Goal: Task Accomplishment & Management: Manage account settings

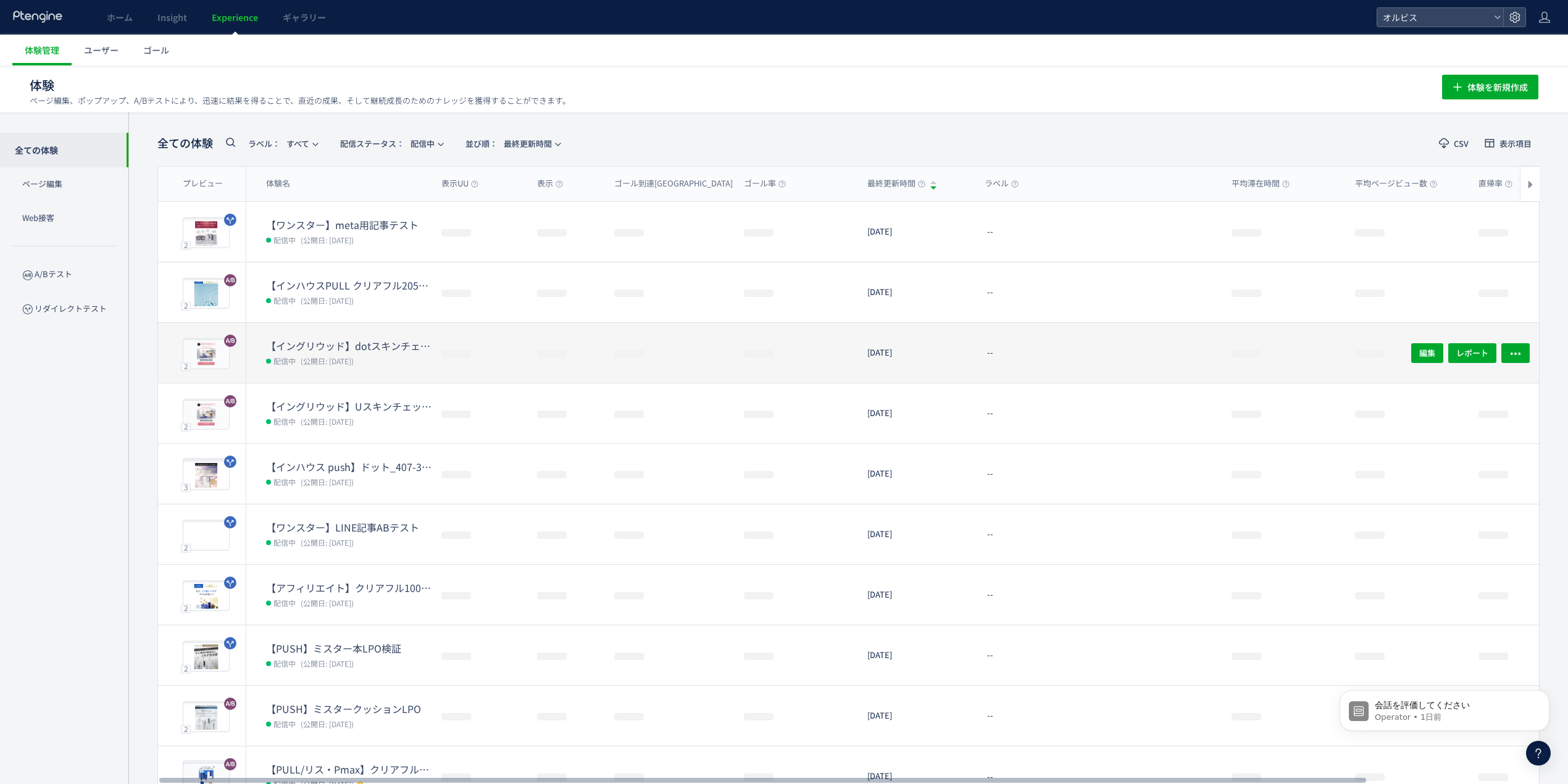
click at [374, 347] on dt "【イングリウッド】dotスキンチェック検証" at bounding box center [349, 346] width 165 height 14
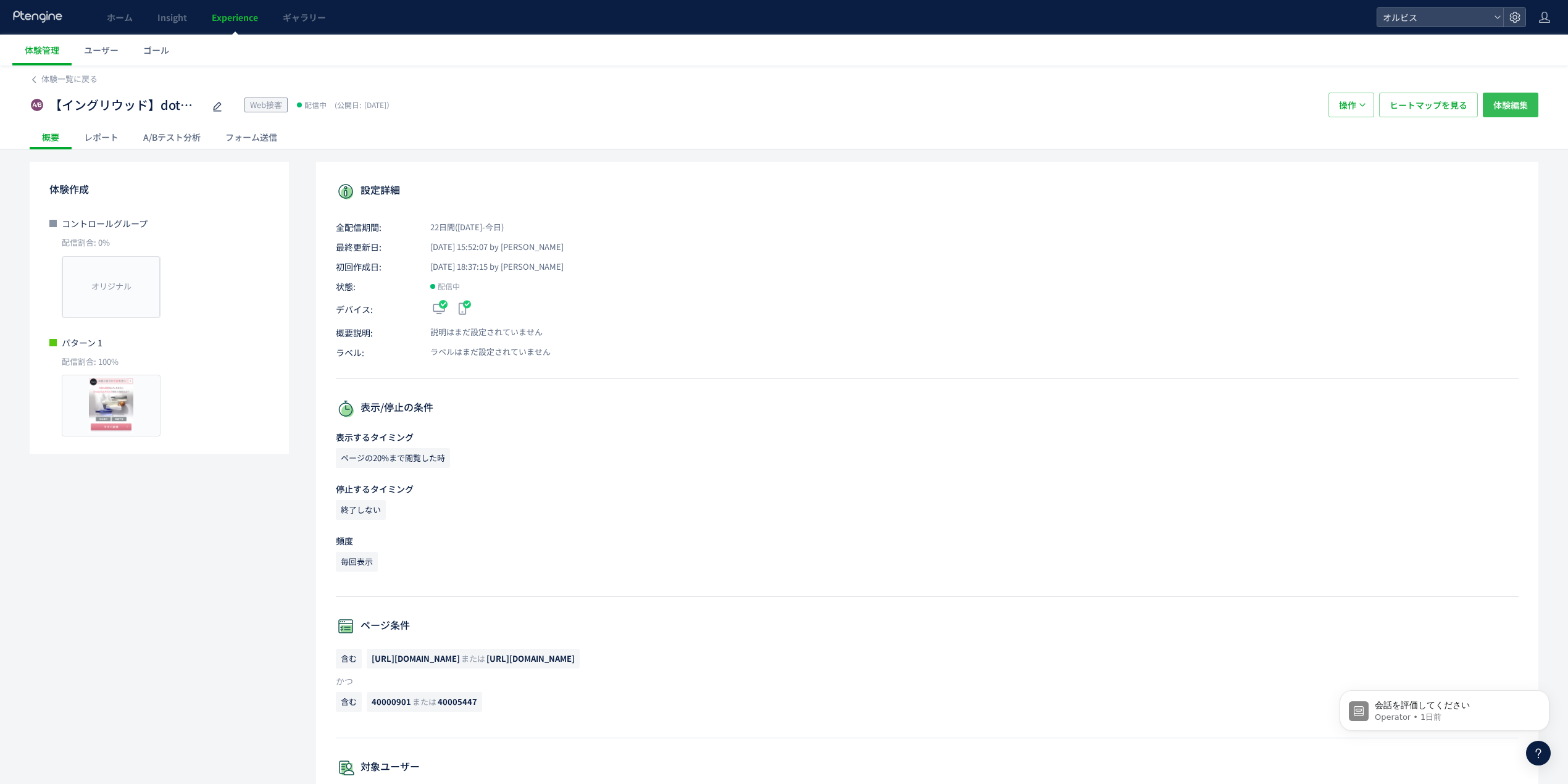
click at [1526, 103] on span "体験編集" at bounding box center [1510, 105] width 34 height 24
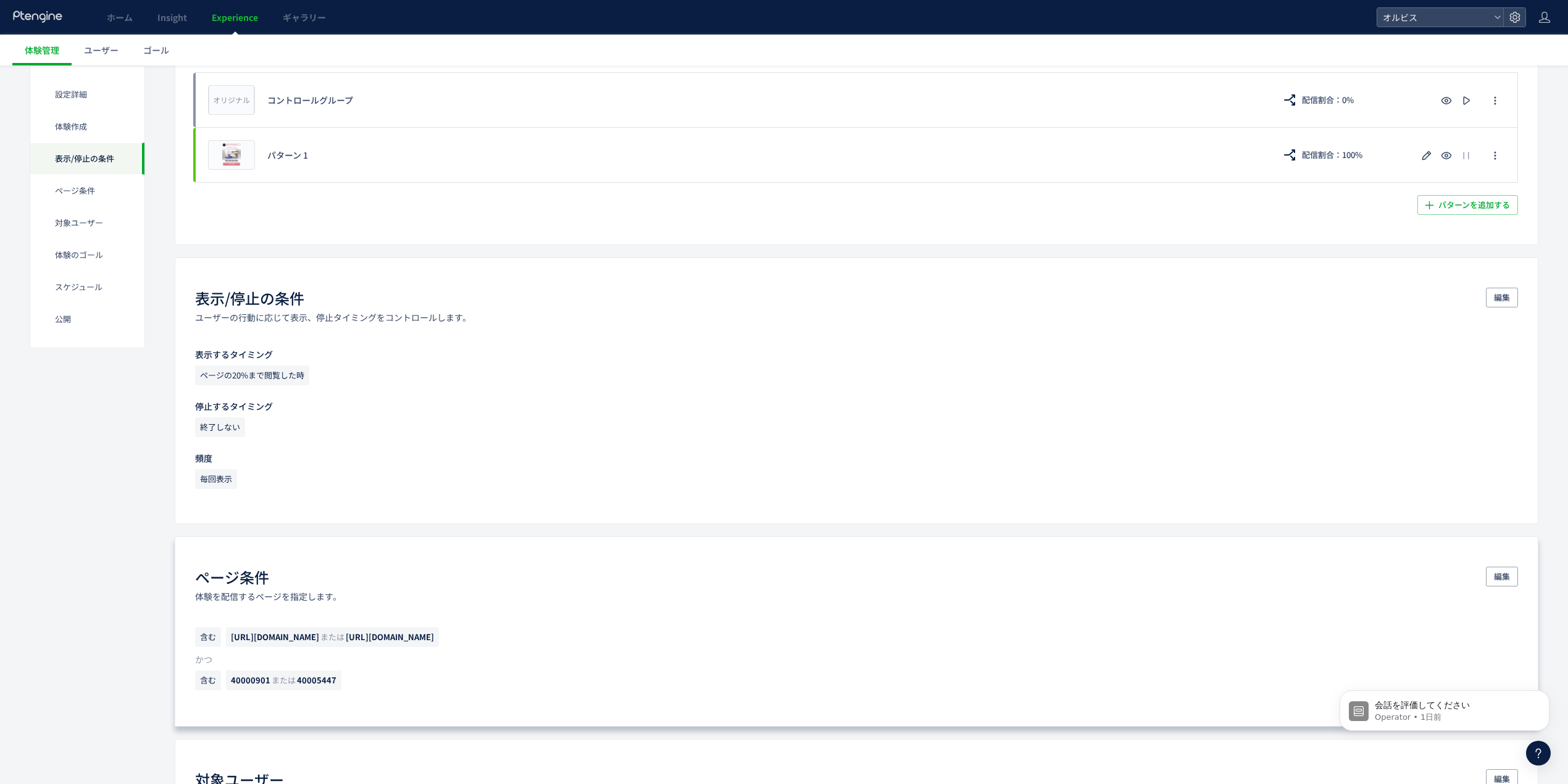
scroll to position [494, 0]
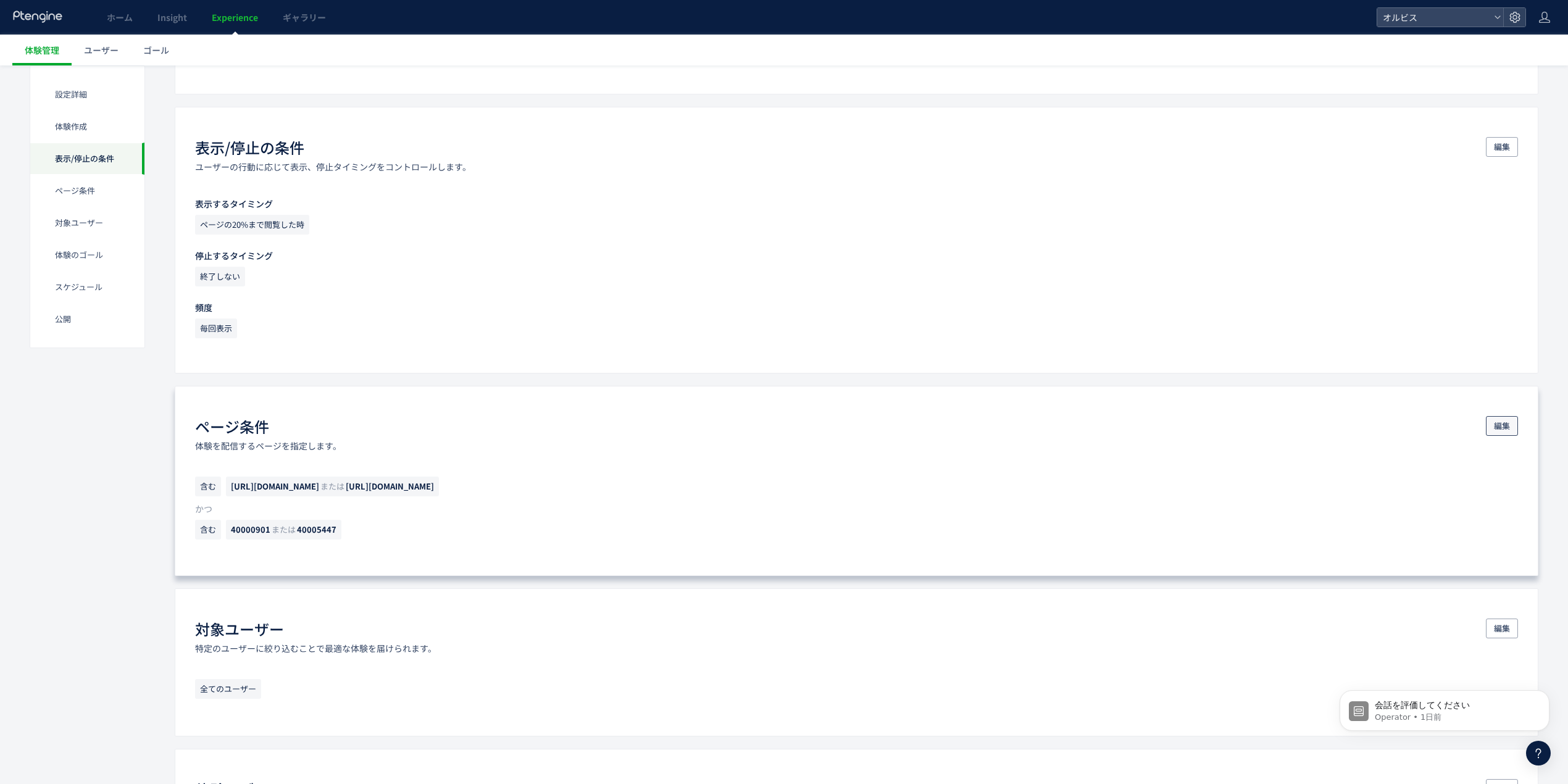
click at [1507, 433] on span "編集" at bounding box center [1502, 426] width 16 height 20
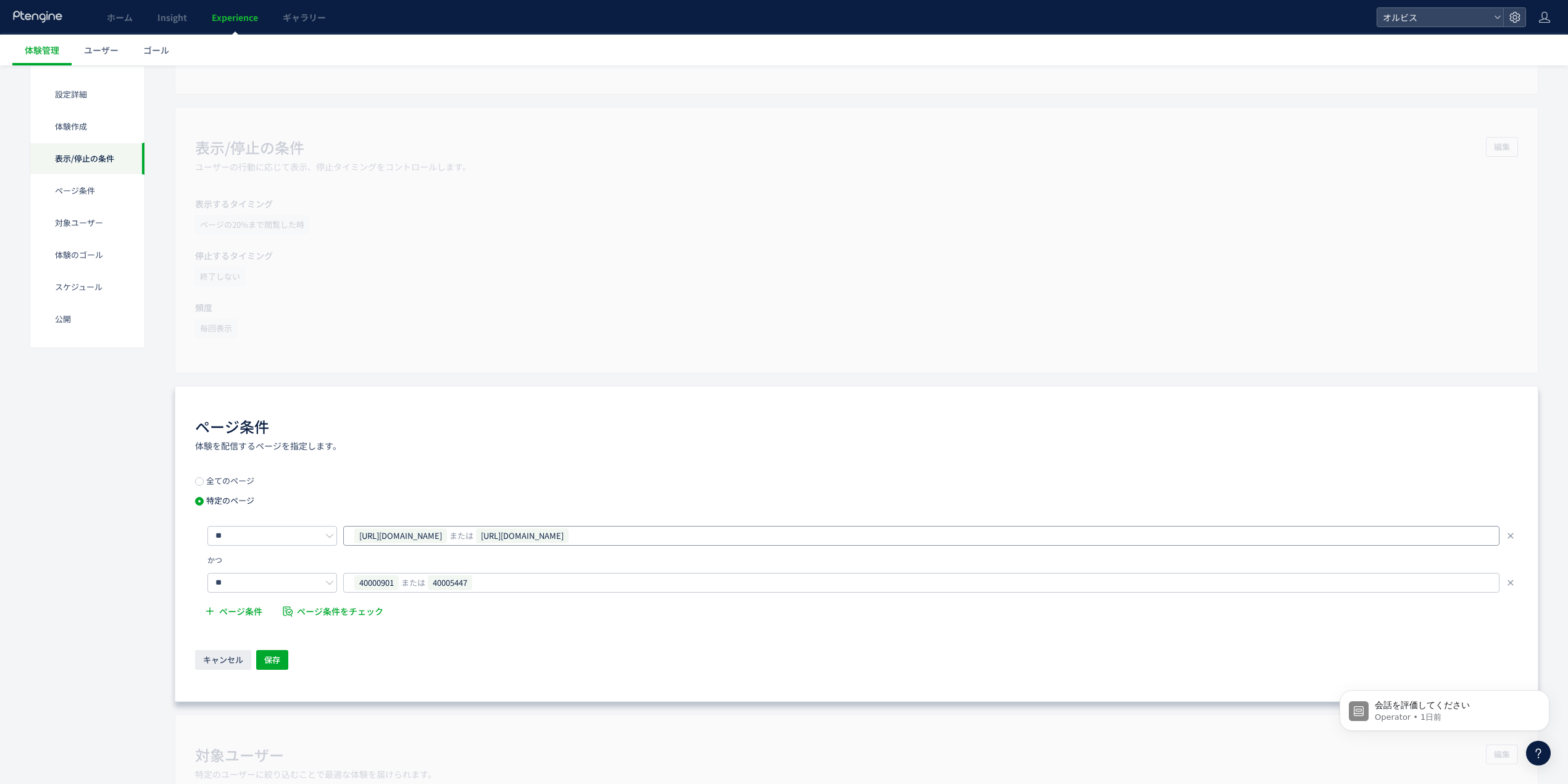
click at [879, 534] on div "[URL][DOMAIN_NAME] または [URL][DOMAIN_NAME]" at bounding box center [917, 536] width 1127 height 19
paste input "**********"
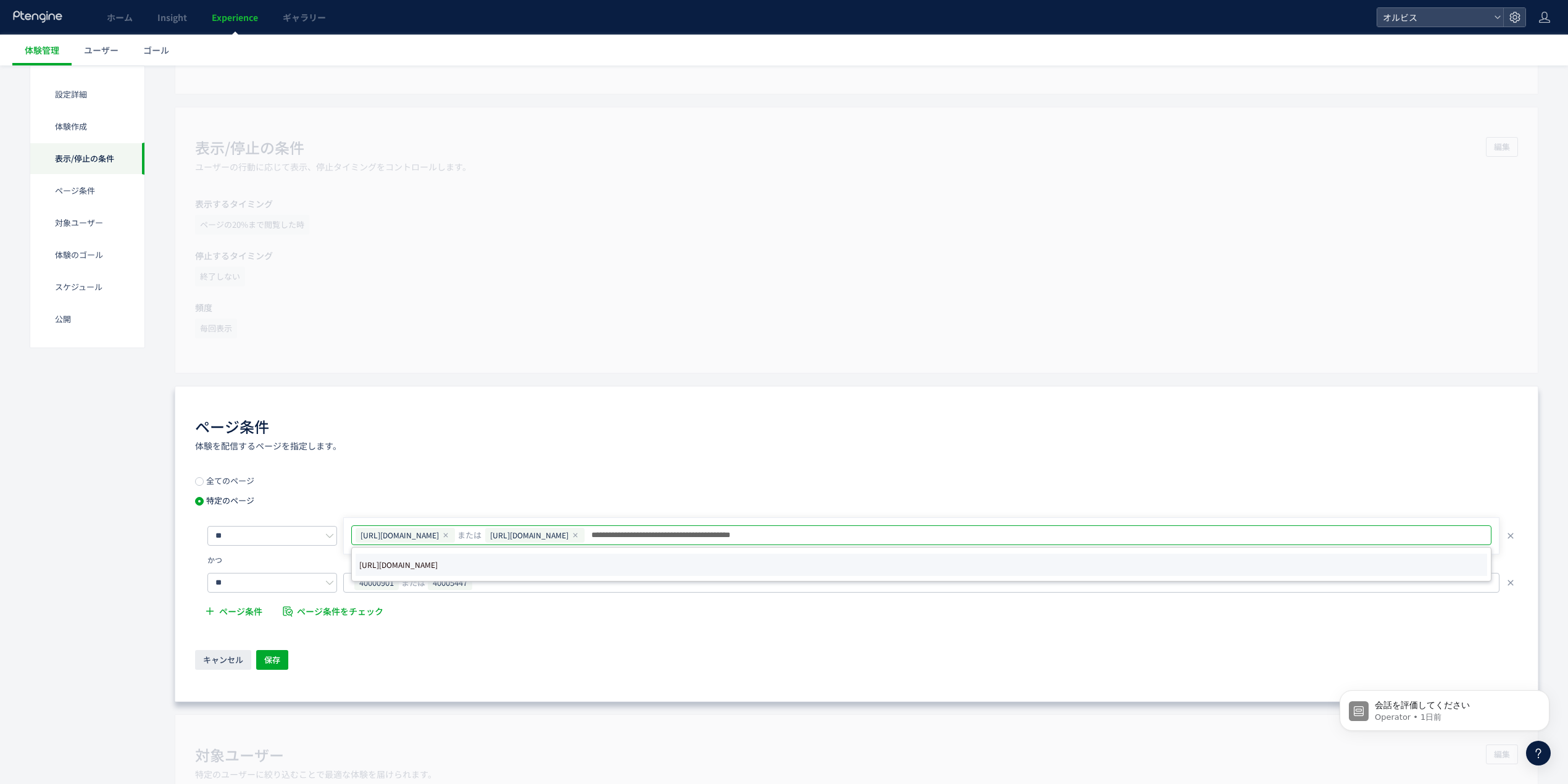
type input "**********"
click at [643, 565] on li "[URL][DOMAIN_NAME]" at bounding box center [921, 564] width 1132 height 22
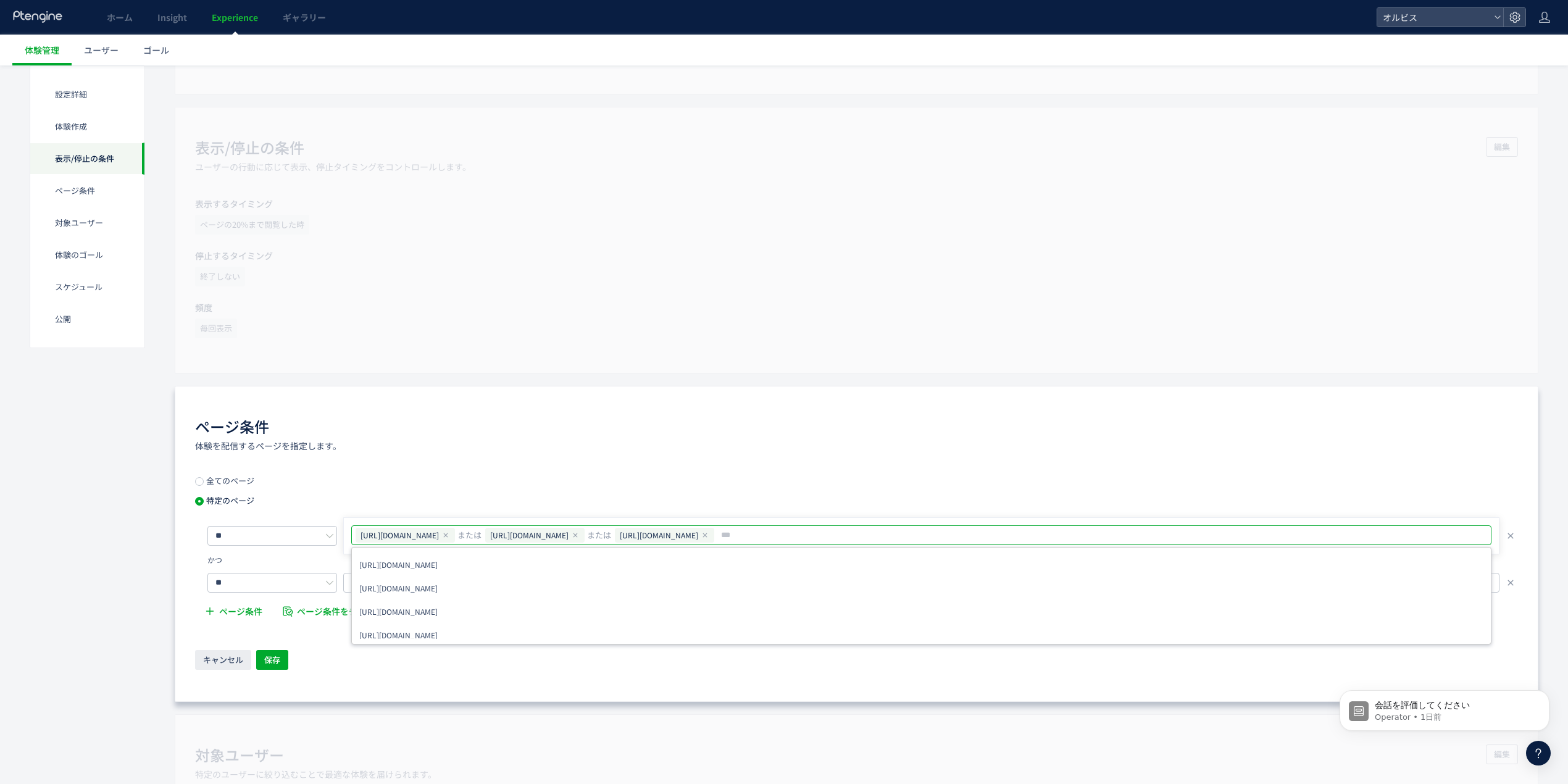
click at [868, 396] on div "ページ条件 体験を配信するページを指定します。 全てのページ 特定のページ ** [URL][DOMAIN_NAME] または [URL][DOMAIN_NA…" at bounding box center [857, 544] width 1364 height 316
click at [652, 575] on div "40000901 または 40005447" at bounding box center [921, 583] width 1157 height 20
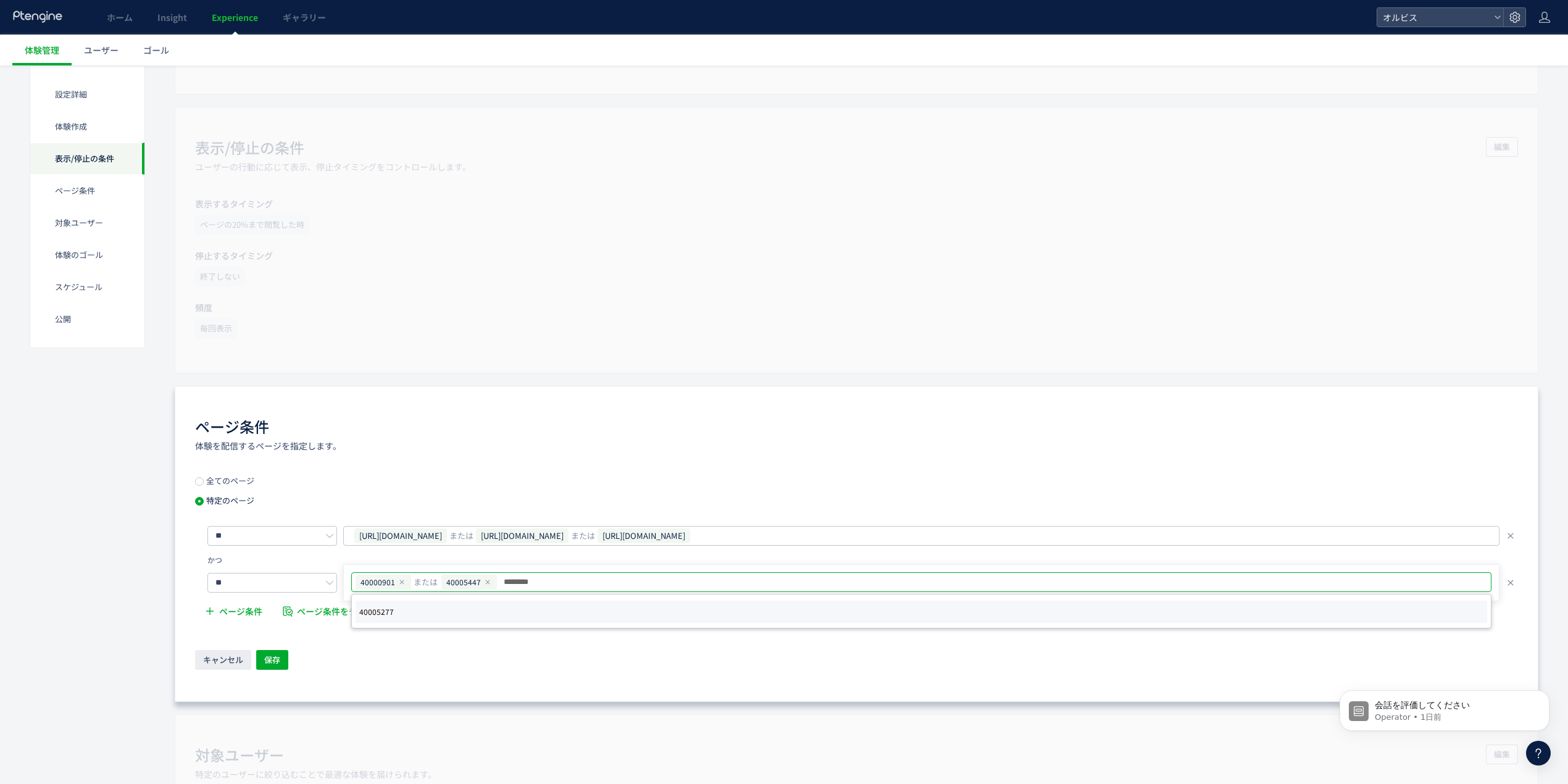
type input "********"
click at [545, 607] on li "40005277" at bounding box center [921, 611] width 1132 height 22
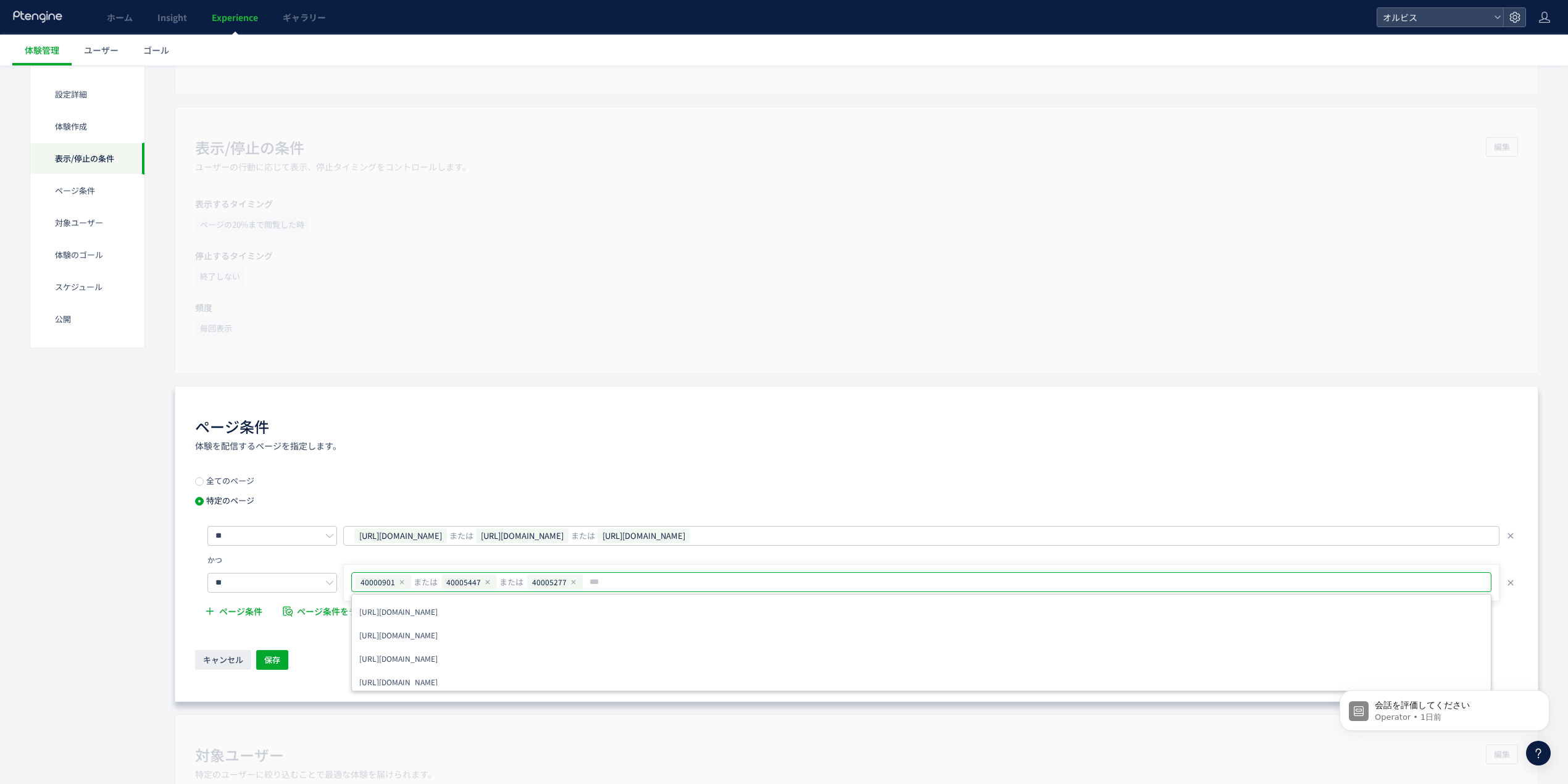
click at [413, 441] on div "ページ条件 体験を配信するページを指定します。" at bounding box center [857, 434] width 1323 height 36
click at [281, 660] on span "保存" at bounding box center [272, 660] width 16 height 20
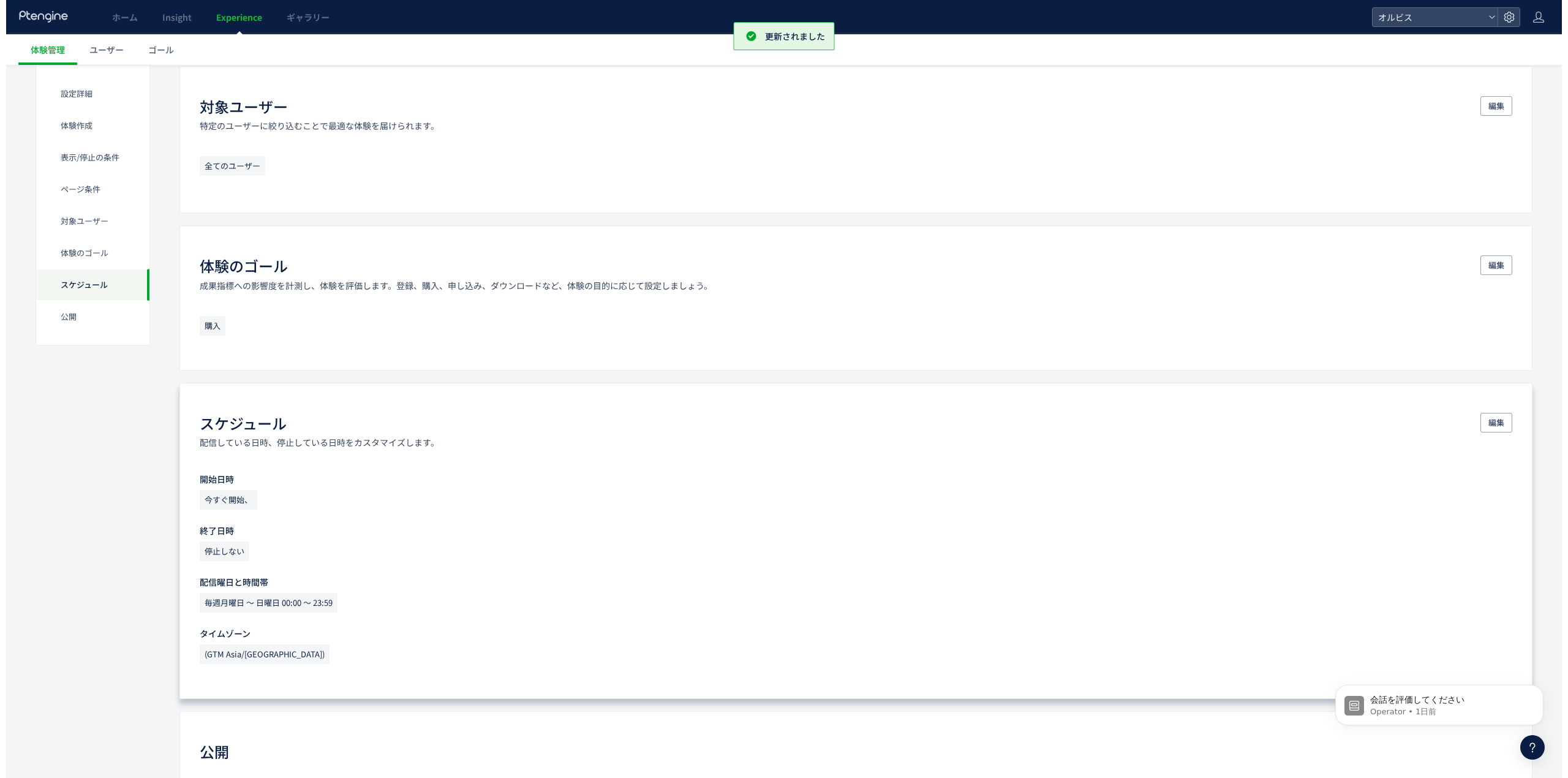
scroll to position [1194, 0]
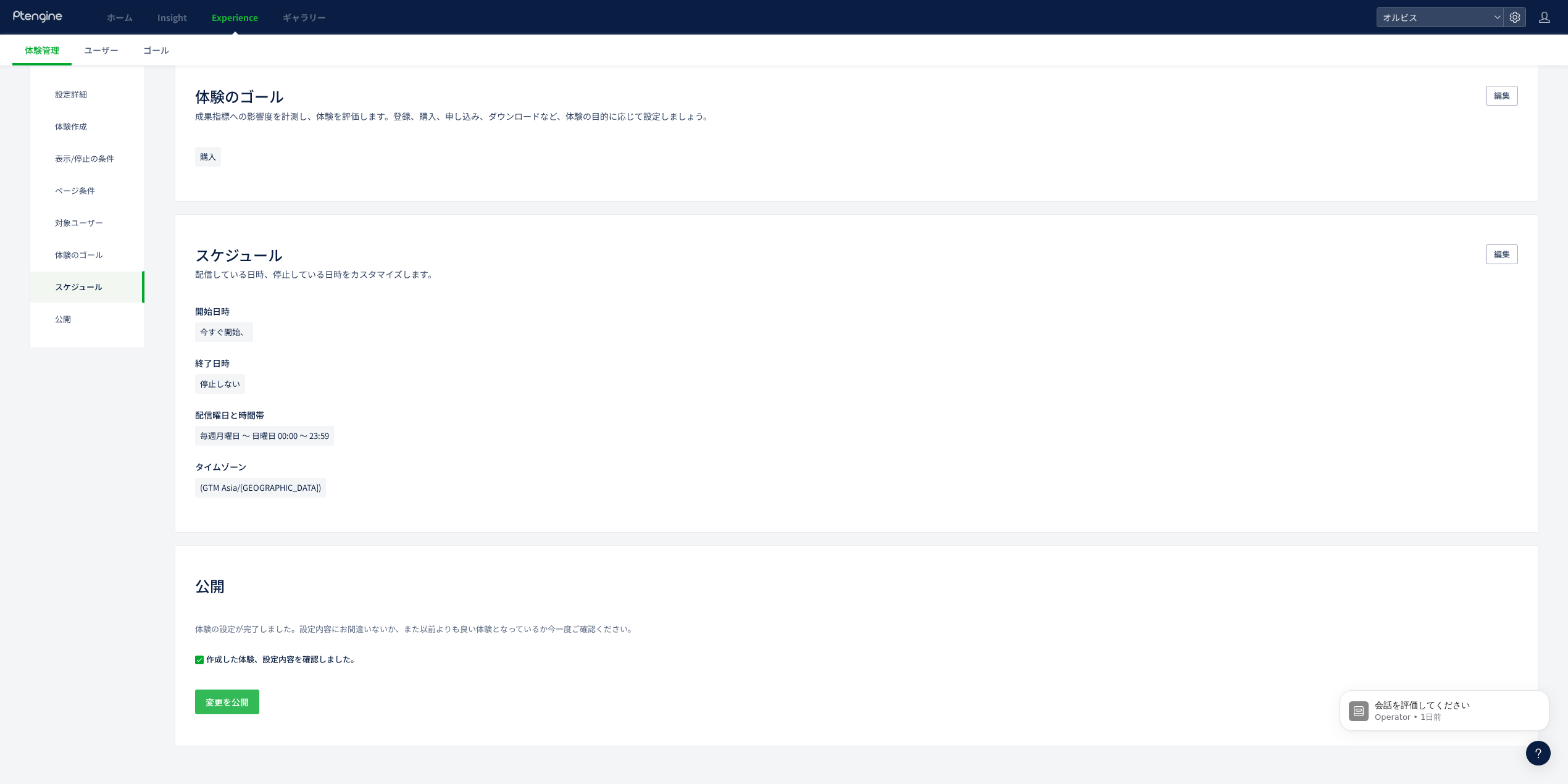
click at [234, 700] on span "変更を公開" at bounding box center [227, 701] width 43 height 24
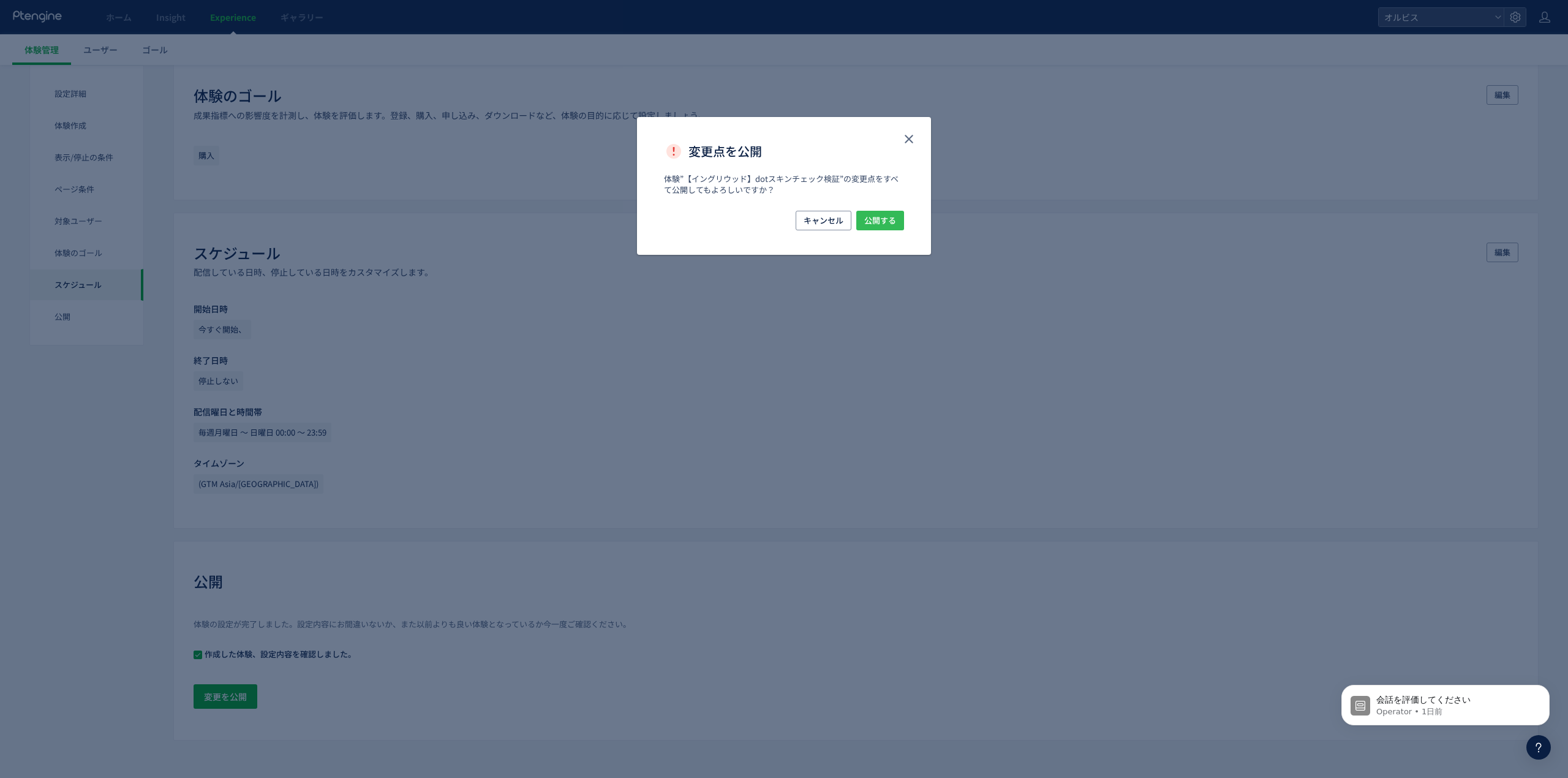
click at [885, 221] on span "公開する" at bounding box center [880, 221] width 32 height 20
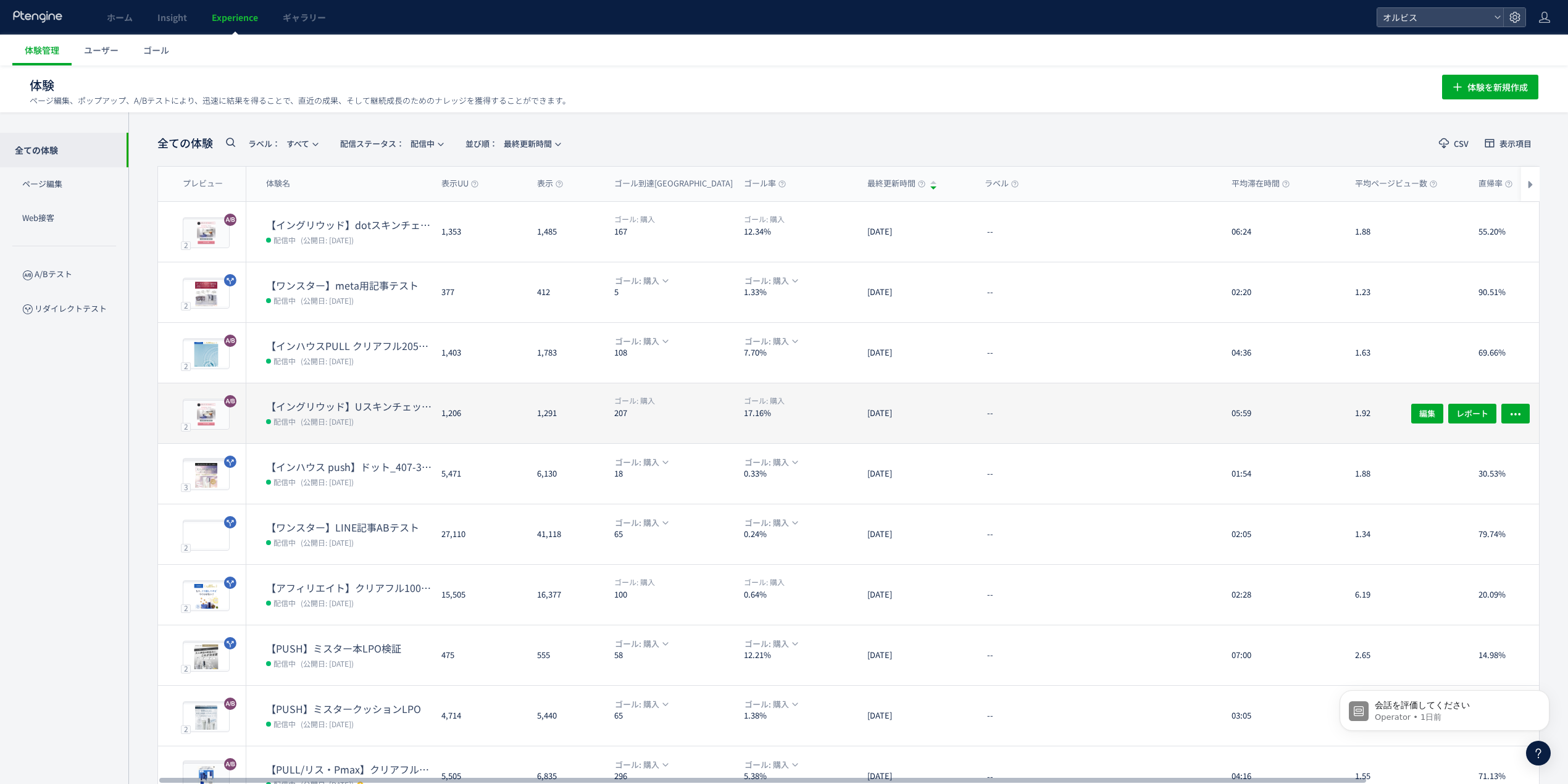
click at [410, 405] on dt "【イングリウッド】Uスキンチェック検証" at bounding box center [349, 406] width 165 height 14
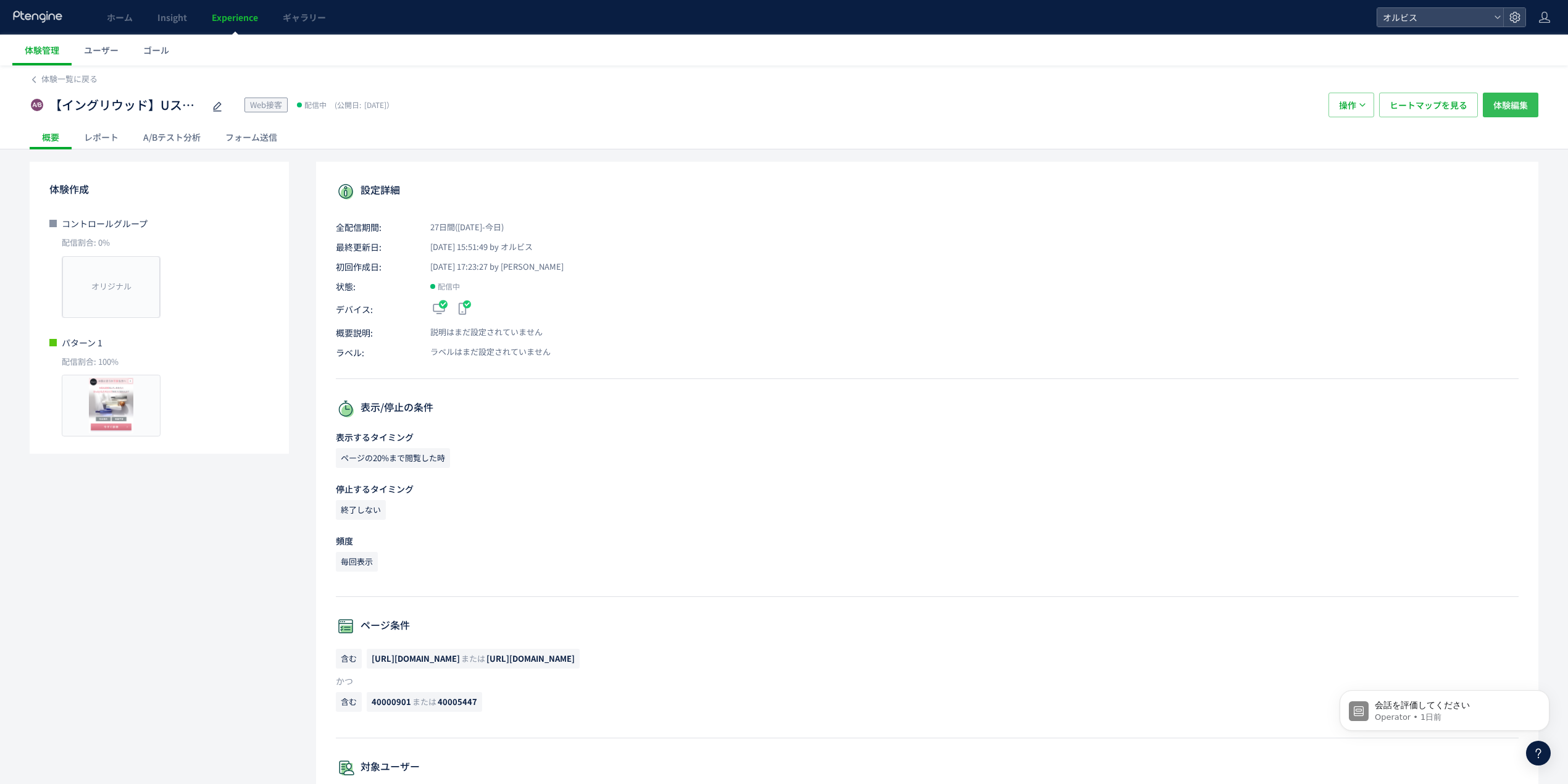
click at [1519, 100] on span "体験編集" at bounding box center [1510, 105] width 34 height 24
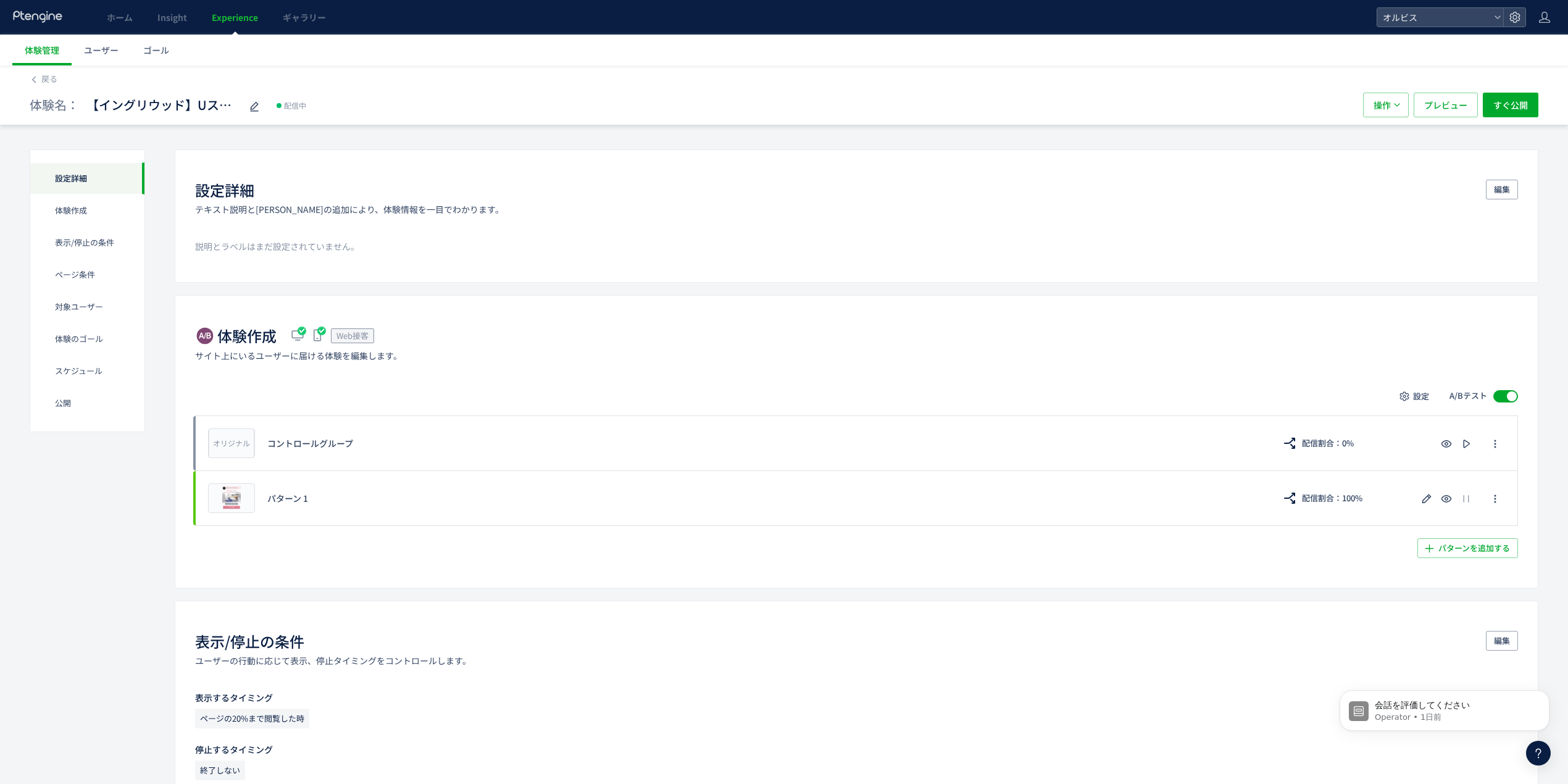
scroll to position [576, 0]
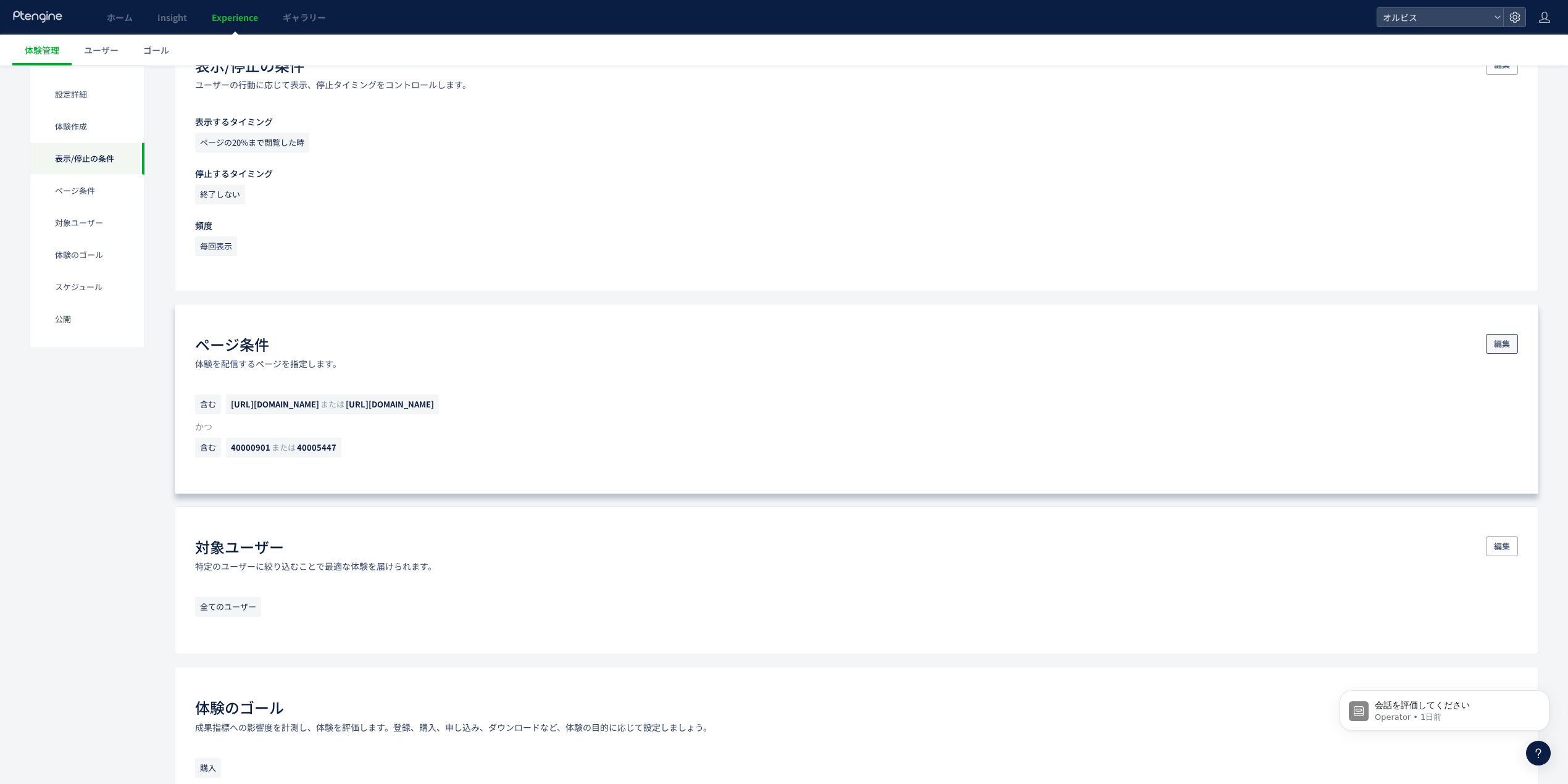
click at [1503, 348] on span "編集" at bounding box center [1502, 344] width 16 height 20
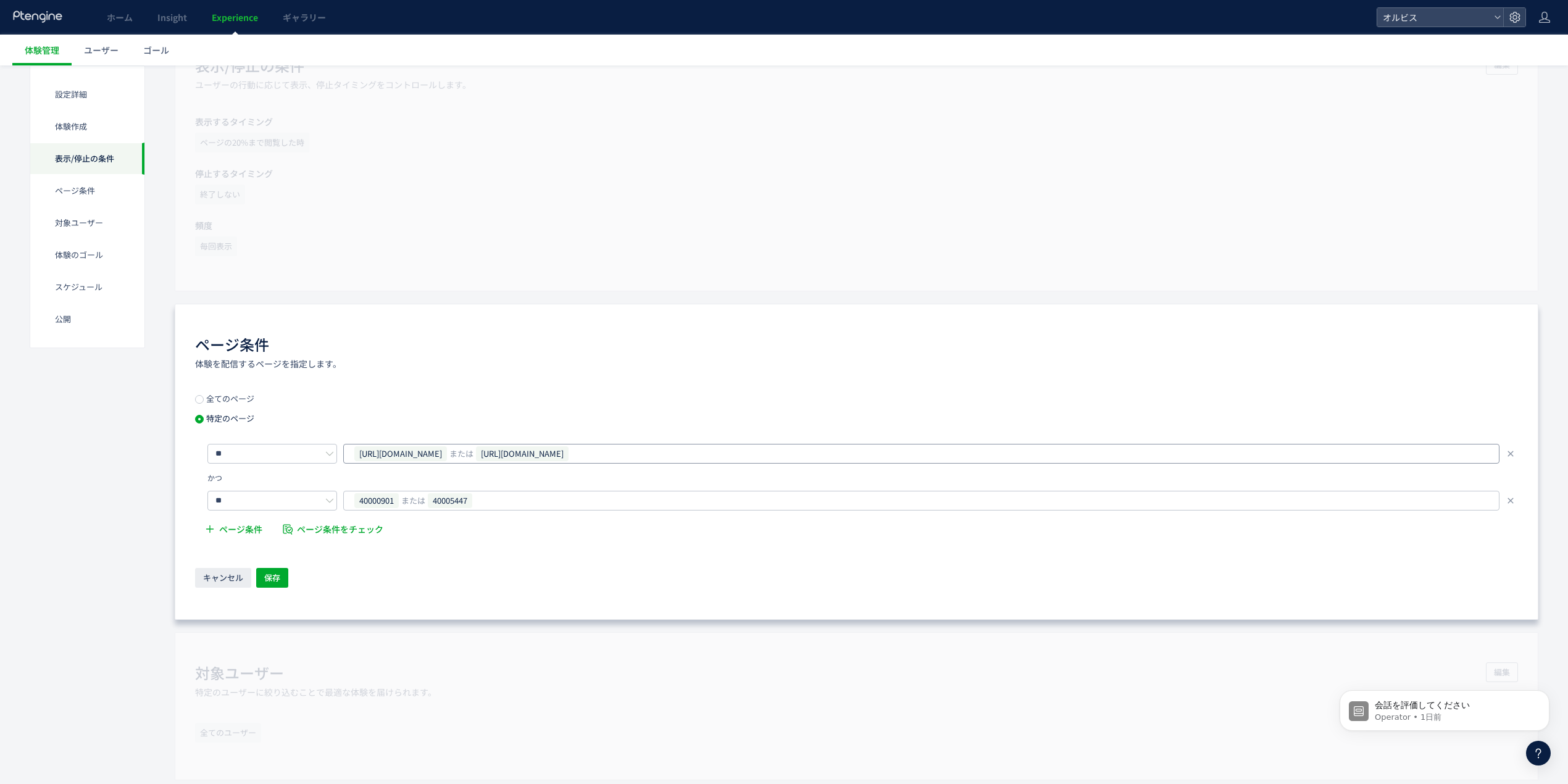
click at [820, 456] on div "[URL][DOMAIN_NAME] または [URL][DOMAIN_NAME]" at bounding box center [917, 454] width 1127 height 19
type input "**********"
click at [705, 482] on li "[URL][DOMAIN_NAME]" at bounding box center [921, 482] width 1132 height 22
click at [911, 353] on div "ページ条件 体験を配信するページを指定します。" at bounding box center [857, 351] width 1323 height 36
click at [683, 510] on div "40000901 または 40005447" at bounding box center [917, 501] width 1127 height 19
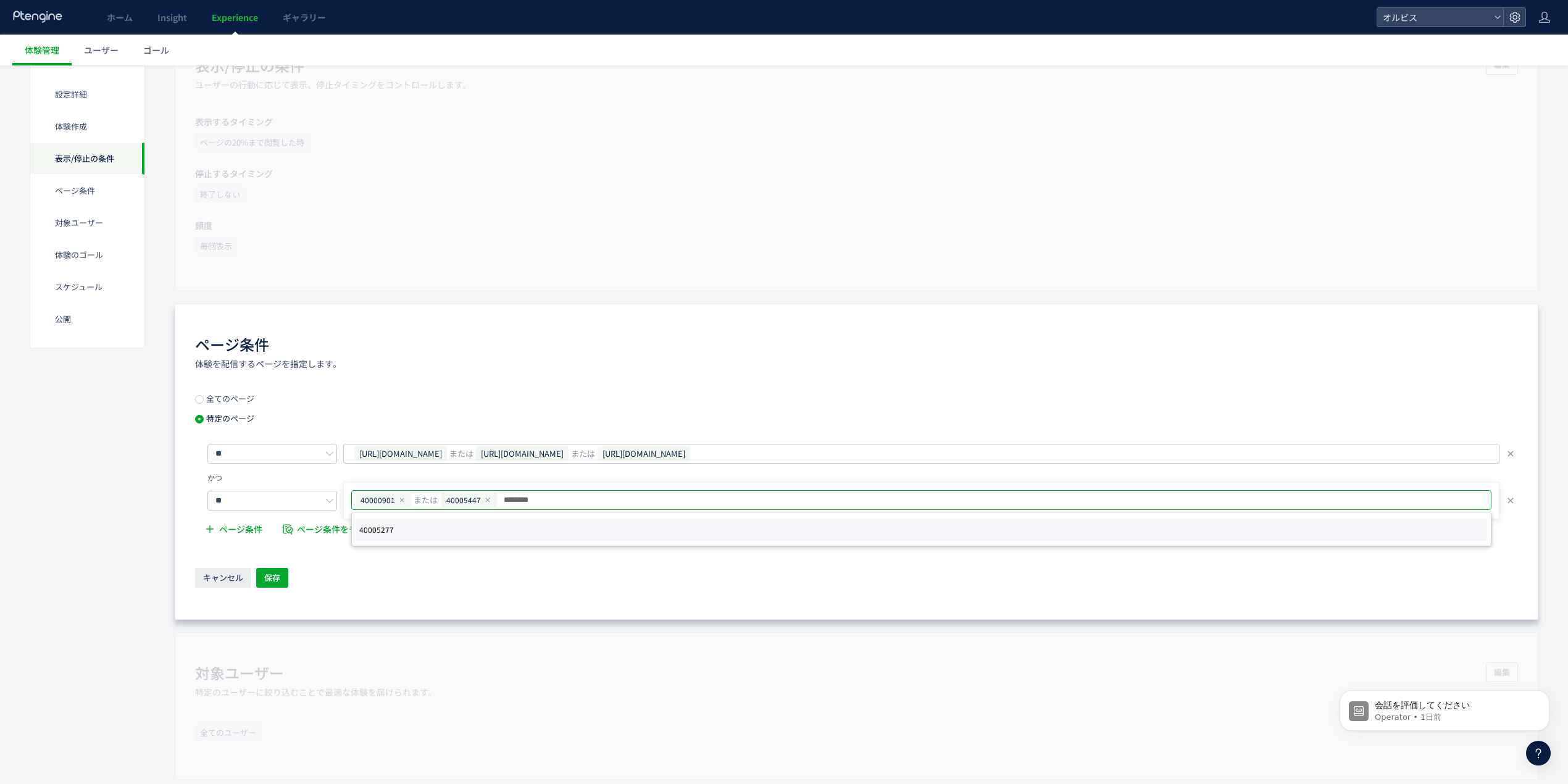
type input "********"
click at [441, 529] on li "40005277" at bounding box center [921, 529] width 1132 height 22
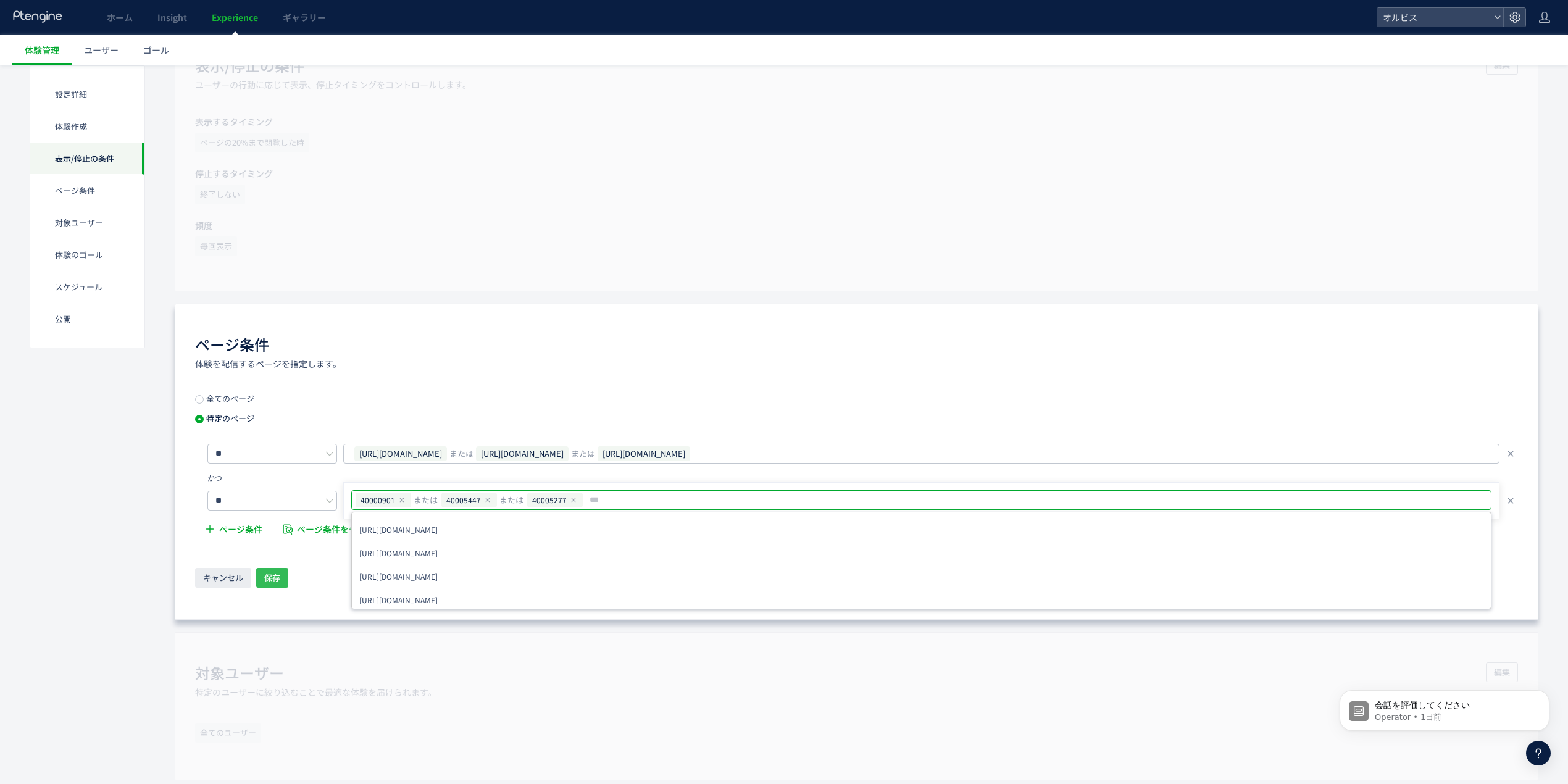
click at [277, 580] on span "保存" at bounding box center [272, 578] width 16 height 20
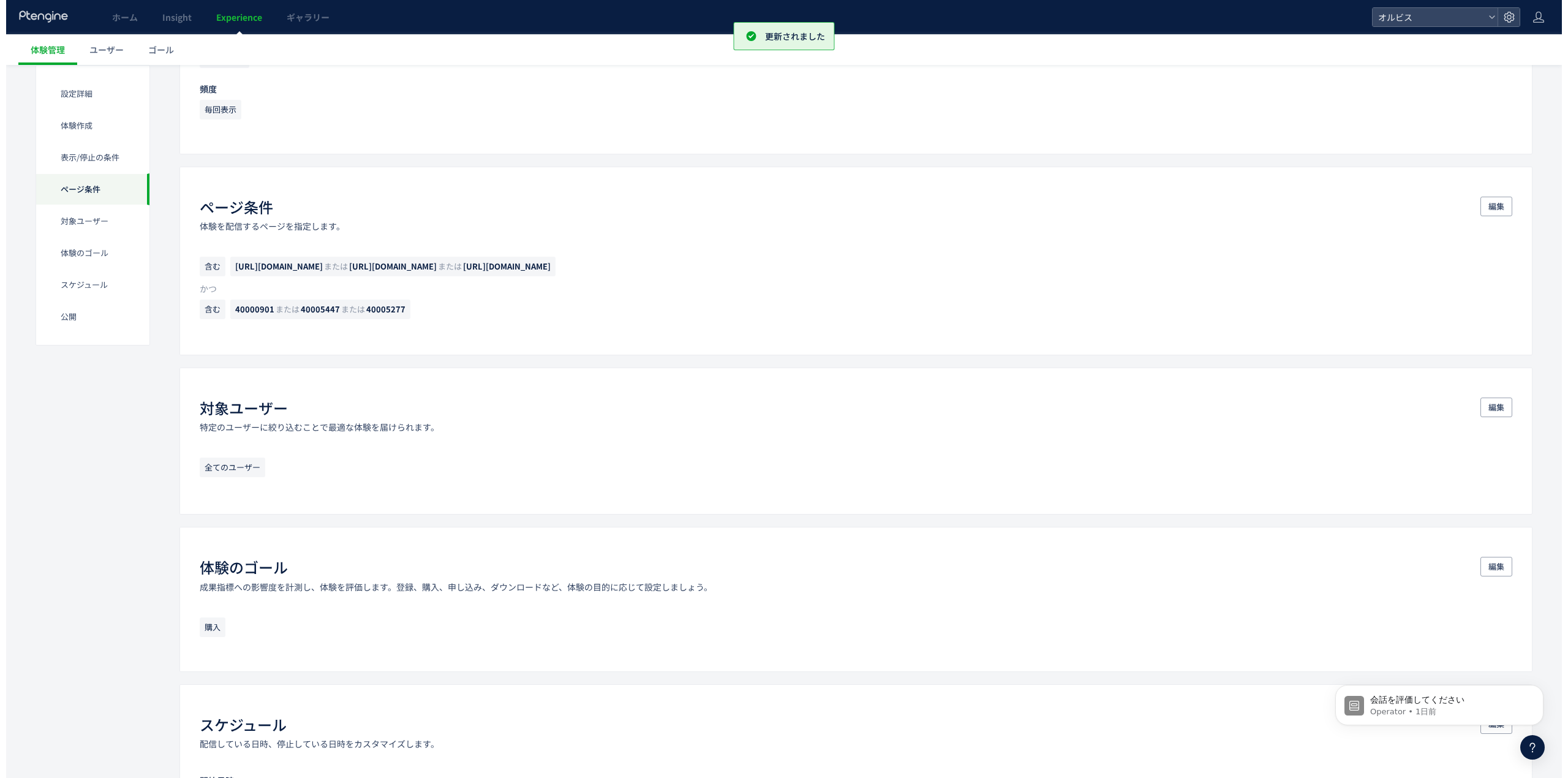
scroll to position [1194, 0]
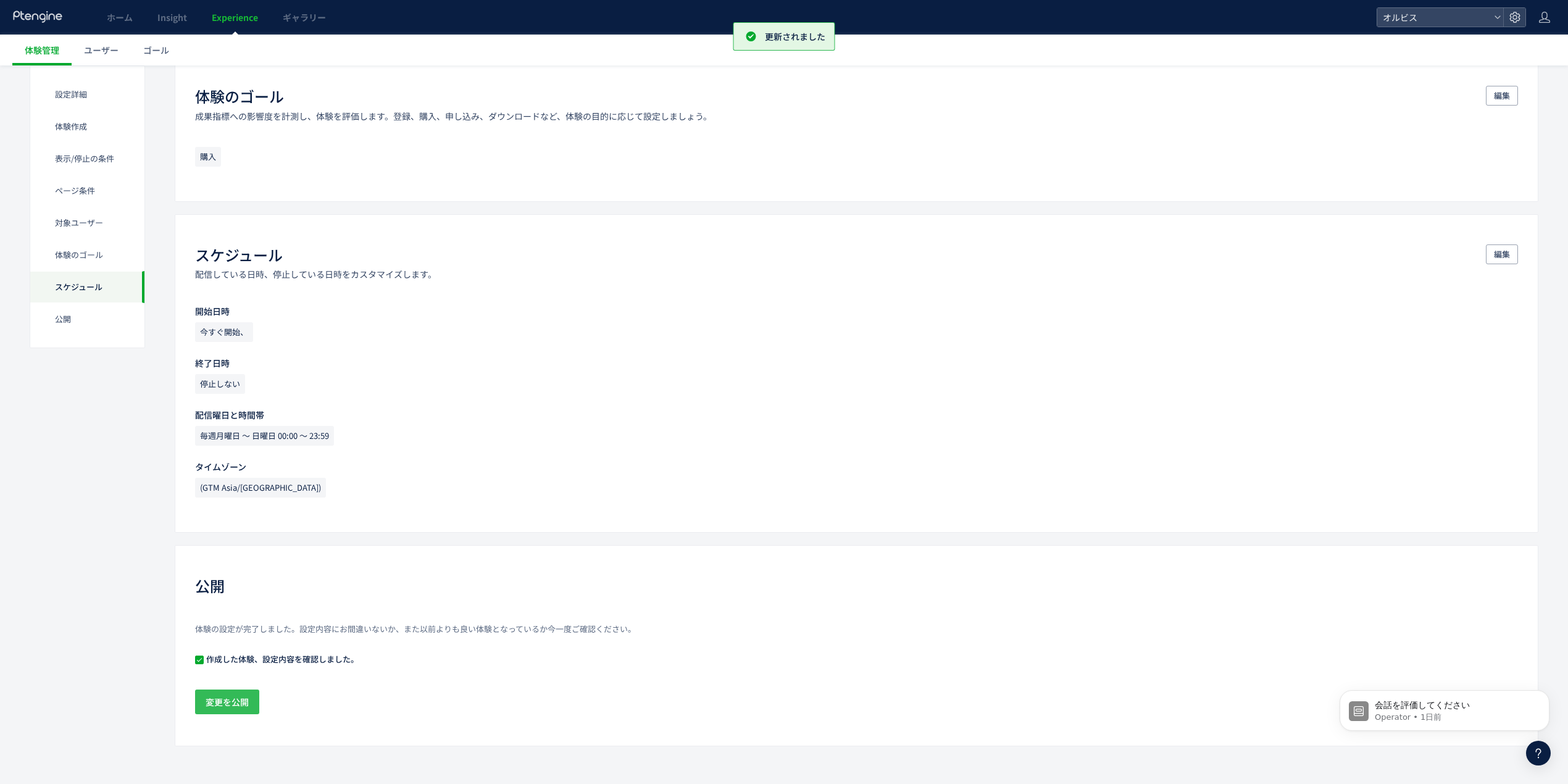
click at [239, 709] on span "変更を公開" at bounding box center [227, 701] width 43 height 24
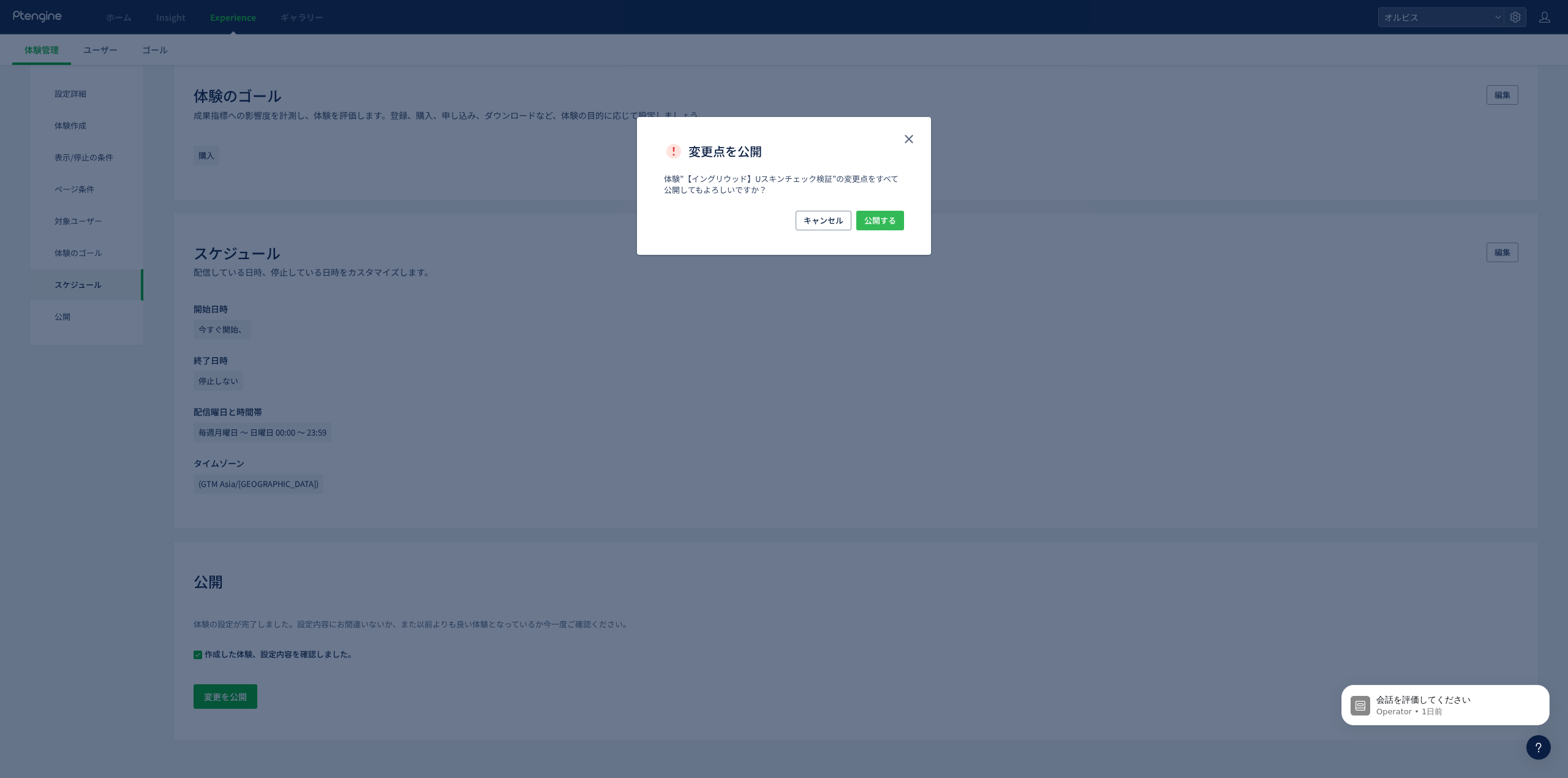
click at [881, 223] on span "公開する" at bounding box center [880, 221] width 32 height 20
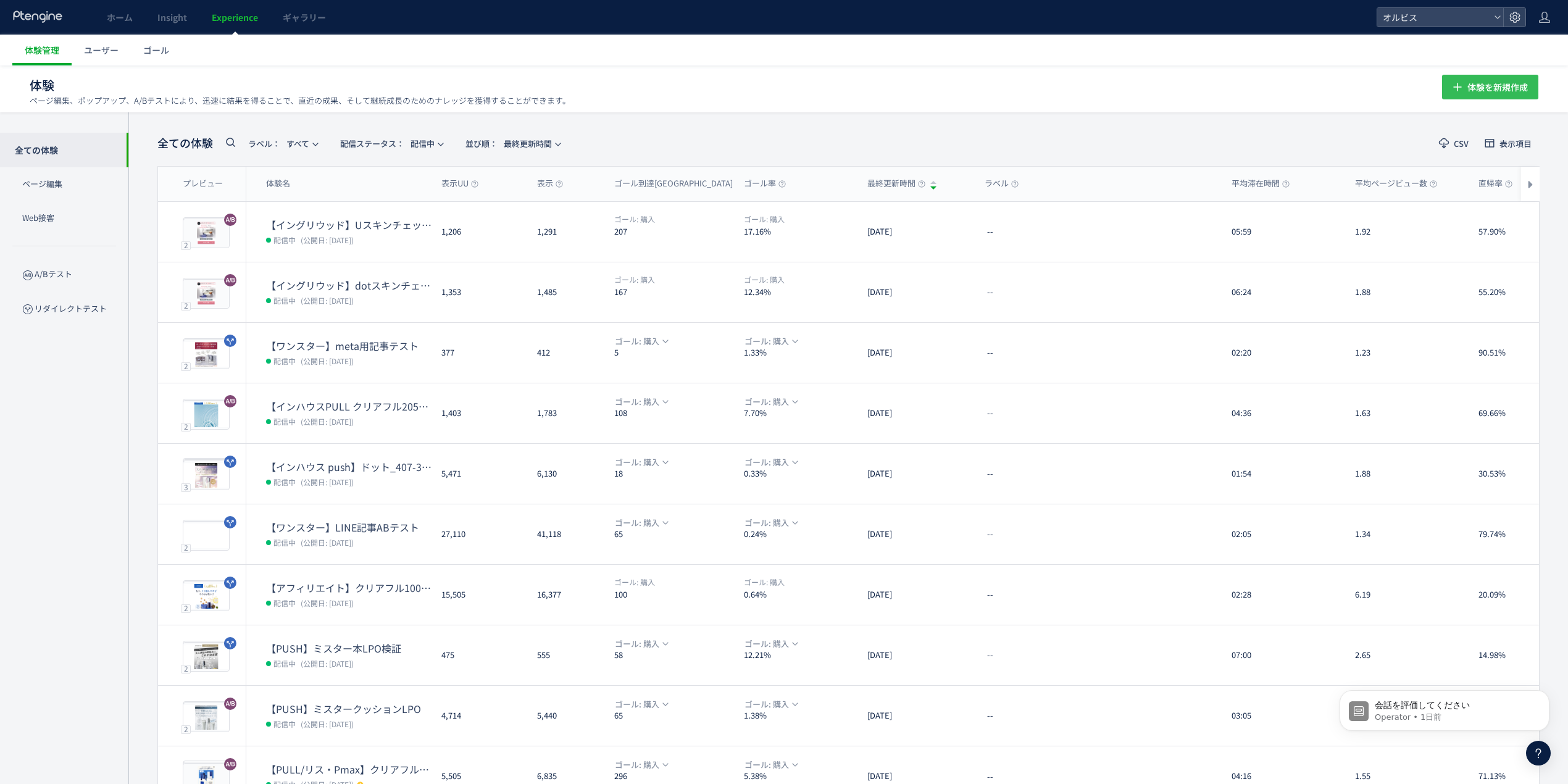
click at [1478, 79] on span "体験を新規作成" at bounding box center [1498, 86] width 61 height 24
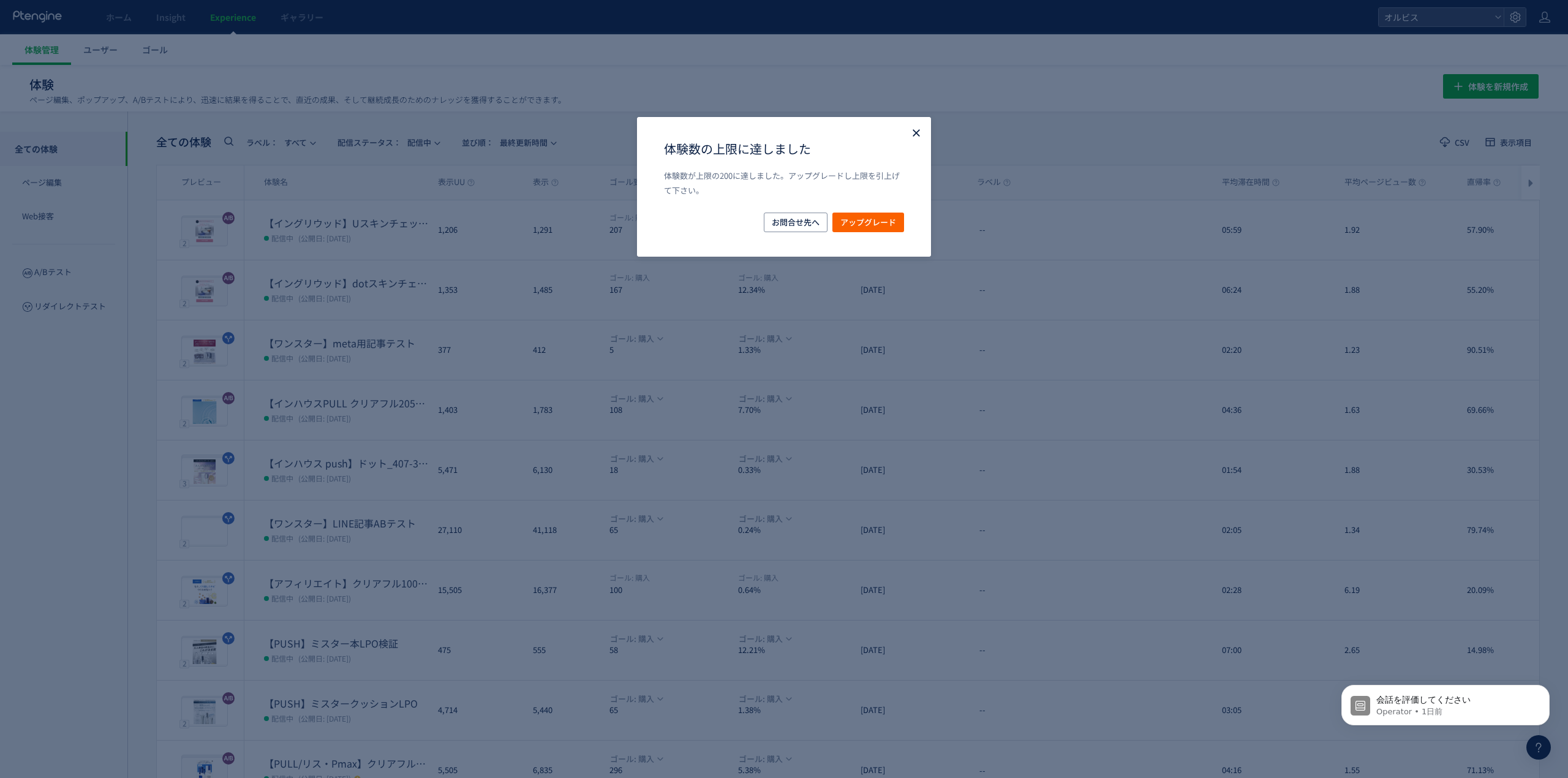
click at [910, 131] on icon "Close" at bounding box center [916, 133] width 12 height 12
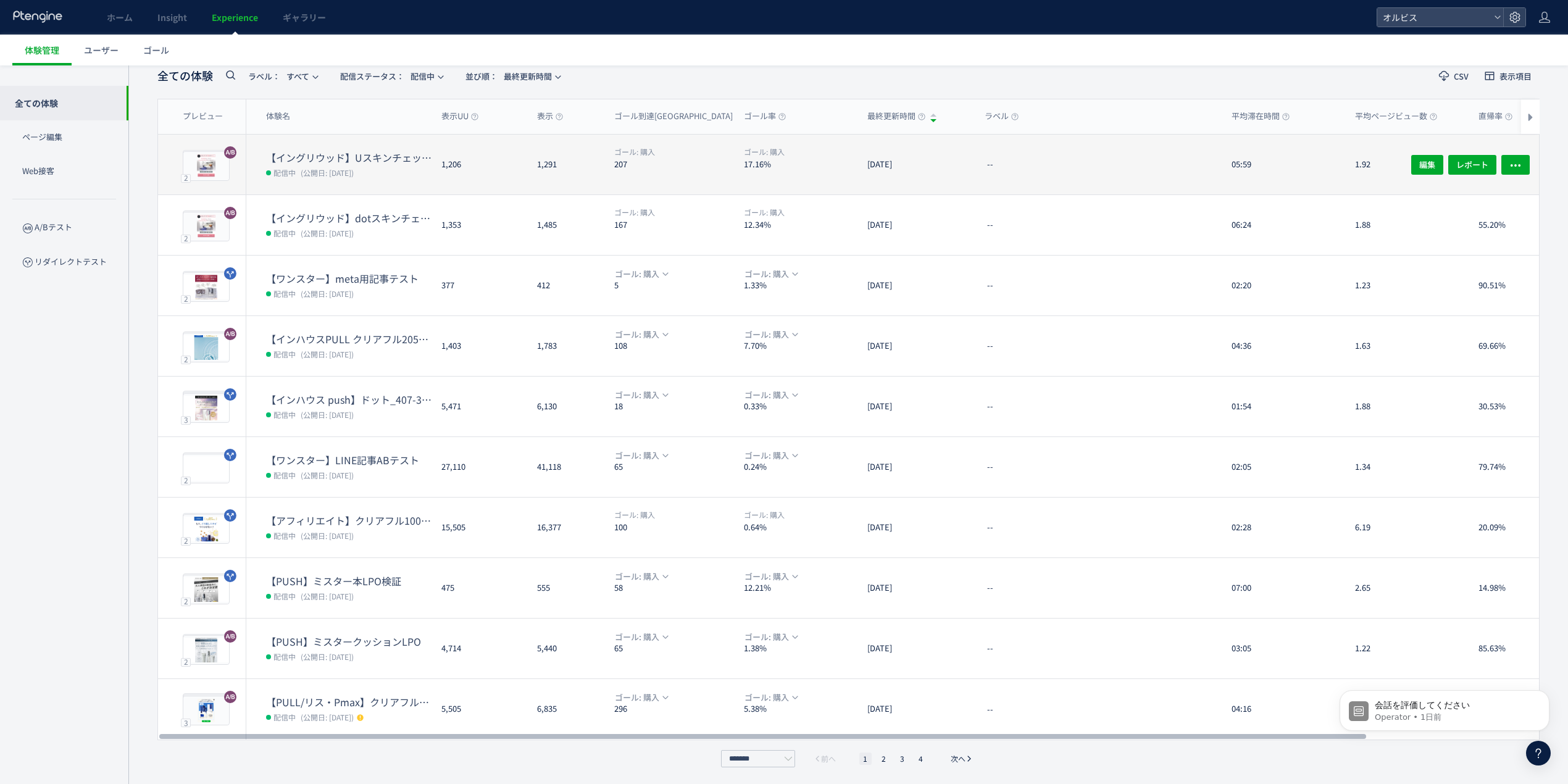
scroll to position [68, 0]
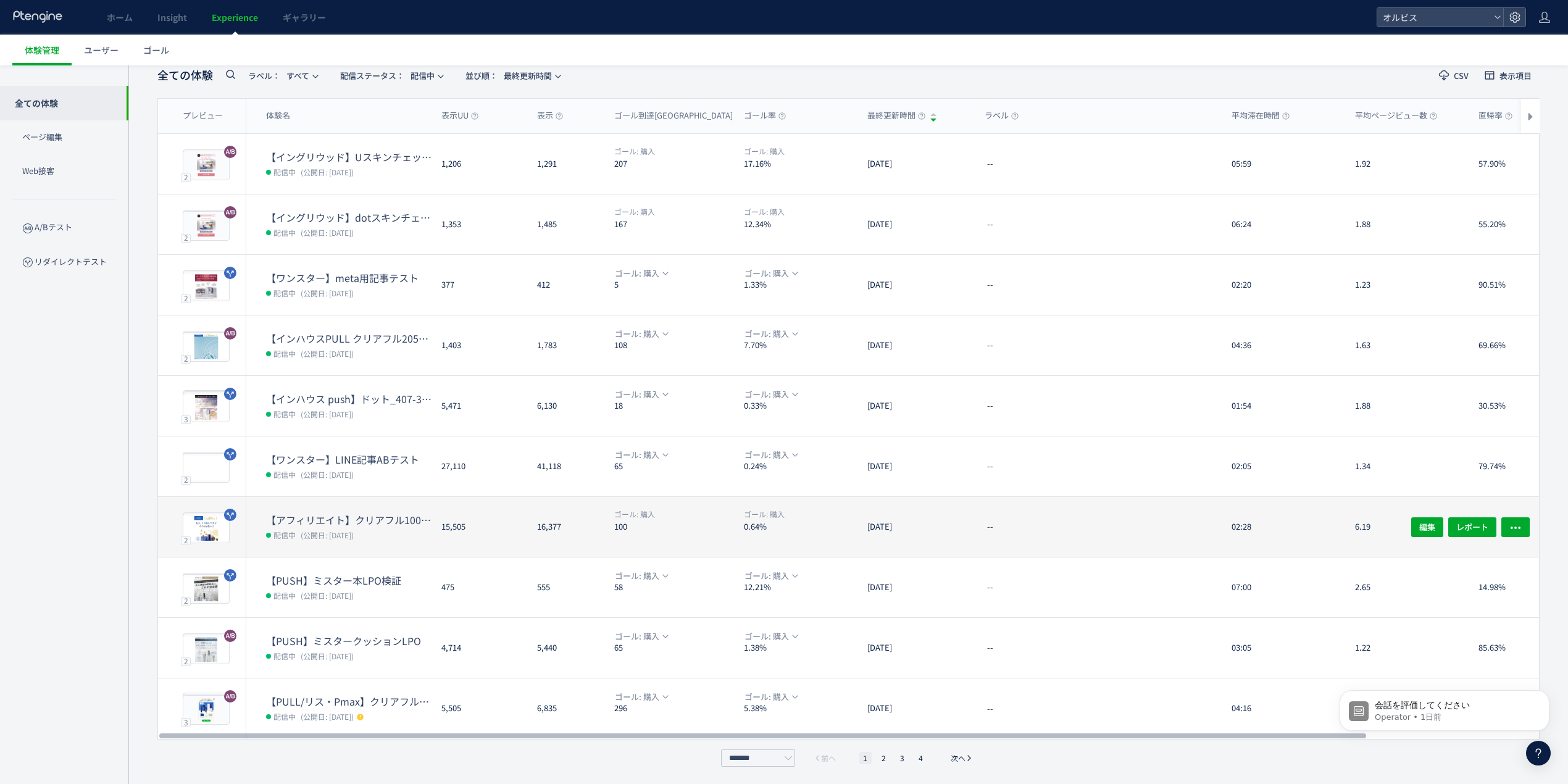
click at [433, 517] on div "15,505" at bounding box center [479, 527] width 96 height 60
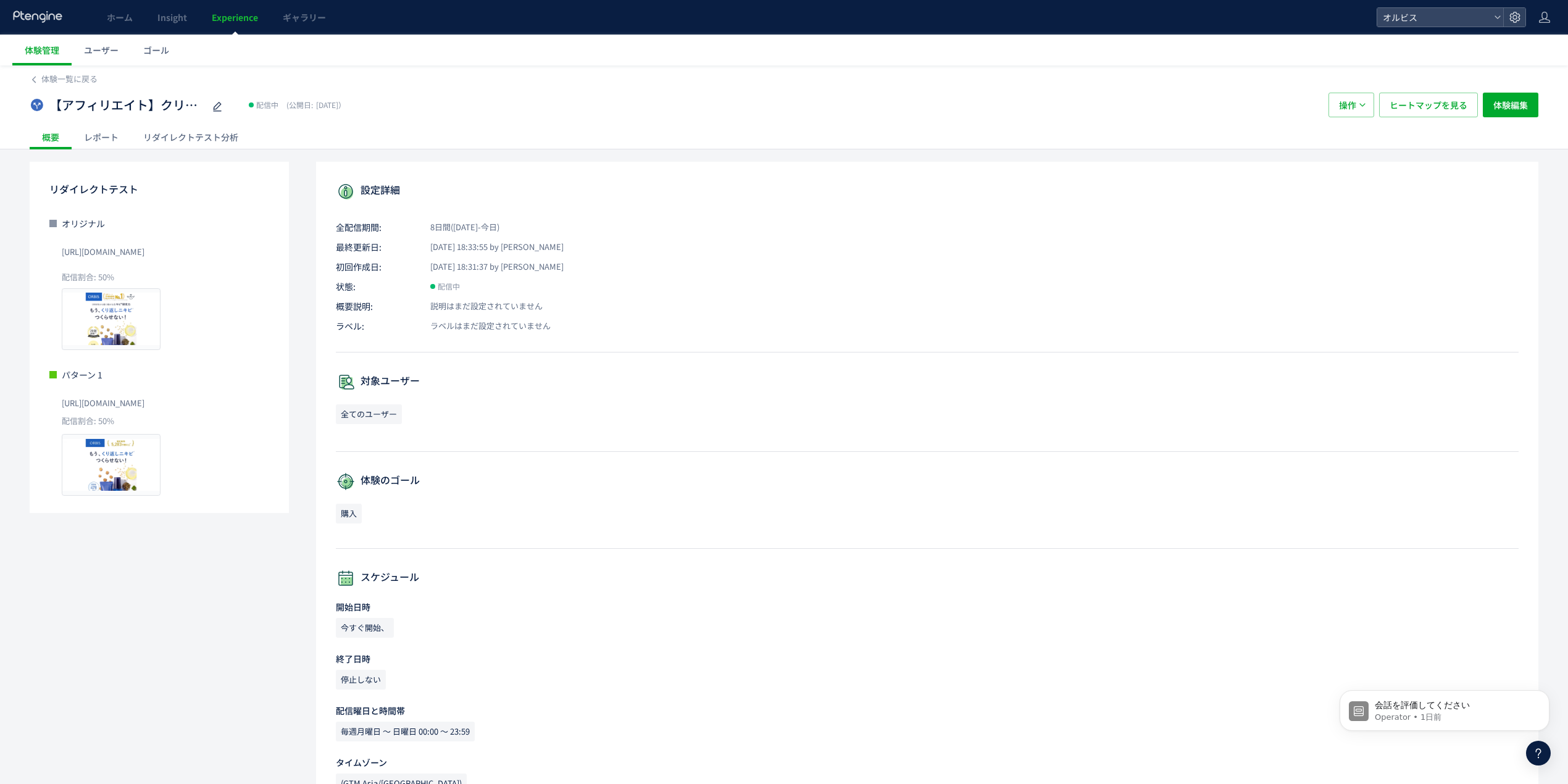
click at [177, 132] on div "リダイレクトテスト分析" at bounding box center [190, 137] width 120 height 24
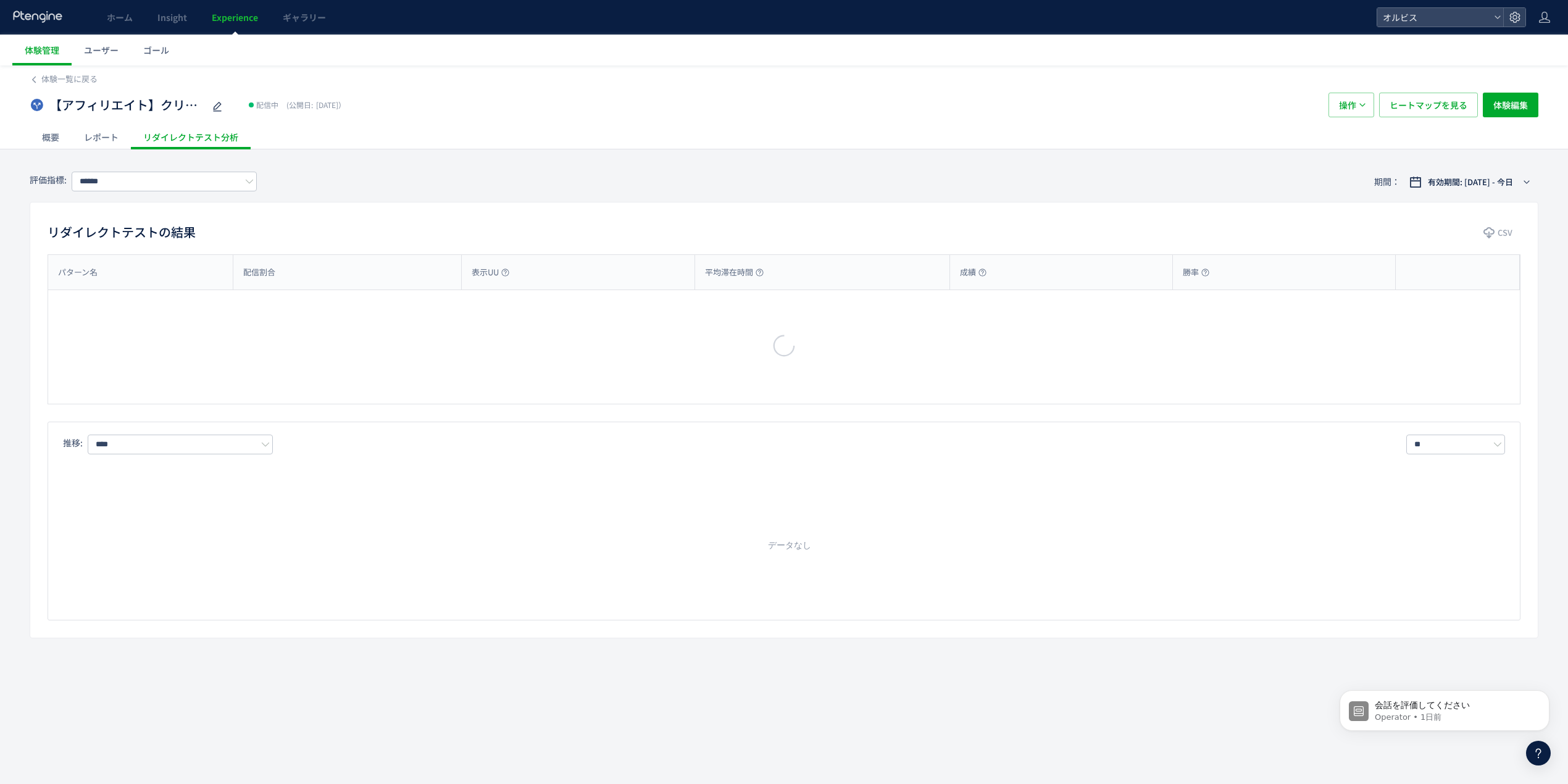
type input "**"
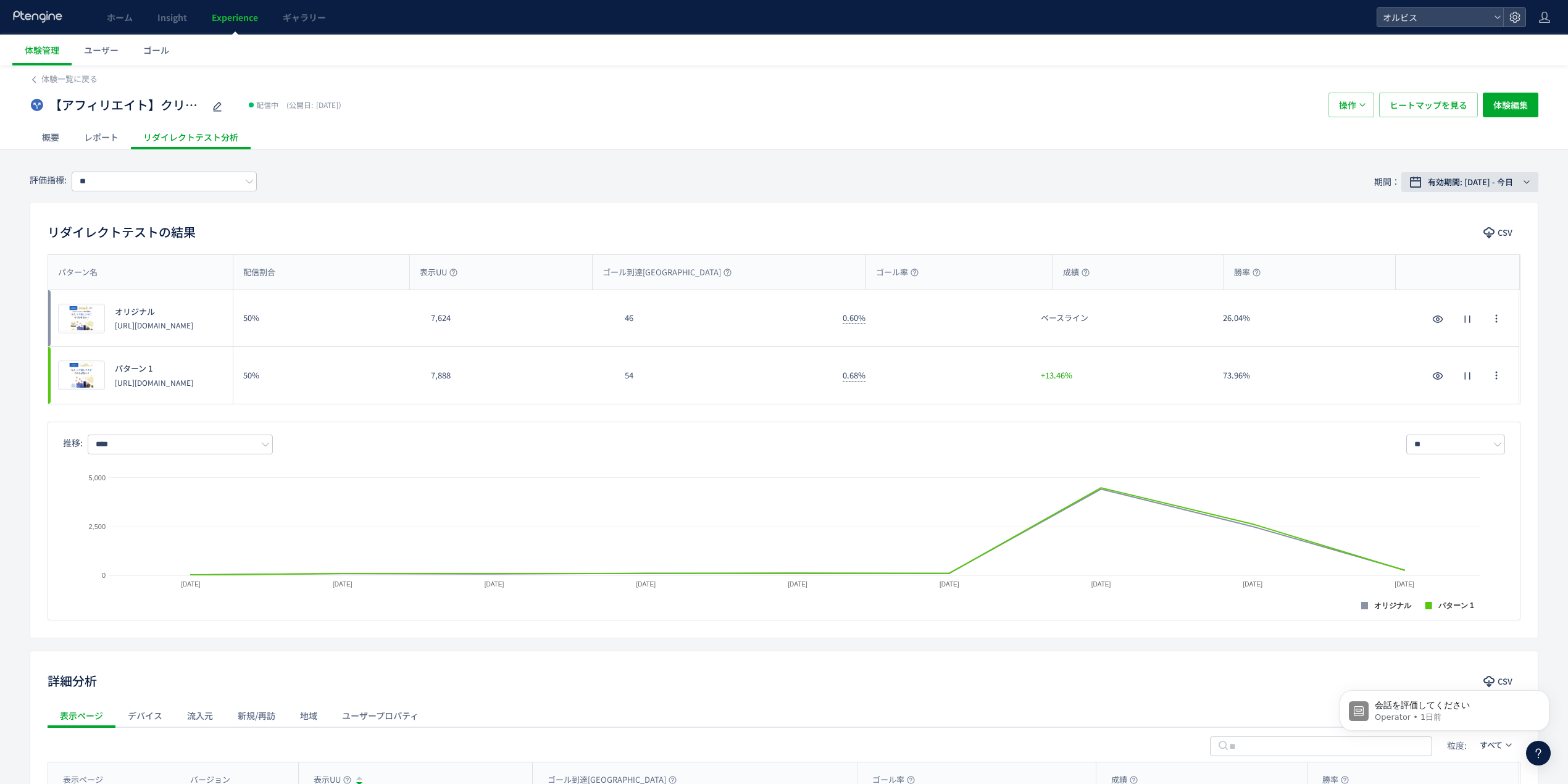
click at [1428, 187] on span "有効期間: [DATE] - 今日" at bounding box center [1471, 182] width 85 height 13
click at [1445, 384] on span "期間指定" at bounding box center [1427, 385] width 34 height 12
click at [1194, 188] on div "評価指標: ** 期間： 有効期間: [DATE] - 今日" at bounding box center [784, 182] width 1509 height 40
drag, startPoint x: 154, startPoint y: 453, endPoint x: 149, endPoint y: 458, distance: 7.1
click at [153, 453] on input "****" at bounding box center [180, 445] width 185 height 20
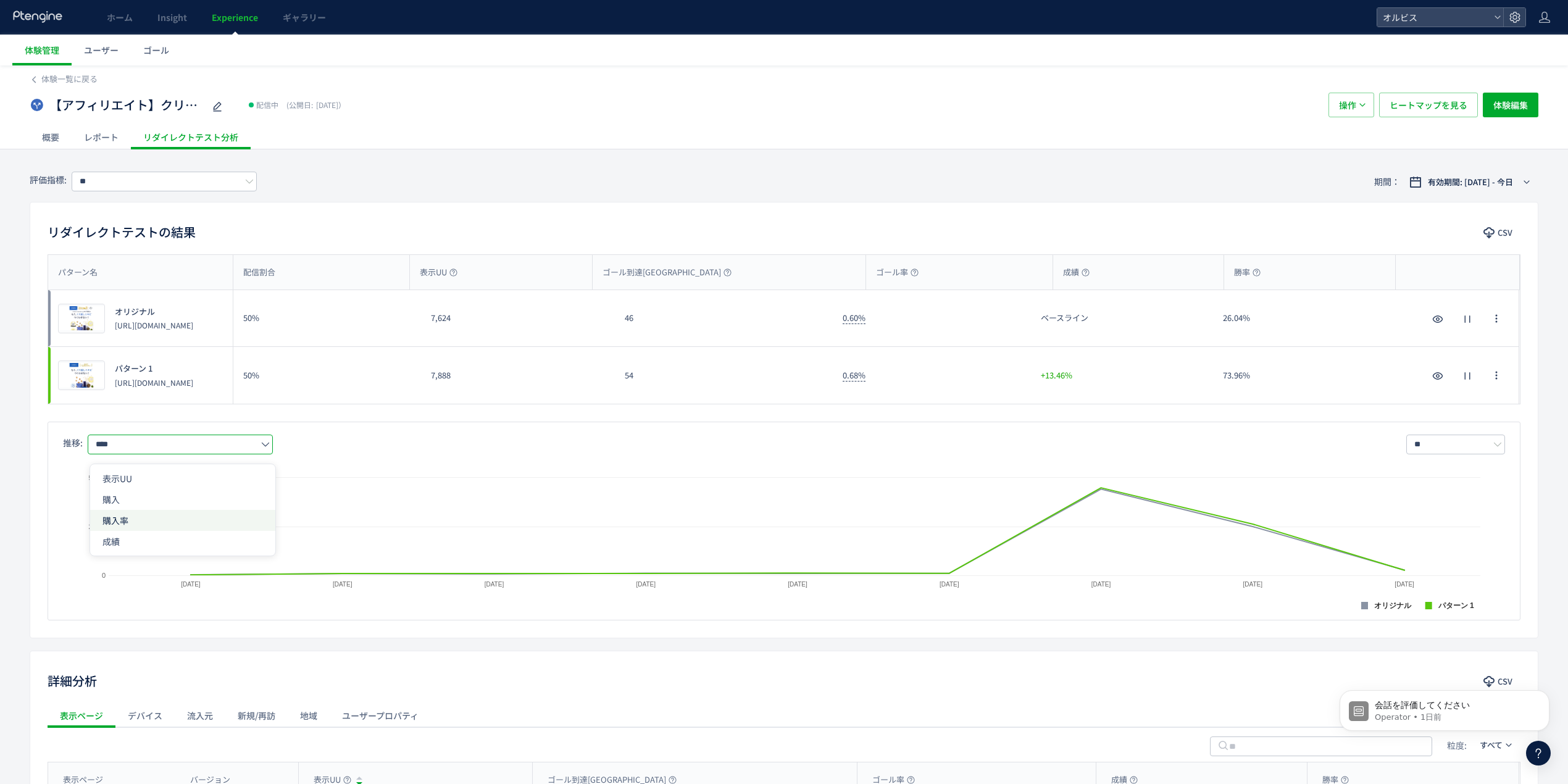
click at [132, 519] on span "購入率" at bounding box center [183, 520] width 160 height 21
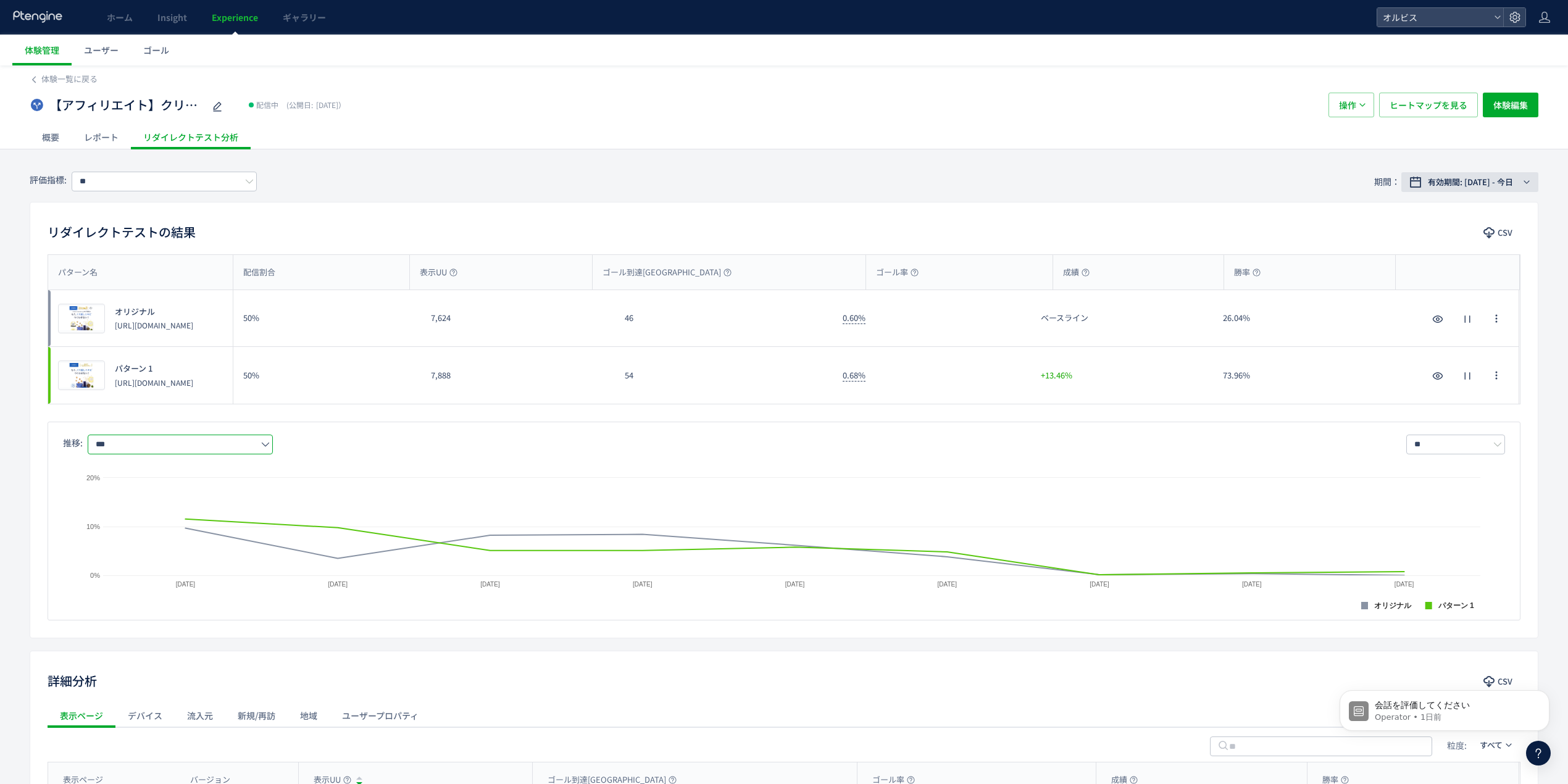
click at [1414, 188] on button "有効期間: [DATE] - 今日" at bounding box center [1470, 182] width 137 height 20
click at [1436, 385] on span "期間指定" at bounding box center [1427, 385] width 34 height 12
click at [875, 156] on div "体験一覧に戻る 【アフィリエイト】クリアフル100番LP検証 配信中 (公開日: [DATE]） 操作 ヒートマップを見る 体験編集 概要 レポート リダイレ…" at bounding box center [784, 588] width 1568 height 1045
click at [73, 375] on span "プレビュー" at bounding box center [82, 376] width 40 height 12
drag, startPoint x: 270, startPoint y: 458, endPoint x: 257, endPoint y: 460, distance: 13.2
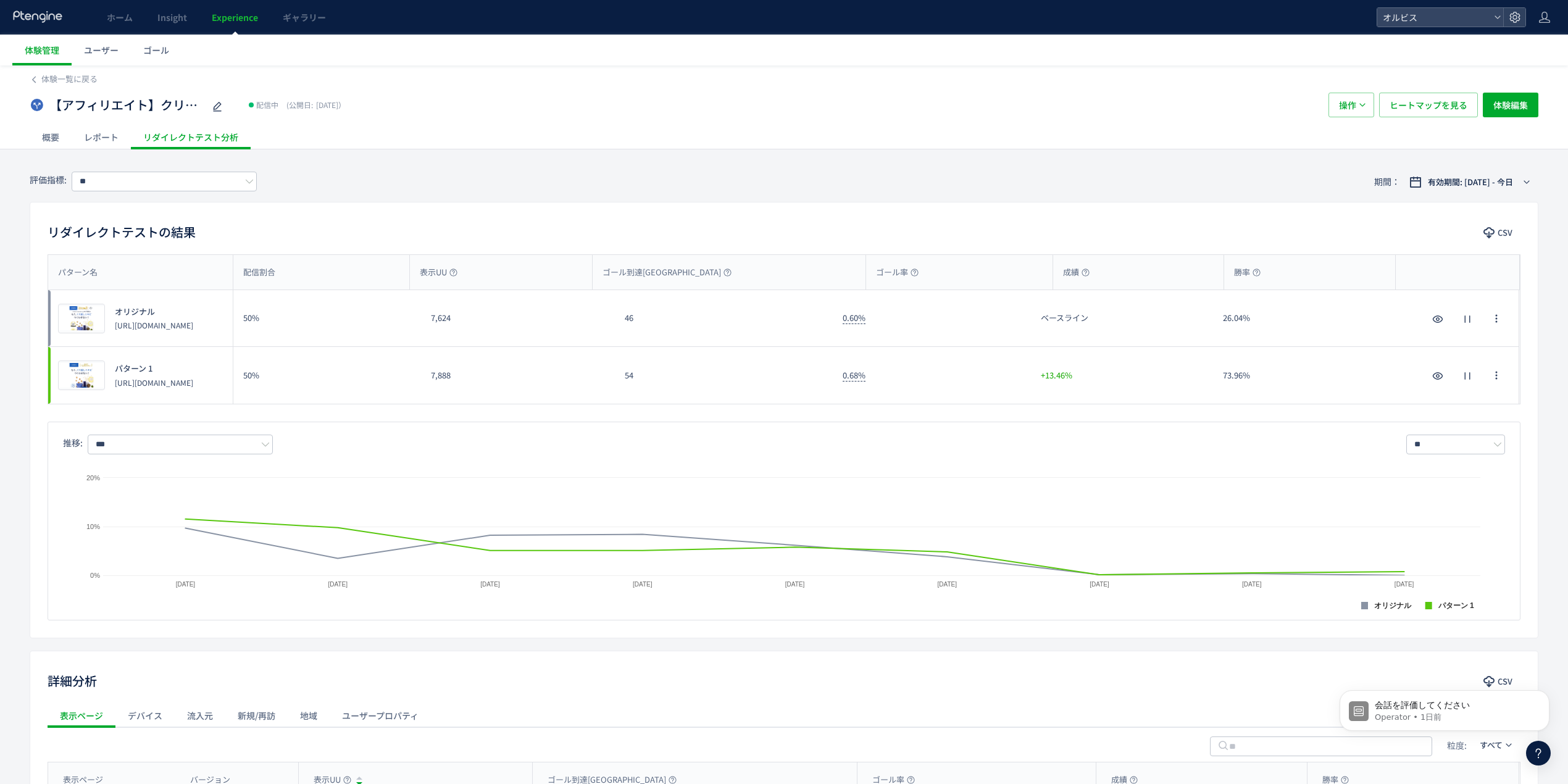
click at [270, 458] on div "Created with Highcharts 9.1.2 オリジナル パターン 1 [DATE] [DATE] [DATE] [DATE] [DATE] […" at bounding box center [784, 531] width 1442 height 153
click at [241, 443] on input "***" at bounding box center [180, 445] width 185 height 20
click at [152, 502] on span "購入" at bounding box center [183, 500] width 160 height 21
type input "**"
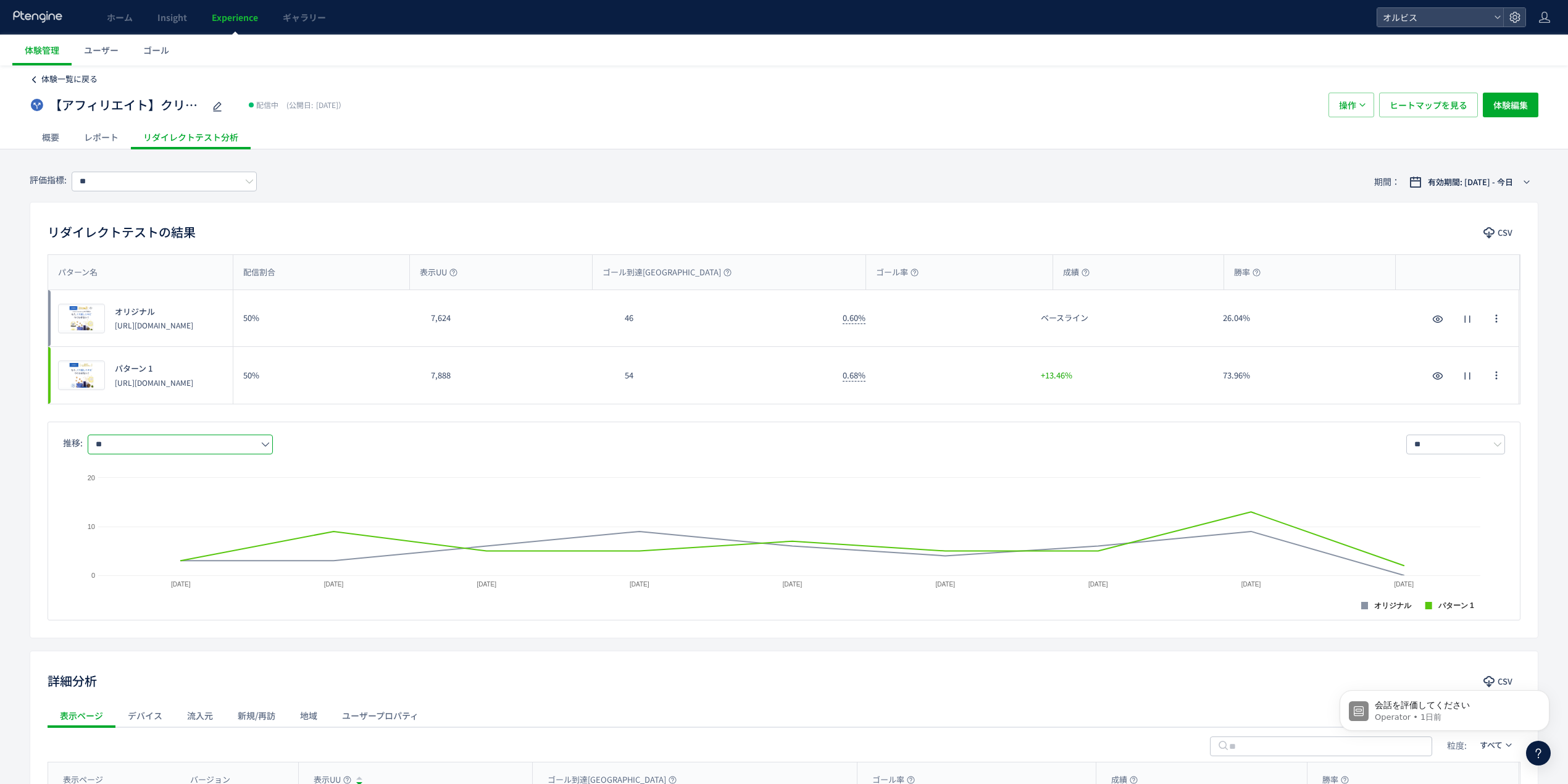
click at [83, 85] on link "体験一覧に戻る" at bounding box center [70, 79] width 56 height 12
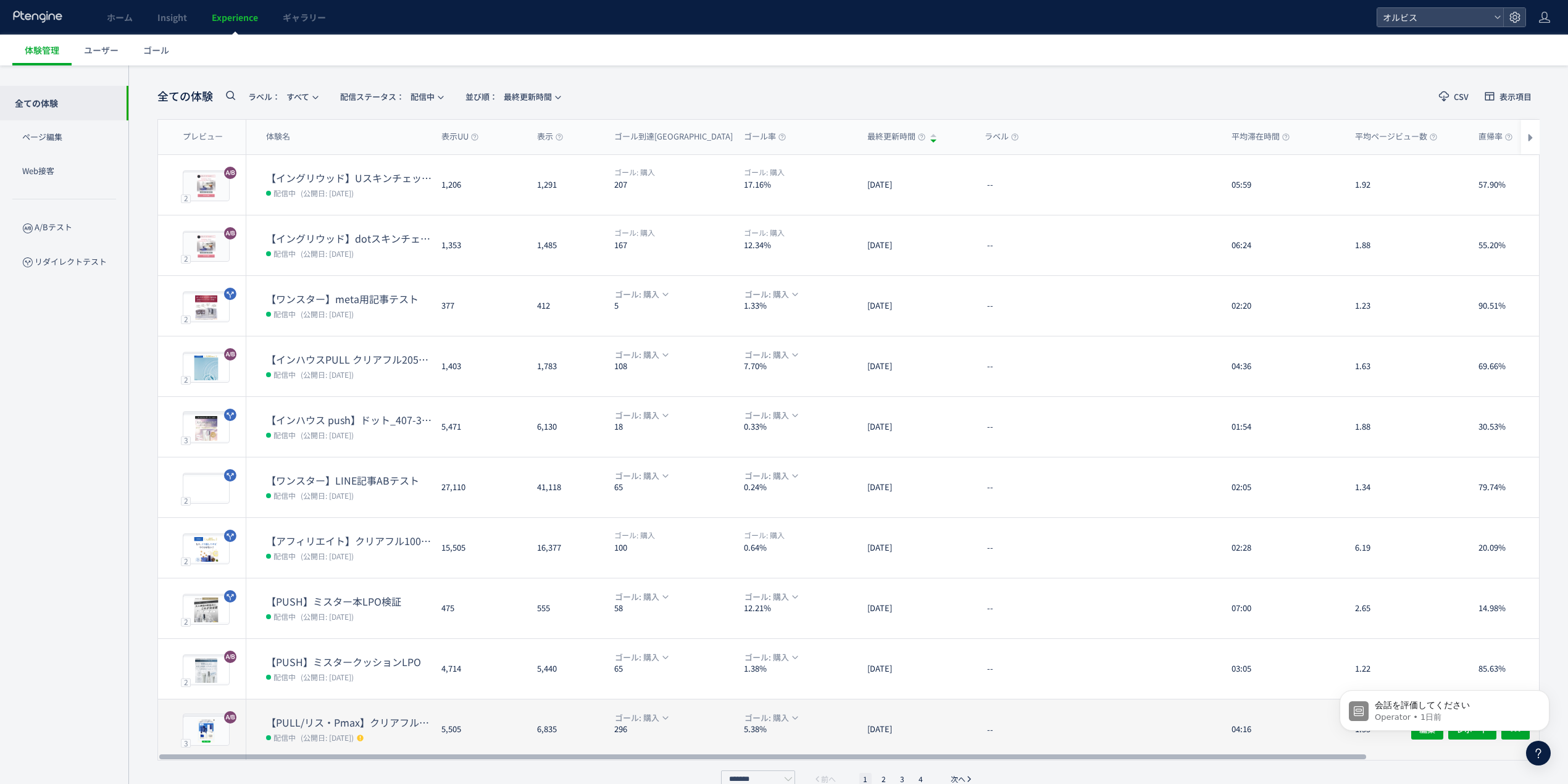
scroll to position [68, 0]
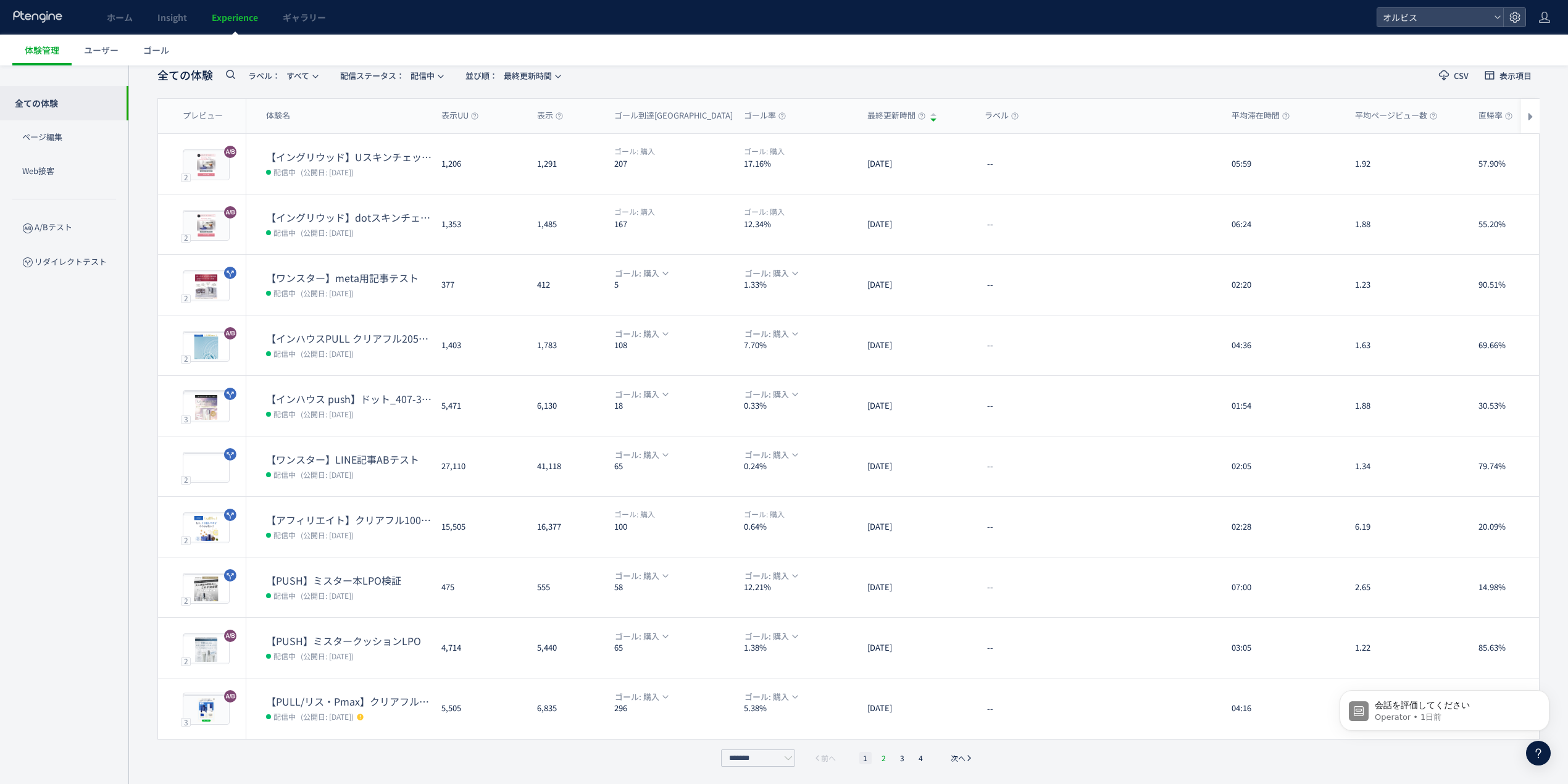
click at [882, 758] on li "2" at bounding box center [884, 758] width 13 height 13
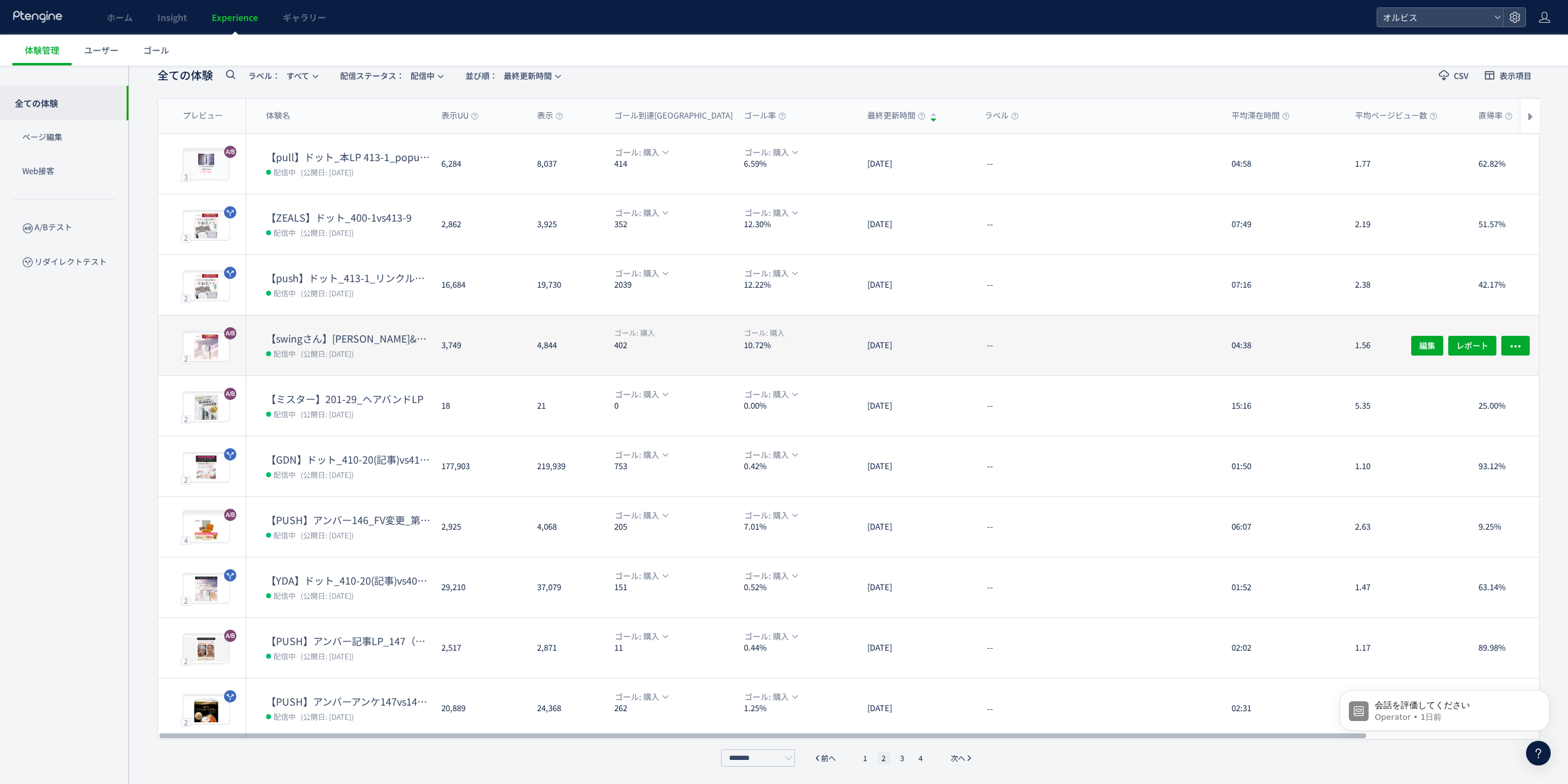
click at [384, 337] on dt "【swingさん】[PERSON_NAME]&CVブロック検証" at bounding box center [349, 338] width 165 height 14
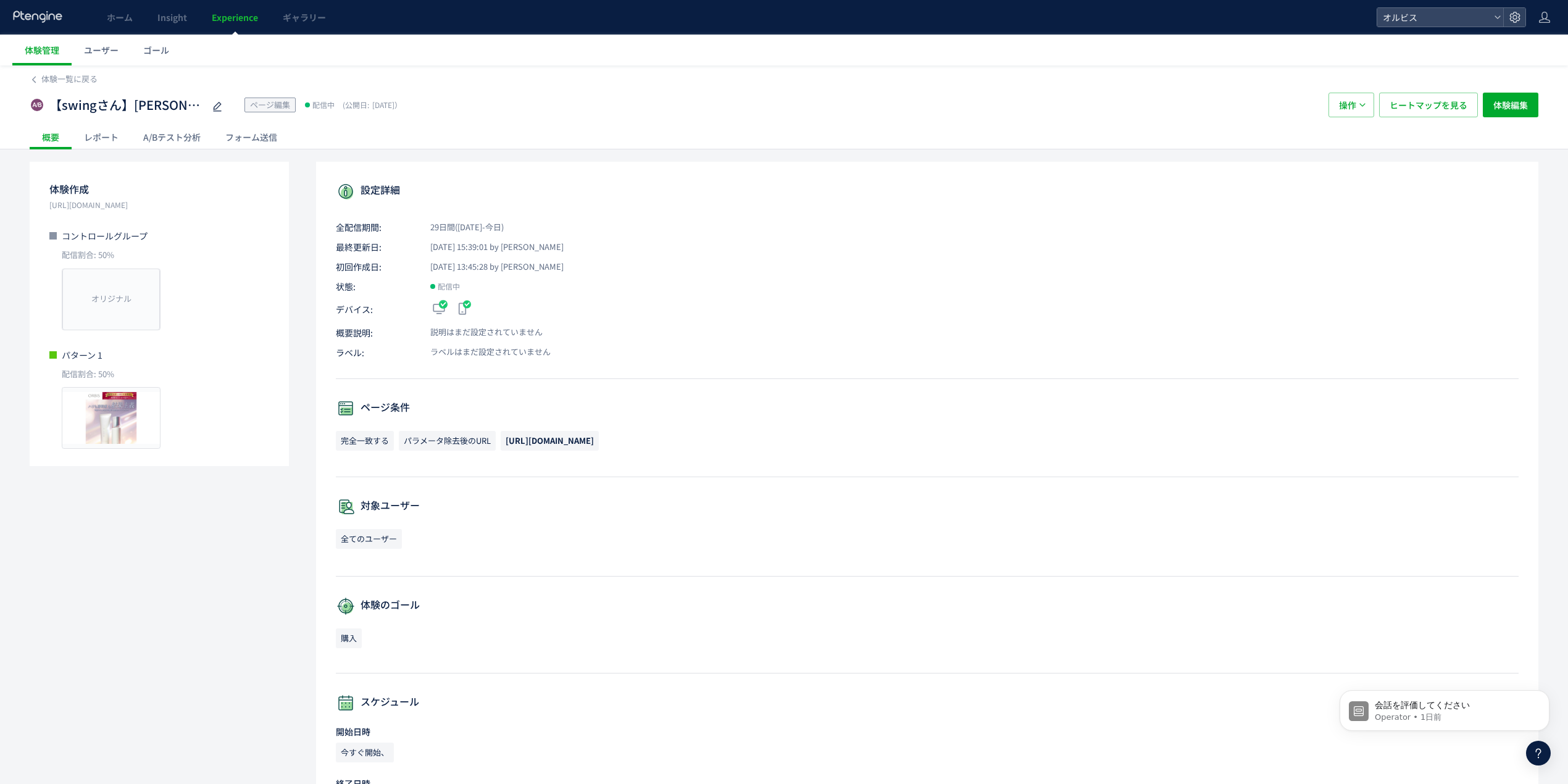
click at [180, 139] on div "A/Bテスト分析" at bounding box center [172, 137] width 82 height 24
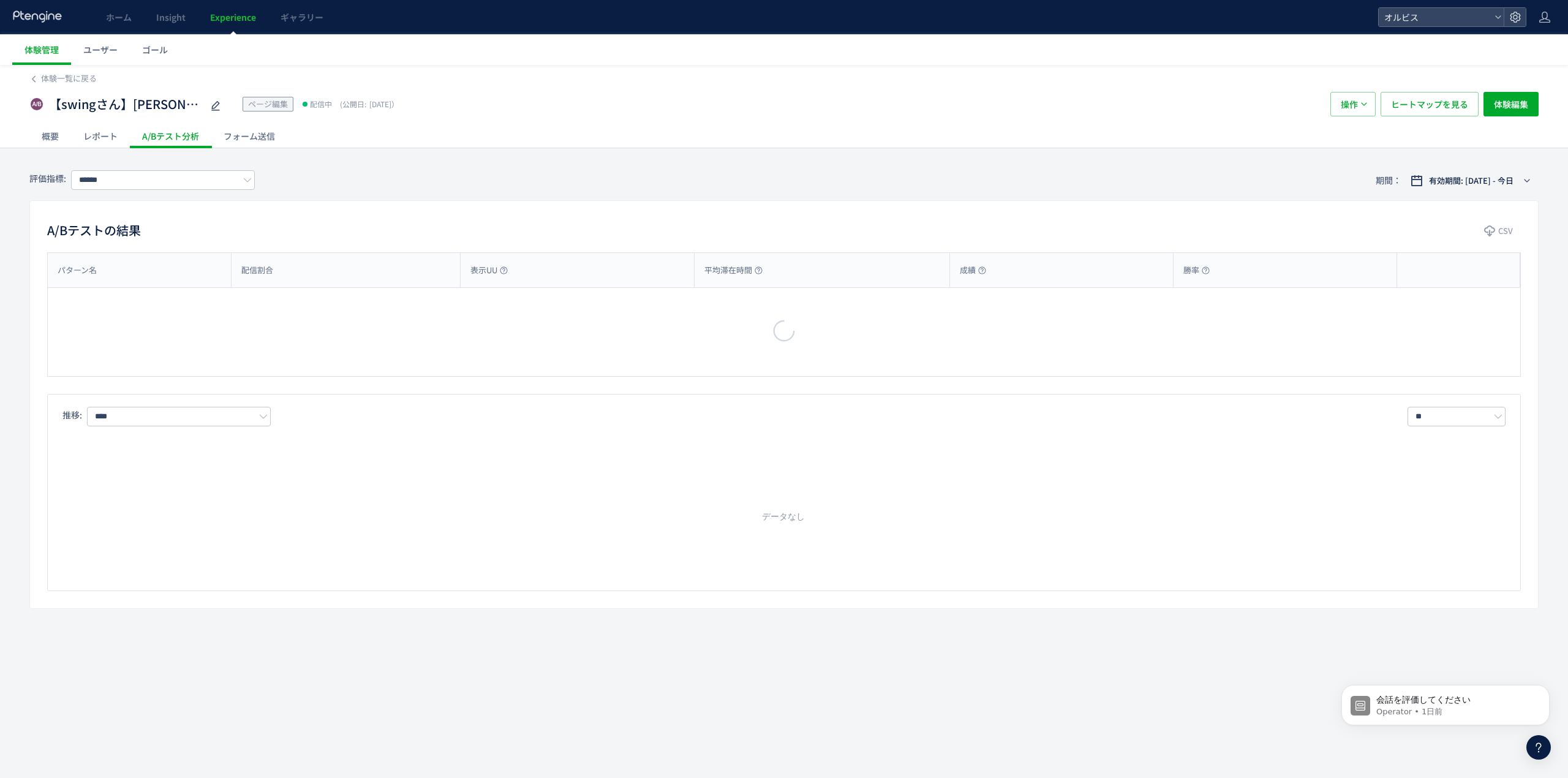
type input "**"
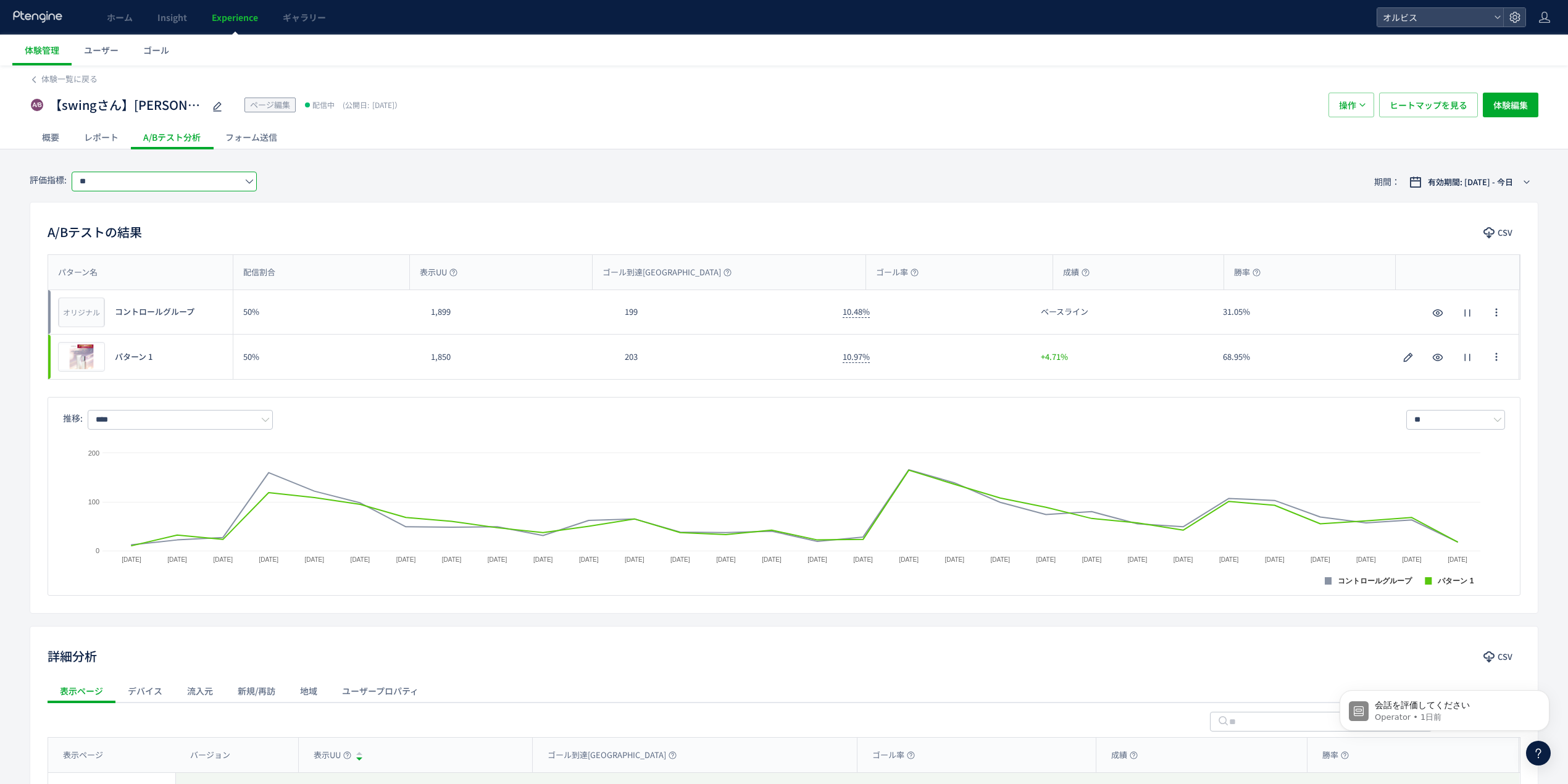
click at [184, 175] on input "**" at bounding box center [164, 182] width 185 height 20
click at [378, 173] on div "評価指標: ** 期間： 有効期間: [DATE] - 今日" at bounding box center [784, 182] width 1509 height 40
click at [242, 428] on input "****" at bounding box center [180, 420] width 185 height 20
click at [158, 477] on span "購入" at bounding box center [183, 475] width 160 height 21
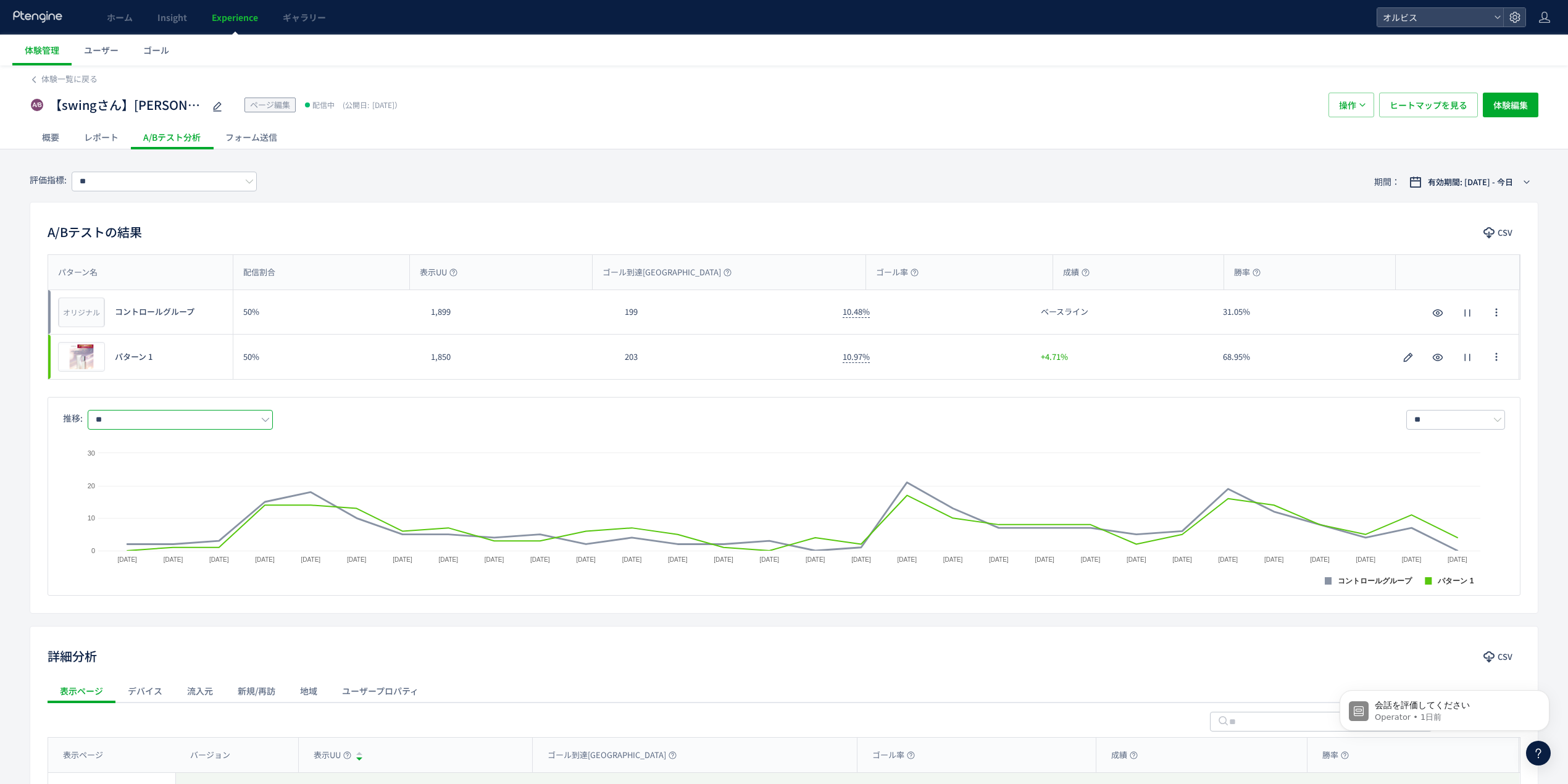
click at [240, 418] on input "**" at bounding box center [180, 420] width 185 height 20
click at [179, 487] on span "購入率" at bounding box center [183, 496] width 160 height 21
type input "***"
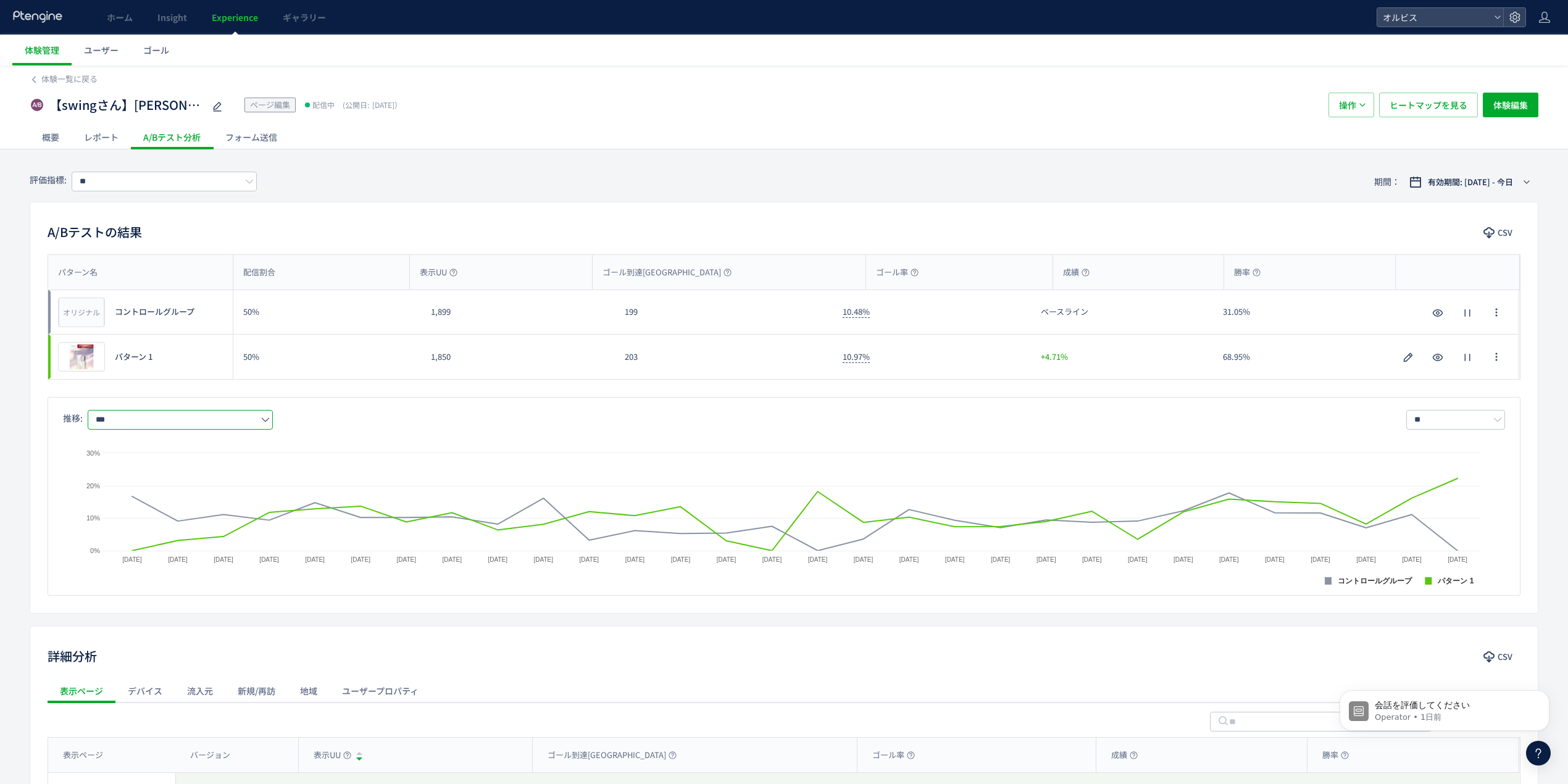
click at [19, 332] on div "評価指標: ** 期間： 有効期間: [DATE] - 今日 A/Bテストの結果 CSV パターン名 配信割合 表示UU ゴール到達UU ゴール率 成績 勝率…" at bounding box center [784, 571] width 1568 height 820
drag, startPoint x: 102, startPoint y: 11, endPoint x: 118, endPoint y: 13, distance: 16.1
click at [118, 13] on ul "ホーム Insight Experience ギャラリー" at bounding box center [216, 17] width 244 height 34
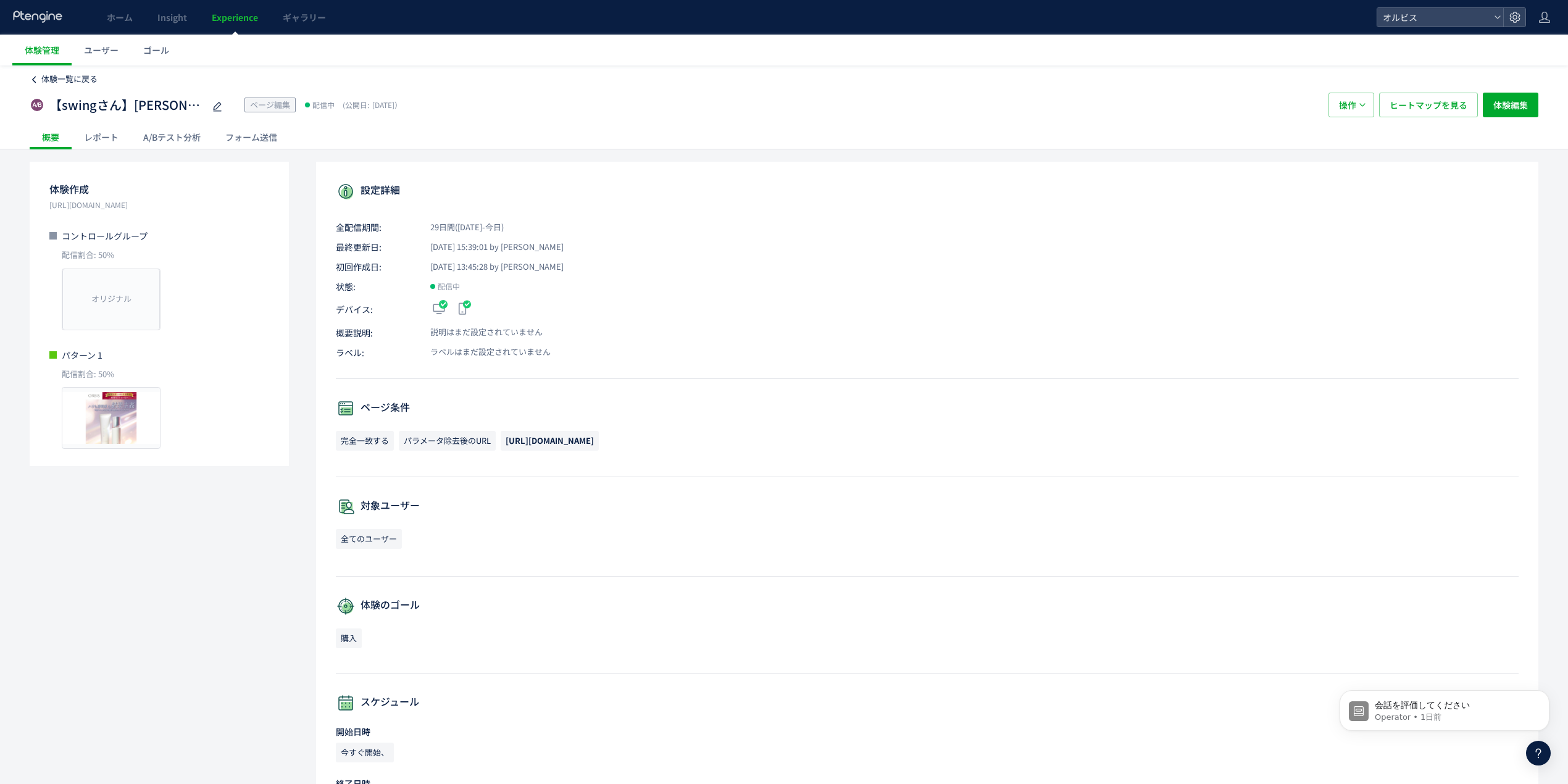
click at [85, 81] on span "体験一覧に戻る" at bounding box center [70, 78] width 56 height 12
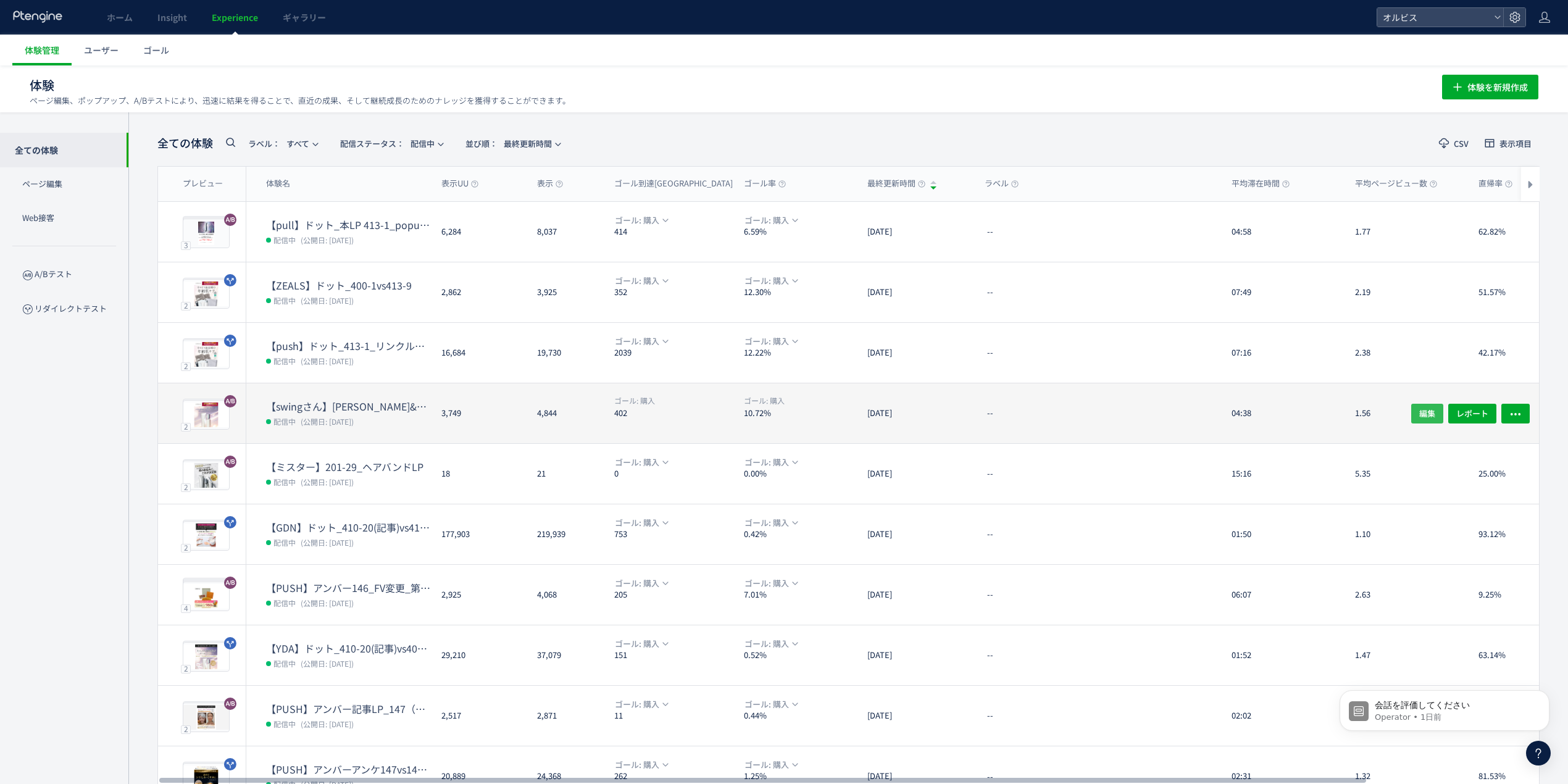
click at [1437, 414] on button "編集" at bounding box center [1427, 413] width 32 height 20
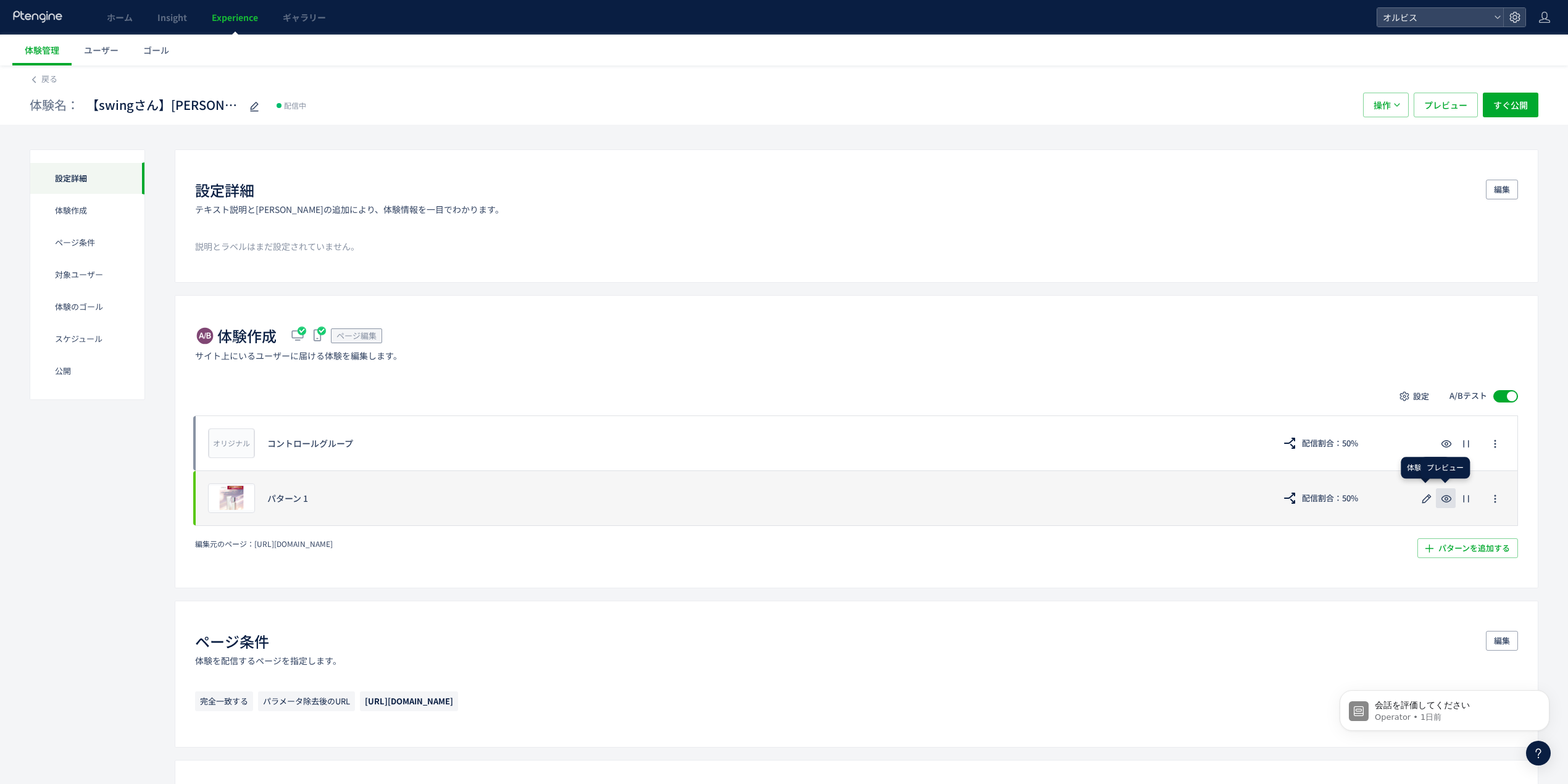
click at [1441, 505] on button "button" at bounding box center [1446, 498] width 20 height 20
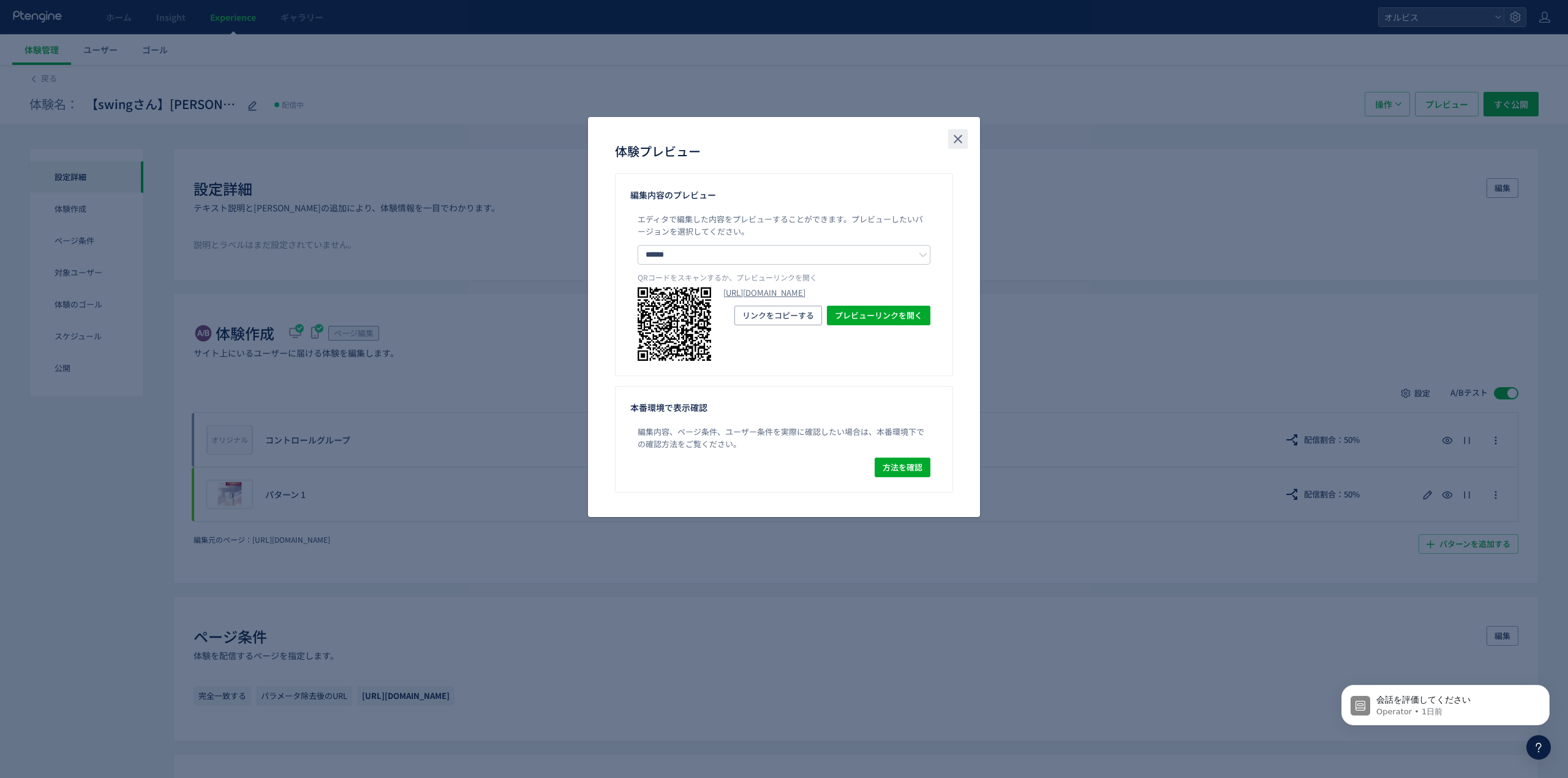
click at [956, 148] on button "close" at bounding box center [958, 139] width 20 height 20
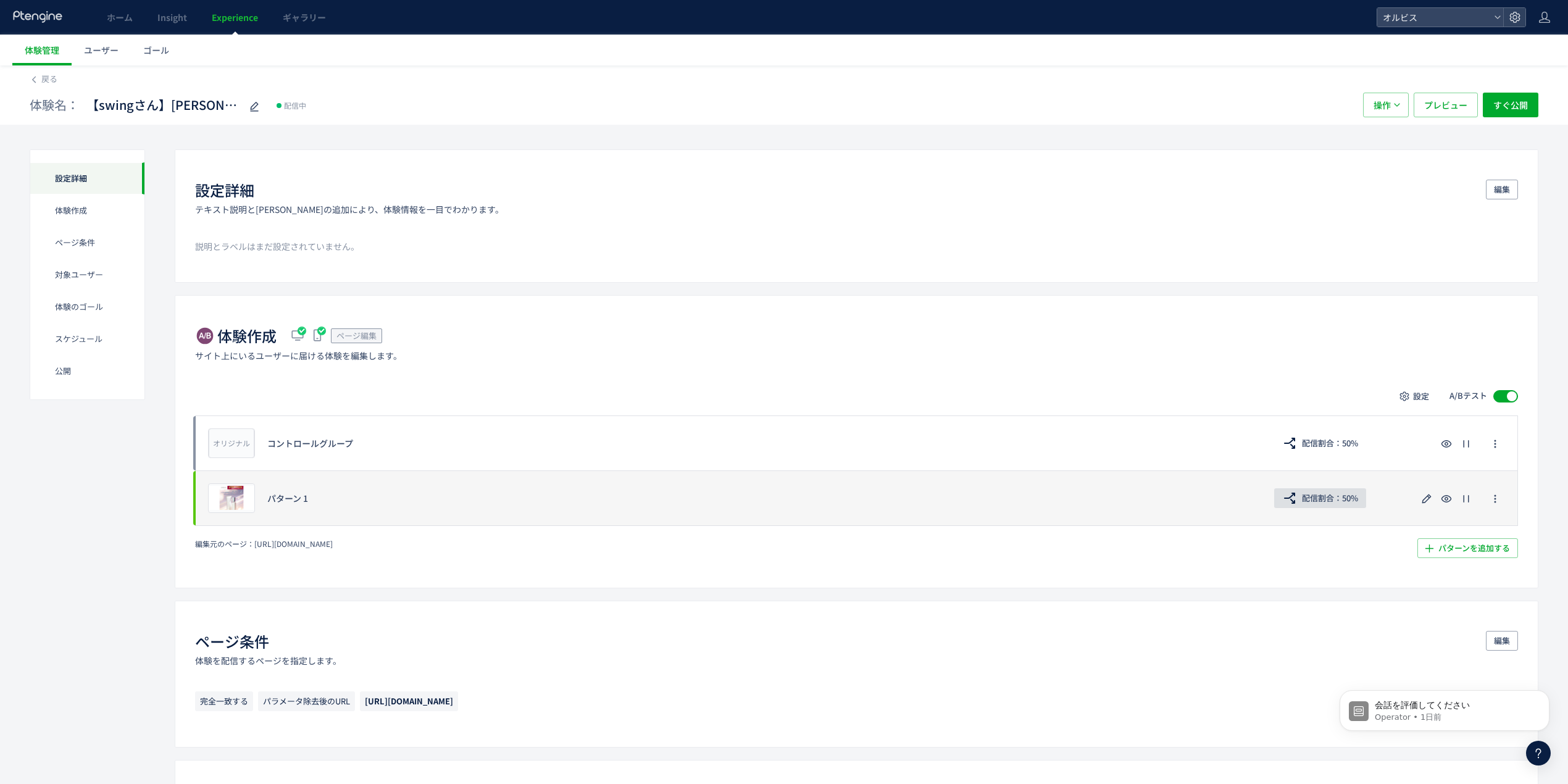
click at [1349, 500] on span "配信割合：50%" at bounding box center [1330, 498] width 56 height 20
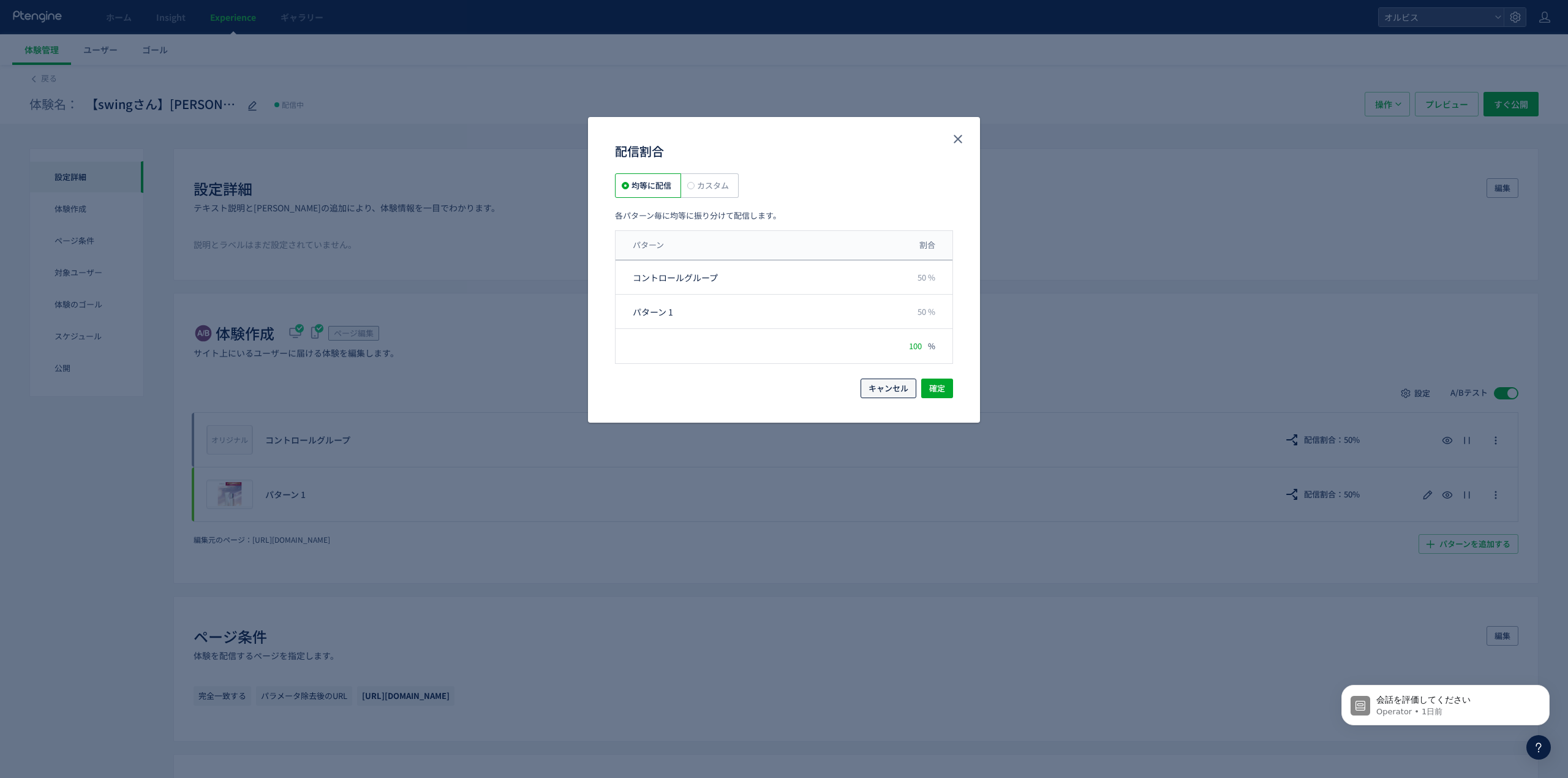
click at [901, 388] on span "キャンセル" at bounding box center [888, 388] width 40 height 20
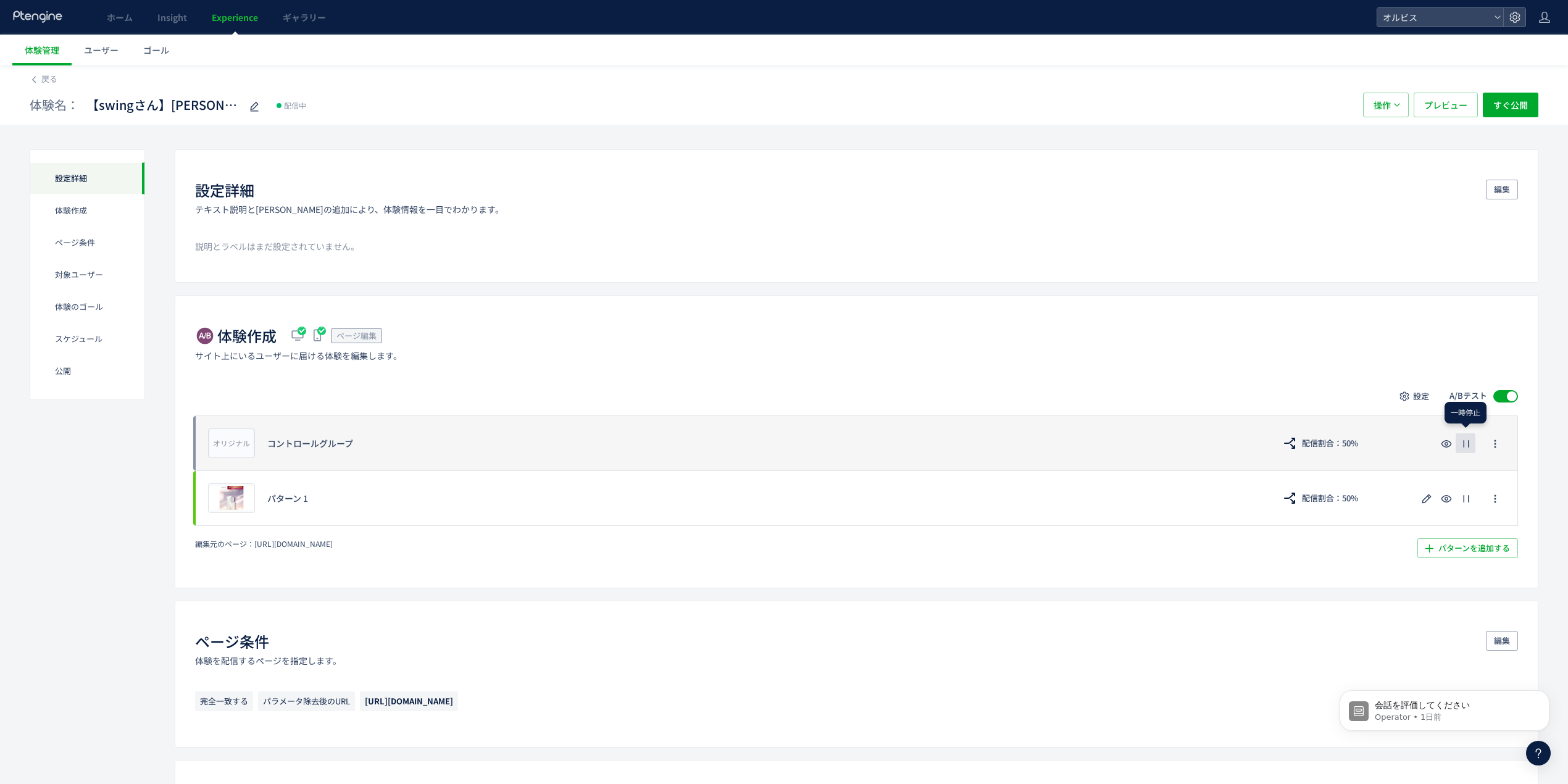
click at [1466, 446] on icon "button" at bounding box center [1467, 444] width 15 height 15
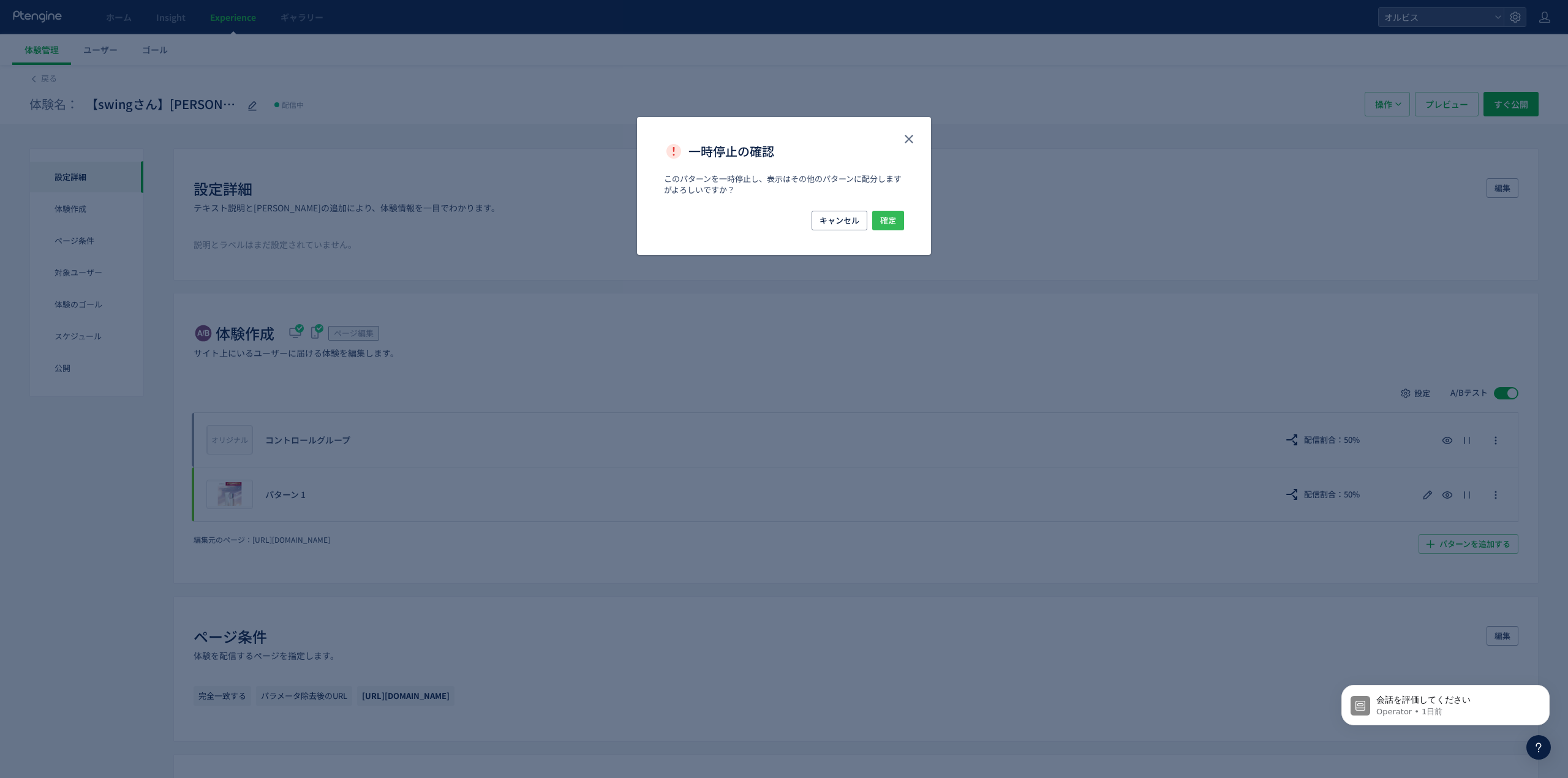
click at [888, 224] on span "確定" at bounding box center [888, 221] width 16 height 20
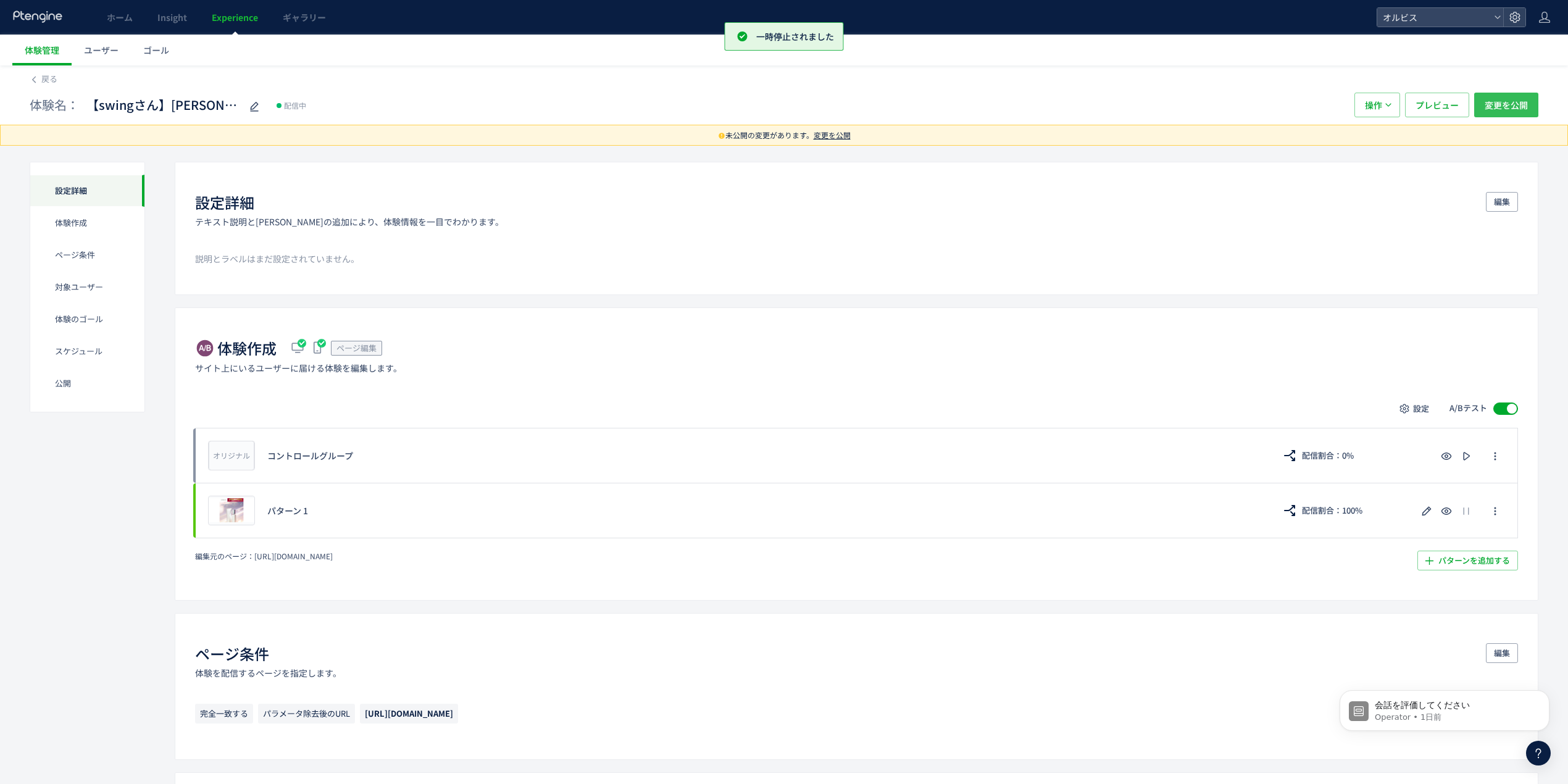
click at [1514, 101] on span "変更を公開" at bounding box center [1506, 105] width 43 height 24
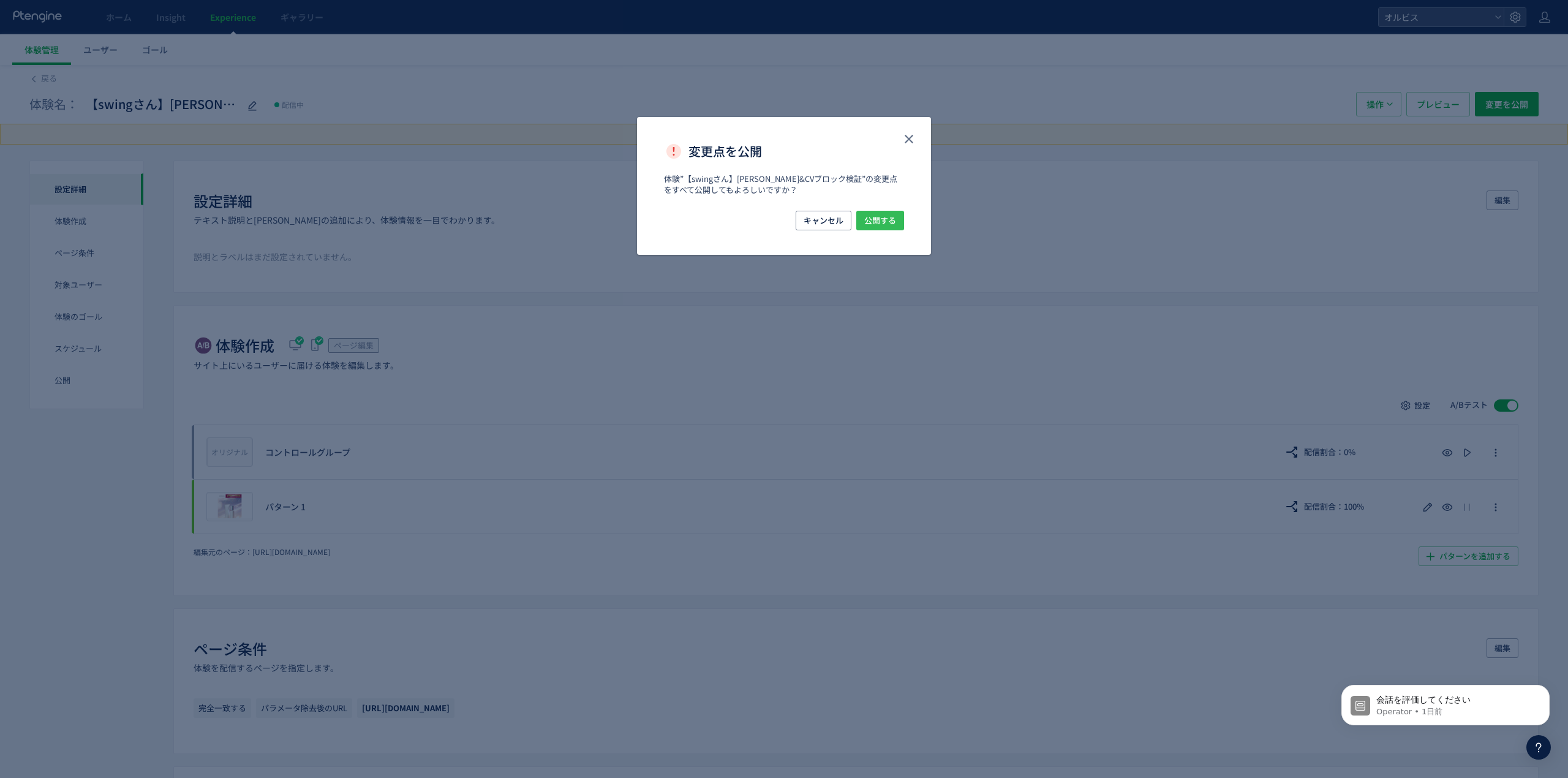
click at [873, 222] on span "公開する" at bounding box center [880, 221] width 32 height 20
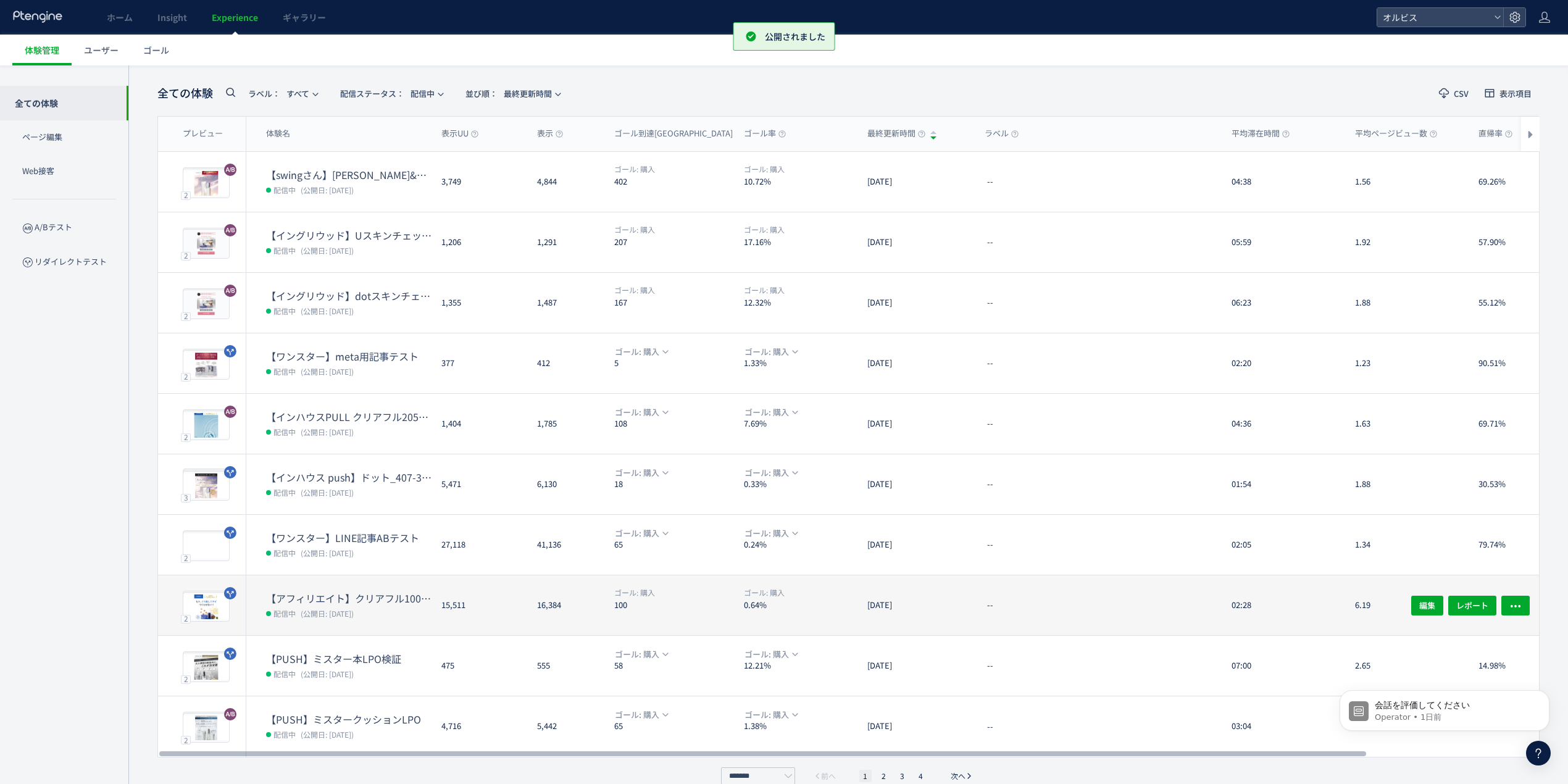
scroll to position [68, 0]
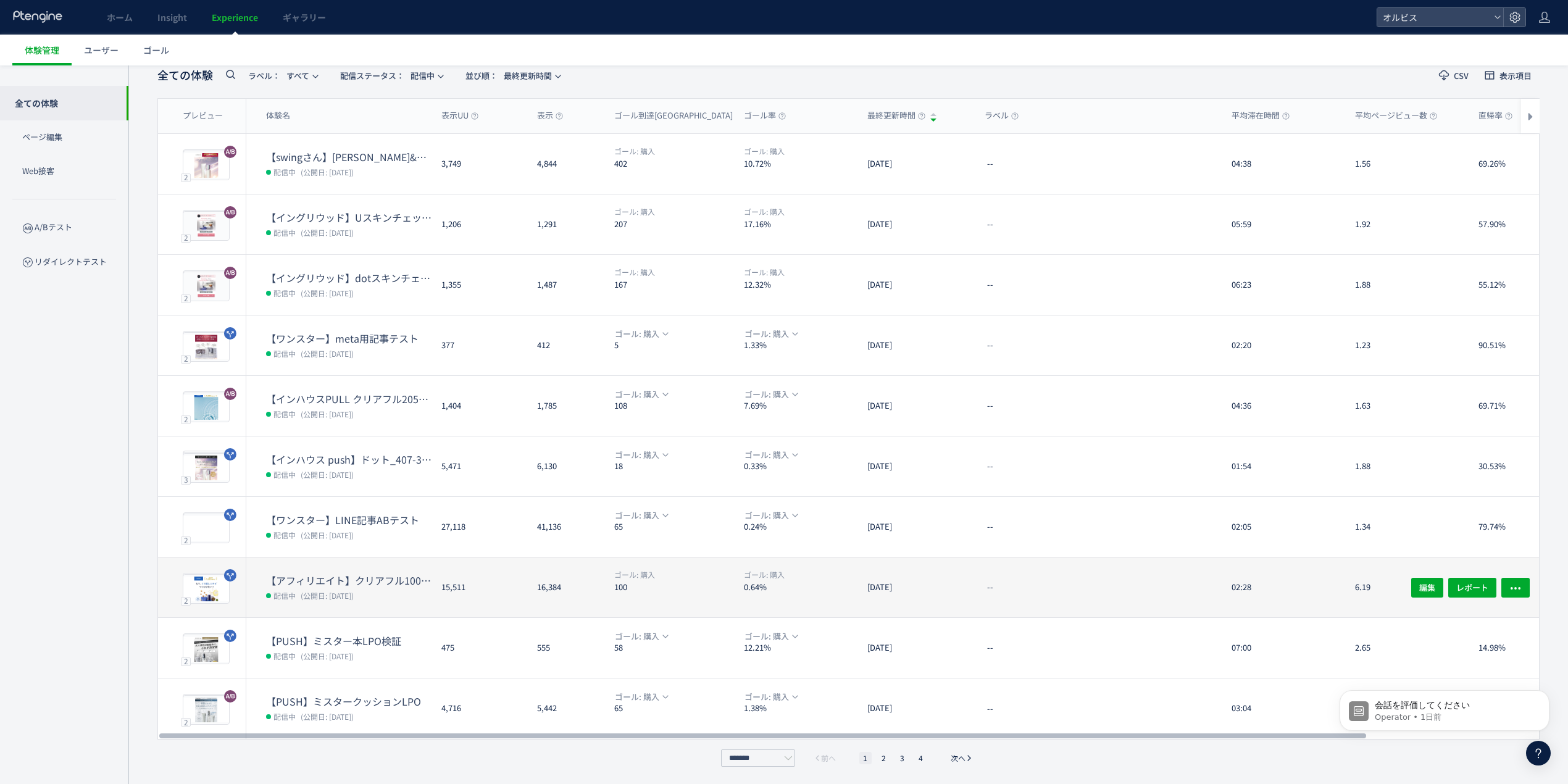
click at [892, 759] on ul "1 2 3 4" at bounding box center [894, 758] width 74 height 13
click at [883, 756] on li "2" at bounding box center [884, 758] width 13 height 13
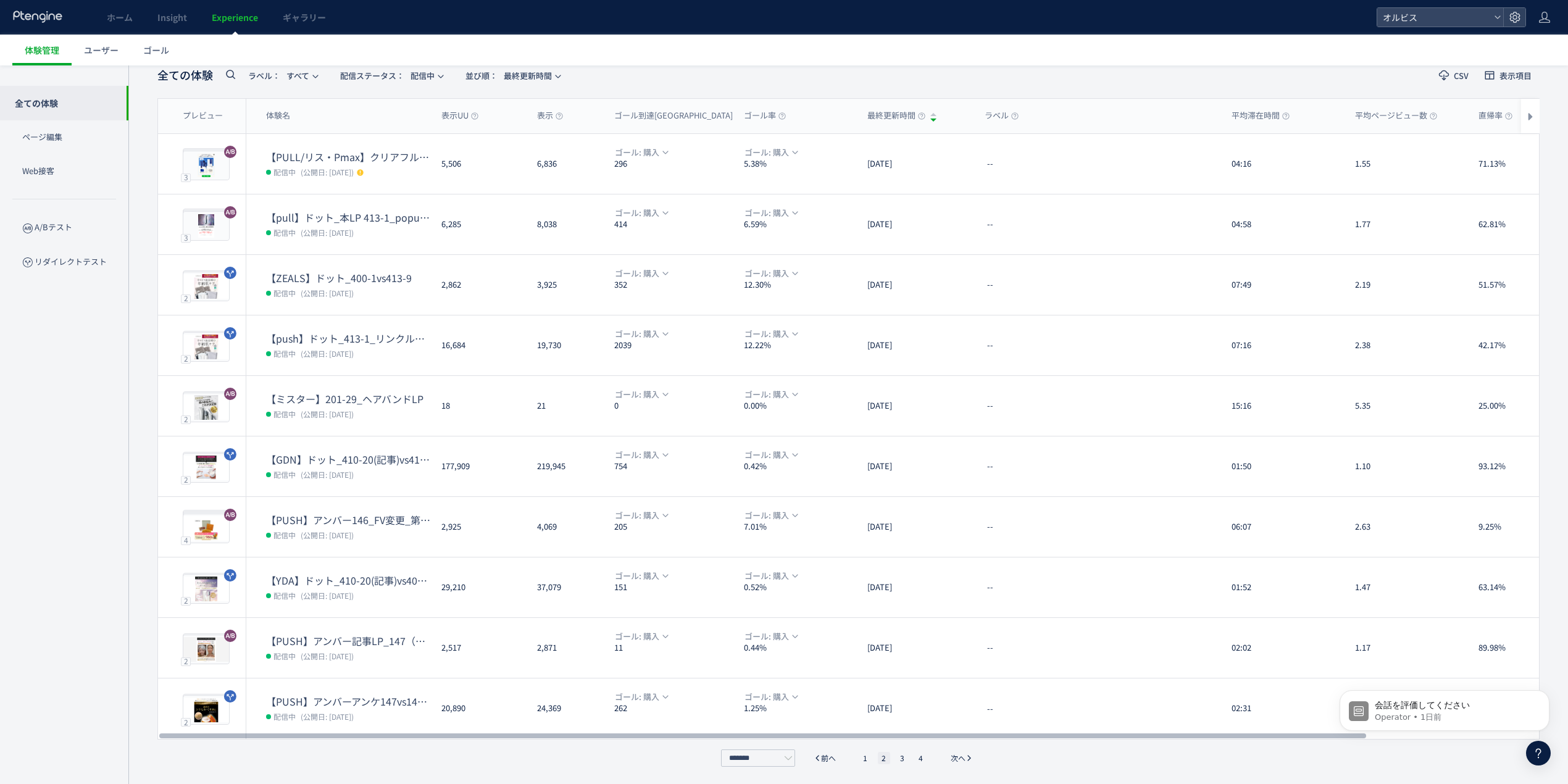
click at [909, 753] on ul "1 2 3 4" at bounding box center [894, 758] width 74 height 13
drag, startPoint x: 905, startPoint y: 757, endPoint x: 900, endPoint y: 745, distance: 13.0
click at [905, 758] on li "3" at bounding box center [903, 758] width 13 height 13
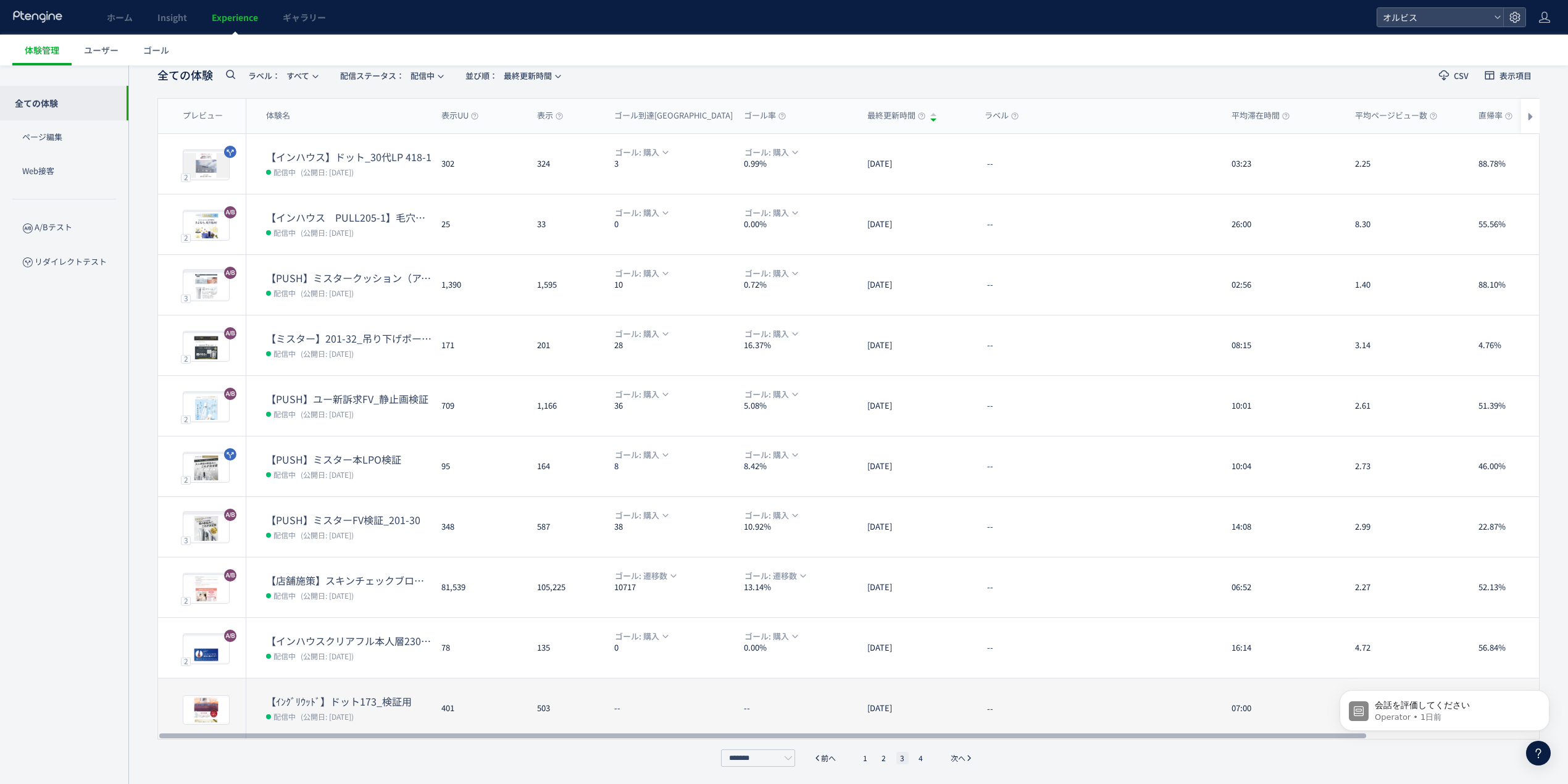
click at [895, 713] on div "[DATE]" at bounding box center [916, 709] width 117 height 61
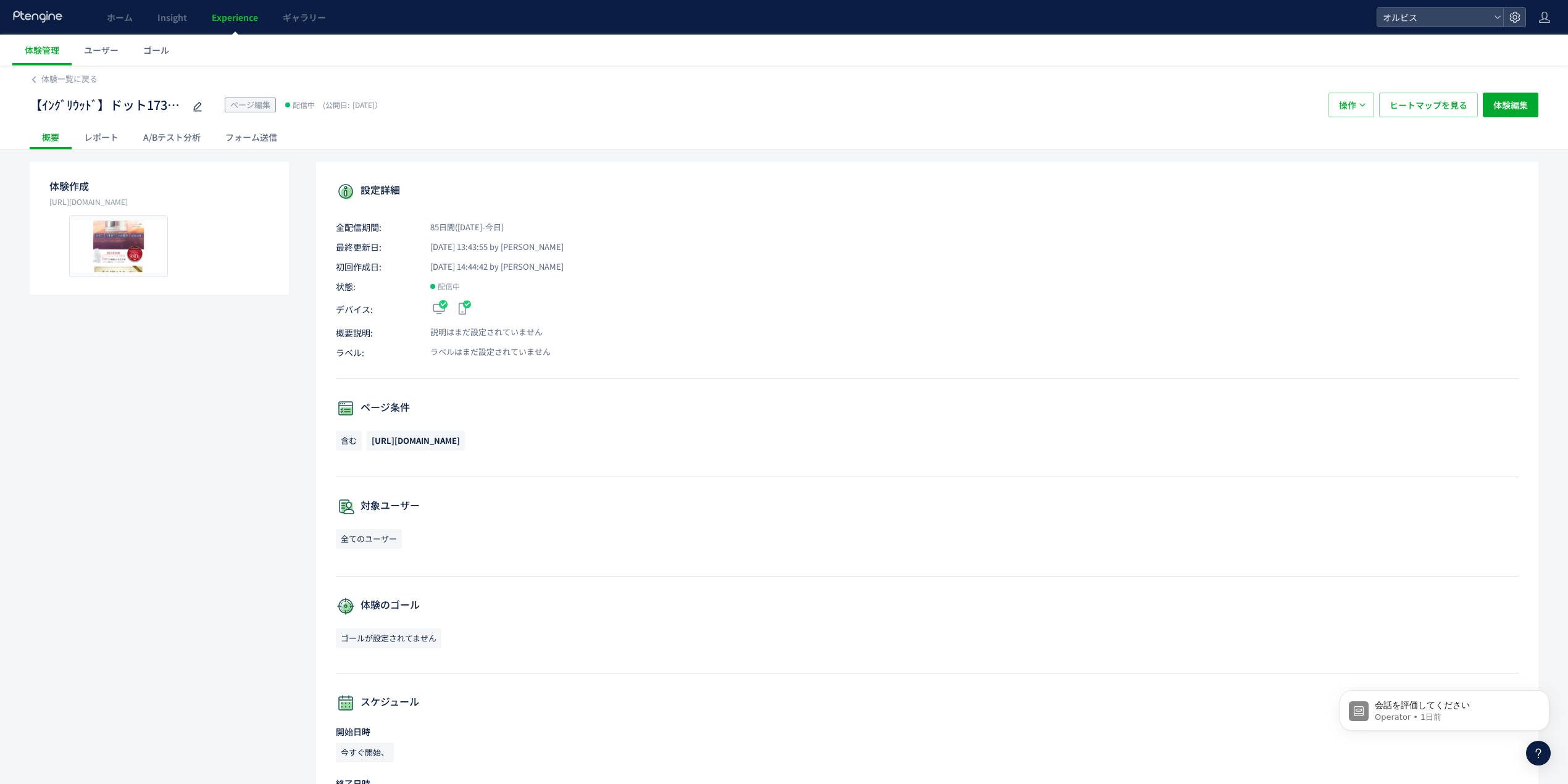
click at [162, 129] on div "A/Bテスト分析" at bounding box center [172, 137] width 82 height 24
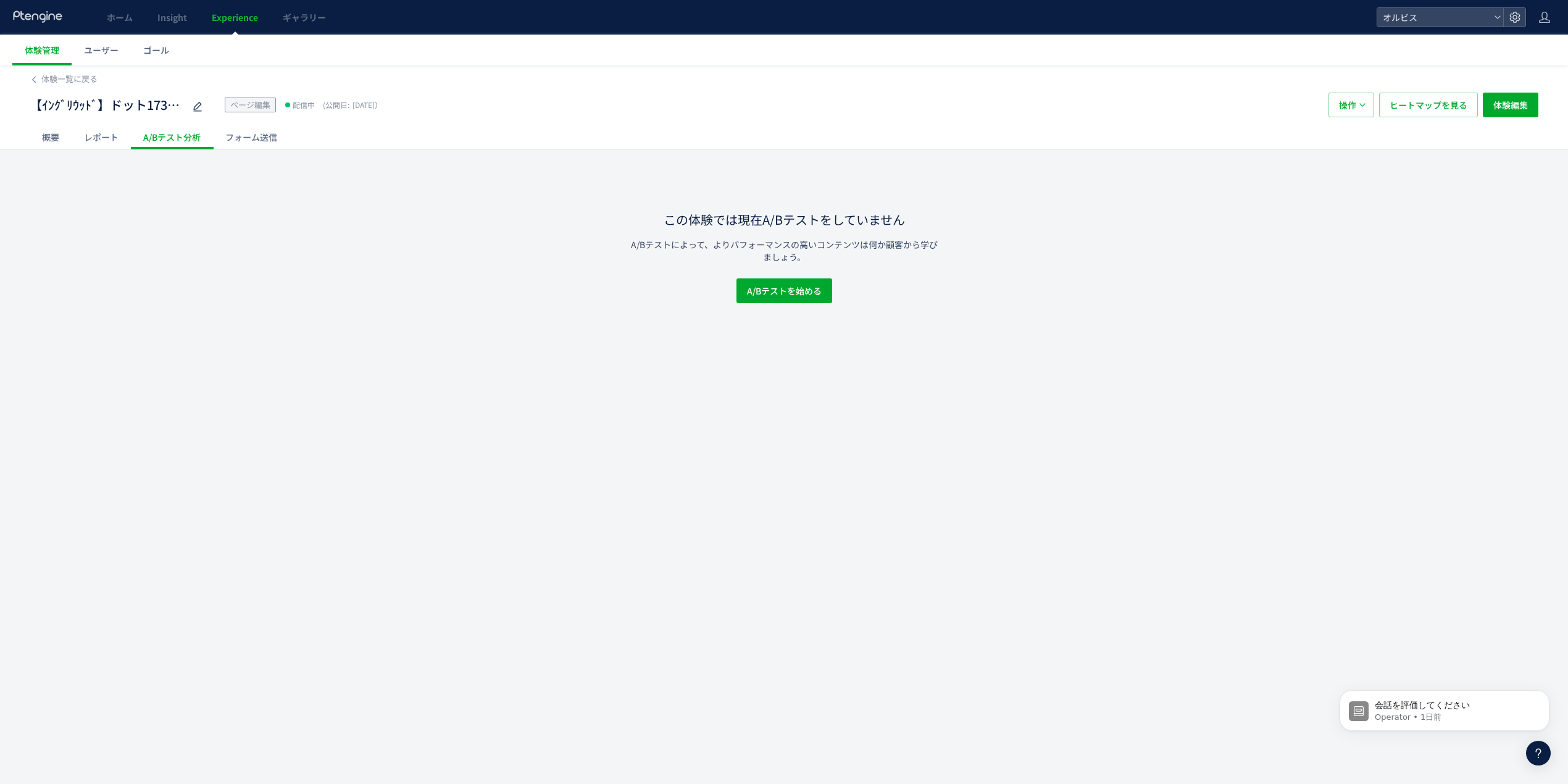
click at [90, 138] on div "レポート" at bounding box center [101, 137] width 59 height 24
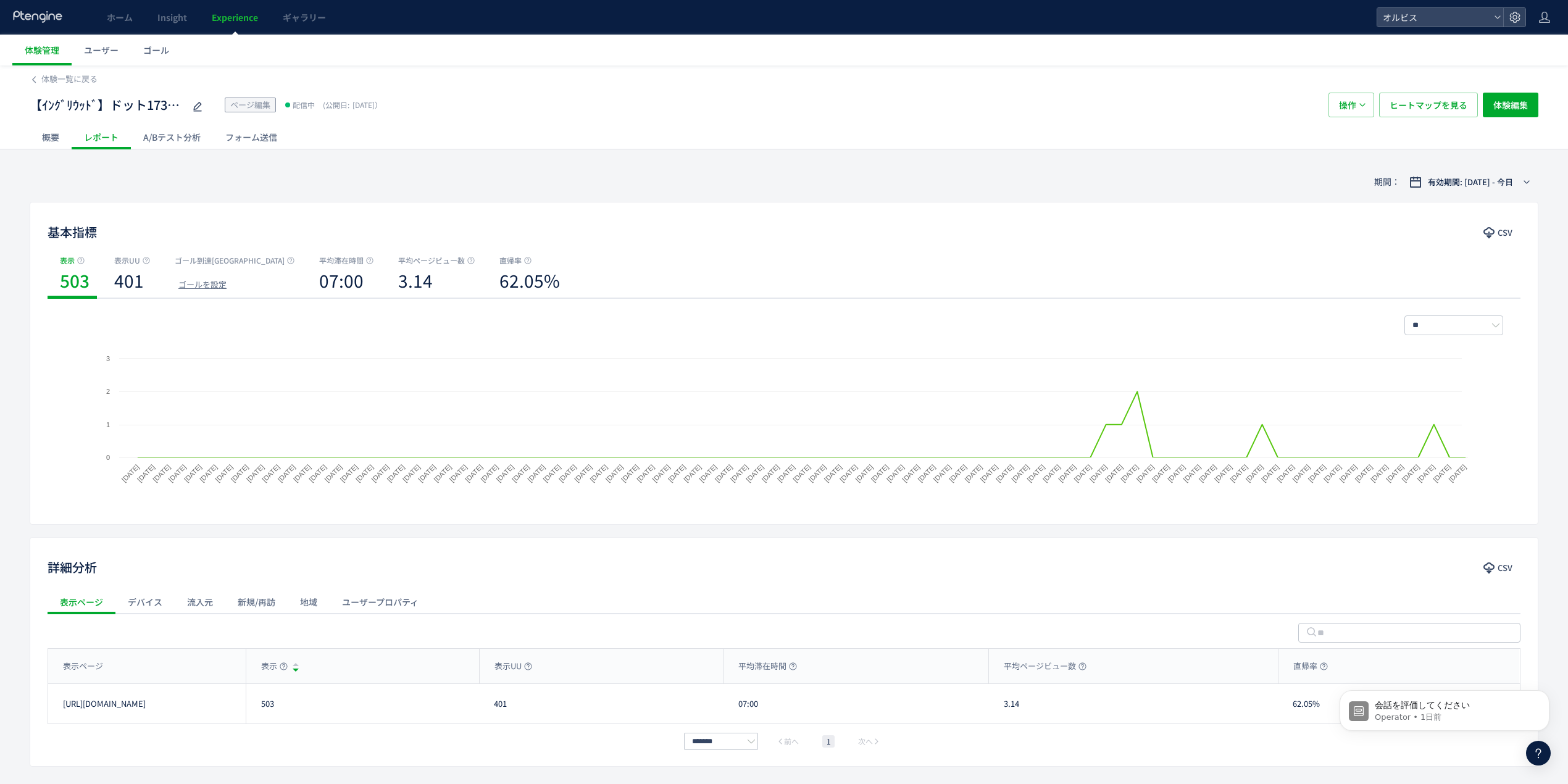
click at [183, 137] on div "A/Bテスト分析" at bounding box center [172, 137] width 82 height 24
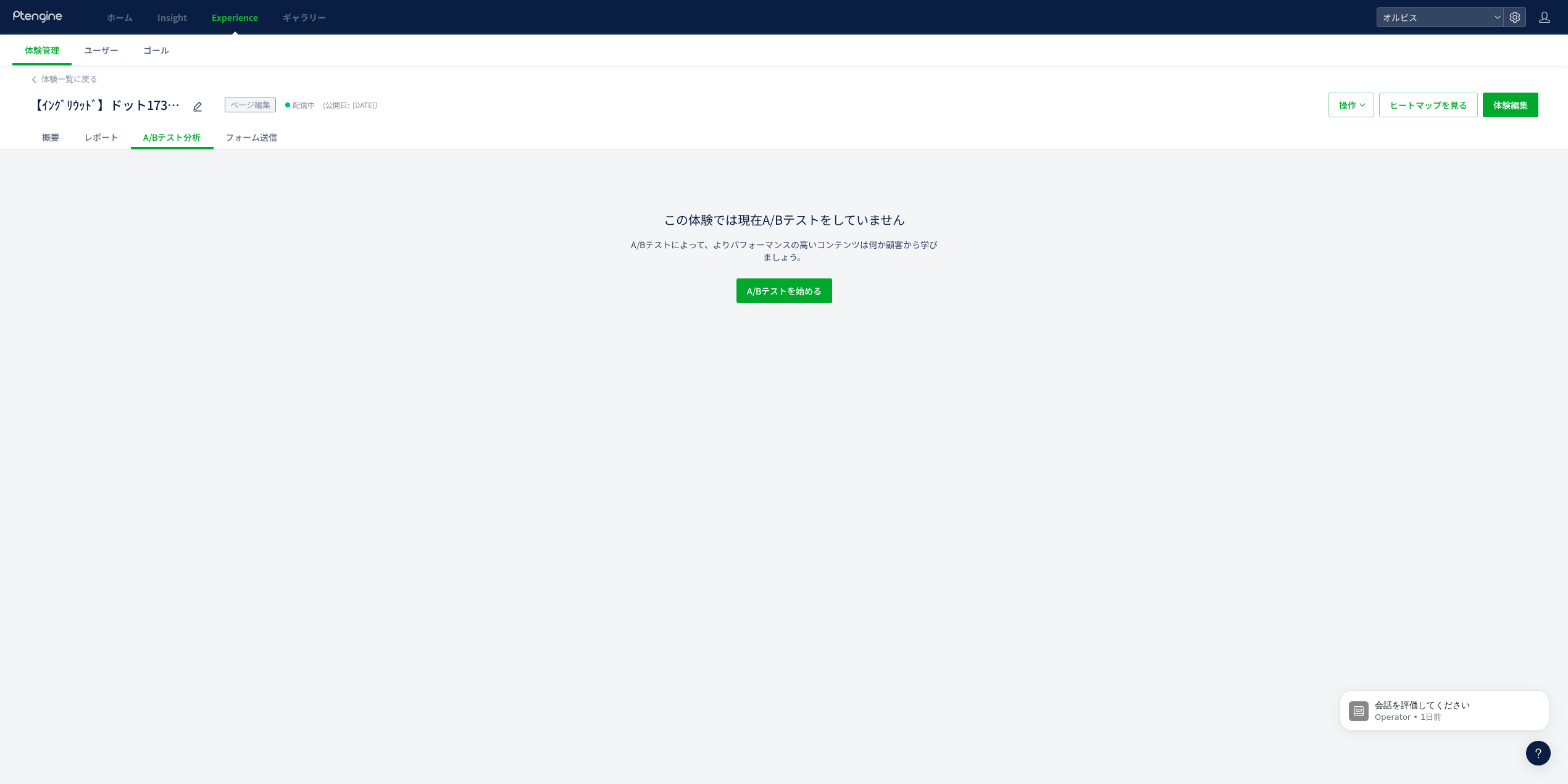
click at [235, 137] on div "フォーム送信" at bounding box center [251, 137] width 76 height 24
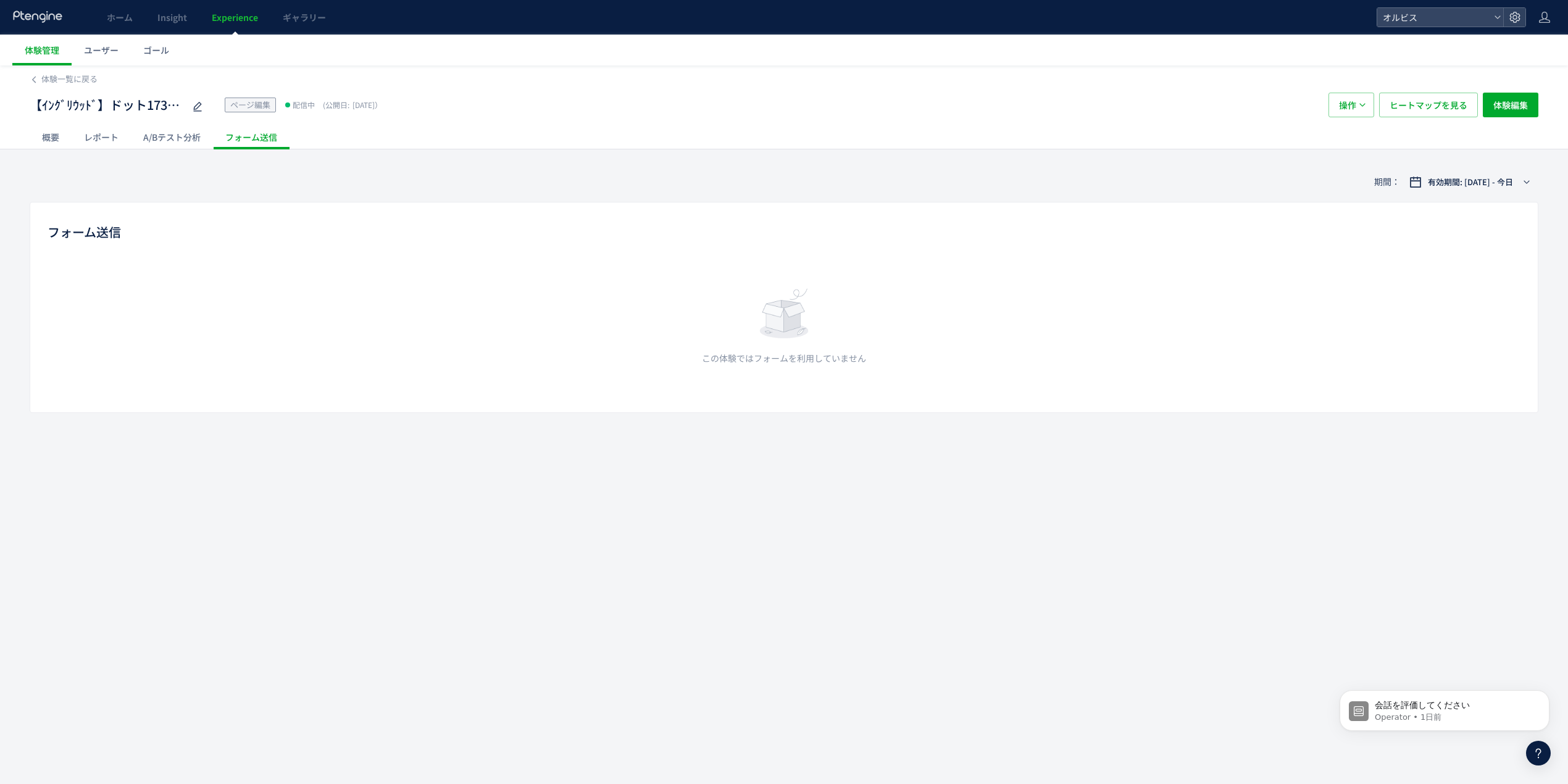
click at [187, 141] on div "A/Bテスト分析" at bounding box center [172, 137] width 82 height 24
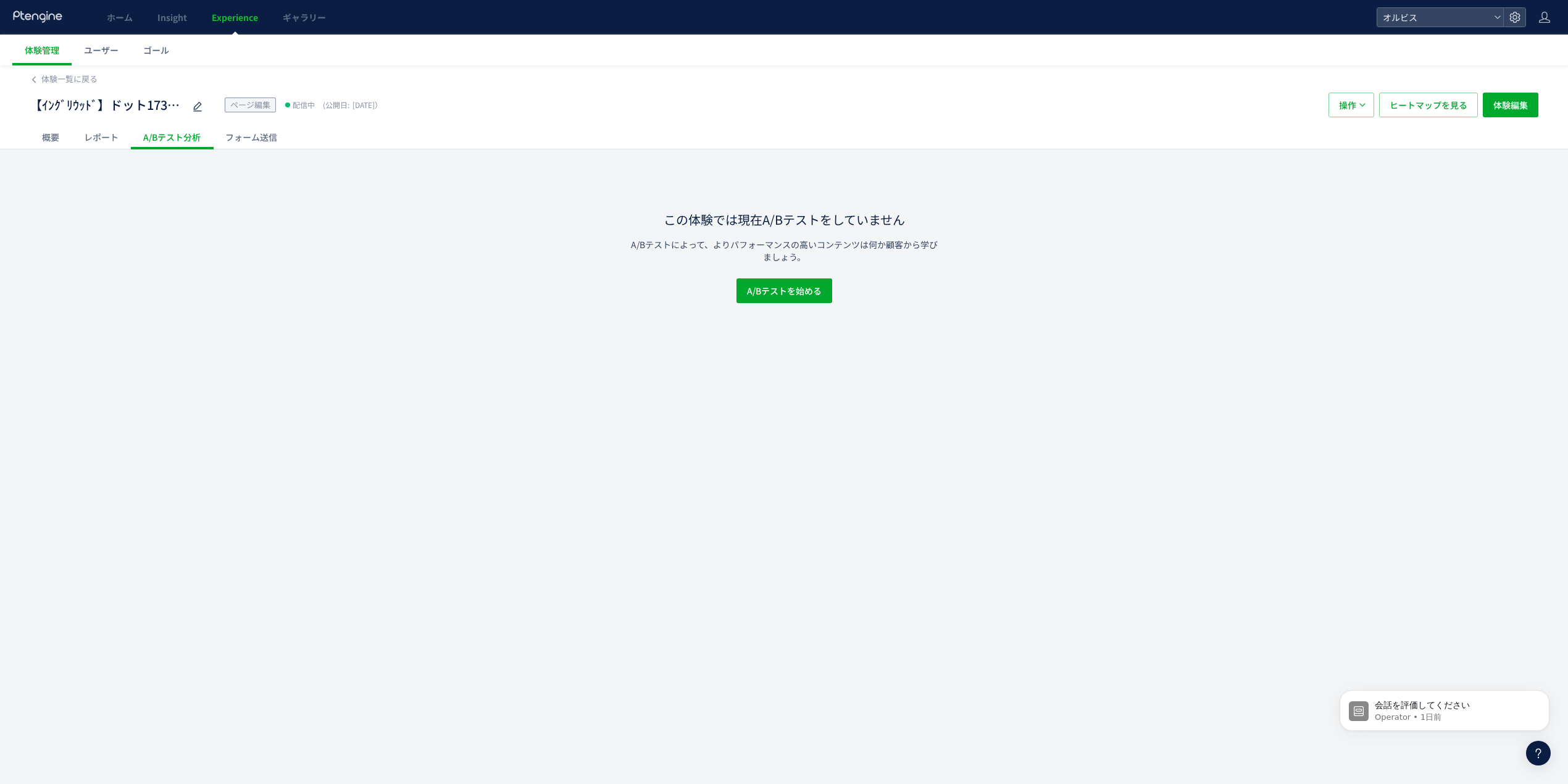
click at [97, 144] on div "レポート" at bounding box center [101, 137] width 59 height 24
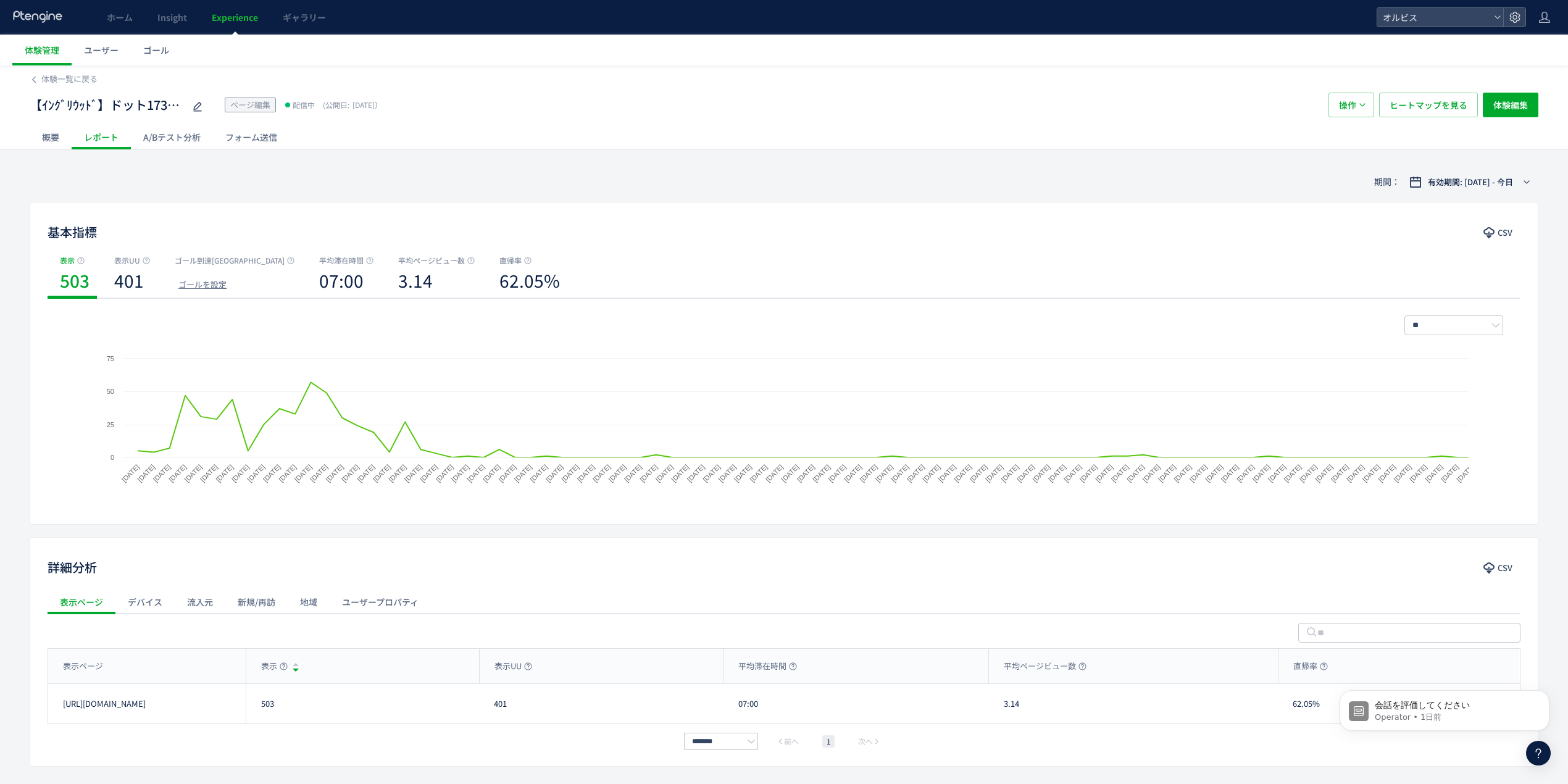
click at [48, 139] on div "概要" at bounding box center [50, 137] width 42 height 24
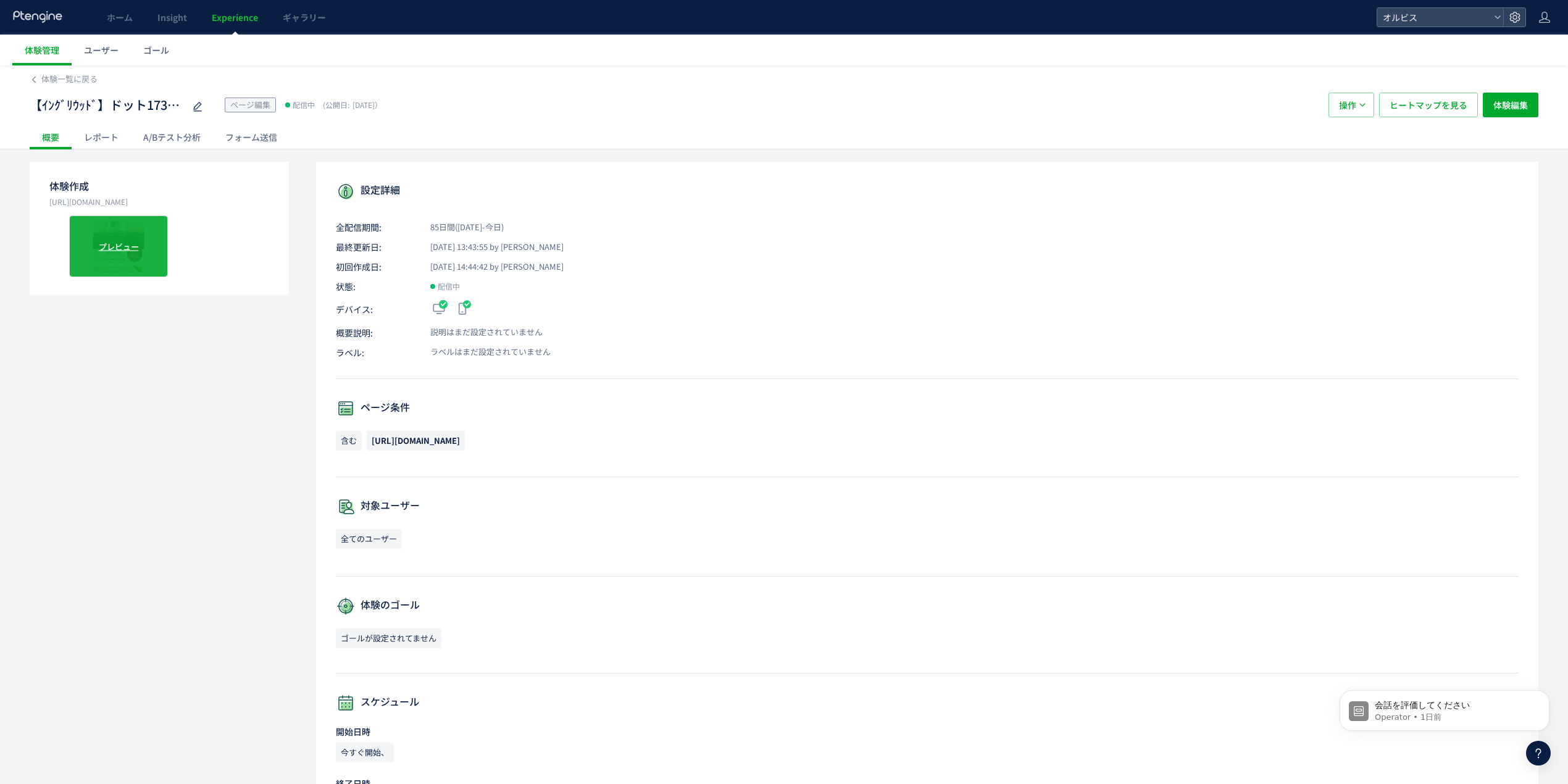
click at [134, 241] on span "プレビュー" at bounding box center [119, 246] width 40 height 12
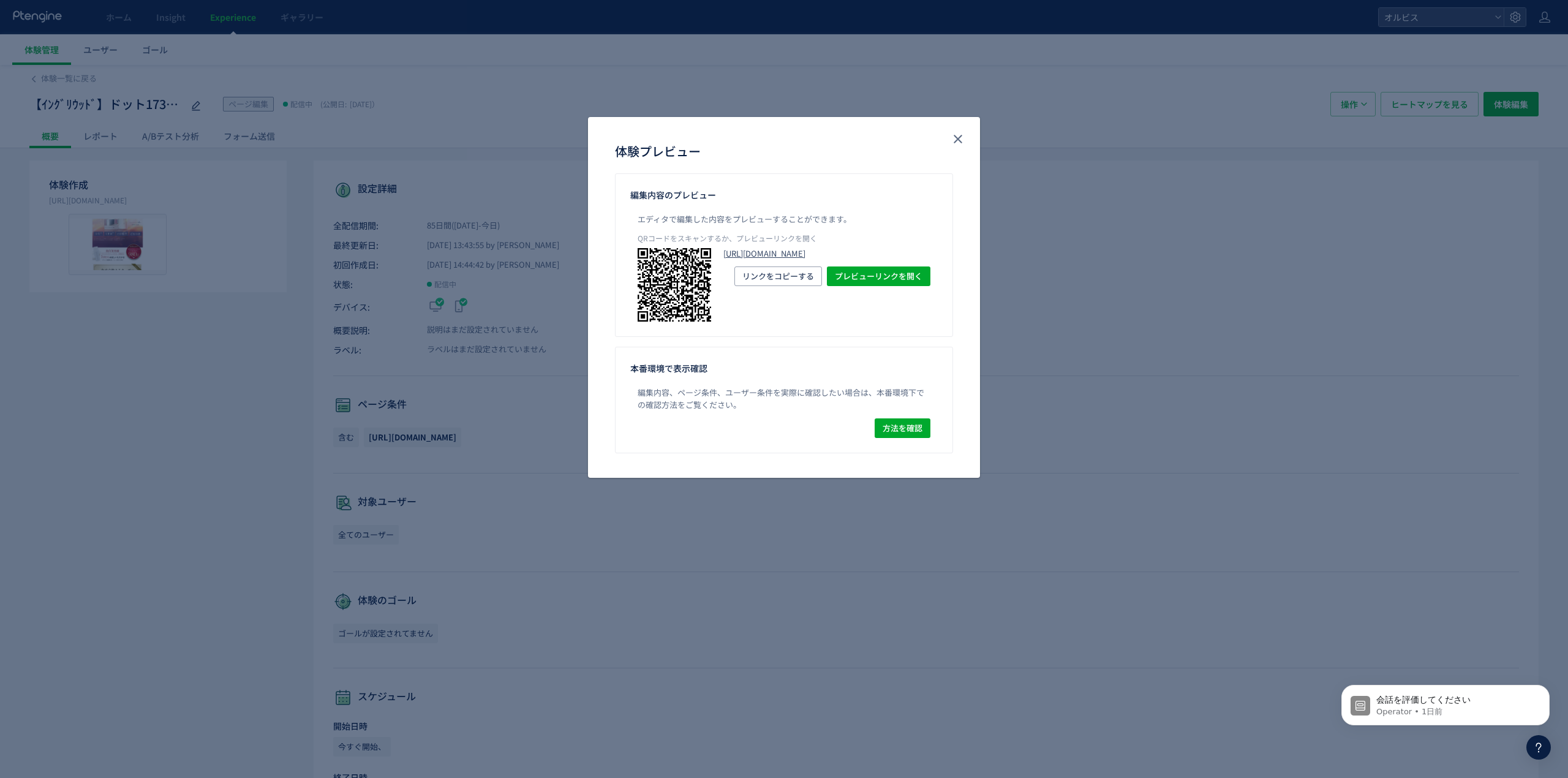
click at [737, 252] on link "[URL][DOMAIN_NAME]" at bounding box center [826, 254] width 207 height 12
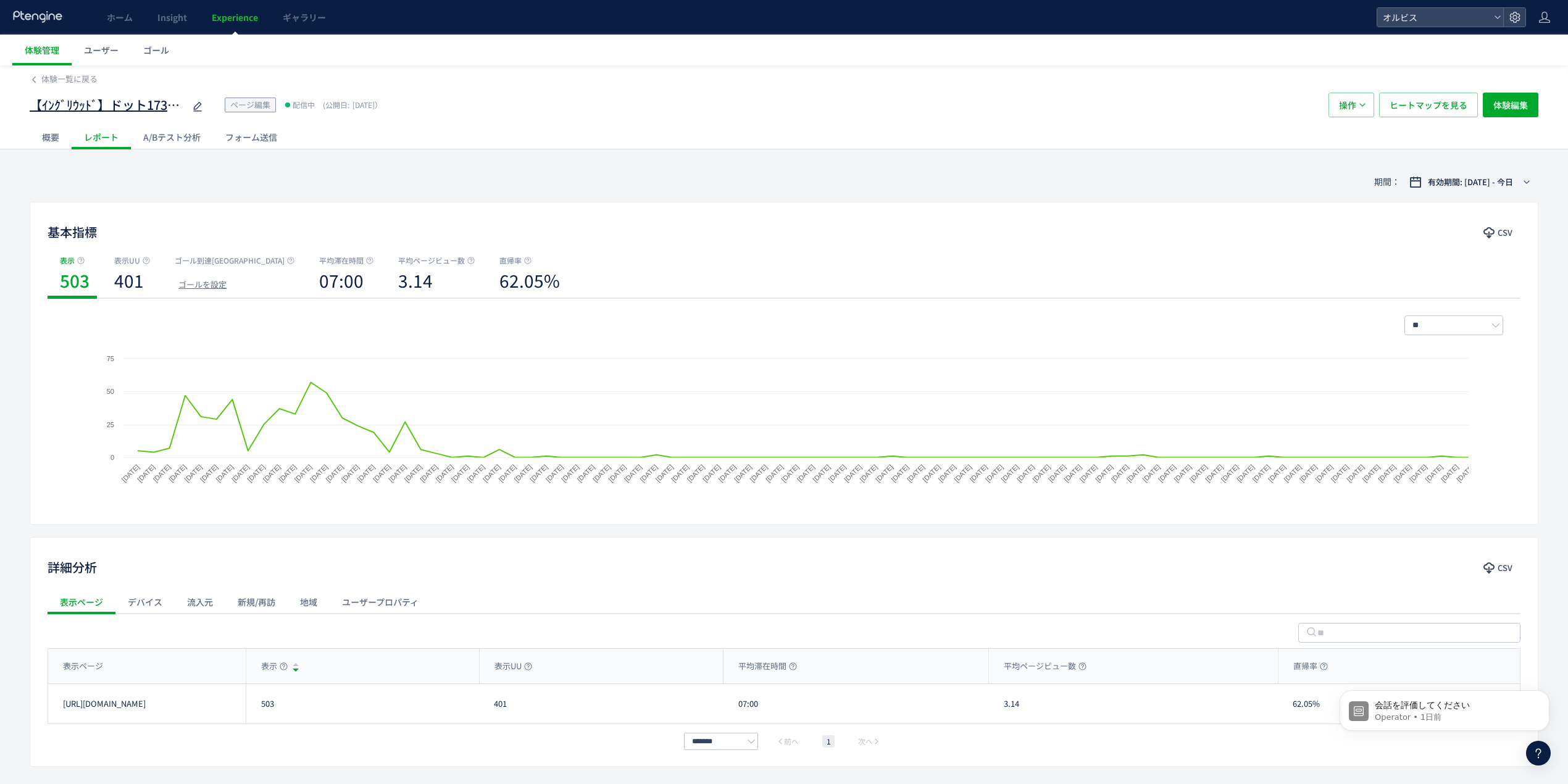
click at [195, 101] on icon at bounding box center [198, 107] width 15 height 15
click at [168, 106] on input "**********" at bounding box center [106, 105] width 154 height 24
click at [152, 105] on input "**********" at bounding box center [106, 105] width 154 height 24
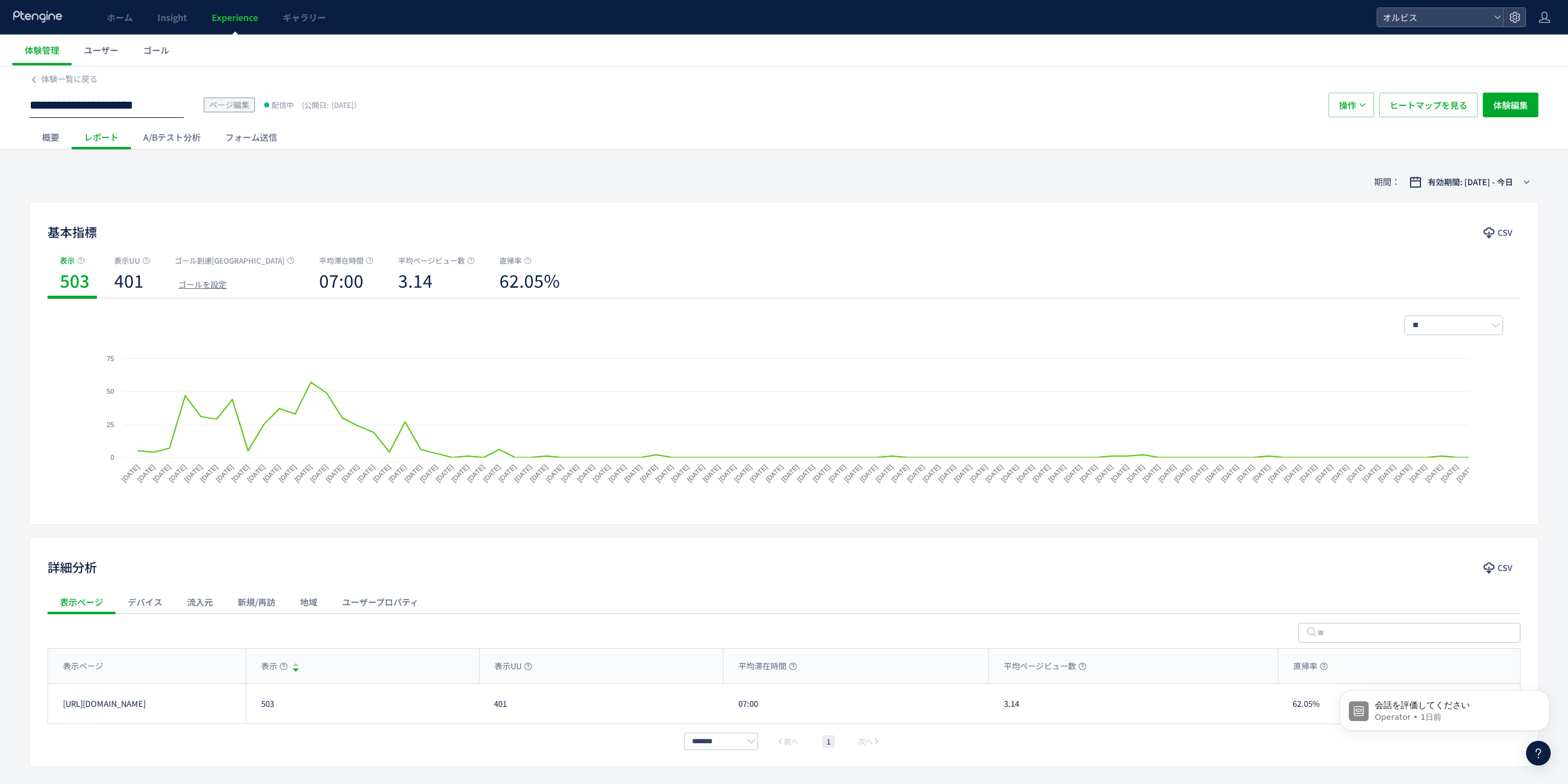
drag, startPoint x: 147, startPoint y: 104, endPoint x: 197, endPoint y: 98, distance: 50.4
click at [197, 98] on div "**********" at bounding box center [673, 105] width 1287 height 24
click at [160, 98] on input "**********" at bounding box center [106, 105] width 154 height 24
click at [144, 110] on input "**********" at bounding box center [106, 105] width 154 height 24
type input "**********"
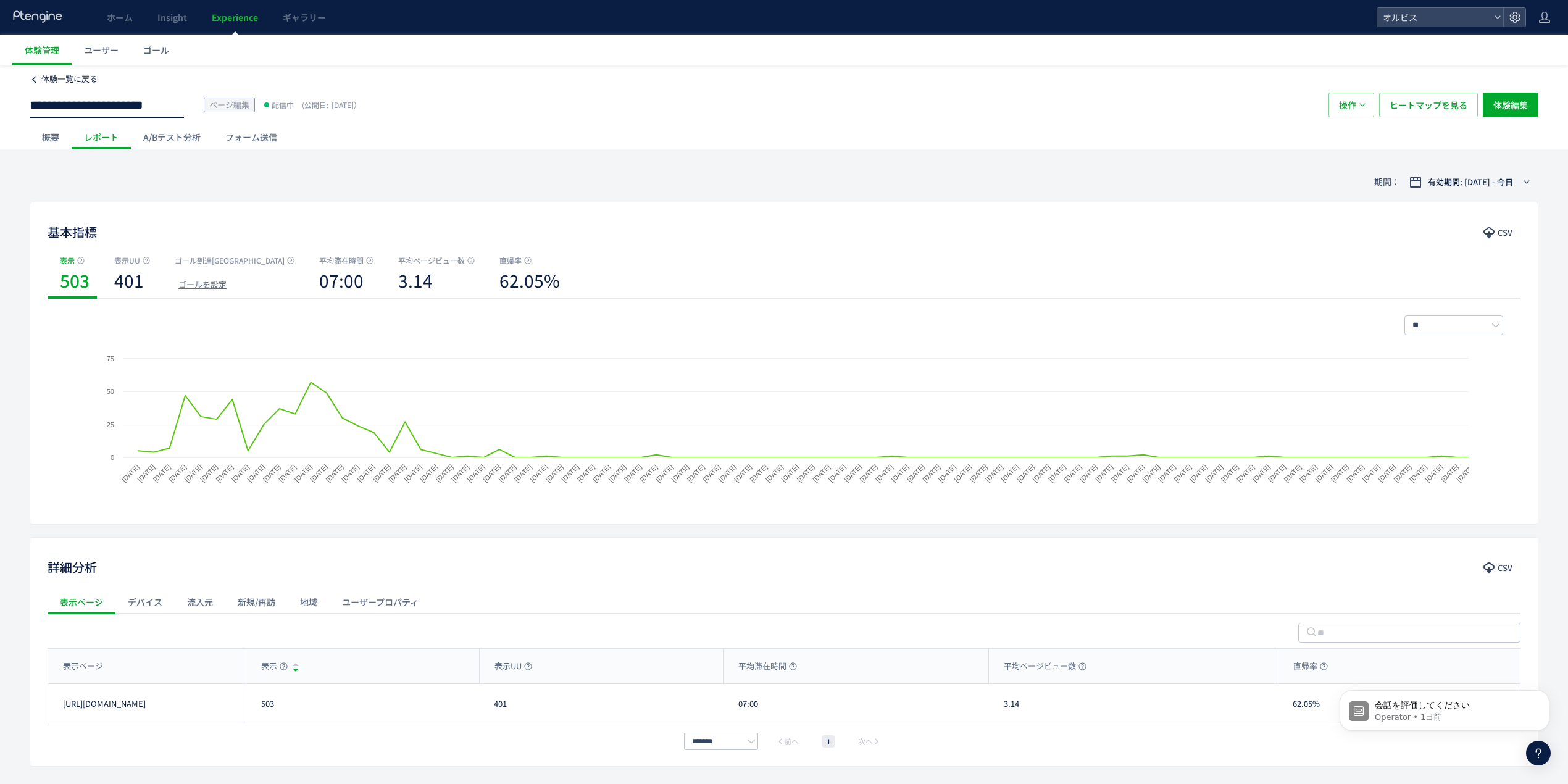
click at [75, 76] on span "体験一覧に戻る" at bounding box center [70, 78] width 56 height 12
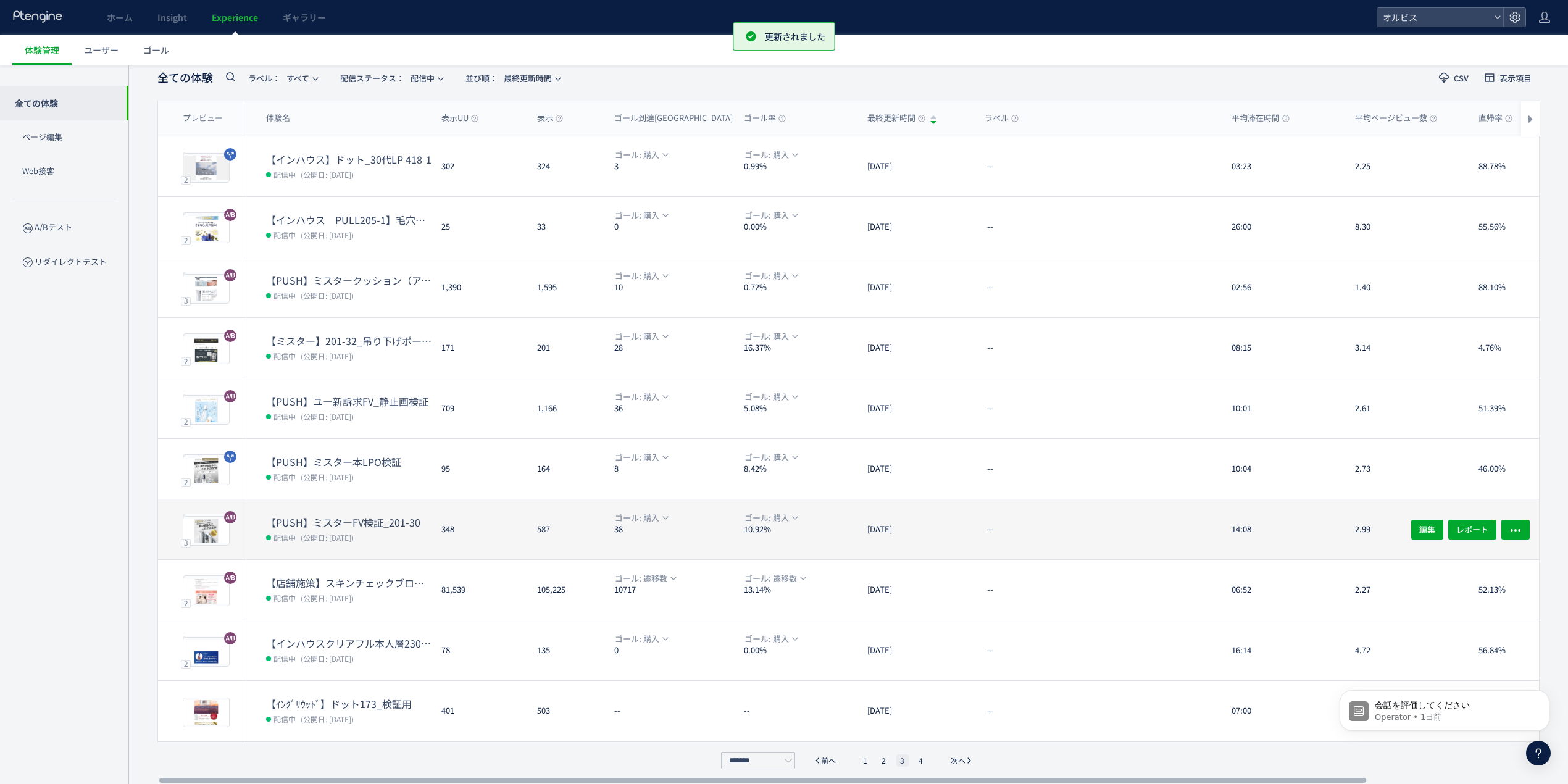
scroll to position [68, 0]
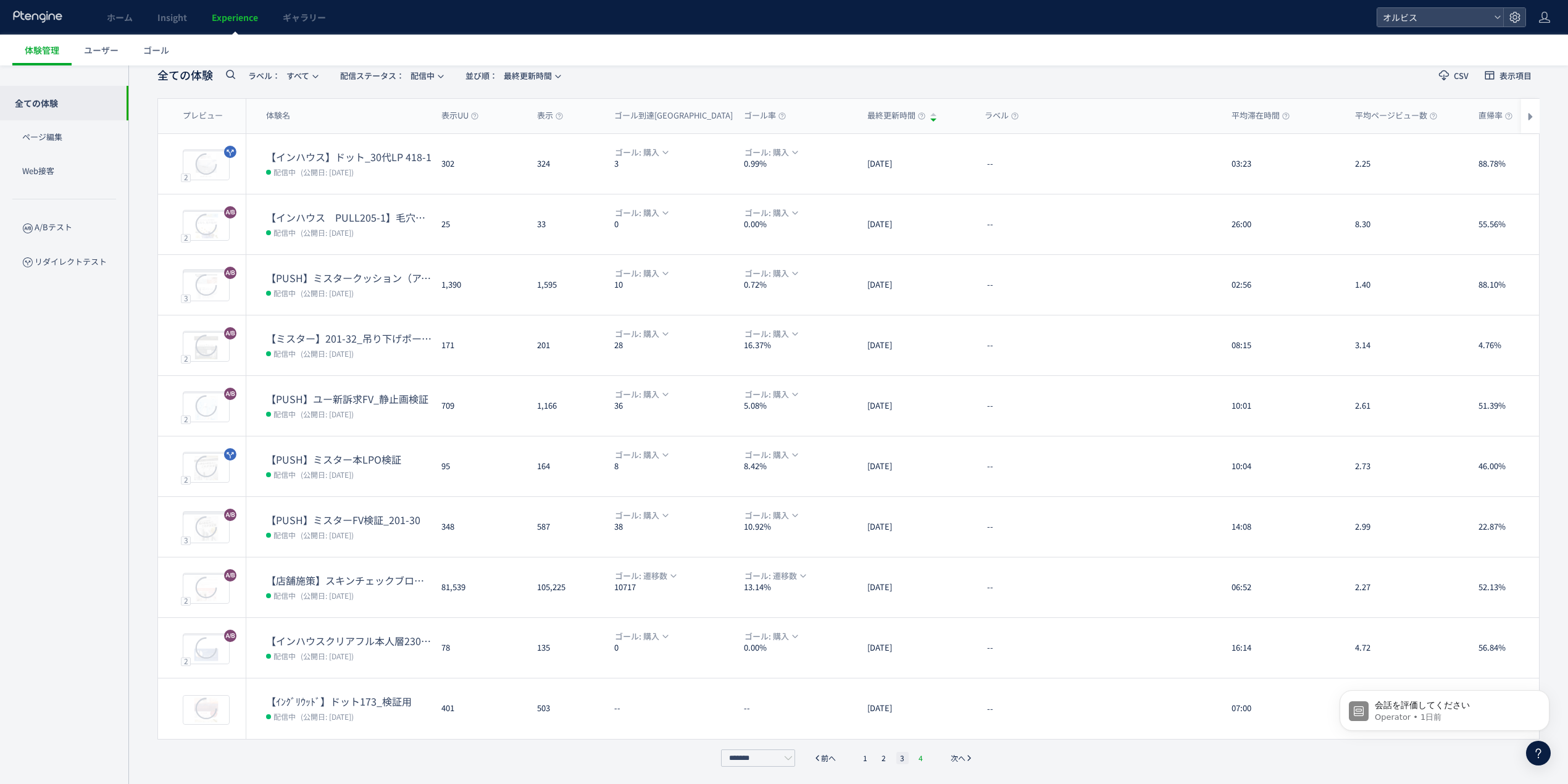
click at [920, 760] on li "4" at bounding box center [921, 758] width 13 height 13
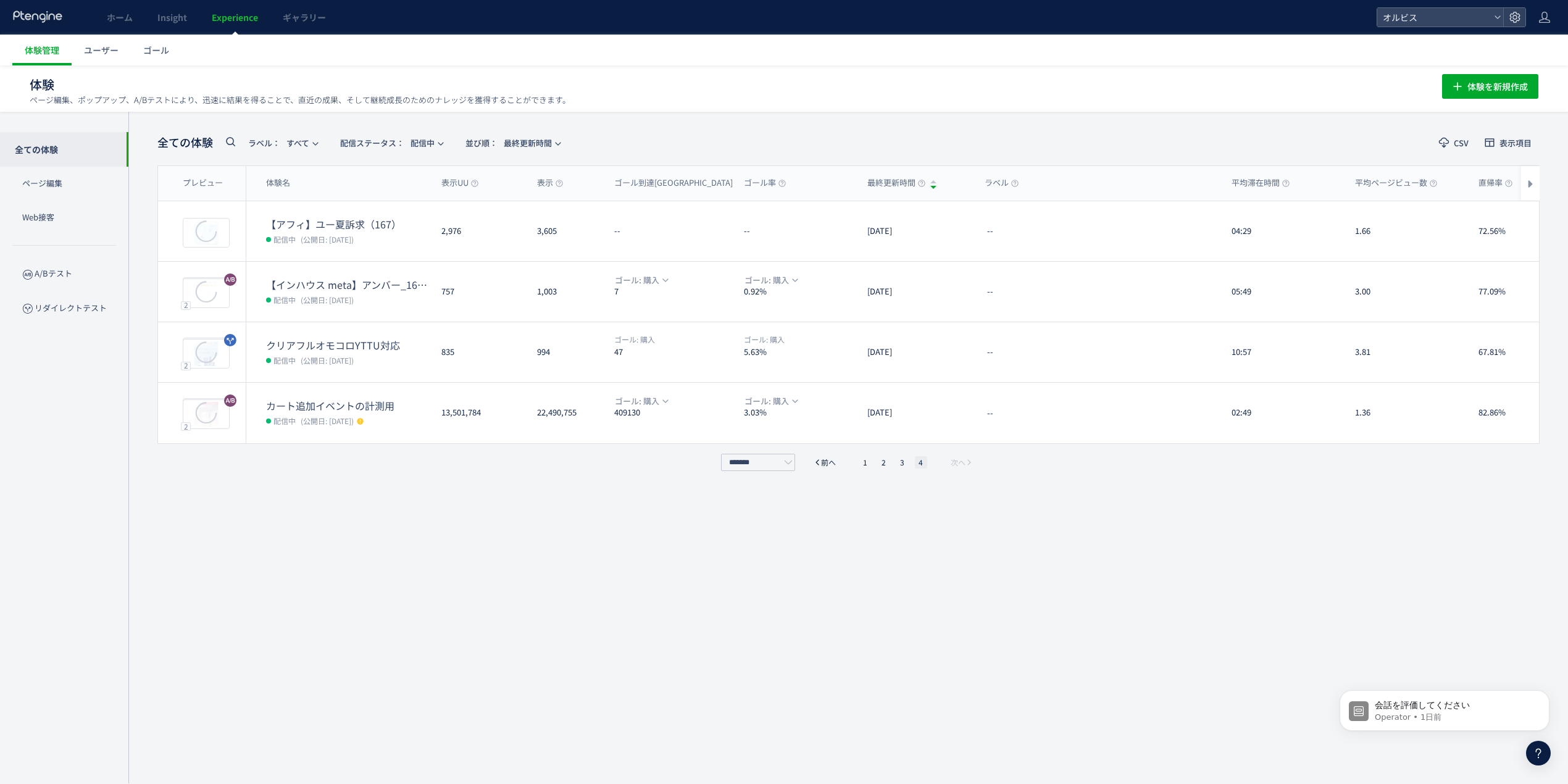
scroll to position [1, 0]
click at [902, 463] on li "3" at bounding box center [903, 463] width 13 height 13
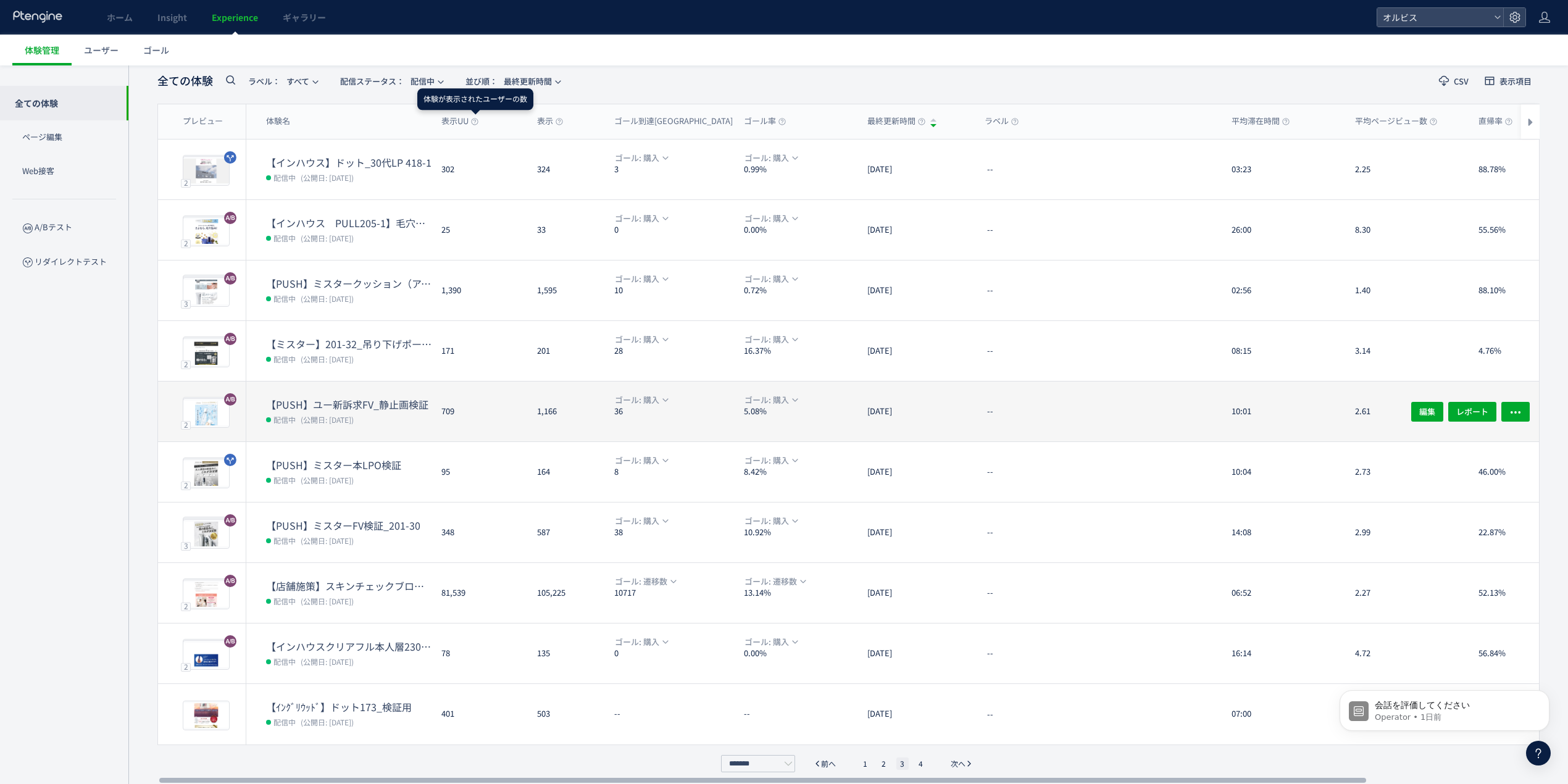
scroll to position [68, 0]
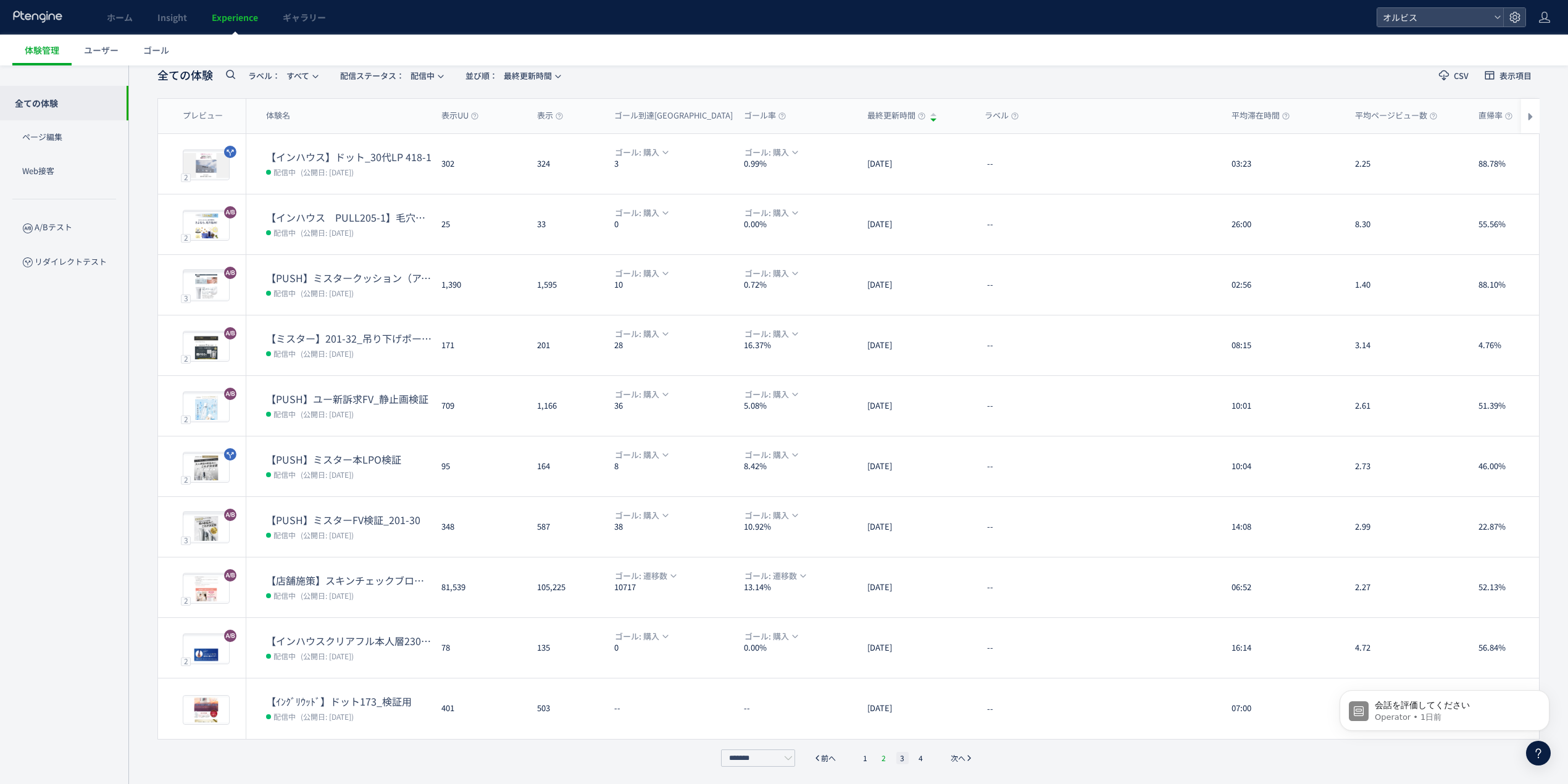
click at [884, 757] on li "2" at bounding box center [884, 758] width 13 height 13
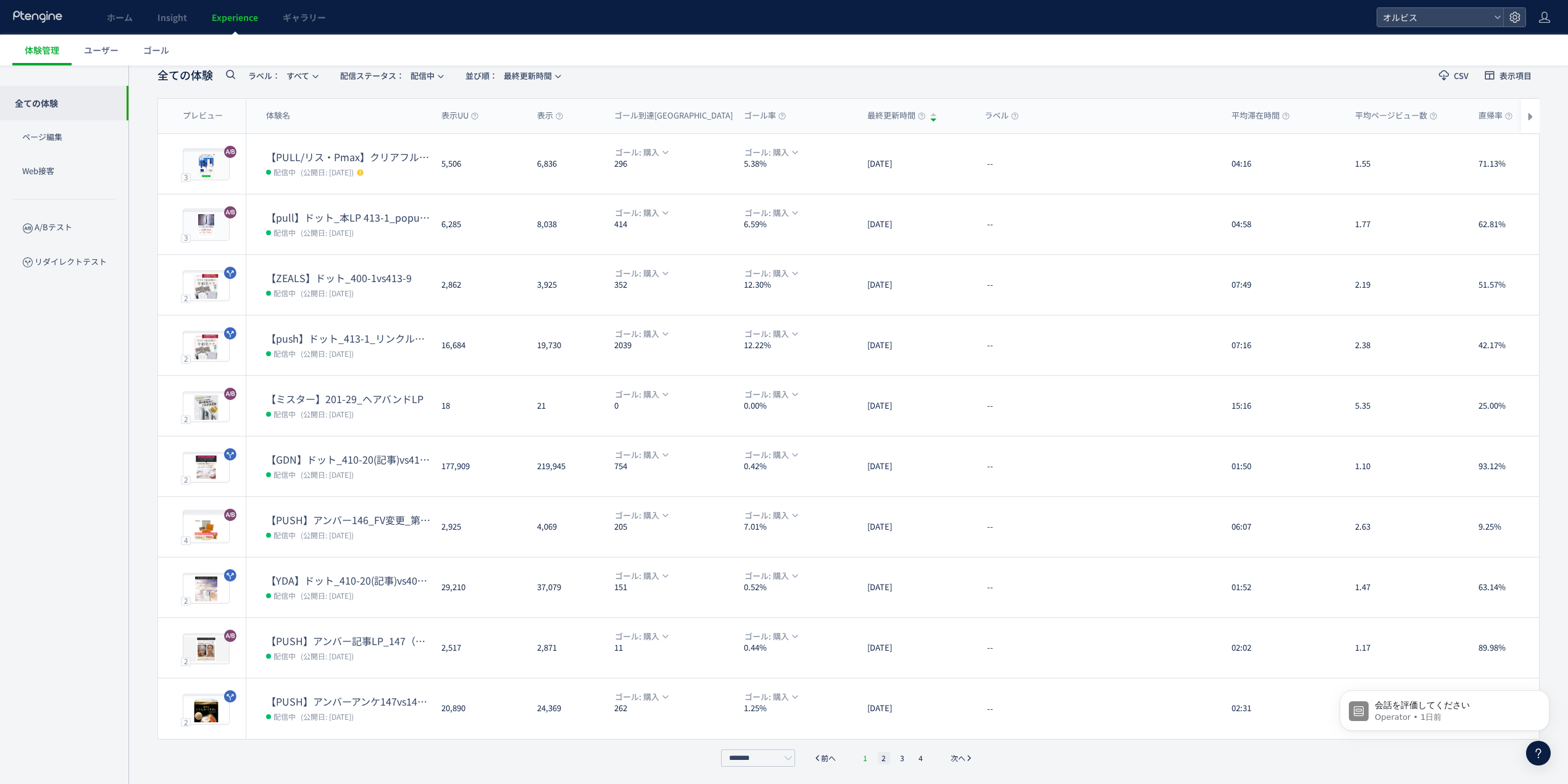
scroll to position [68, 0]
click at [872, 758] on ul "1 2 3 4" at bounding box center [894, 758] width 74 height 13
click at [858, 756] on ul "1 2 3 4" at bounding box center [894, 758] width 74 height 13
click at [863, 753] on li "1" at bounding box center [865, 758] width 13 height 13
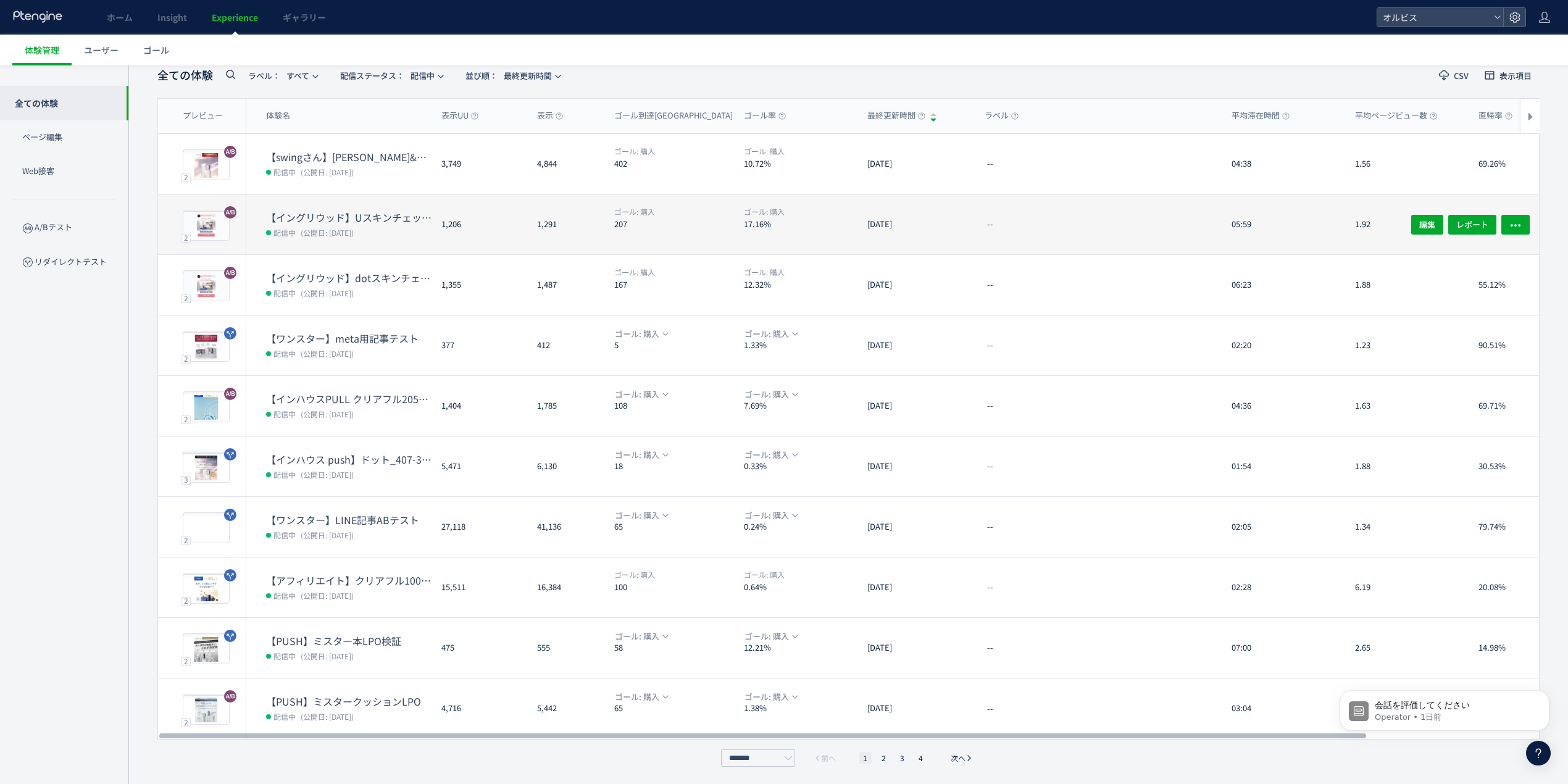
scroll to position [0, 0]
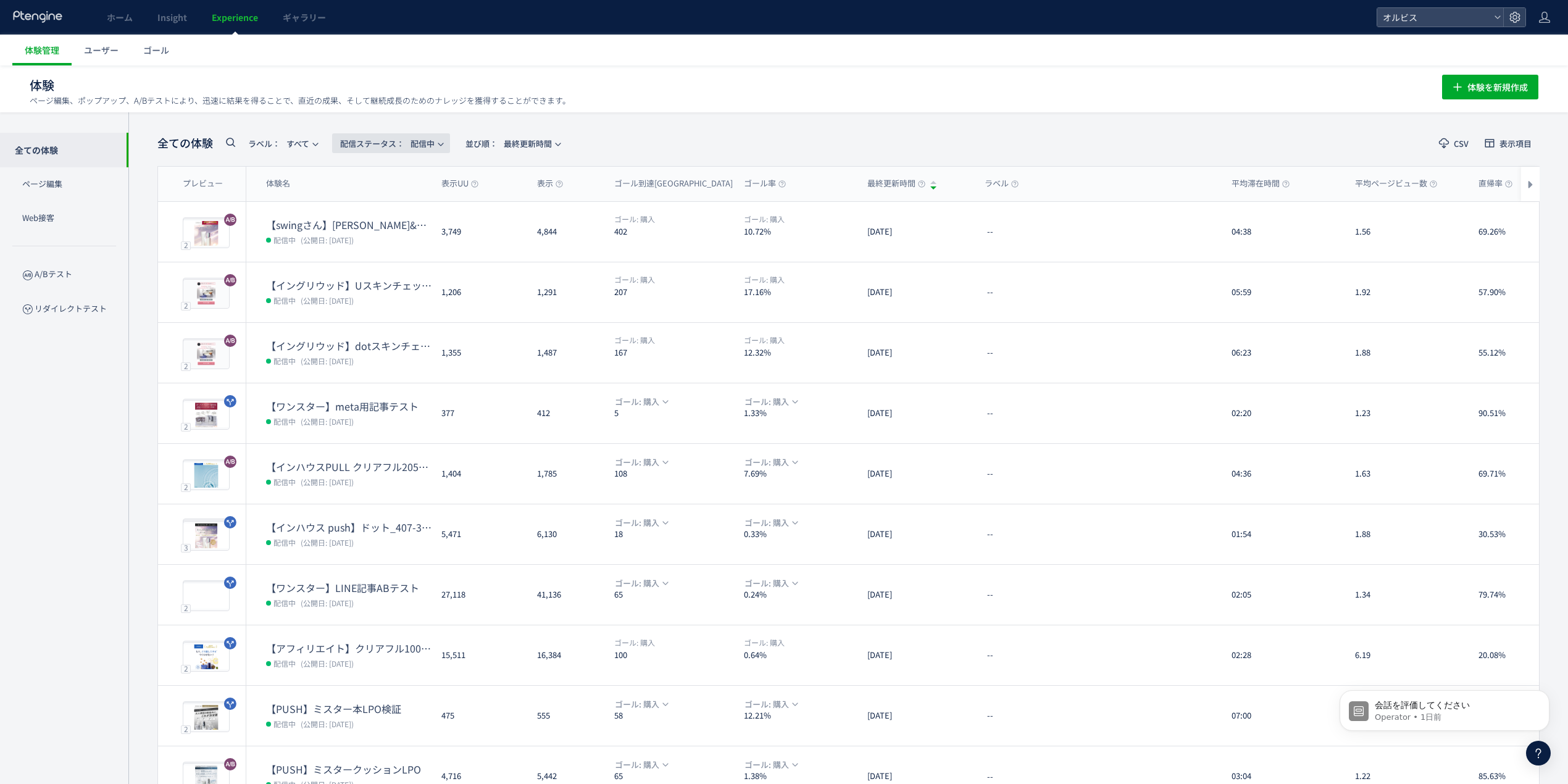
click at [432, 143] on span "配信ステータス​： 配信中" at bounding box center [387, 143] width 95 height 21
click at [401, 178] on li "すべて" at bounding box center [395, 178] width 51 height 22
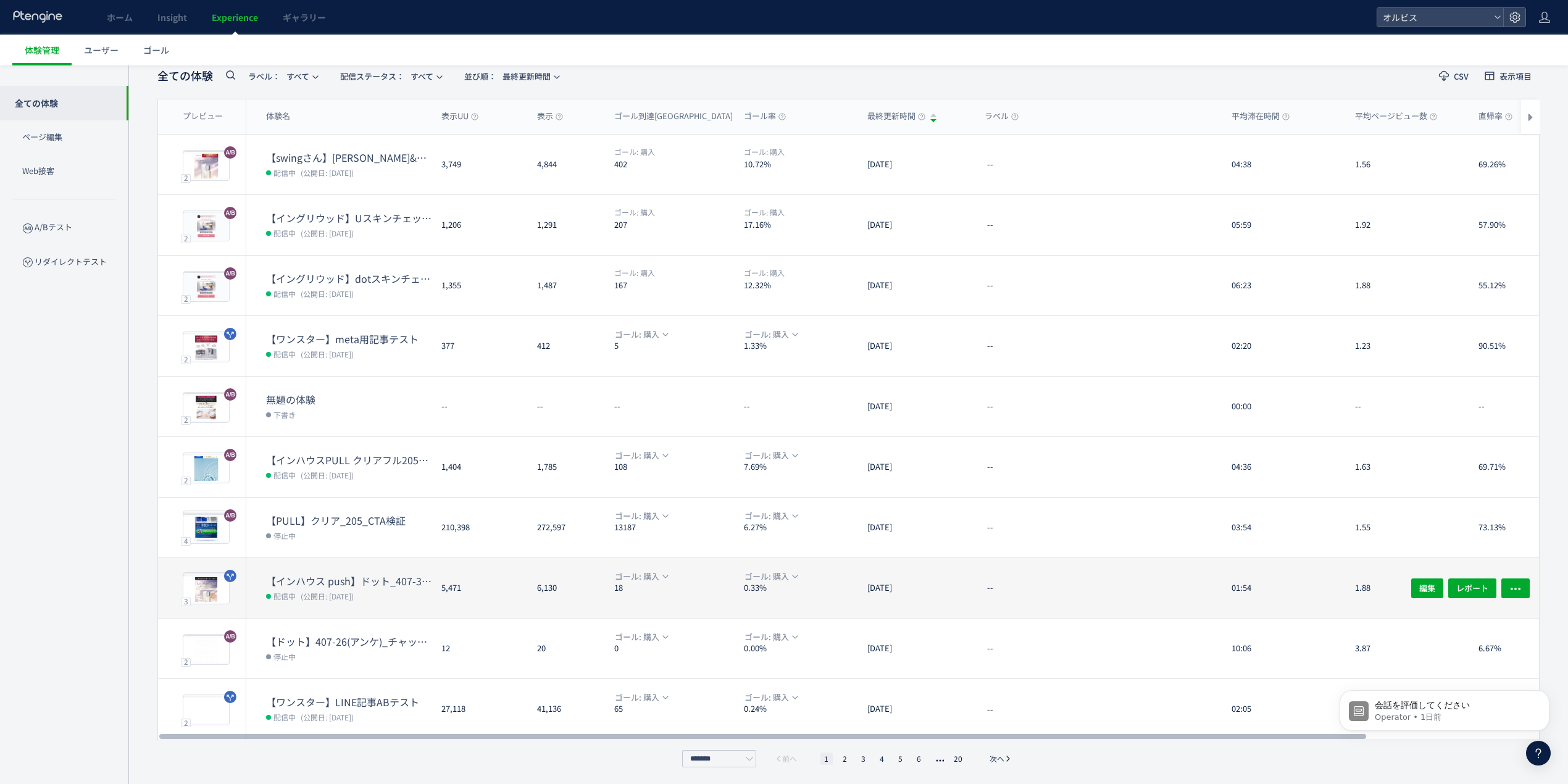
scroll to position [68, 0]
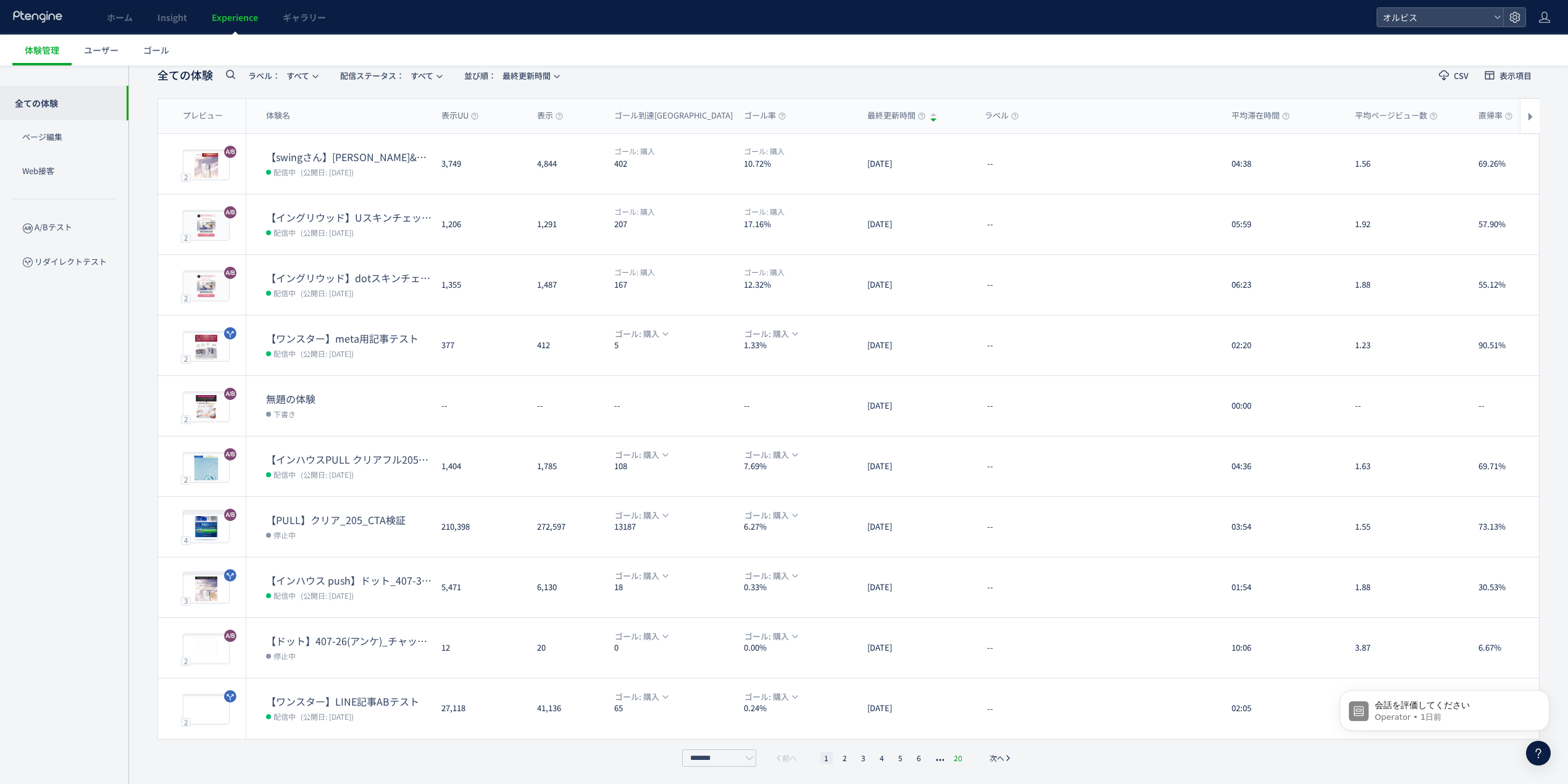
click at [961, 759] on li "20" at bounding box center [958, 758] width 16 height 13
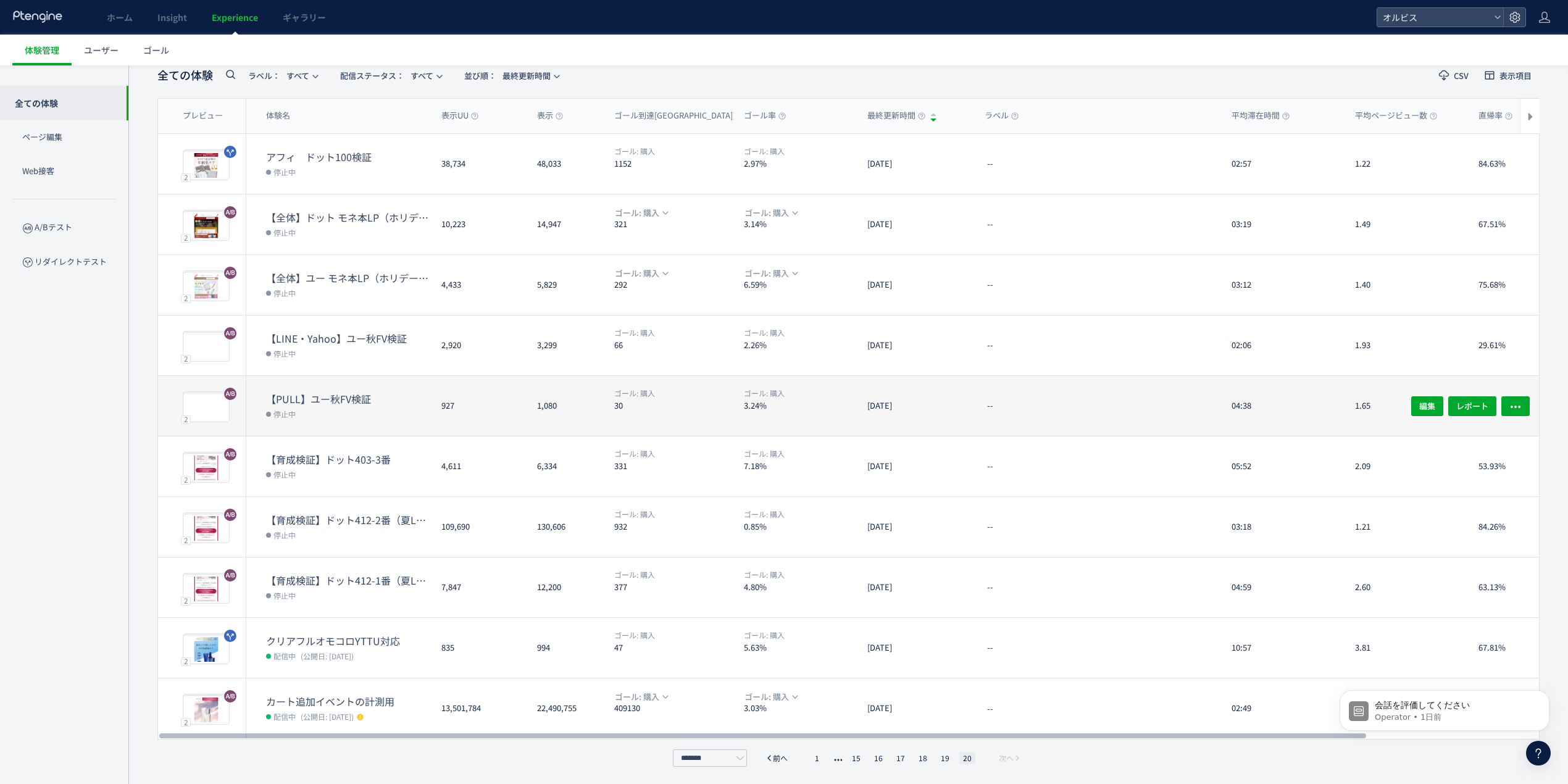
click at [462, 400] on div "927" at bounding box center [479, 406] width 96 height 60
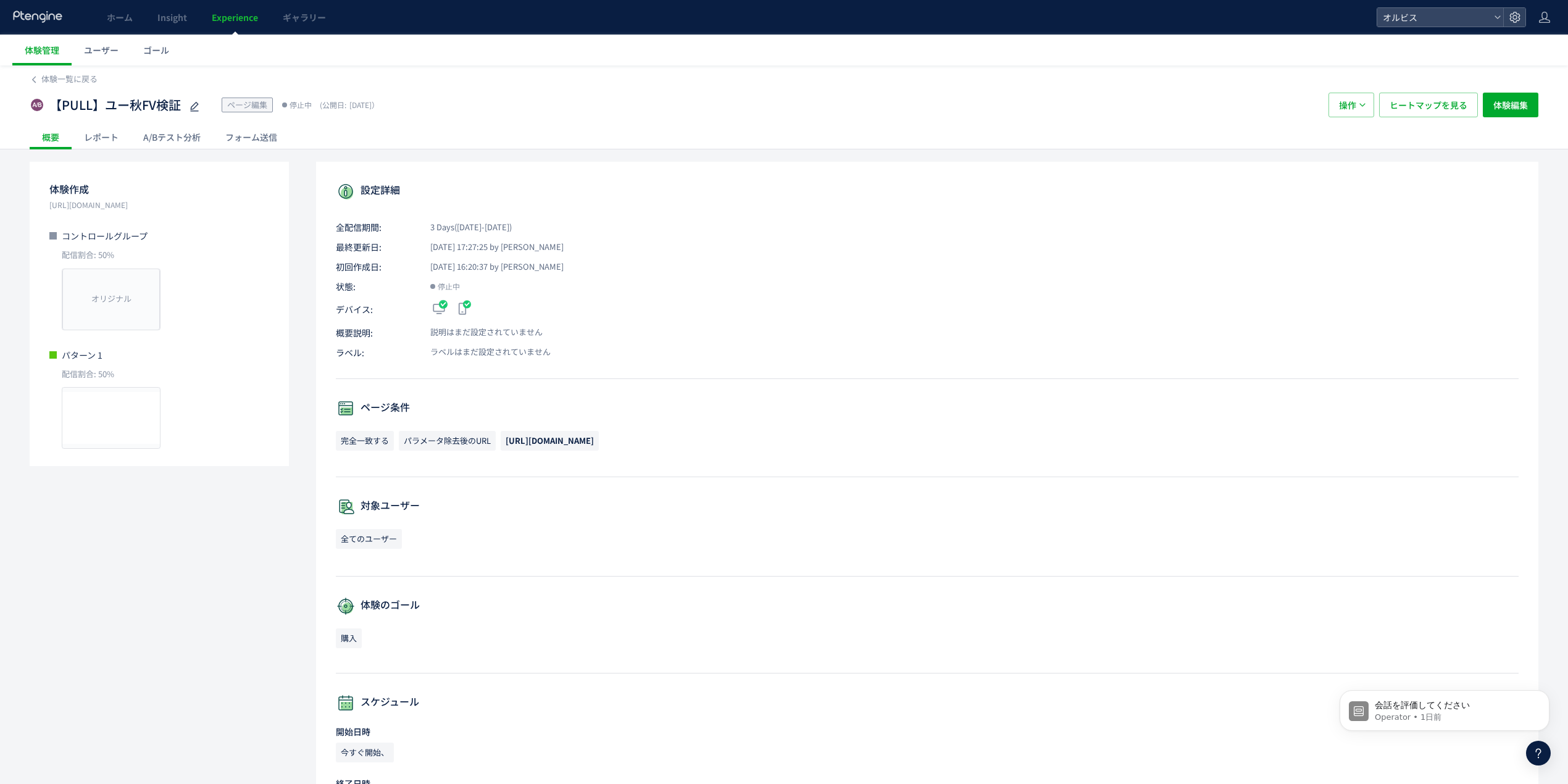
click at [176, 136] on div "A/Bテスト分析" at bounding box center [172, 137] width 82 height 24
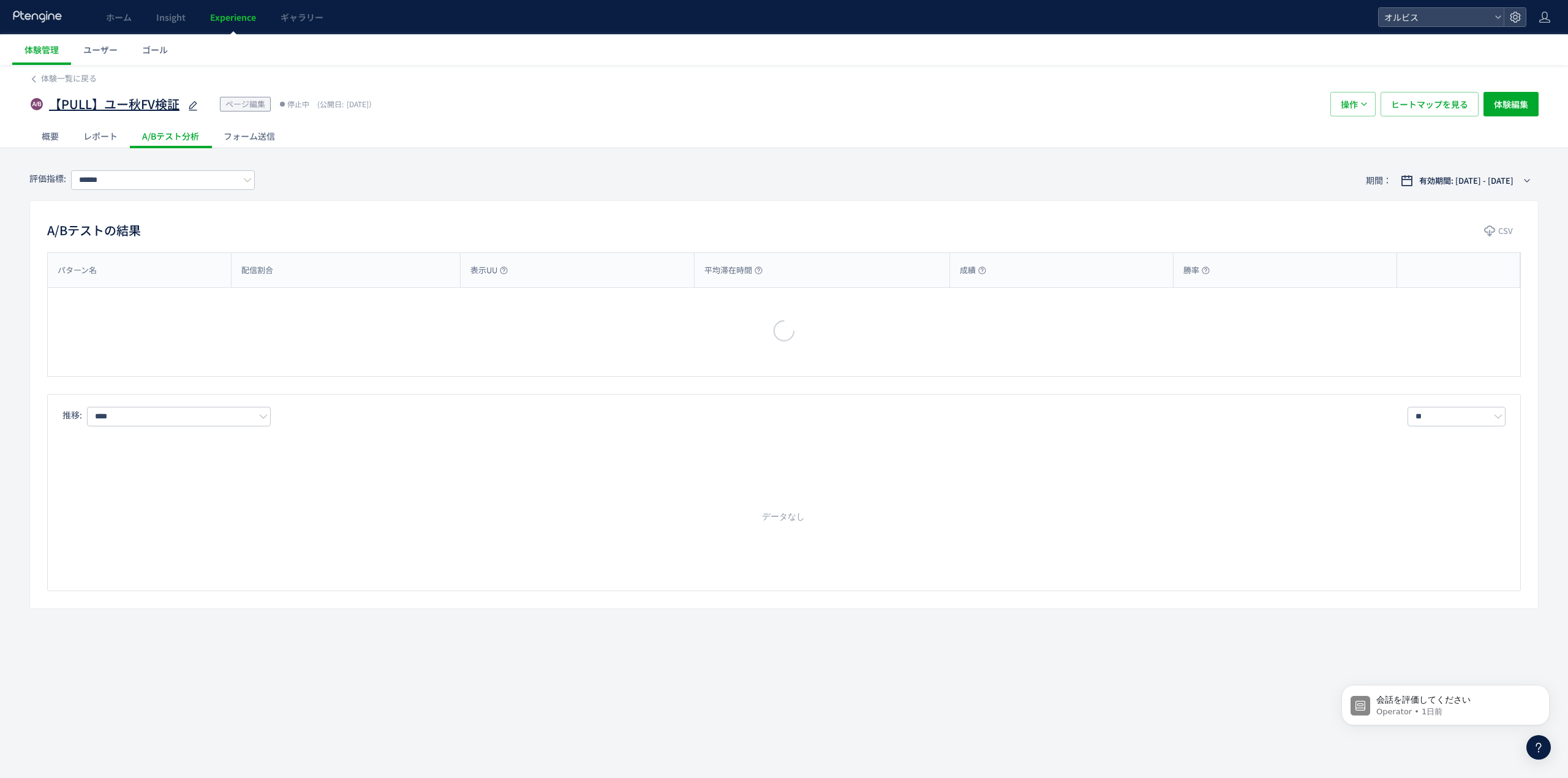
type input "**"
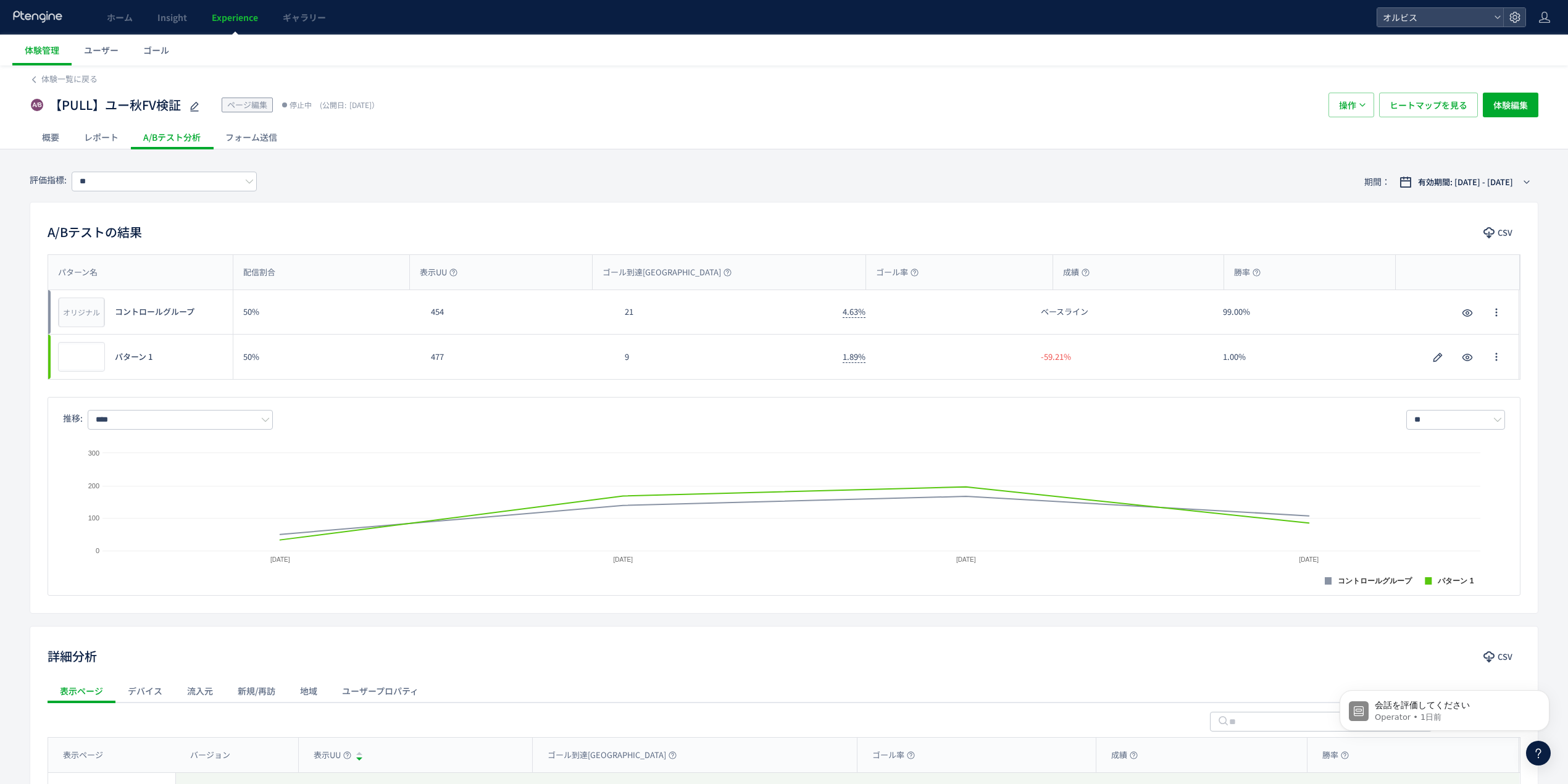
click at [107, 131] on div "レポート" at bounding box center [101, 137] width 59 height 24
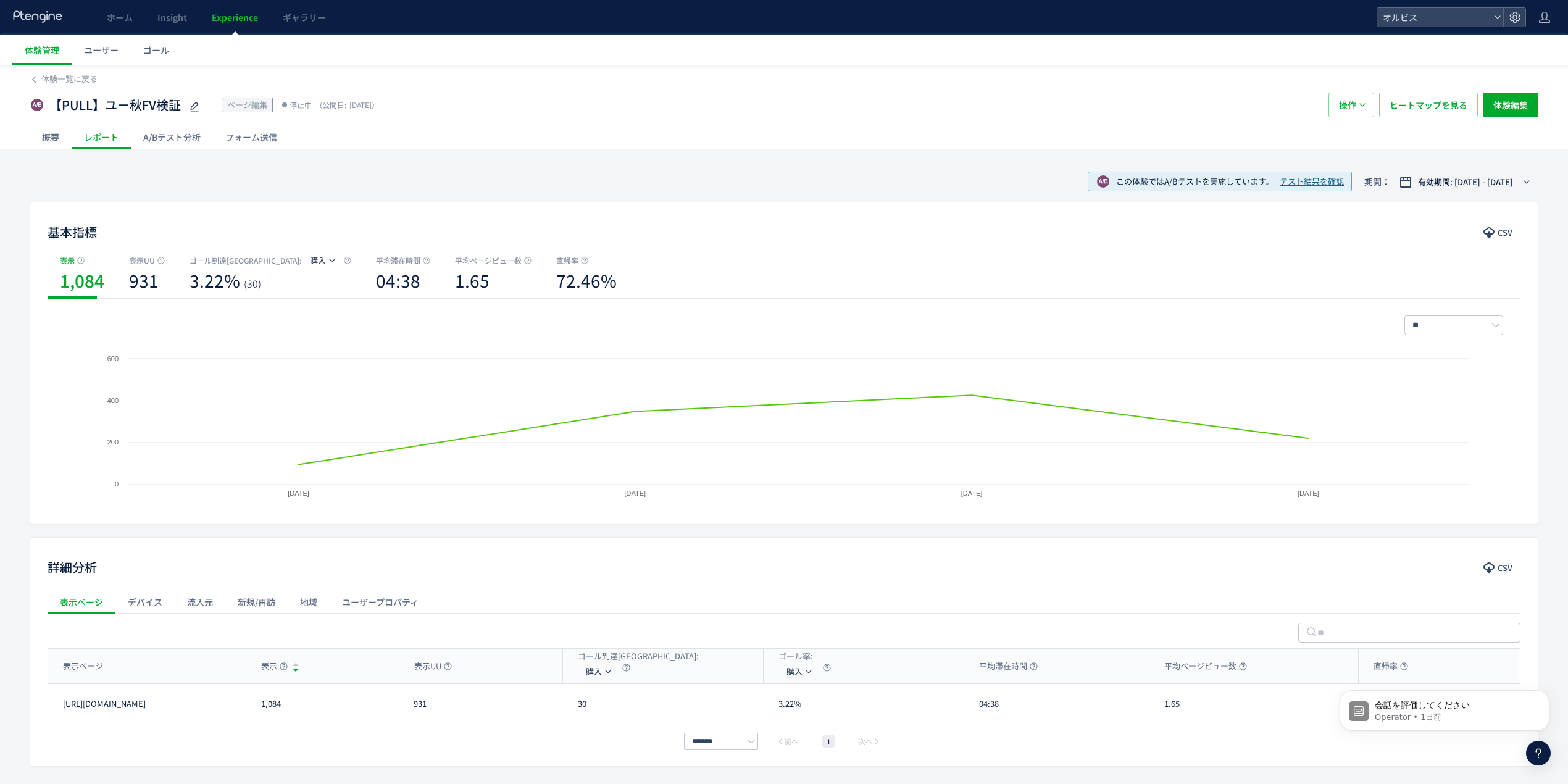
click at [75, 133] on div "レポート" at bounding box center [101, 137] width 59 height 24
click at [46, 132] on div "概要" at bounding box center [50, 137] width 42 height 24
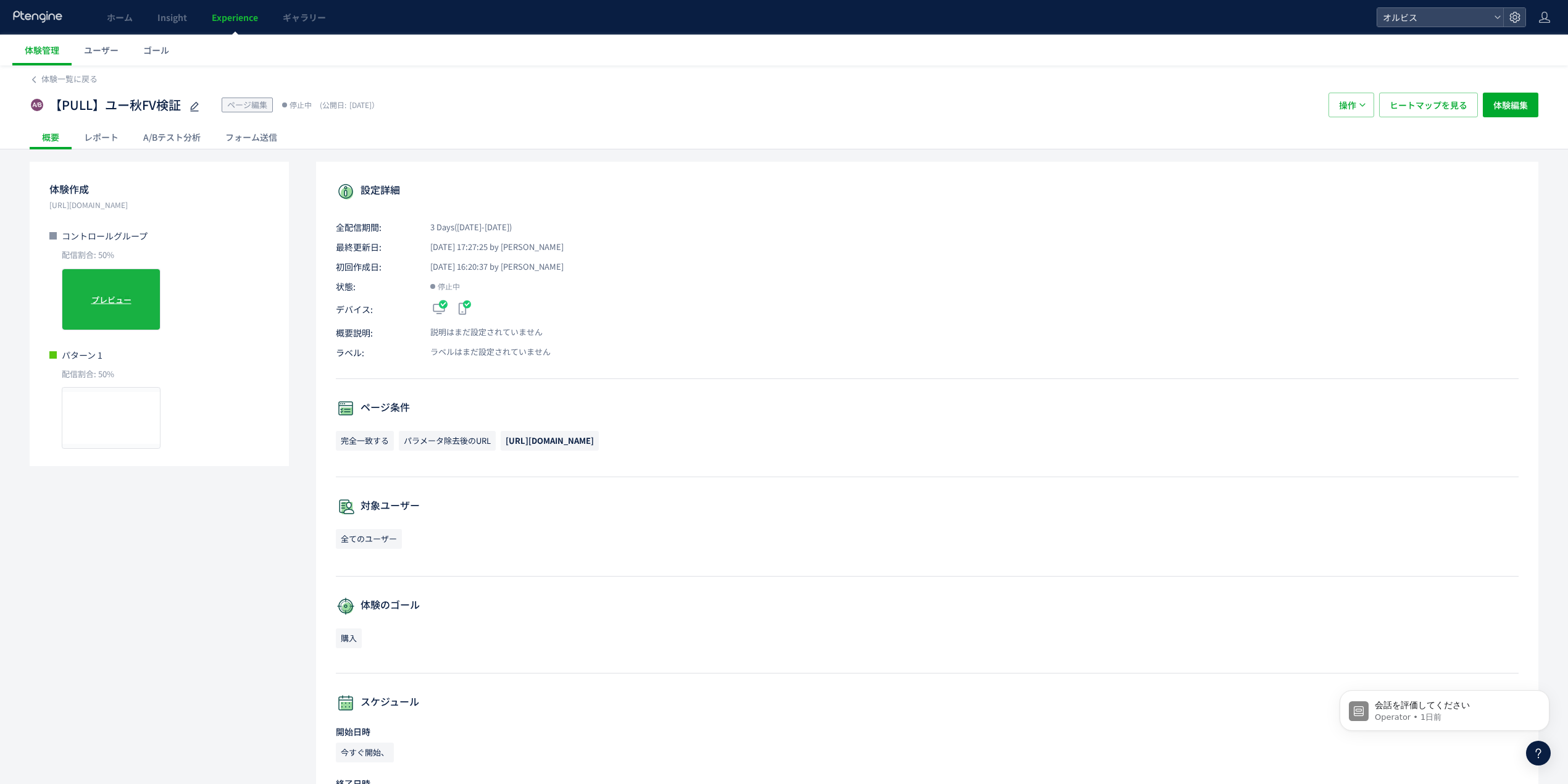
click at [113, 289] on div "オリジナル プレビュー" at bounding box center [111, 299] width 99 height 62
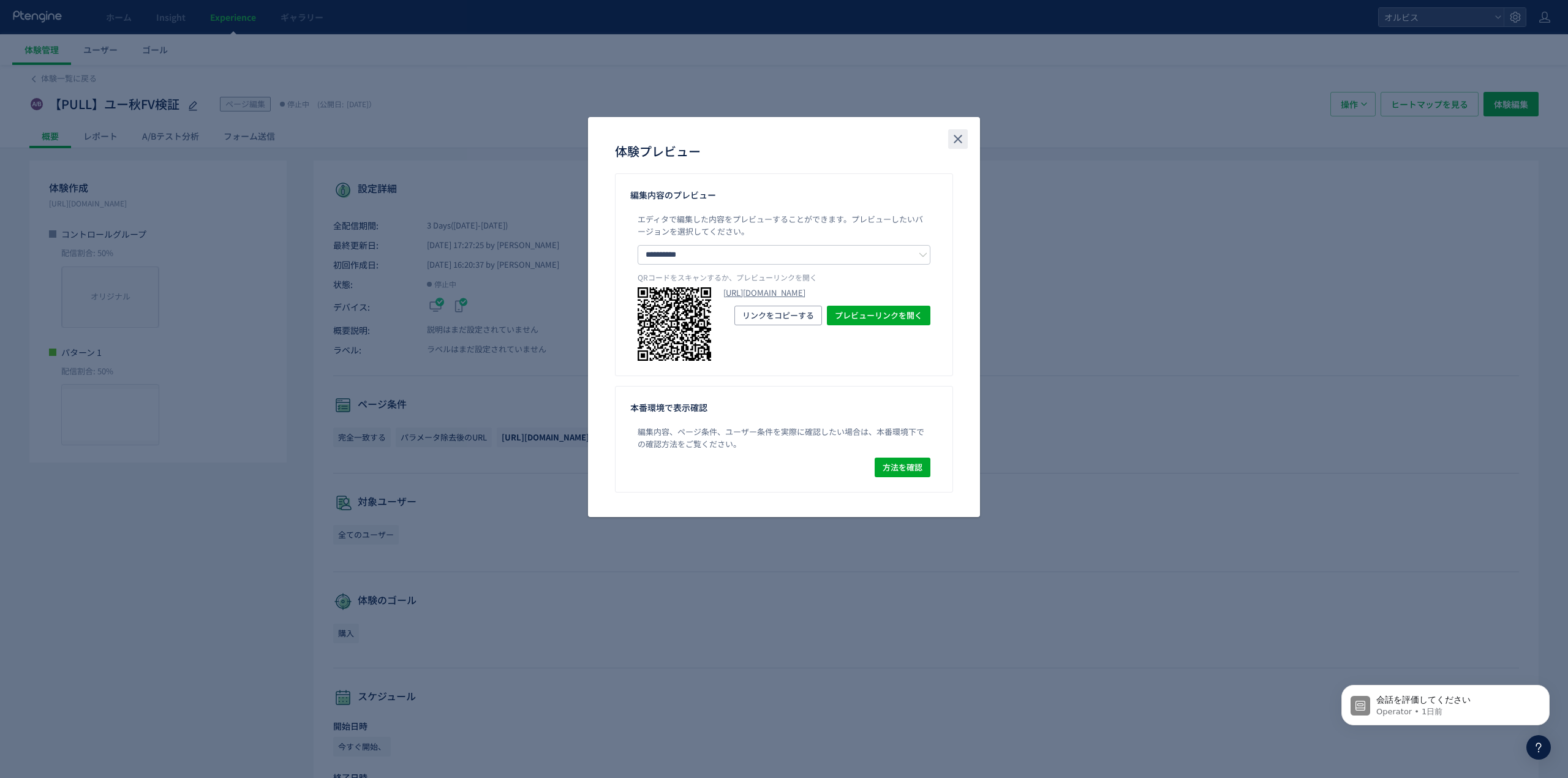
click at [959, 133] on icon "close" at bounding box center [958, 139] width 15 height 15
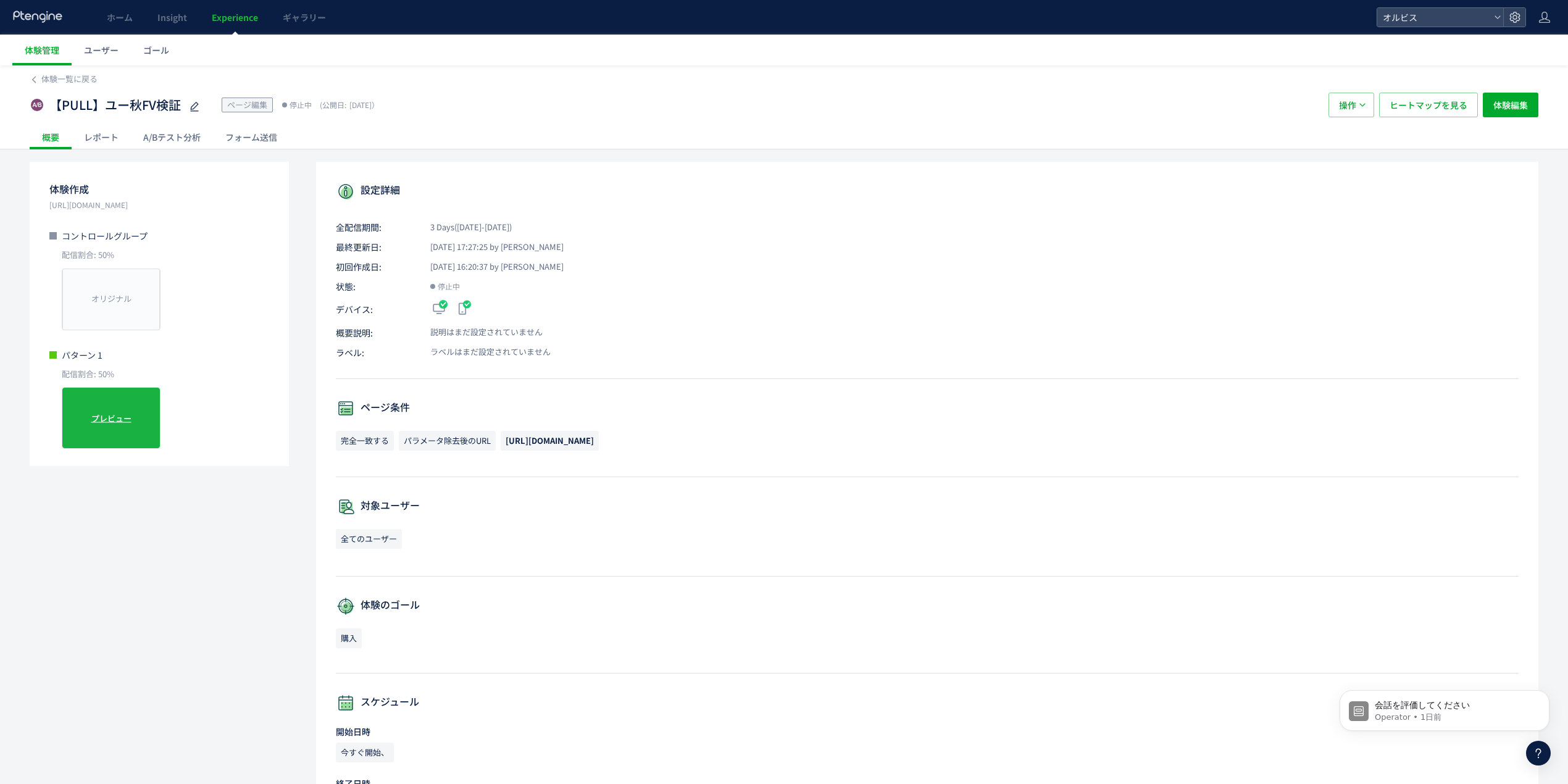
click at [126, 406] on div "プレビュー" at bounding box center [111, 418] width 99 height 62
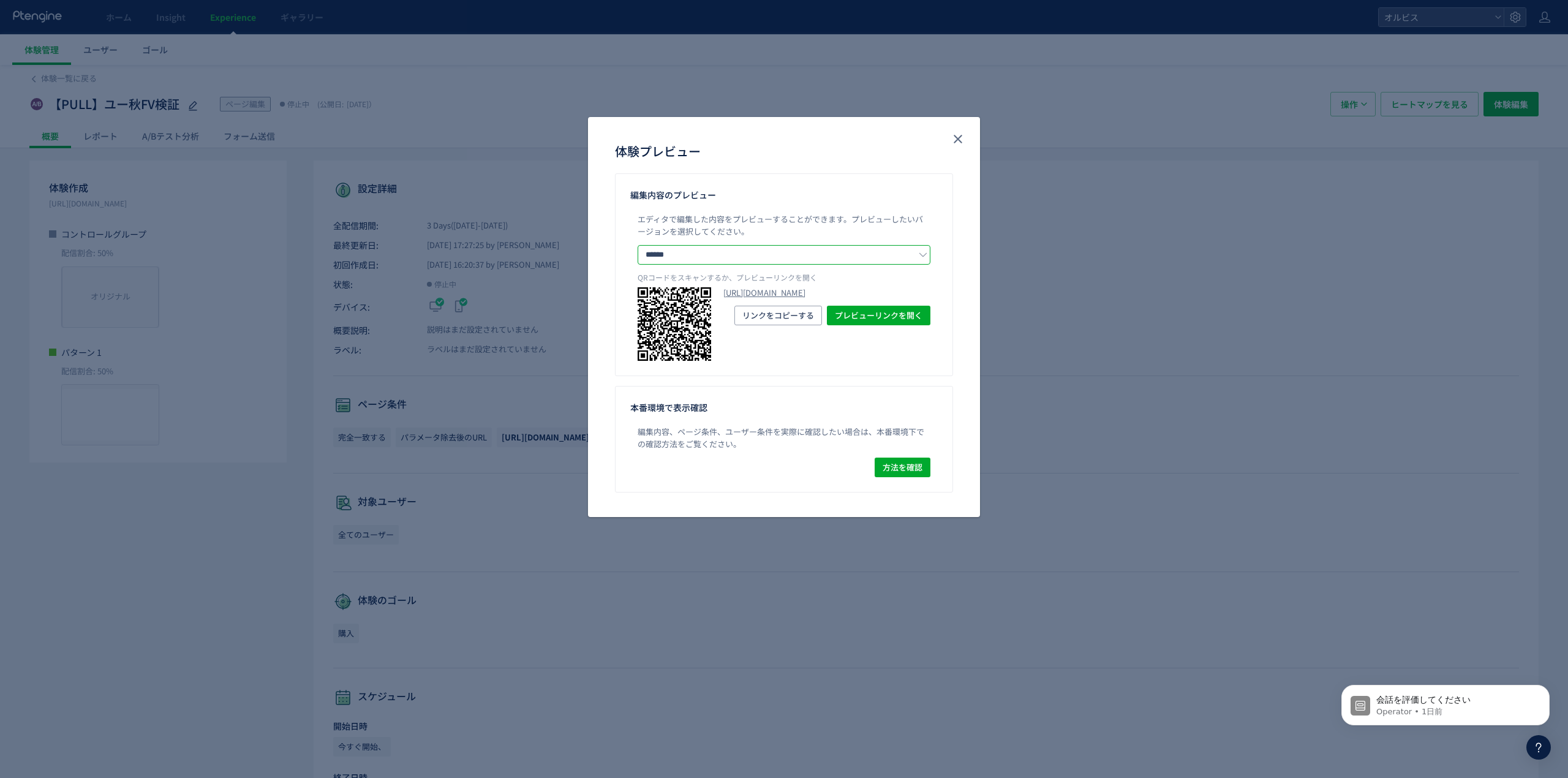
click at [829, 252] on input "******" at bounding box center [783, 255] width 293 height 20
click at [816, 300] on li "パターン 1" at bounding box center [784, 308] width 292 height 21
click at [816, 299] on link "https://pr.orbis.co.jp/cosmetics/u/300/?preview_ptx_token=v4-d249d378-5cec-4a86…" at bounding box center [826, 293] width 207 height 12
click at [965, 135] on button "close" at bounding box center [958, 139] width 20 height 20
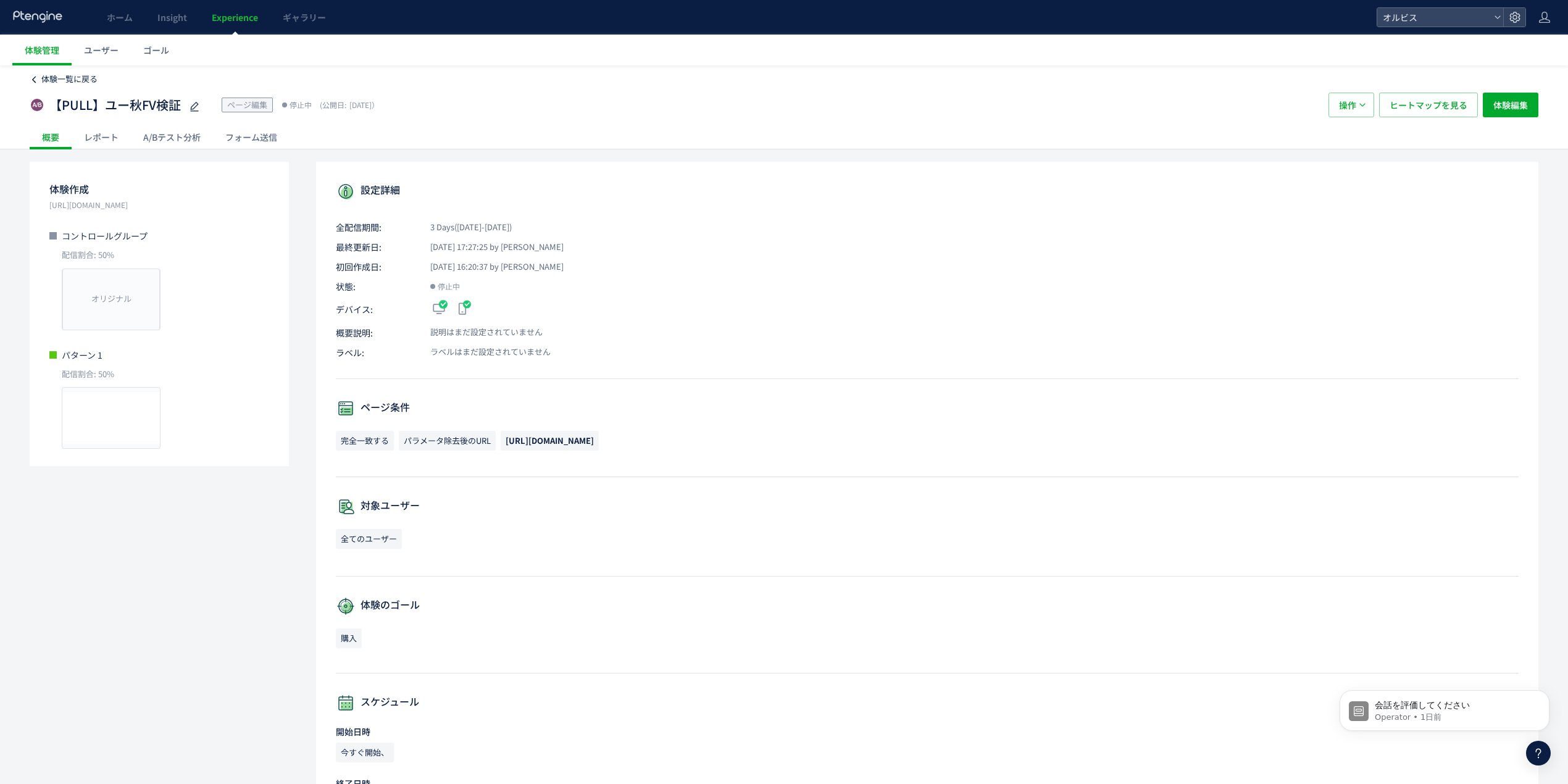
click at [40, 74] on link "体験一覧に戻る" at bounding box center [63, 79] width 68 height 12
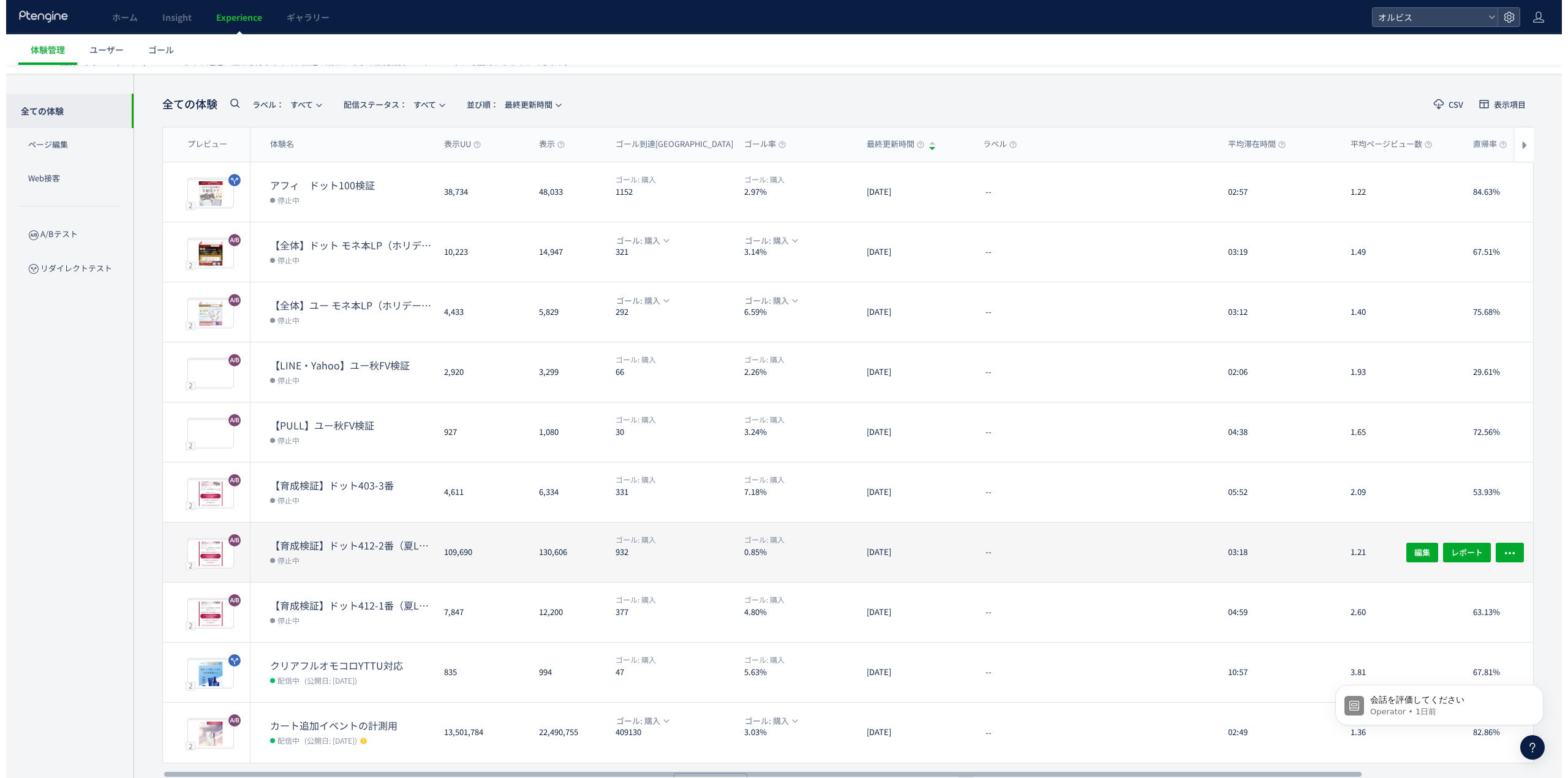
scroll to position [67, 0]
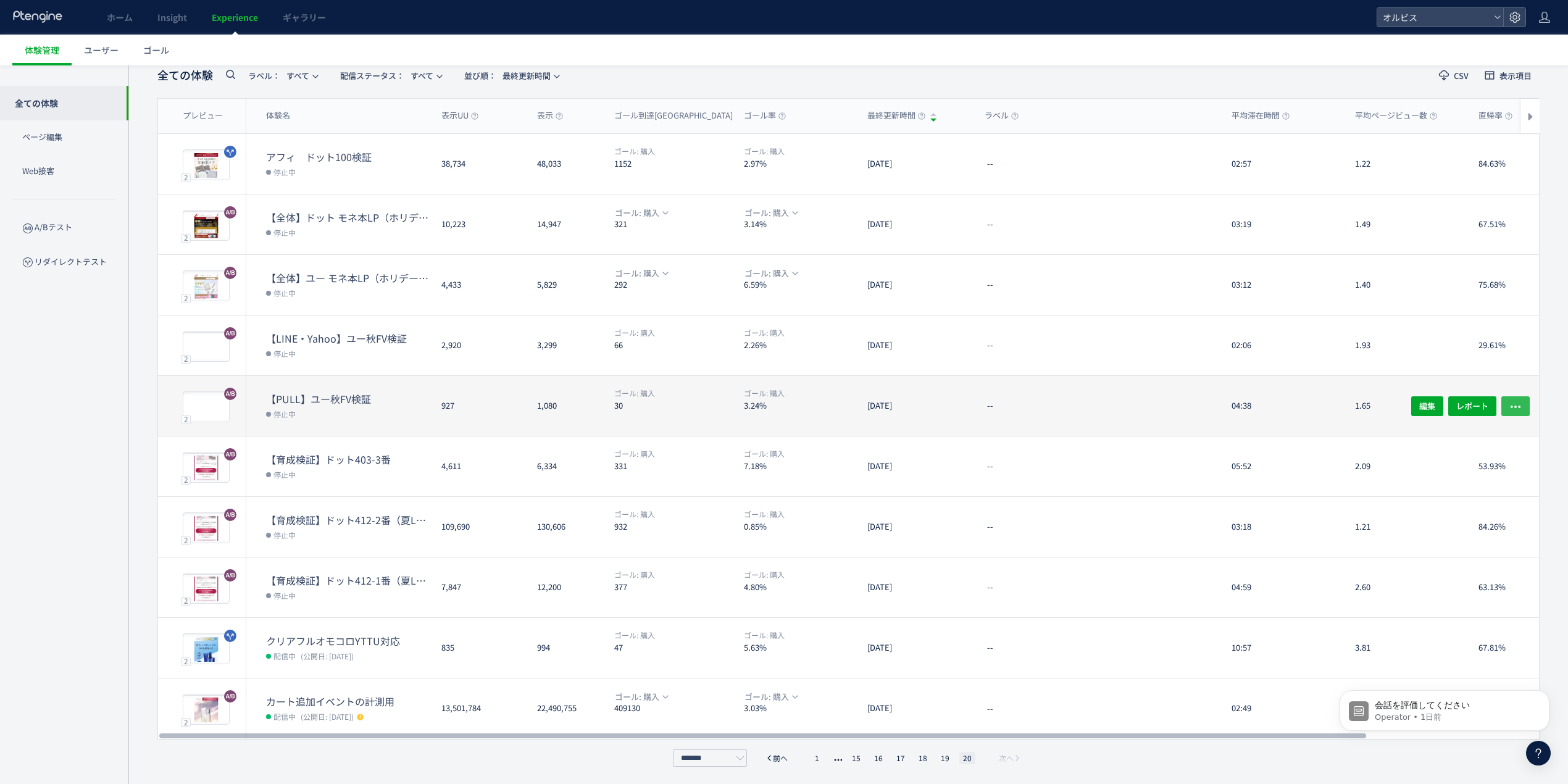
click at [1517, 401] on icon "button" at bounding box center [1516, 406] width 13 height 13
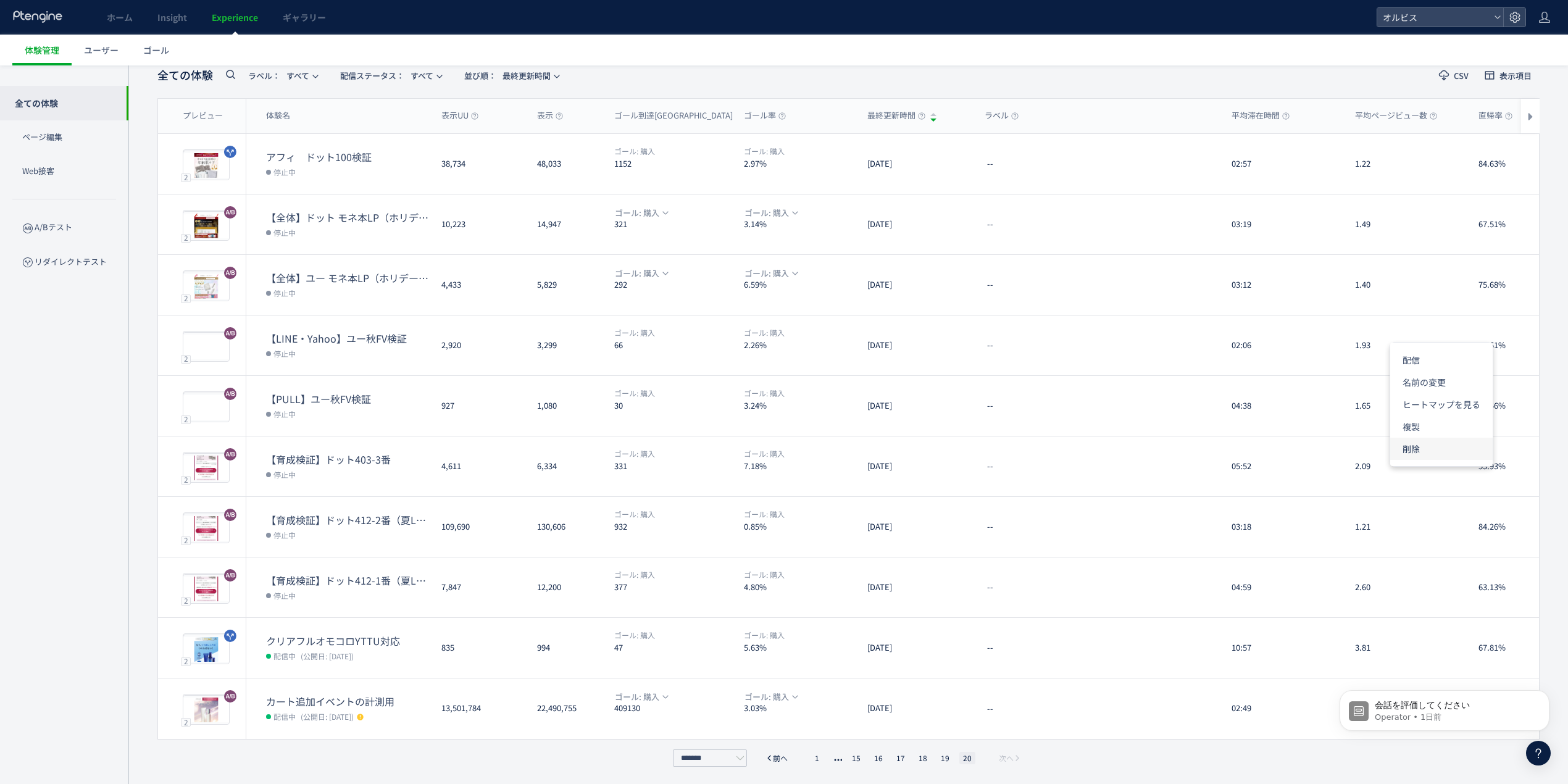
click at [1425, 441] on li "削除" at bounding box center [1442, 448] width 103 height 22
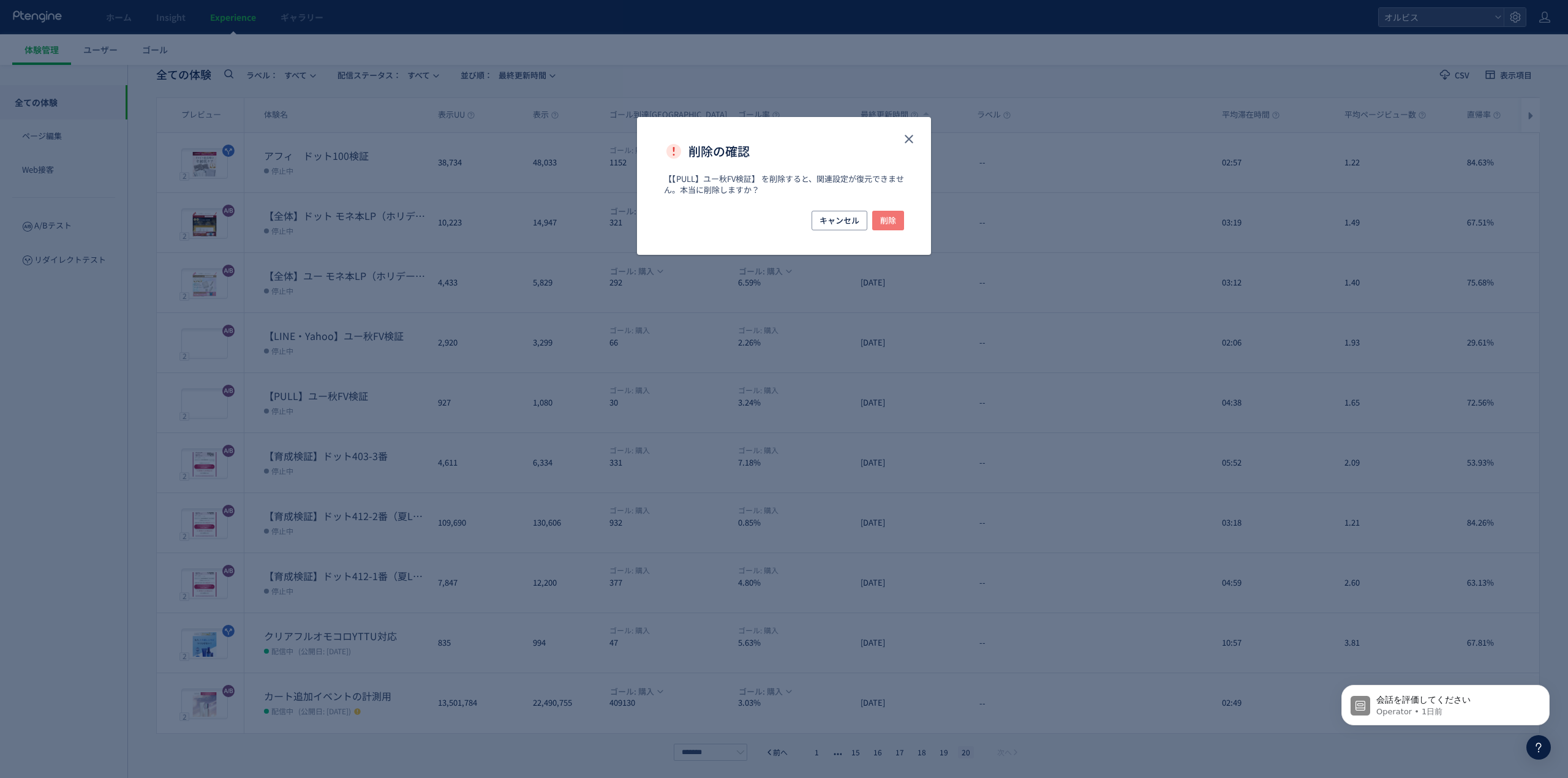
click at [873, 221] on button "削除" at bounding box center [888, 221] width 32 height 20
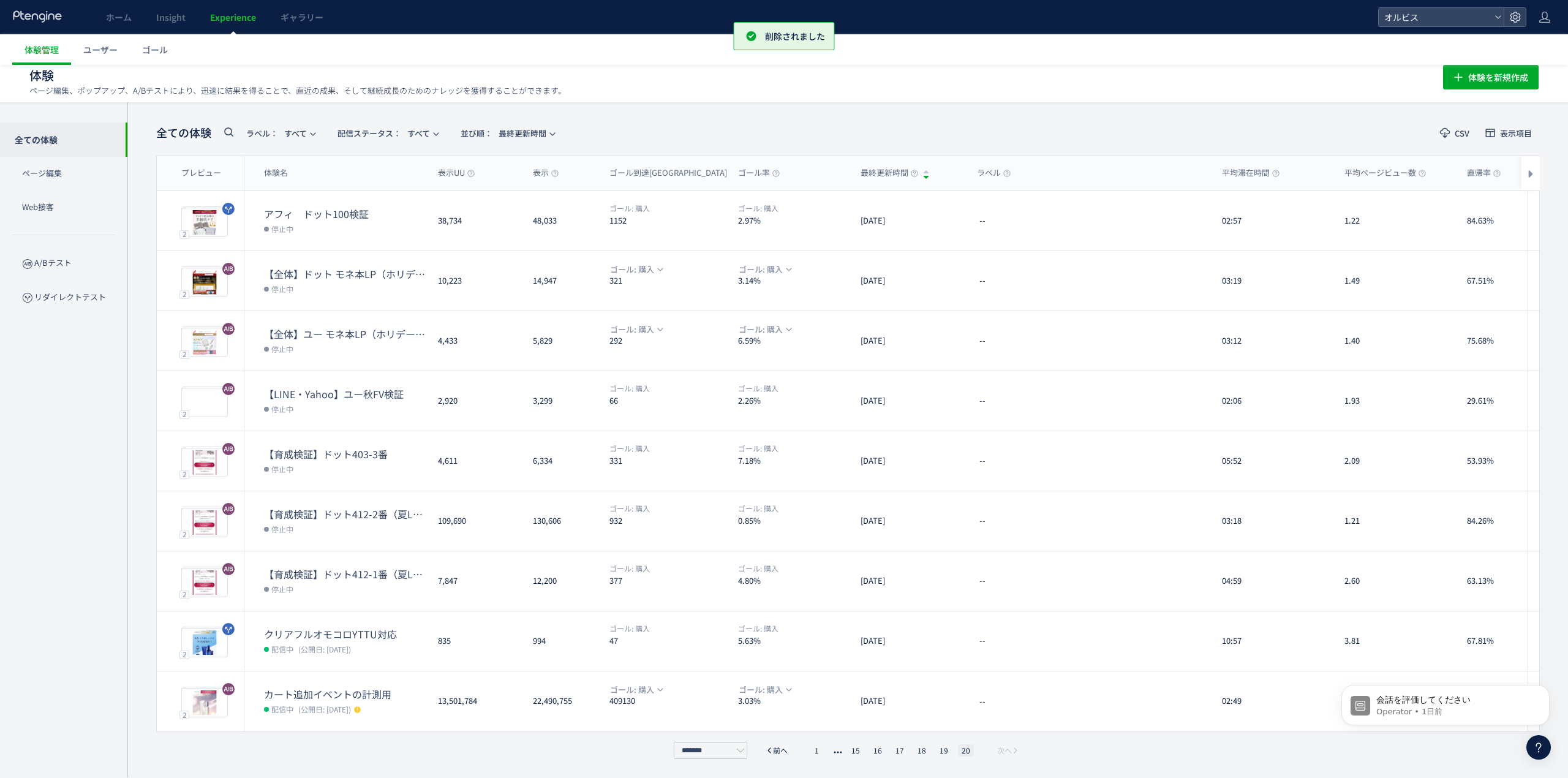
scroll to position [8, 0]
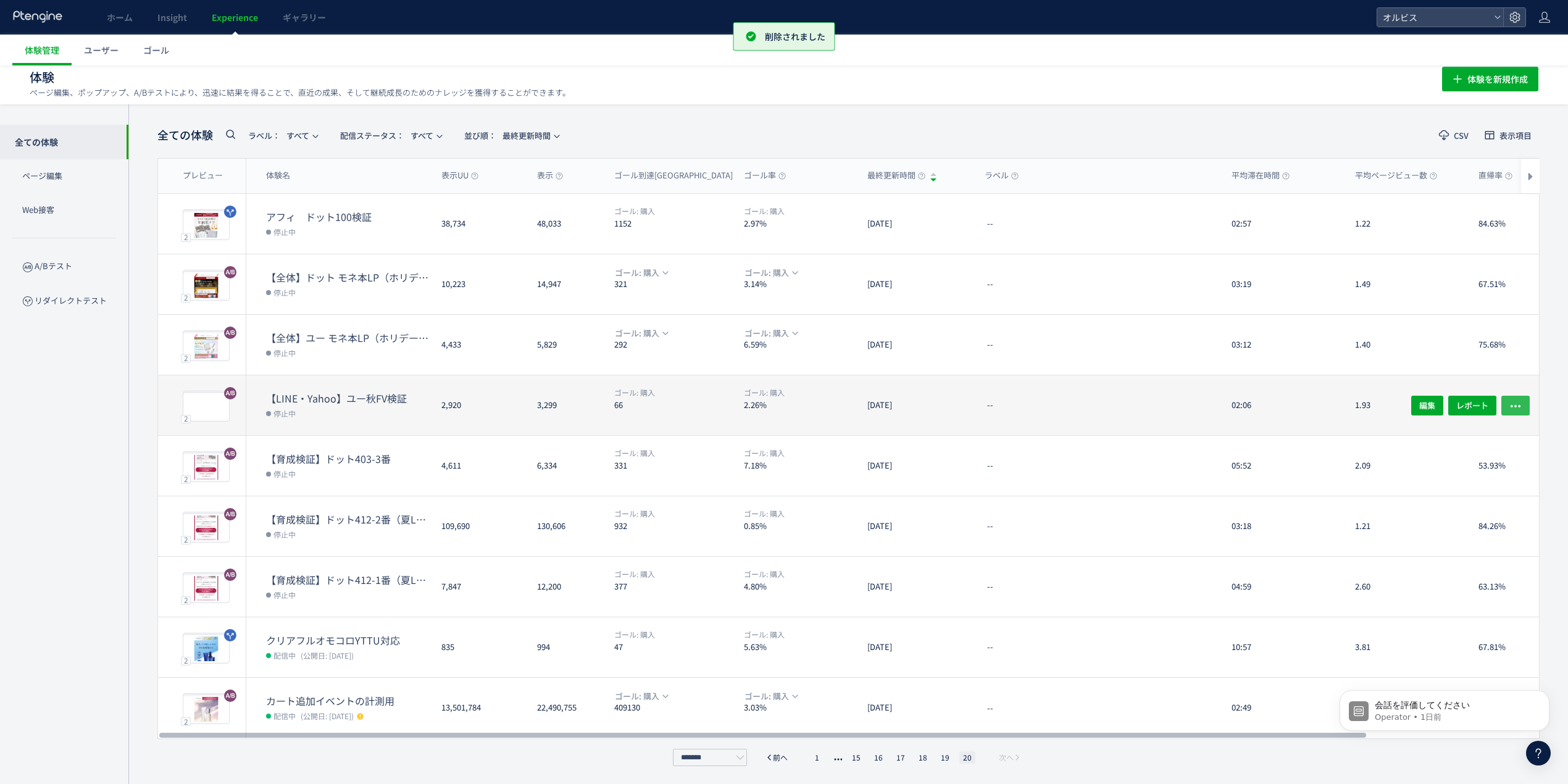
click at [1525, 405] on button "button" at bounding box center [1515, 405] width 28 height 20
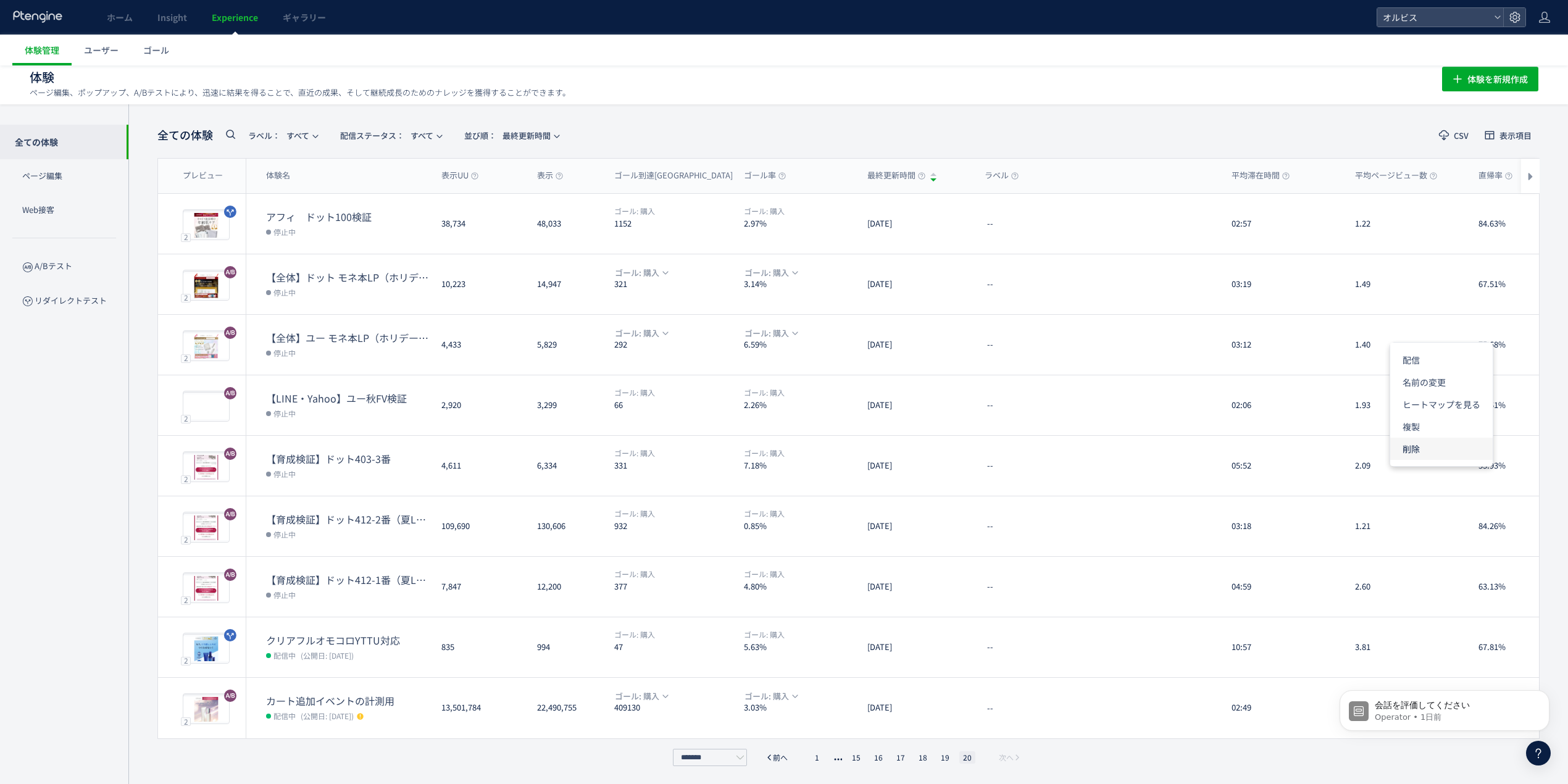
click at [1433, 448] on li "削除" at bounding box center [1442, 448] width 103 height 22
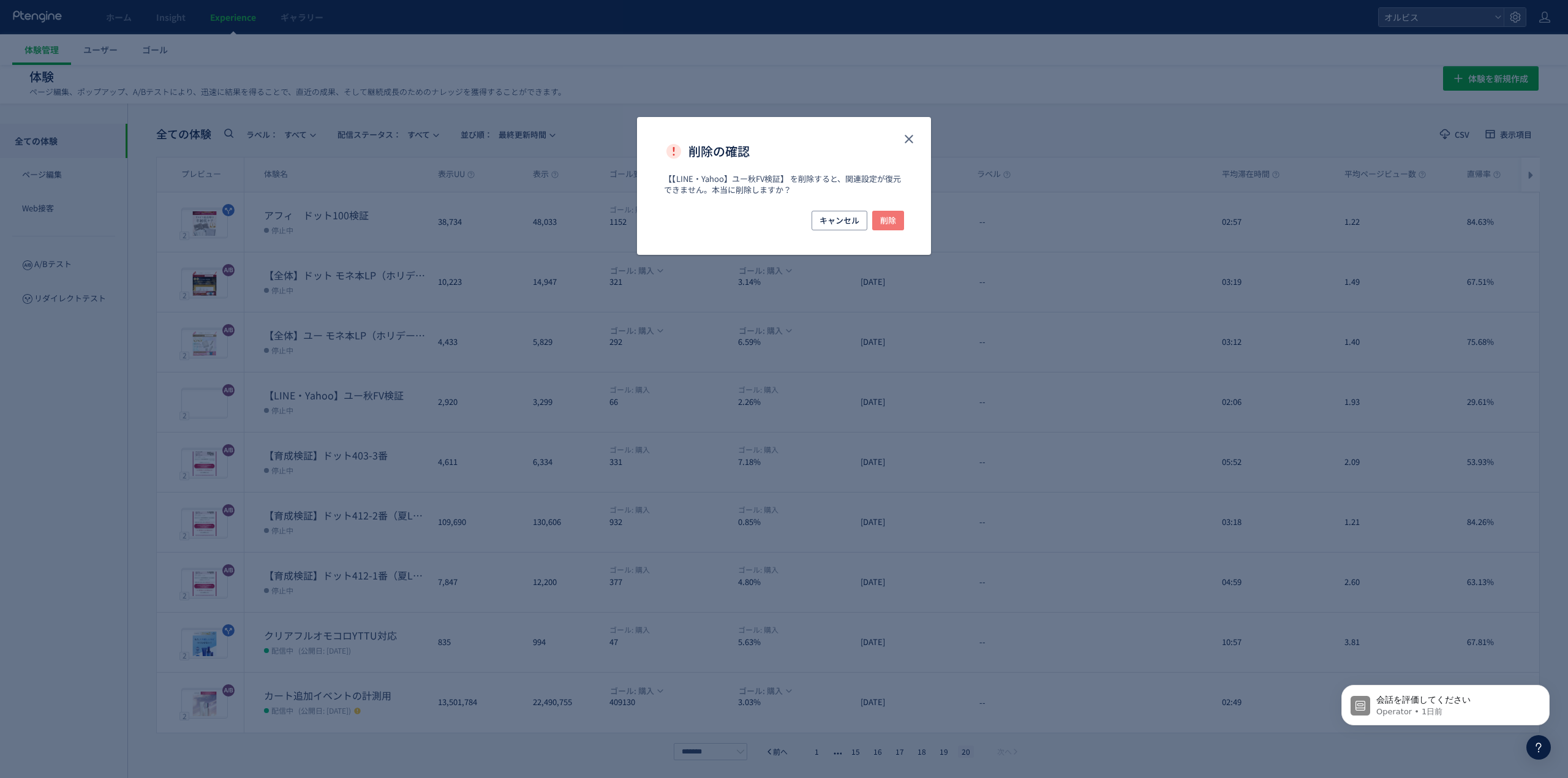
click at [900, 219] on button "削除" at bounding box center [888, 221] width 32 height 20
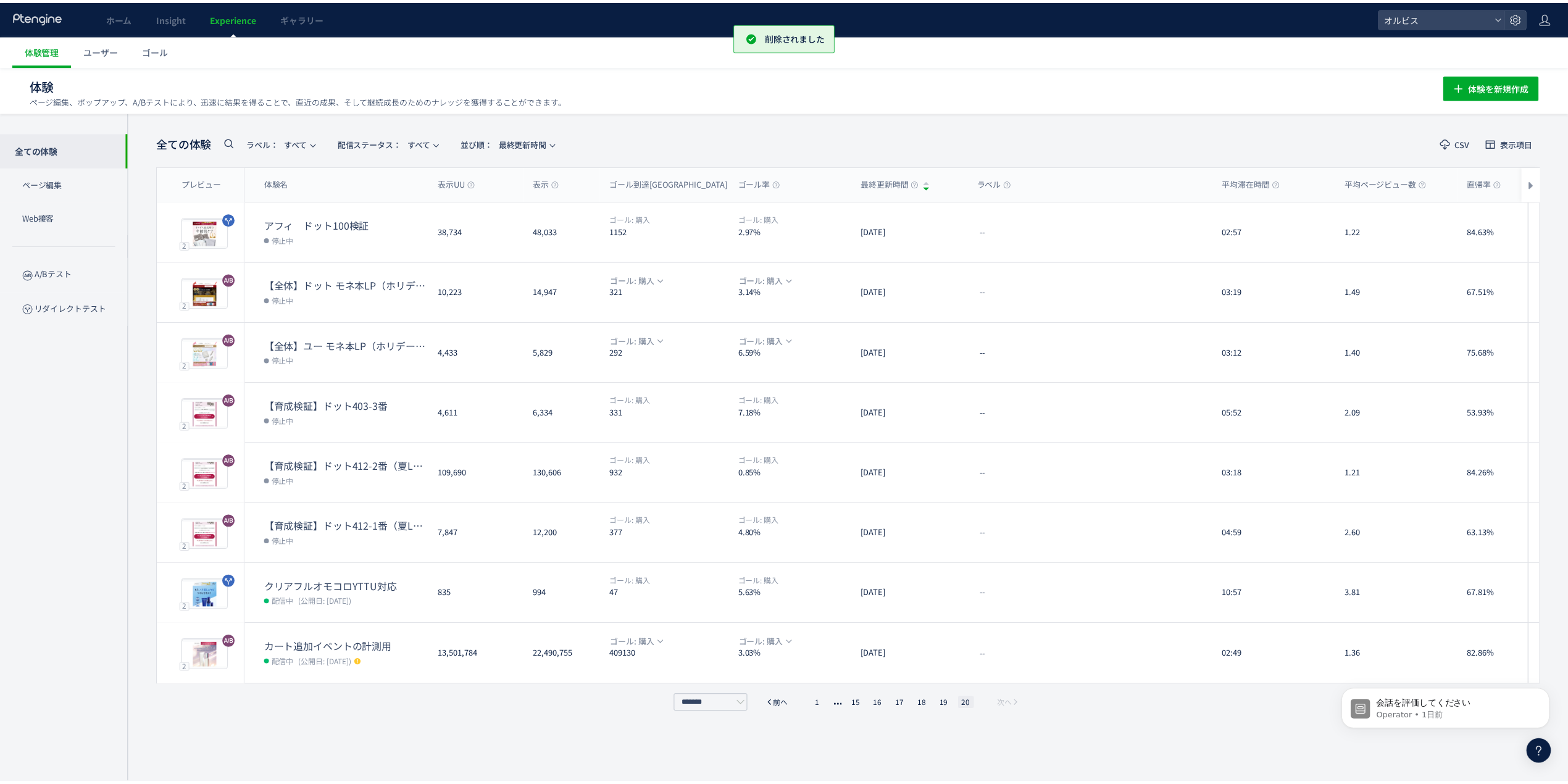
scroll to position [1, 0]
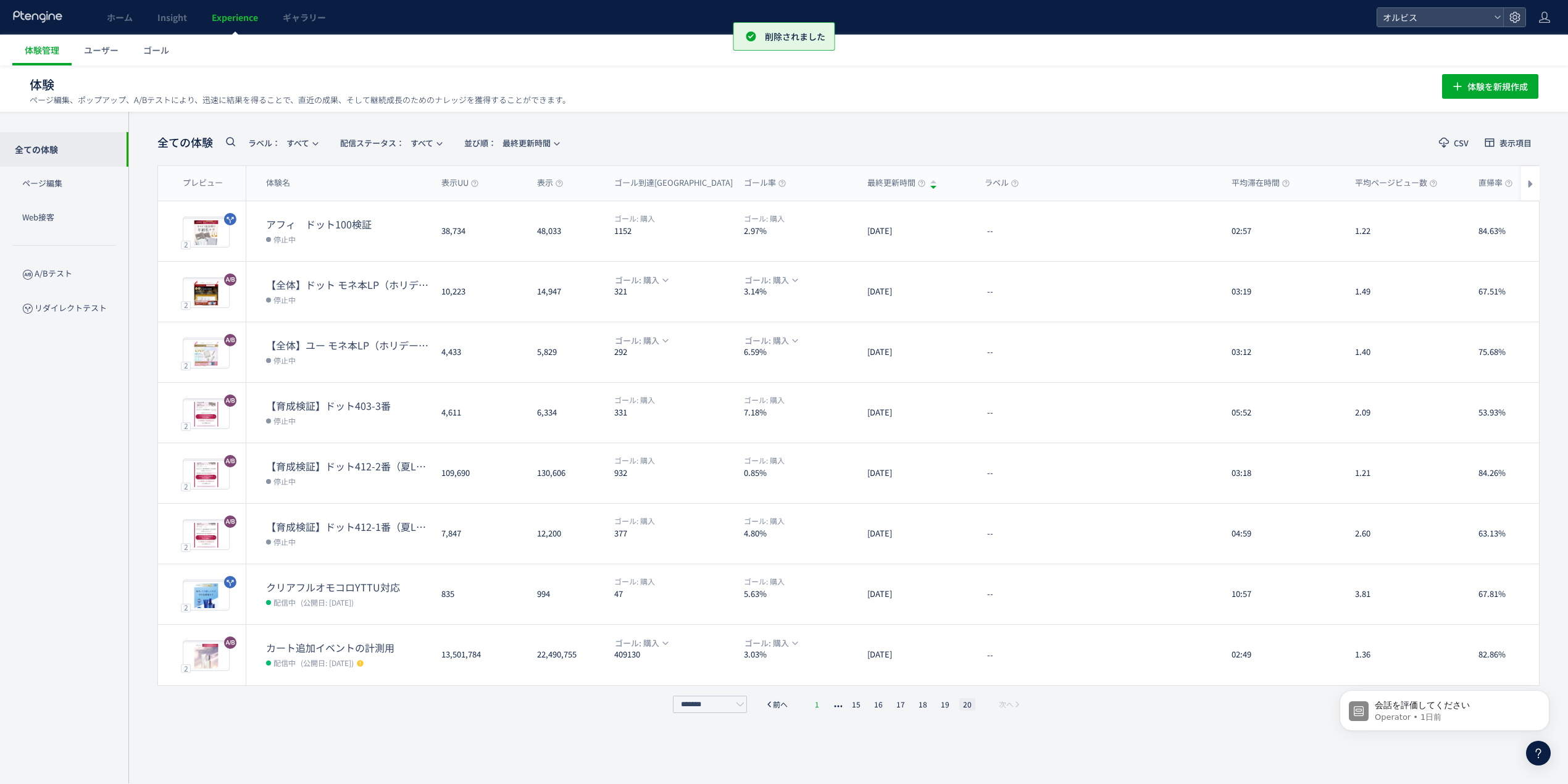
click at [821, 701] on li "1" at bounding box center [818, 704] width 13 height 13
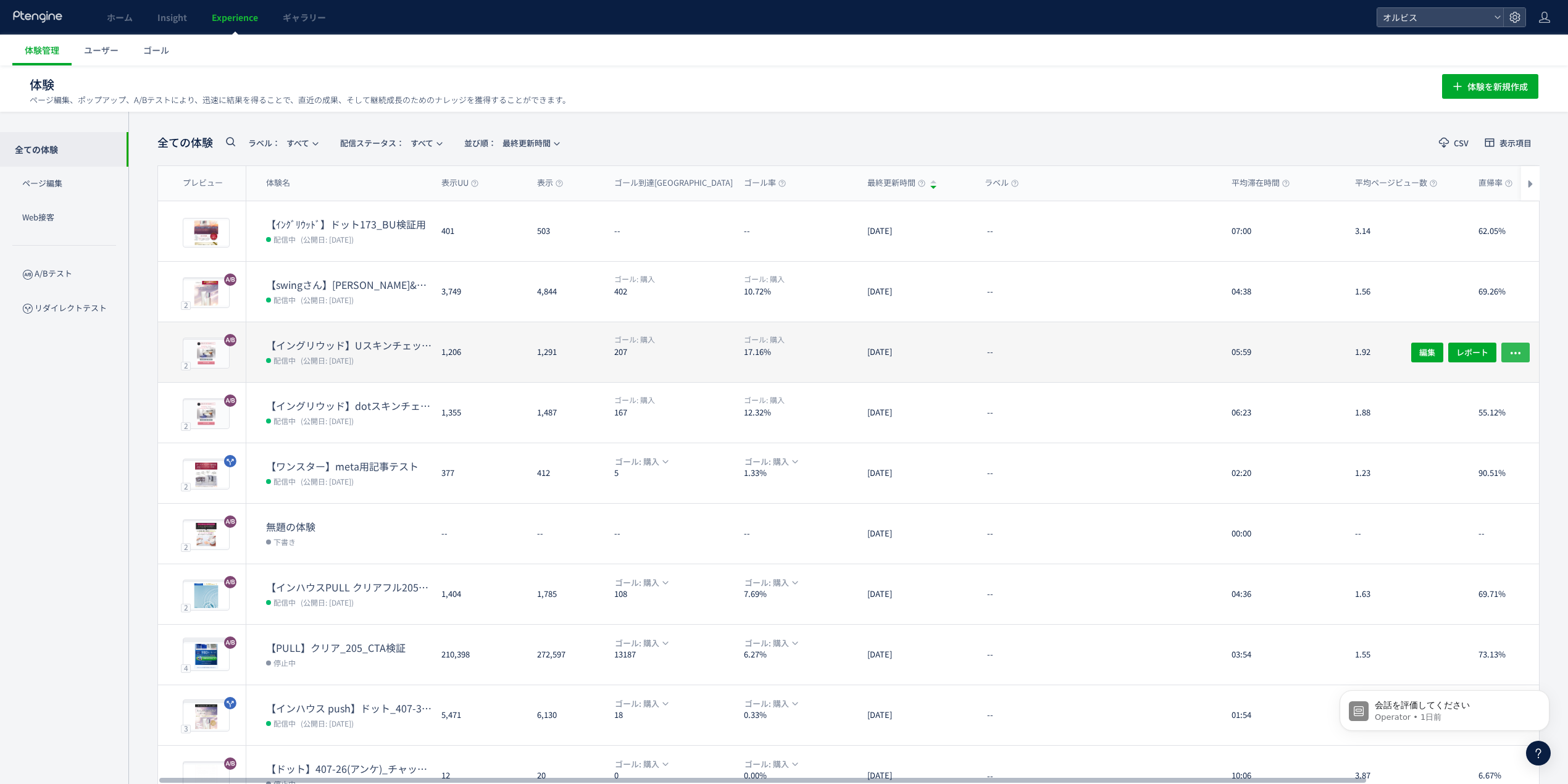
click at [1522, 343] on button "button" at bounding box center [1515, 352] width 28 height 20
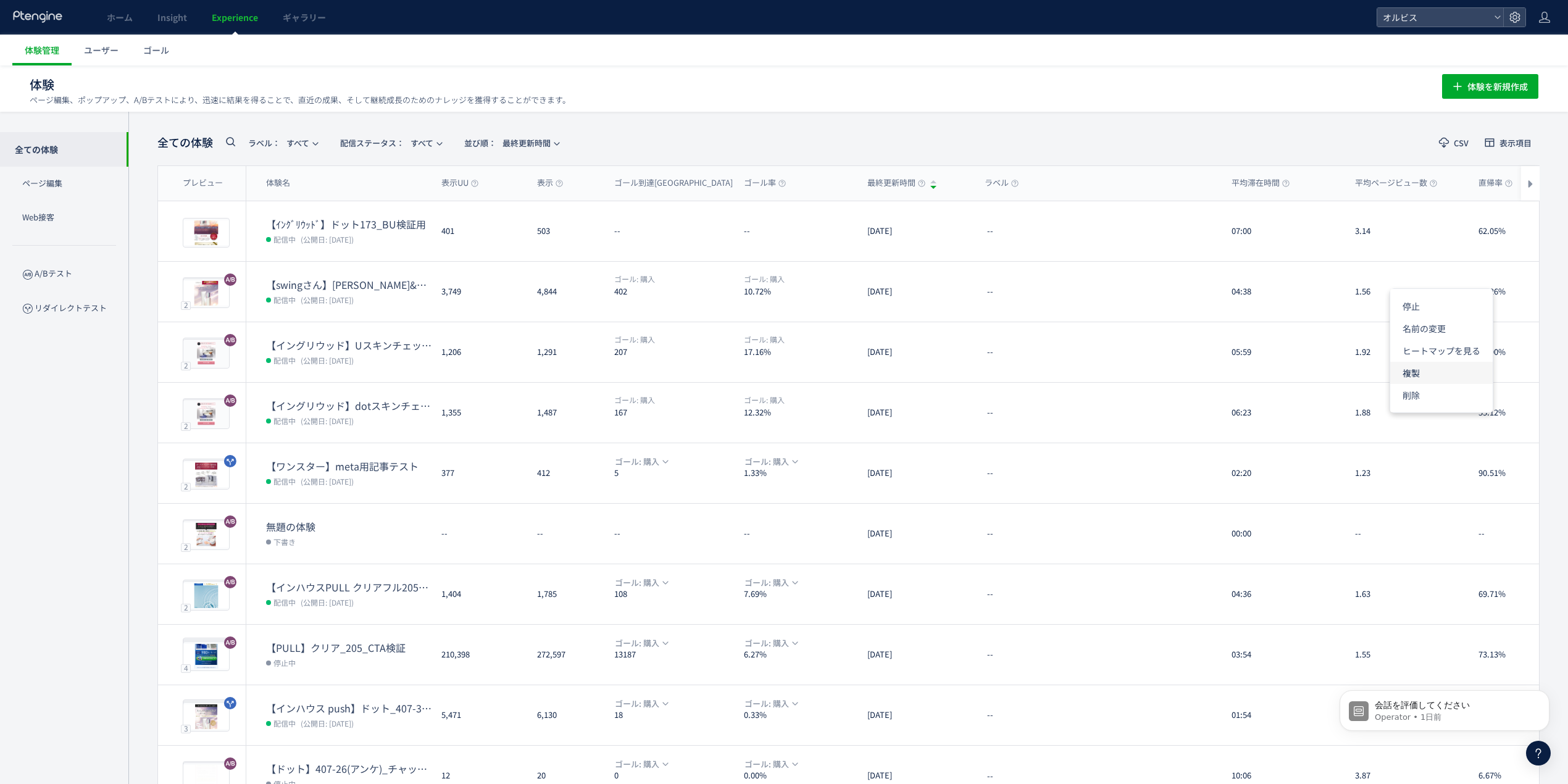
click at [1443, 374] on li "複製" at bounding box center [1442, 373] width 103 height 22
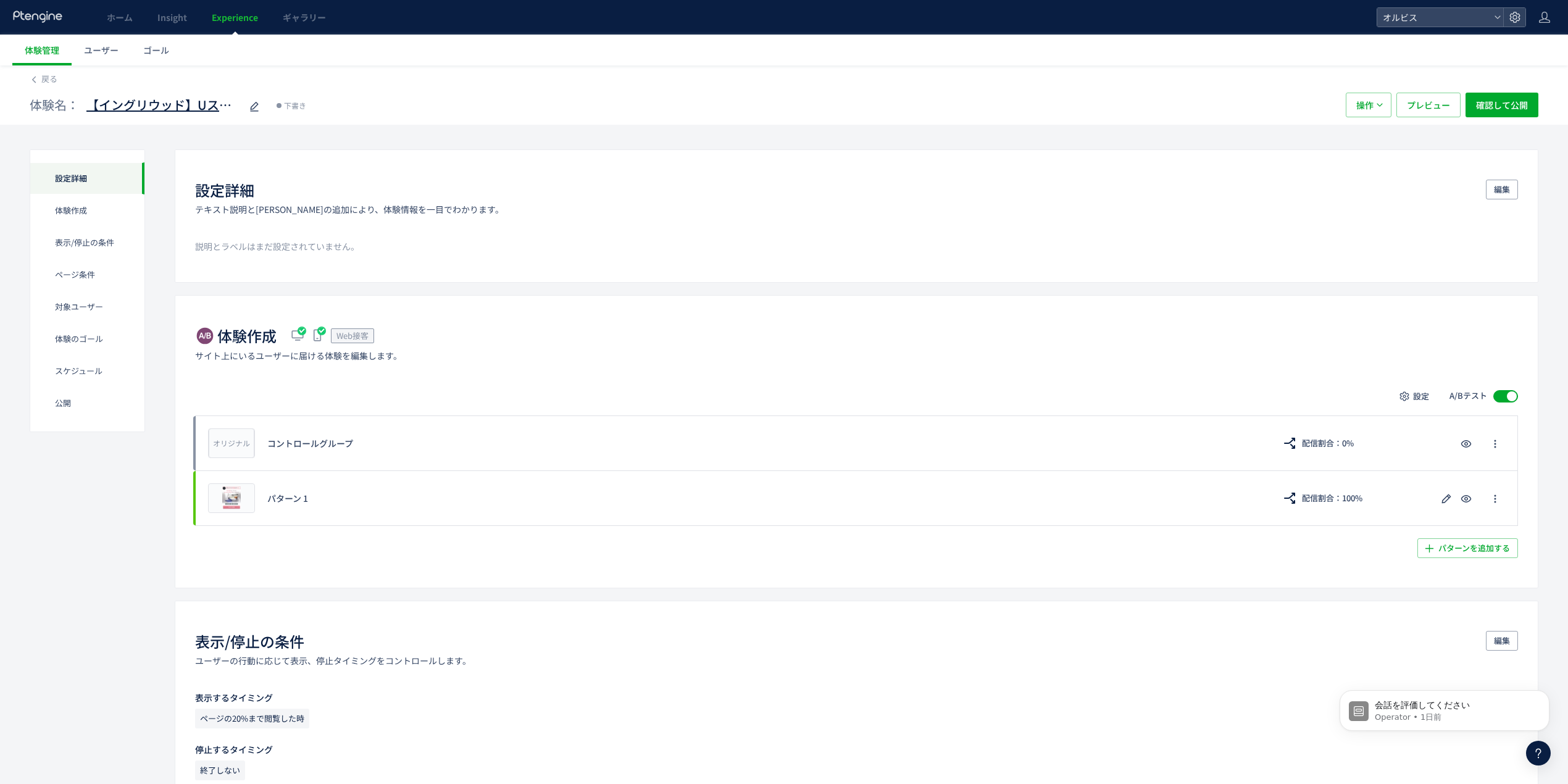
click at [186, 103] on span "【イングリウッド】Uスキンチェック検証(copy)" at bounding box center [163, 105] width 154 height 18
click at [173, 103] on input "**********" at bounding box center [163, 105] width 154 height 24
click at [179, 109] on input "**********" at bounding box center [163, 105] width 154 height 24
drag, startPoint x: 179, startPoint y: 109, endPoint x: 90, endPoint y: 103, distance: 89.2
click at [90, 103] on input "**********" at bounding box center [163, 105] width 154 height 24
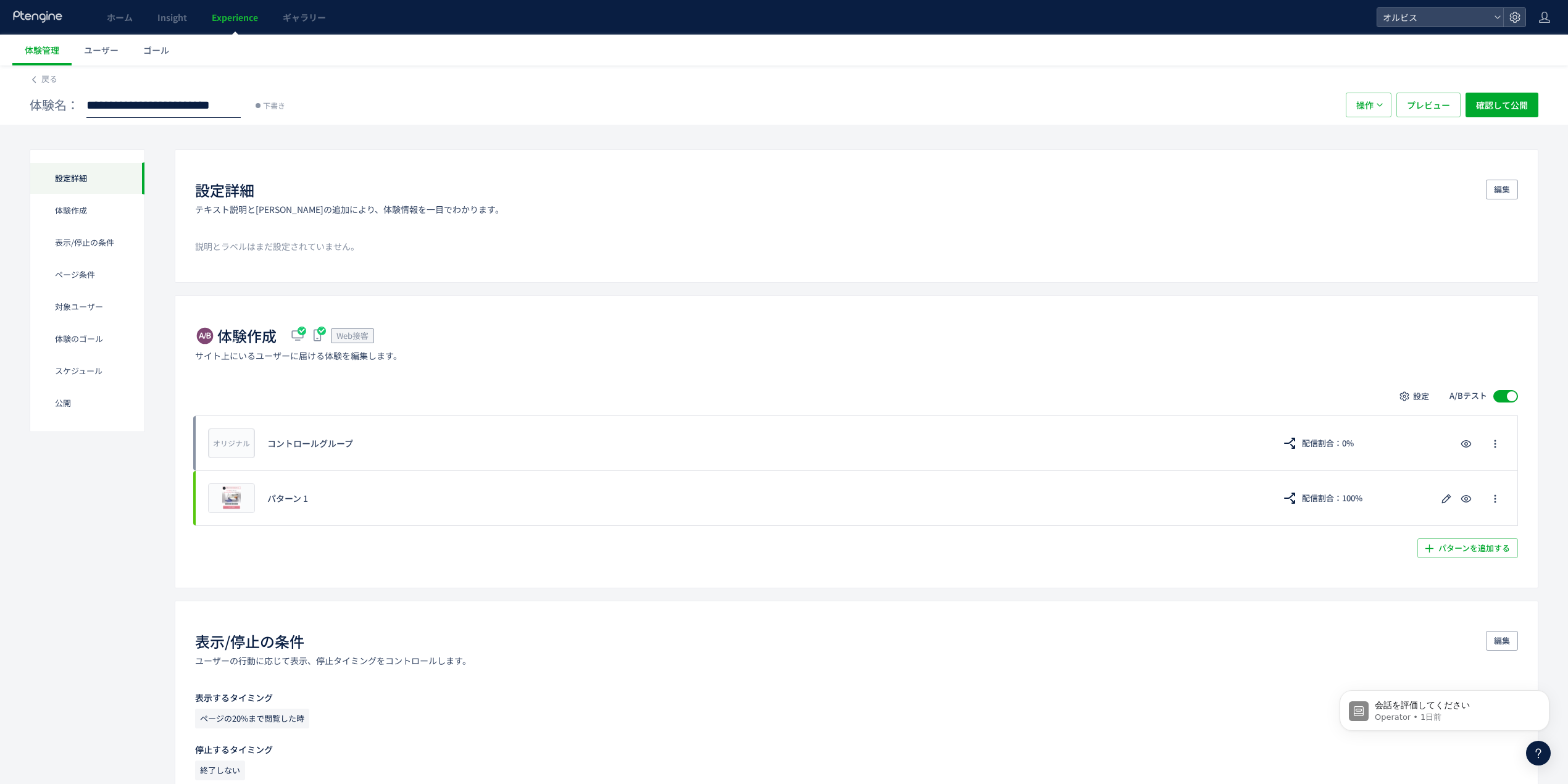
drag, startPoint x: 119, startPoint y: 105, endPoint x: 109, endPoint y: 105, distance: 10.0
click at [117, 105] on input "**********" at bounding box center [163, 105] width 154 height 24
click at [105, 105] on input "**********" at bounding box center [163, 105] width 154 height 24
click at [167, 106] on input "**********" at bounding box center [163, 105] width 154 height 24
click at [178, 100] on input "**********" at bounding box center [163, 105] width 154 height 24
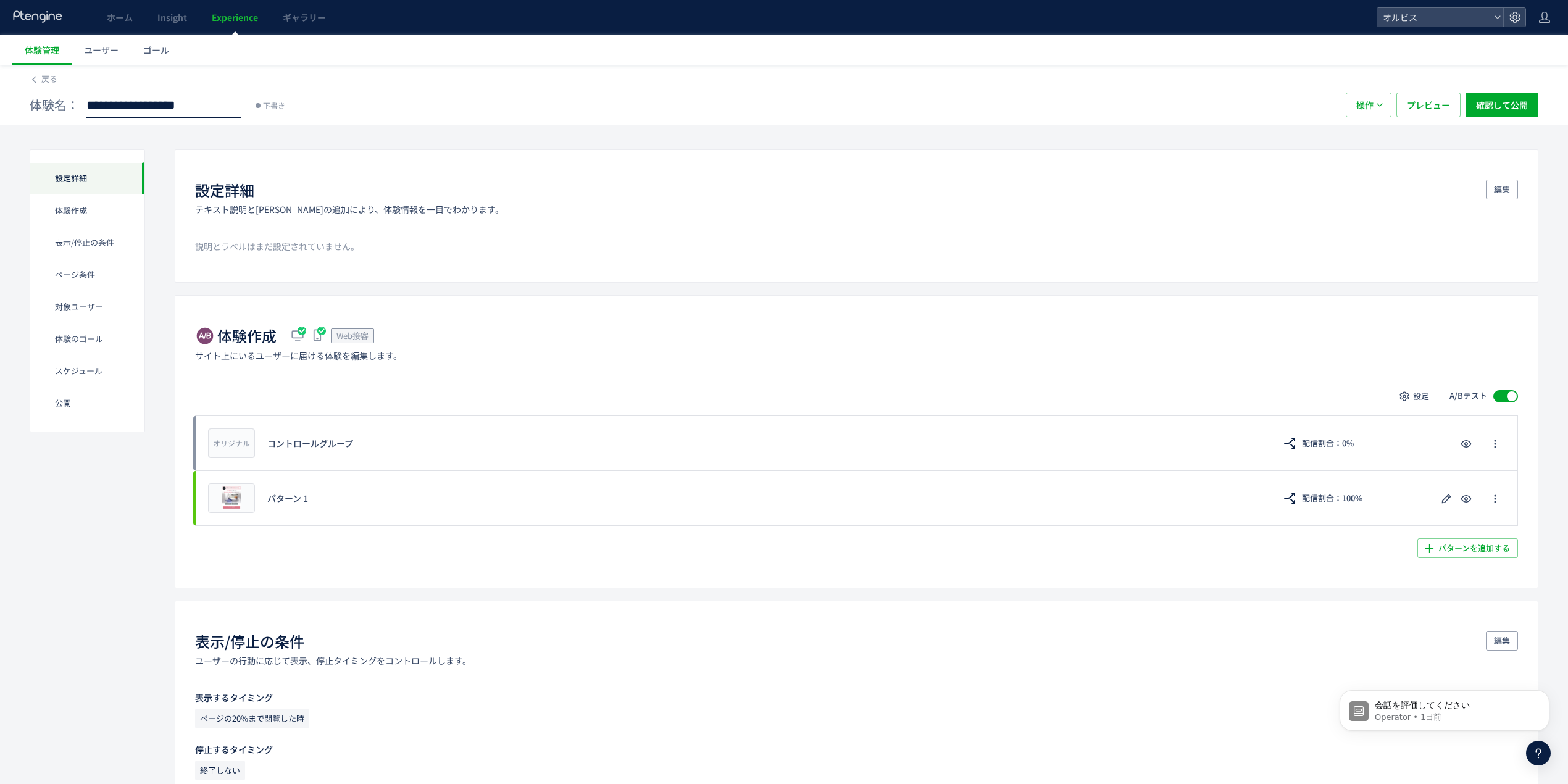
scroll to position [0, 40]
type input "**********"
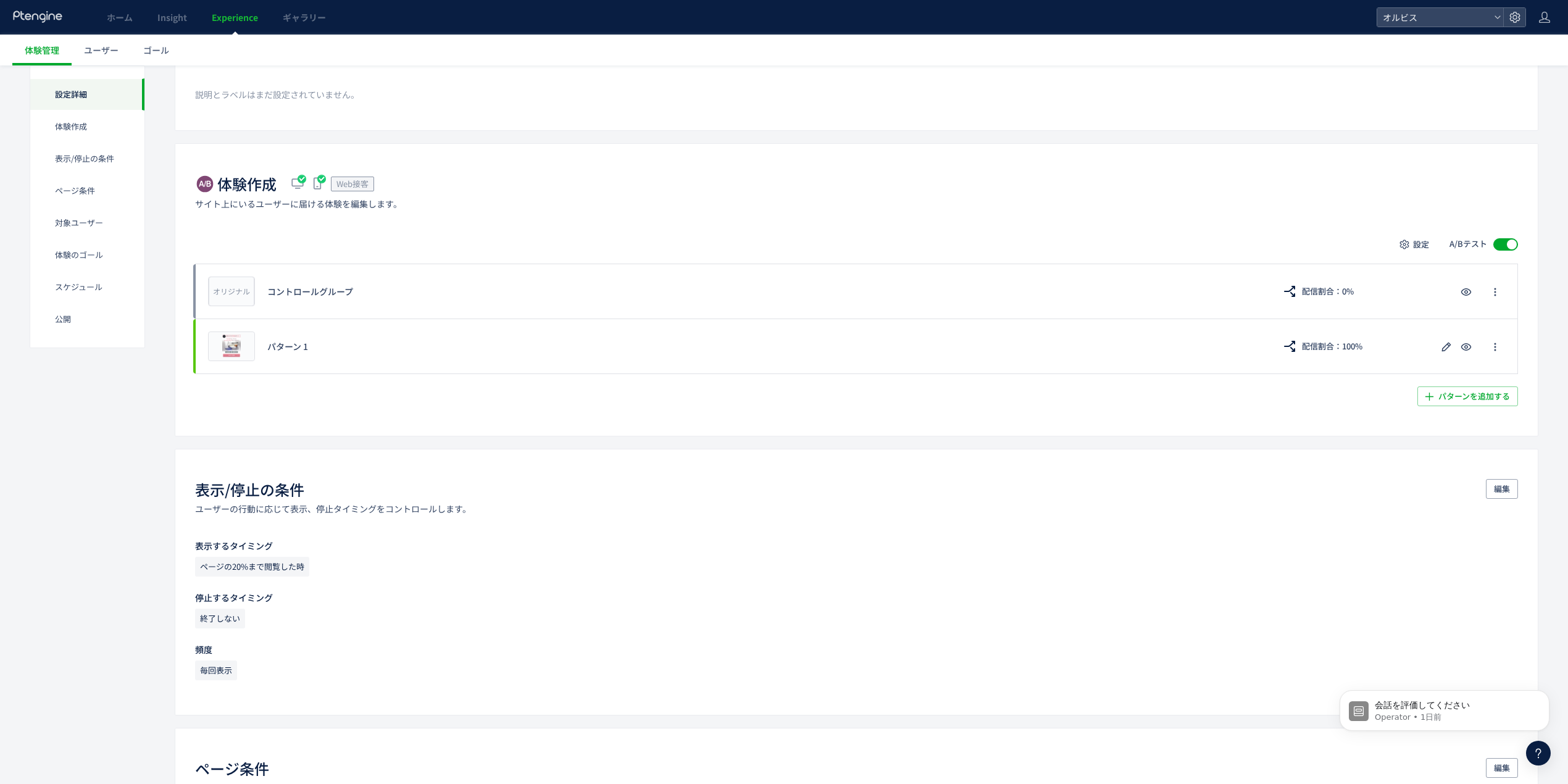
scroll to position [164, 0]
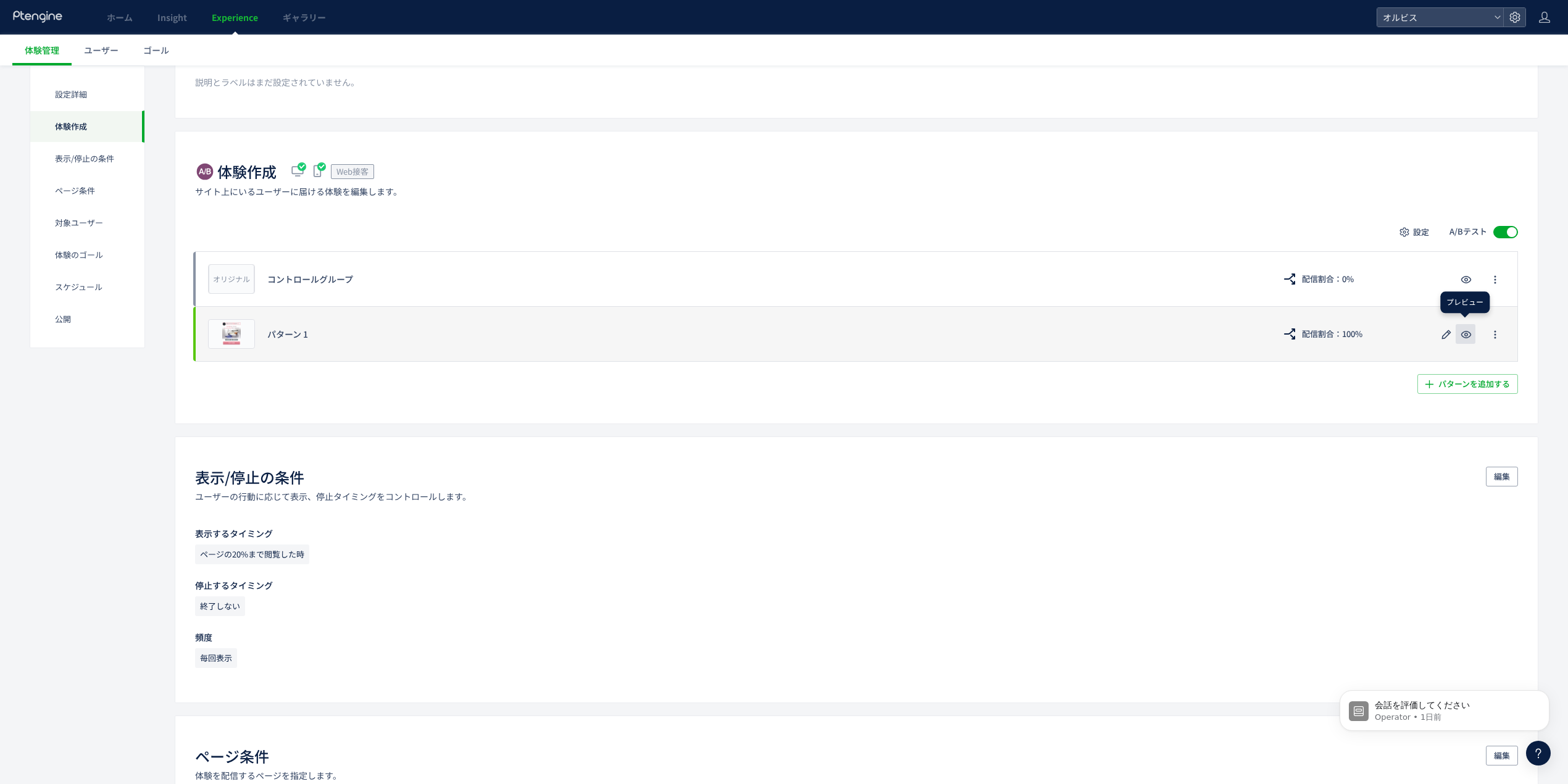
click at [1463, 341] on icon "button" at bounding box center [1467, 335] width 15 height 15
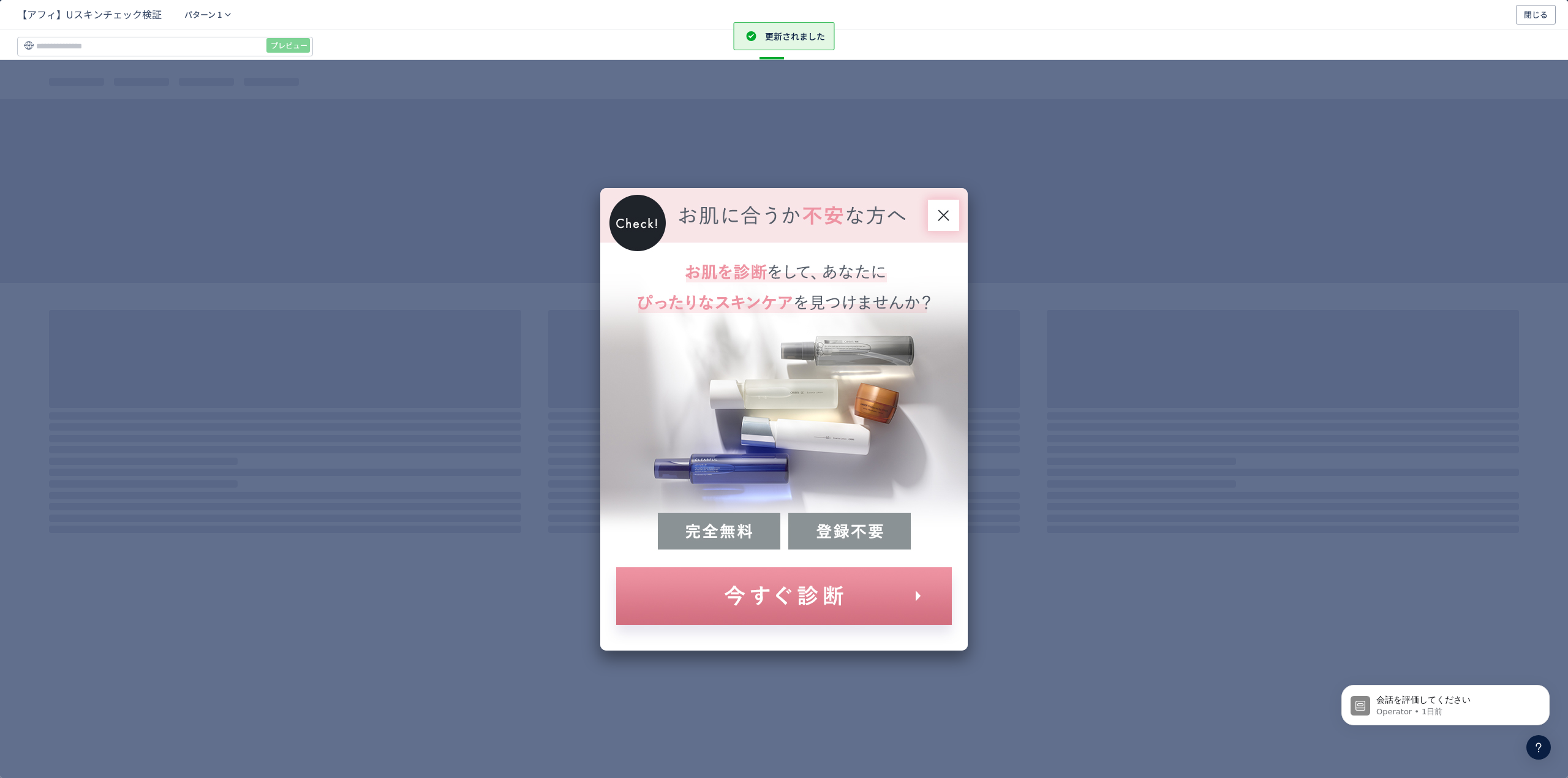
click at [904, 398] on div "dialog" at bounding box center [784, 419] width 368 height 462
click at [941, 197] on div "dialog" at bounding box center [784, 419] width 368 height 462
click at [1544, 16] on span "閉じる" at bounding box center [1536, 15] width 24 height 20
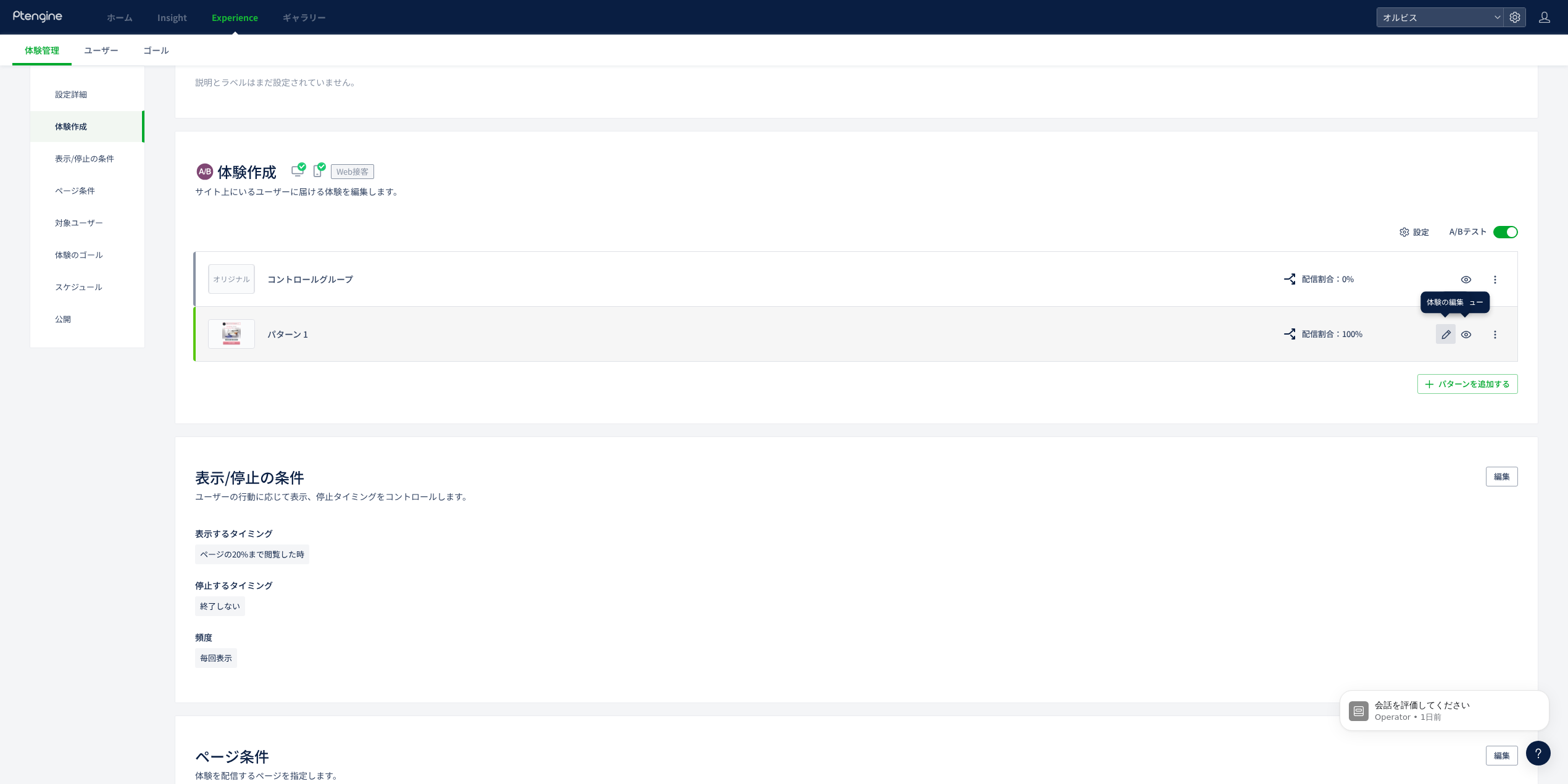
click at [1450, 330] on icon "button" at bounding box center [1447, 335] width 15 height 15
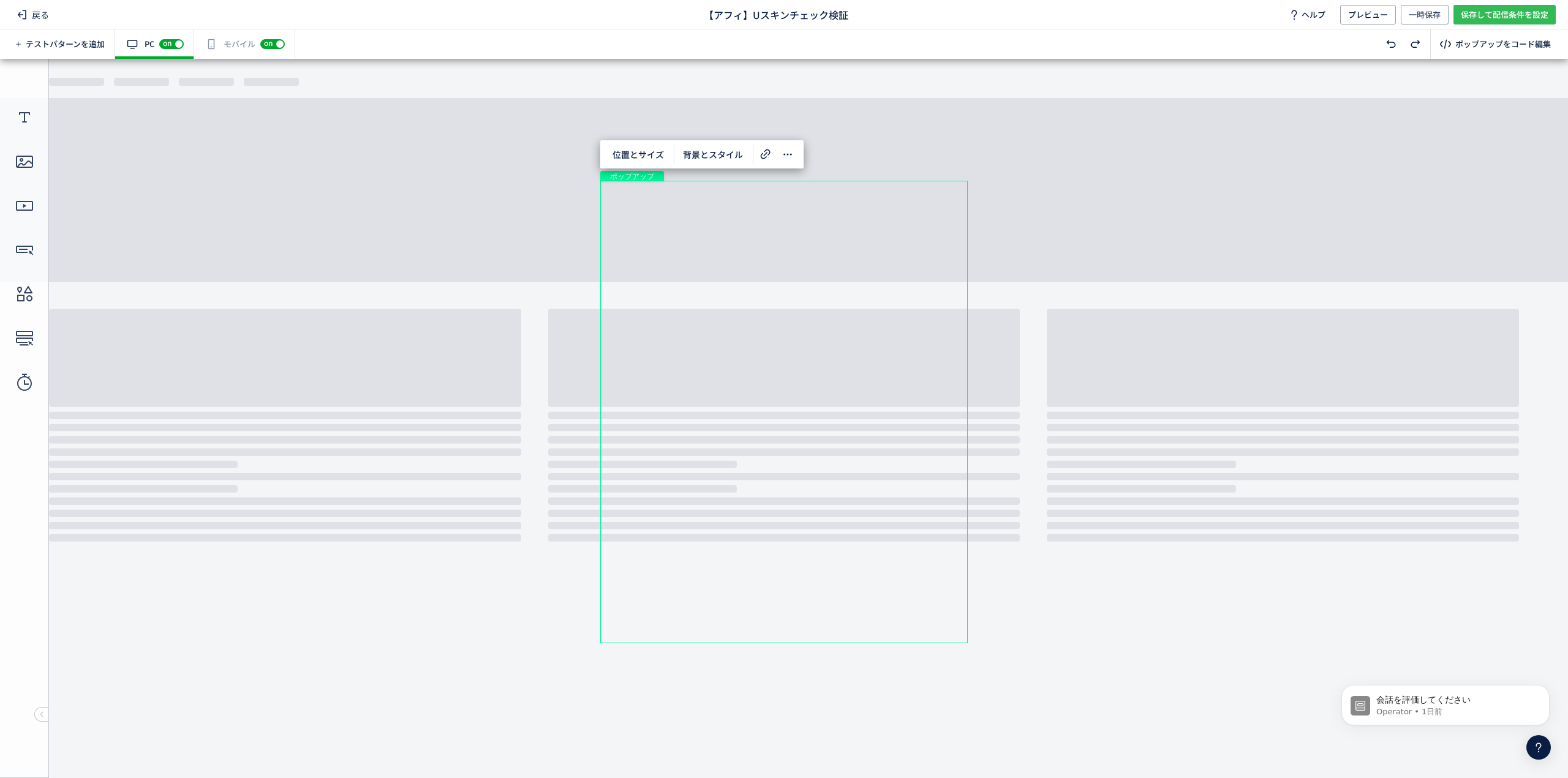
click at [1508, 14] on span "保存して配信条件を設定" at bounding box center [1505, 15] width 88 height 20
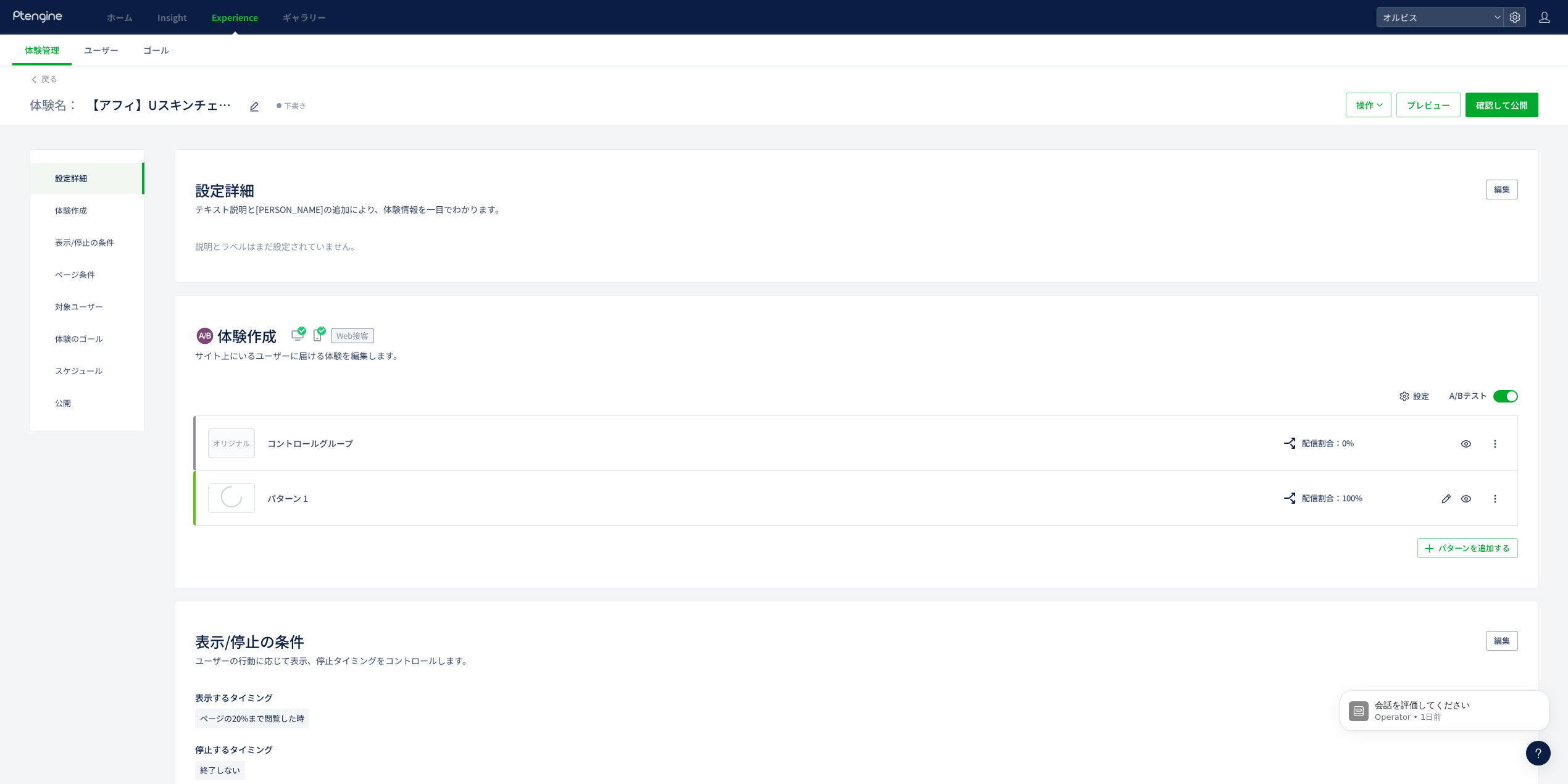
click at [1508, 395] on div at bounding box center [1512, 396] width 10 height 10
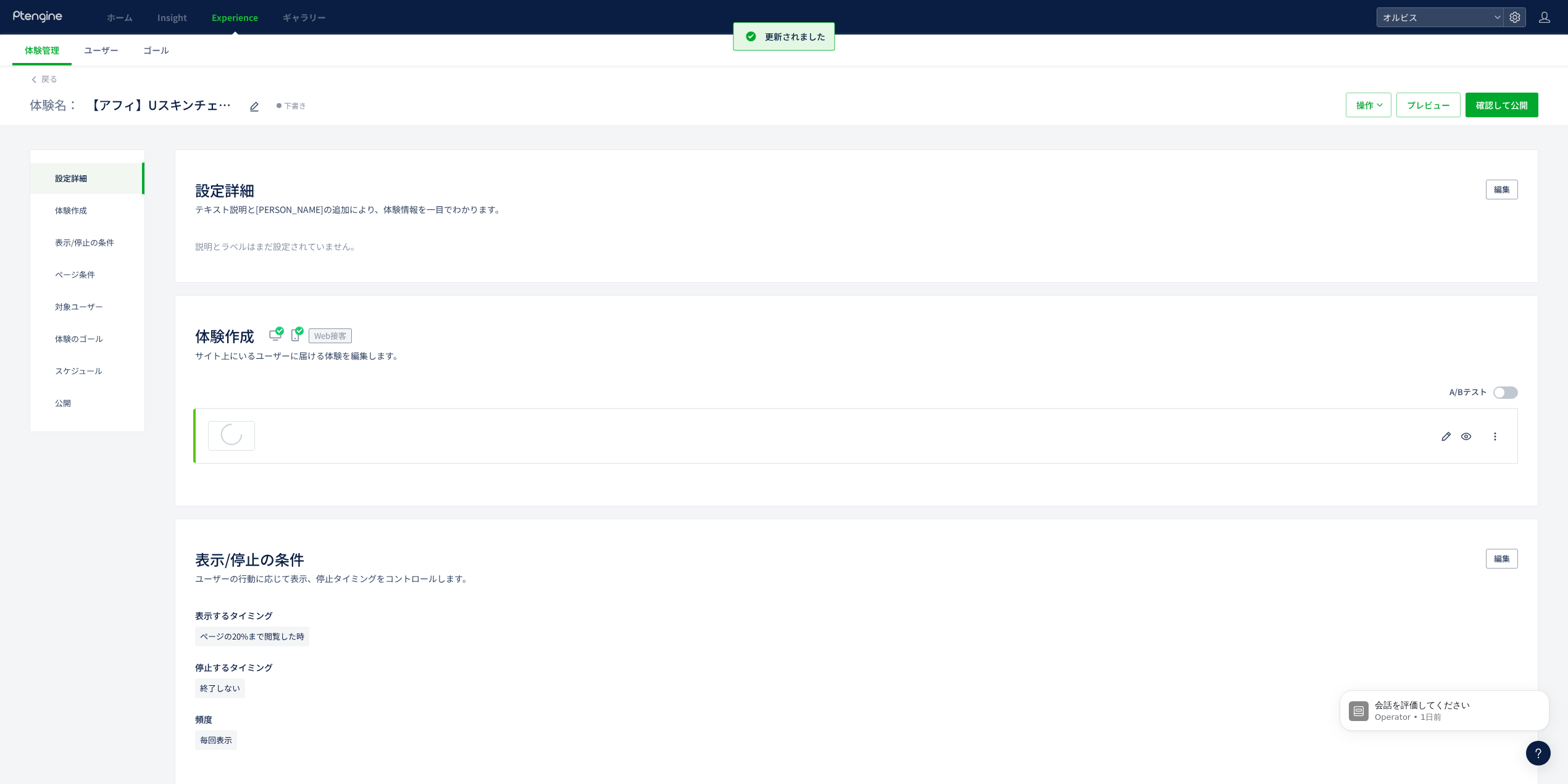
click at [1505, 390] on span at bounding box center [1505, 393] width 24 height 13
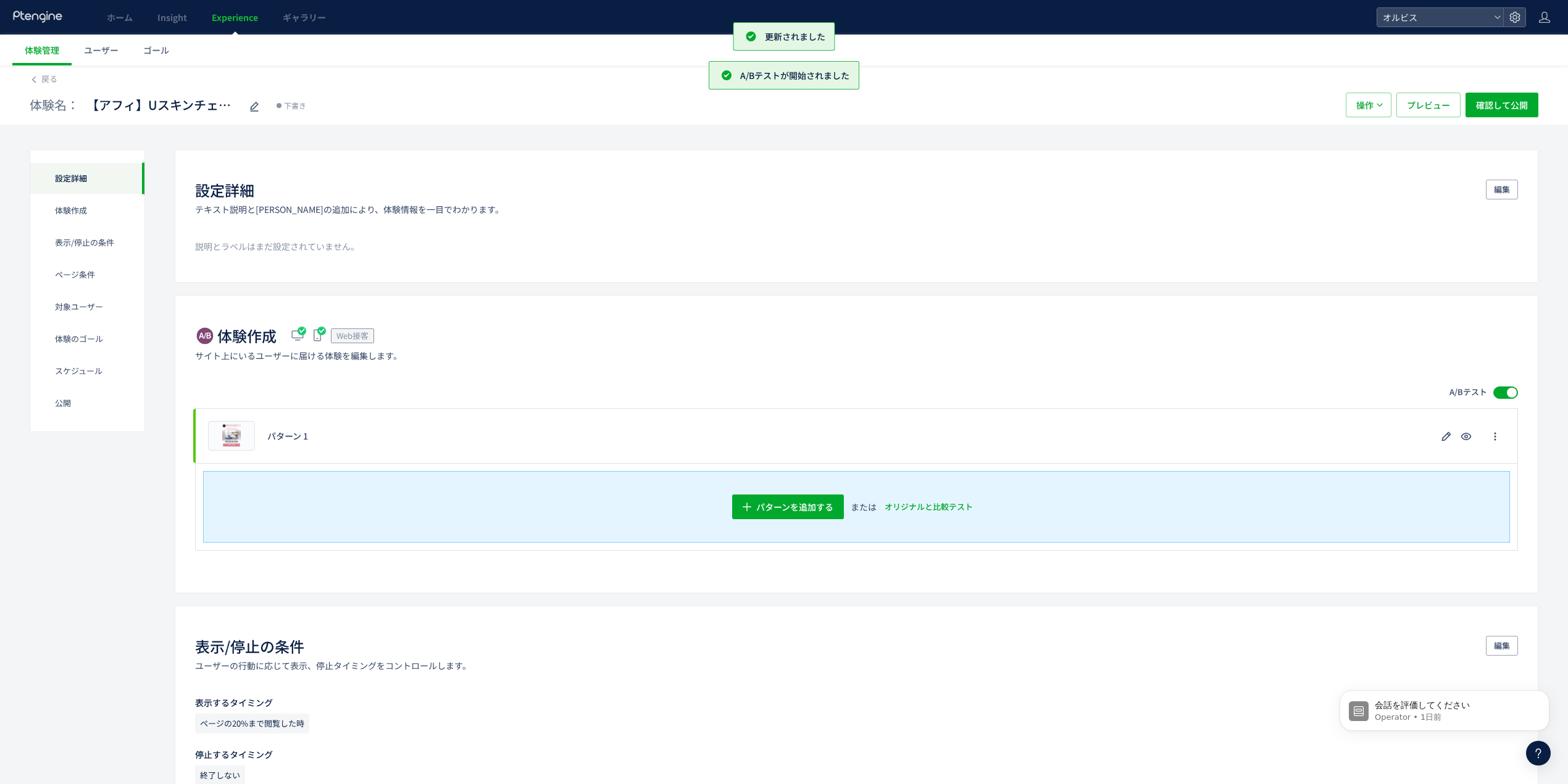
click at [807, 299] on div "体験作成 Web接客 サイト上にいるユーザーに届ける体験を編集します。 A/Bテスト プレビュー パターン 1 パターンを追加する​ または オリジナルと比較…" at bounding box center [857, 443] width 1364 height 297
click at [944, 509] on span "オリジナルと比較テスト" at bounding box center [929, 507] width 88 height 20
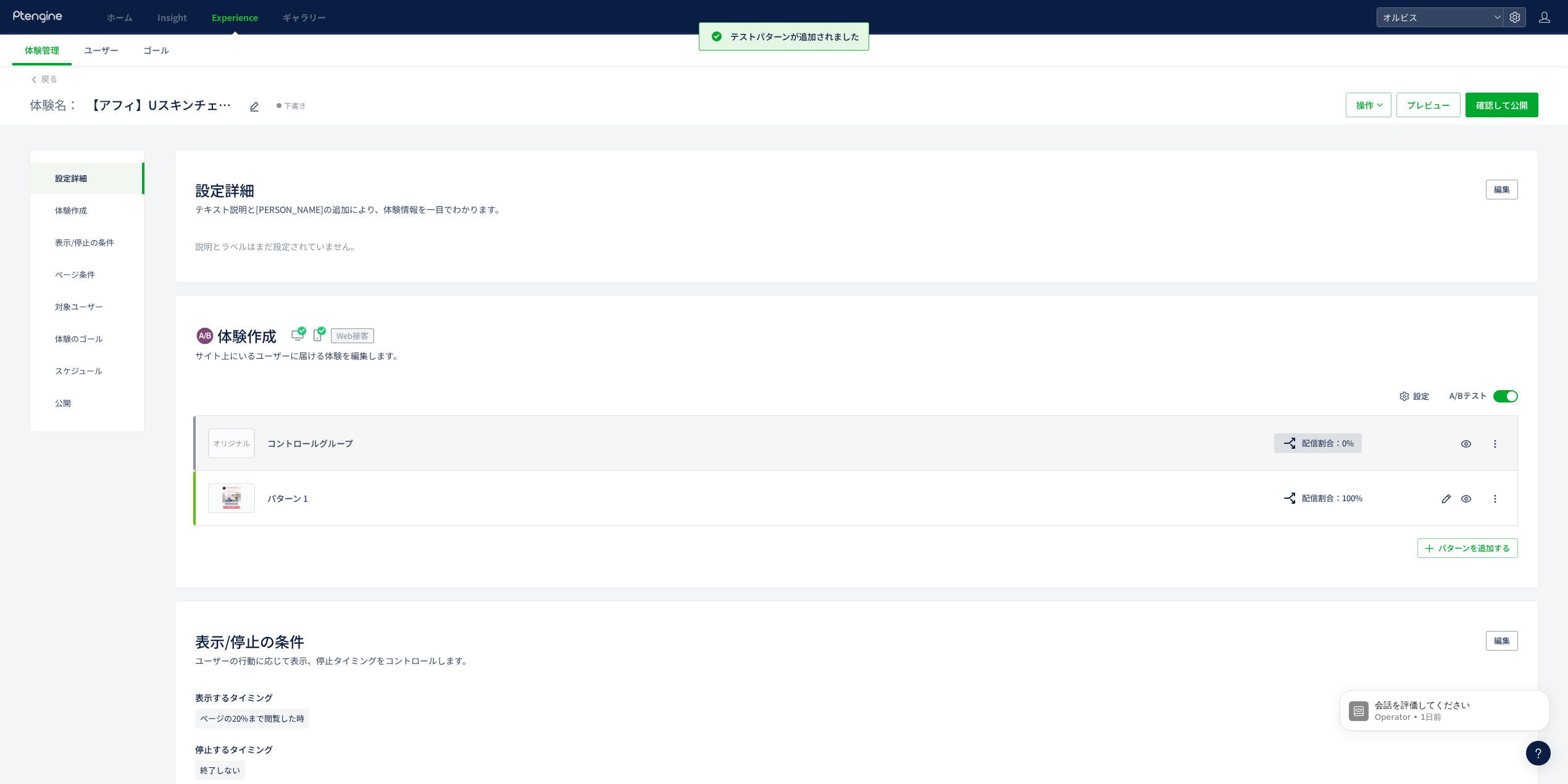
click at [1313, 435] on span "配信割合：0%" at bounding box center [1328, 443] width 52 height 20
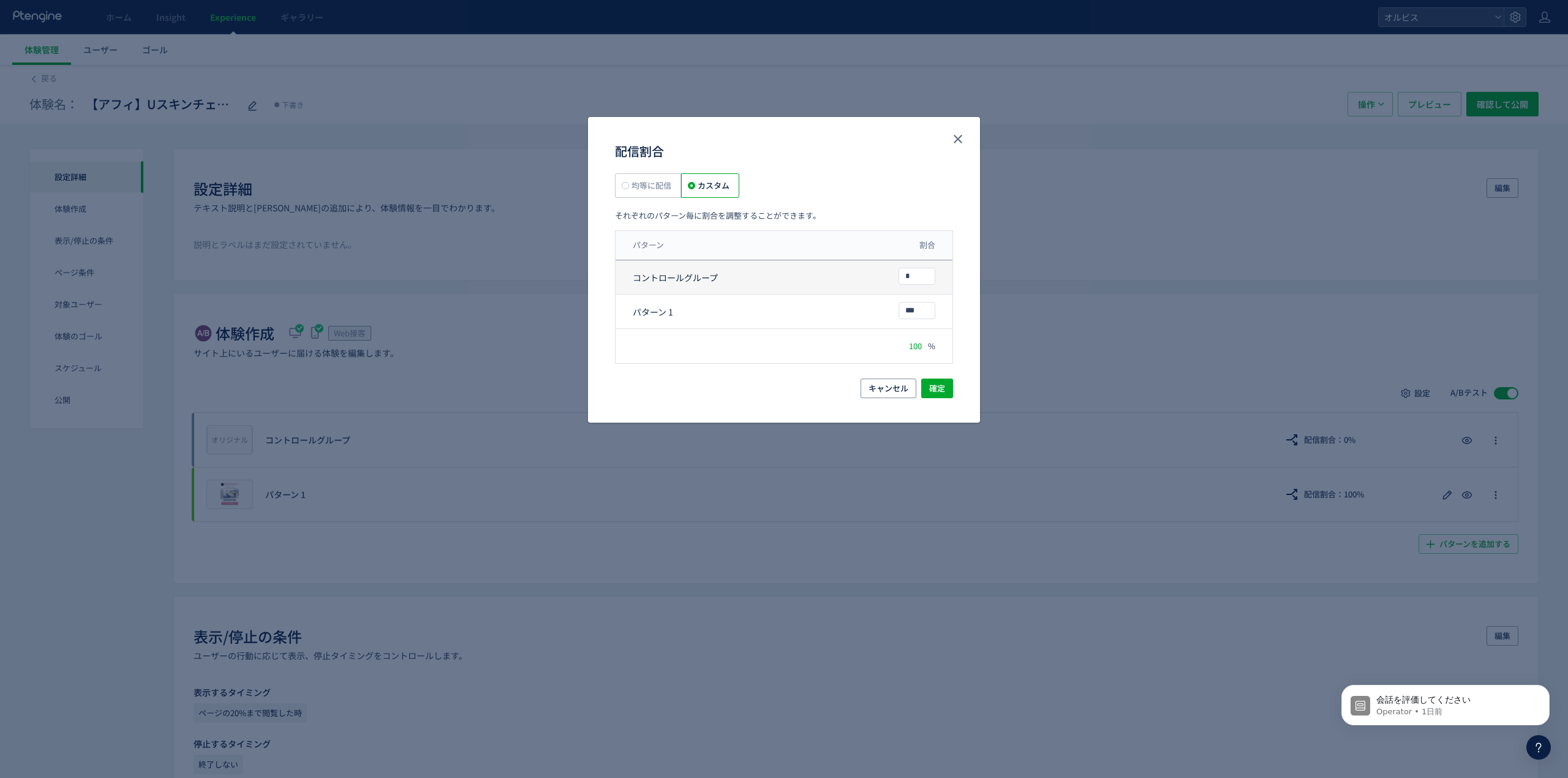
drag, startPoint x: 927, startPoint y: 278, endPoint x: 843, endPoint y: 275, distance: 84.1
click at [846, 275] on div "コントロールグループ *" at bounding box center [784, 277] width 337 height 34
click at [662, 185] on span "均等に配信" at bounding box center [650, 185] width 42 height 12
click at [948, 388] on button "確定" at bounding box center [937, 388] width 32 height 20
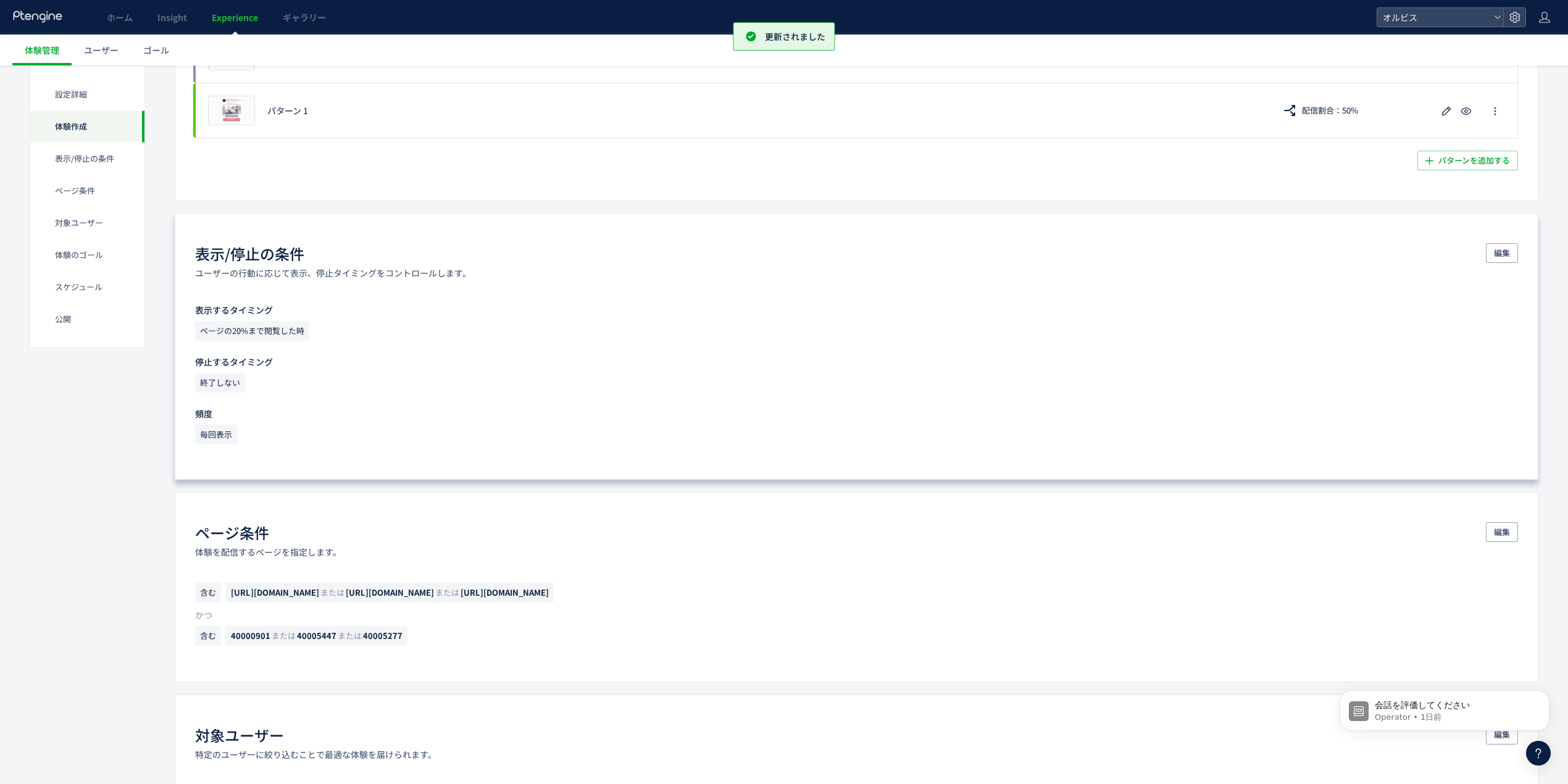
scroll to position [411, 0]
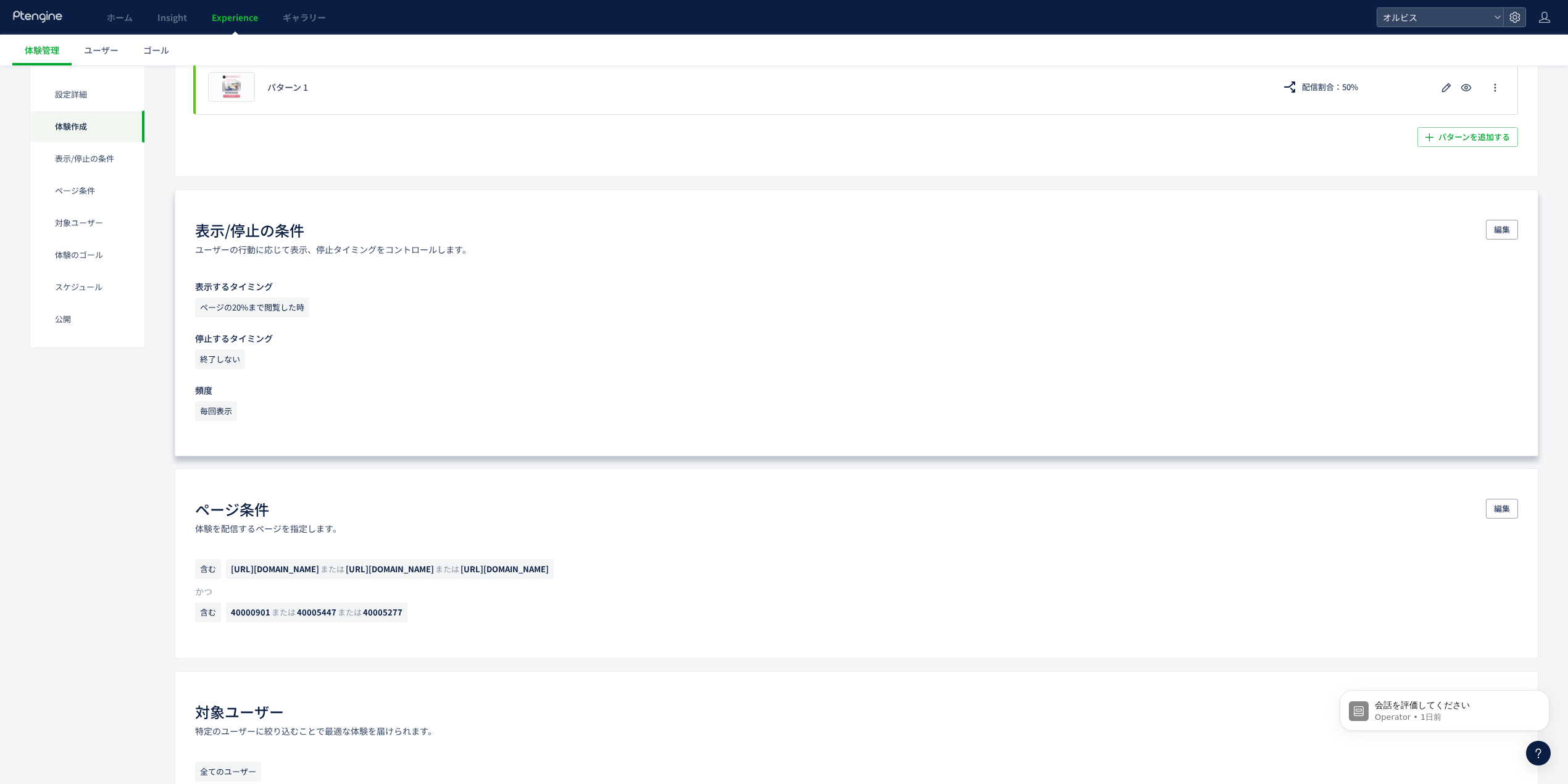
click at [234, 359] on span "終了しない" at bounding box center [220, 359] width 50 height 20
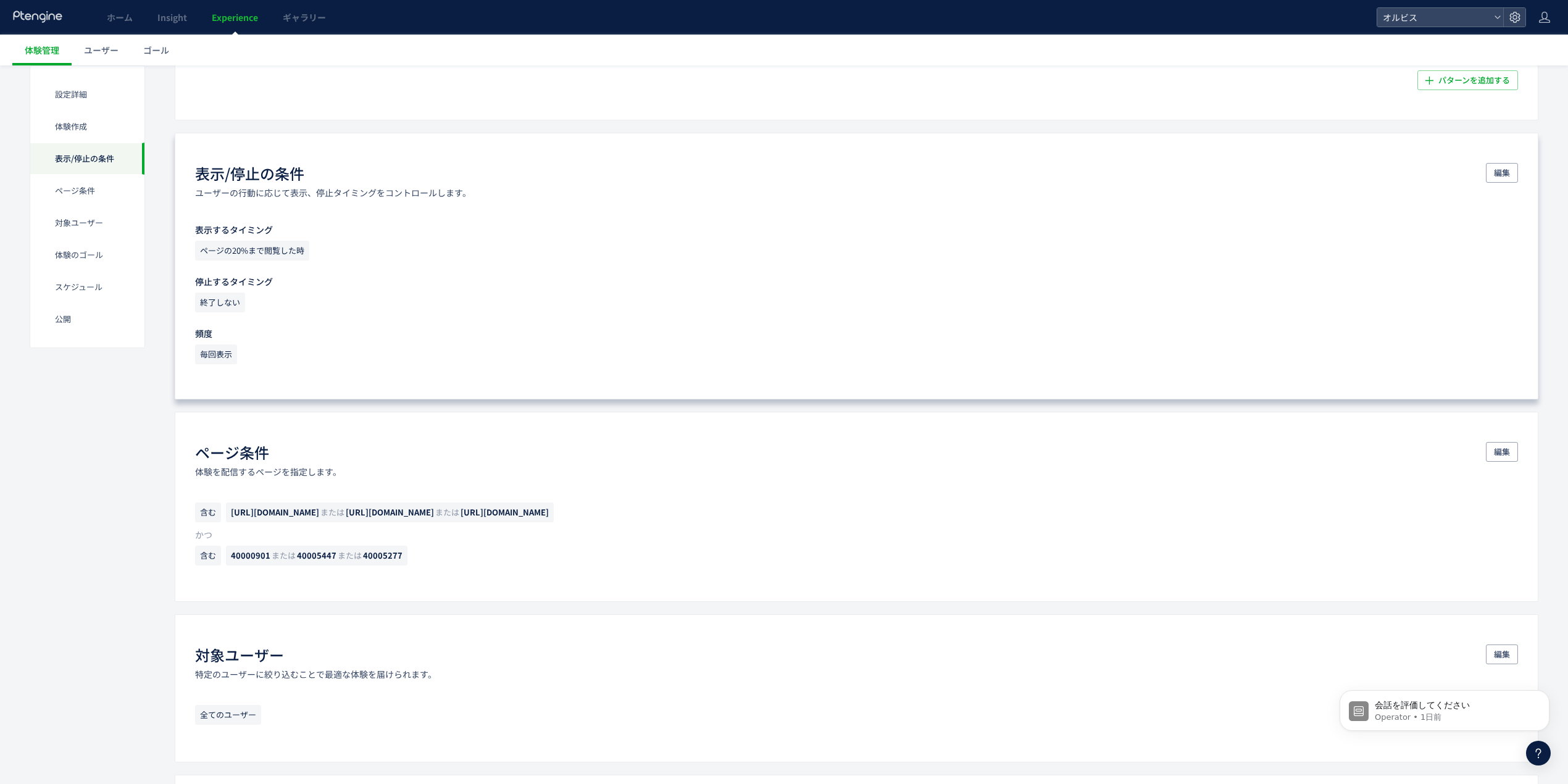
scroll to position [494, 0]
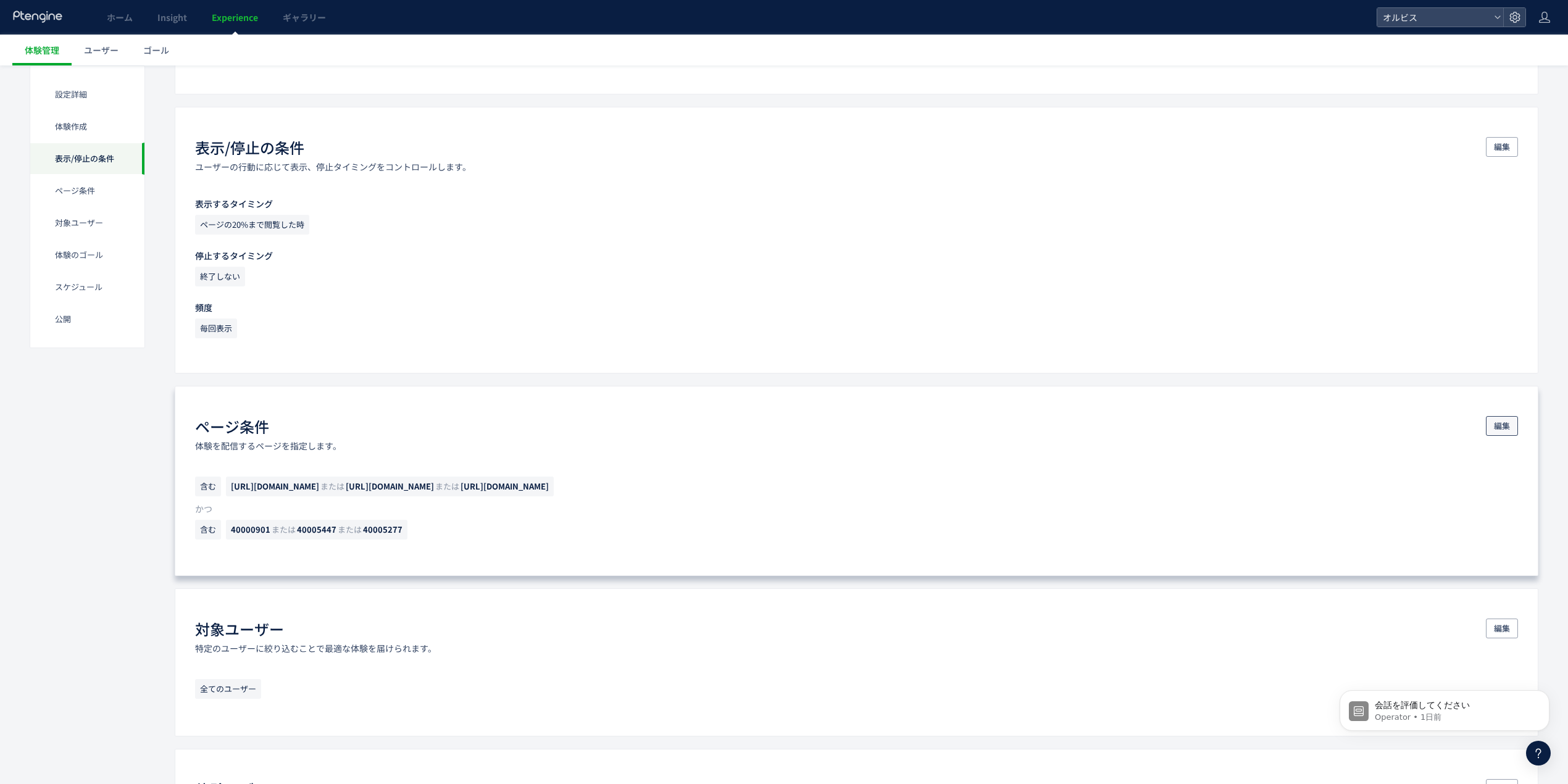
click at [1508, 431] on span "編集" at bounding box center [1502, 426] width 16 height 20
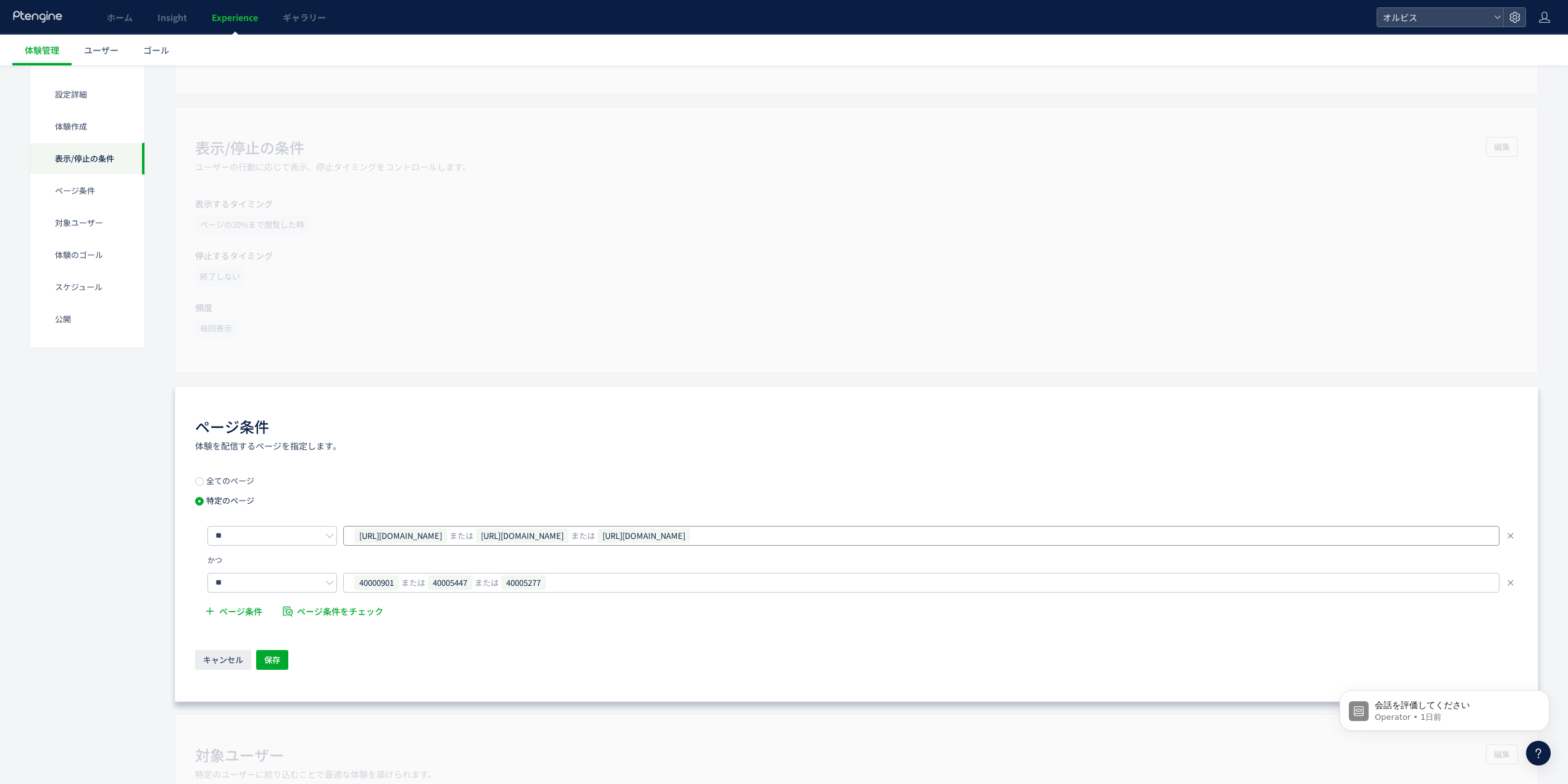
click at [473, 539] on span "または" at bounding box center [462, 536] width 24 height 20
click at [1052, 539] on input "text" at bounding box center [1013, 535] width 586 height 15
click at [482, 543] on span "または" at bounding box center [470, 535] width 24 height 15
click at [391, 583] on span "40000901" at bounding box center [376, 583] width 44 height 15
click at [304, 589] on input "**" at bounding box center [272, 583] width 130 height 20
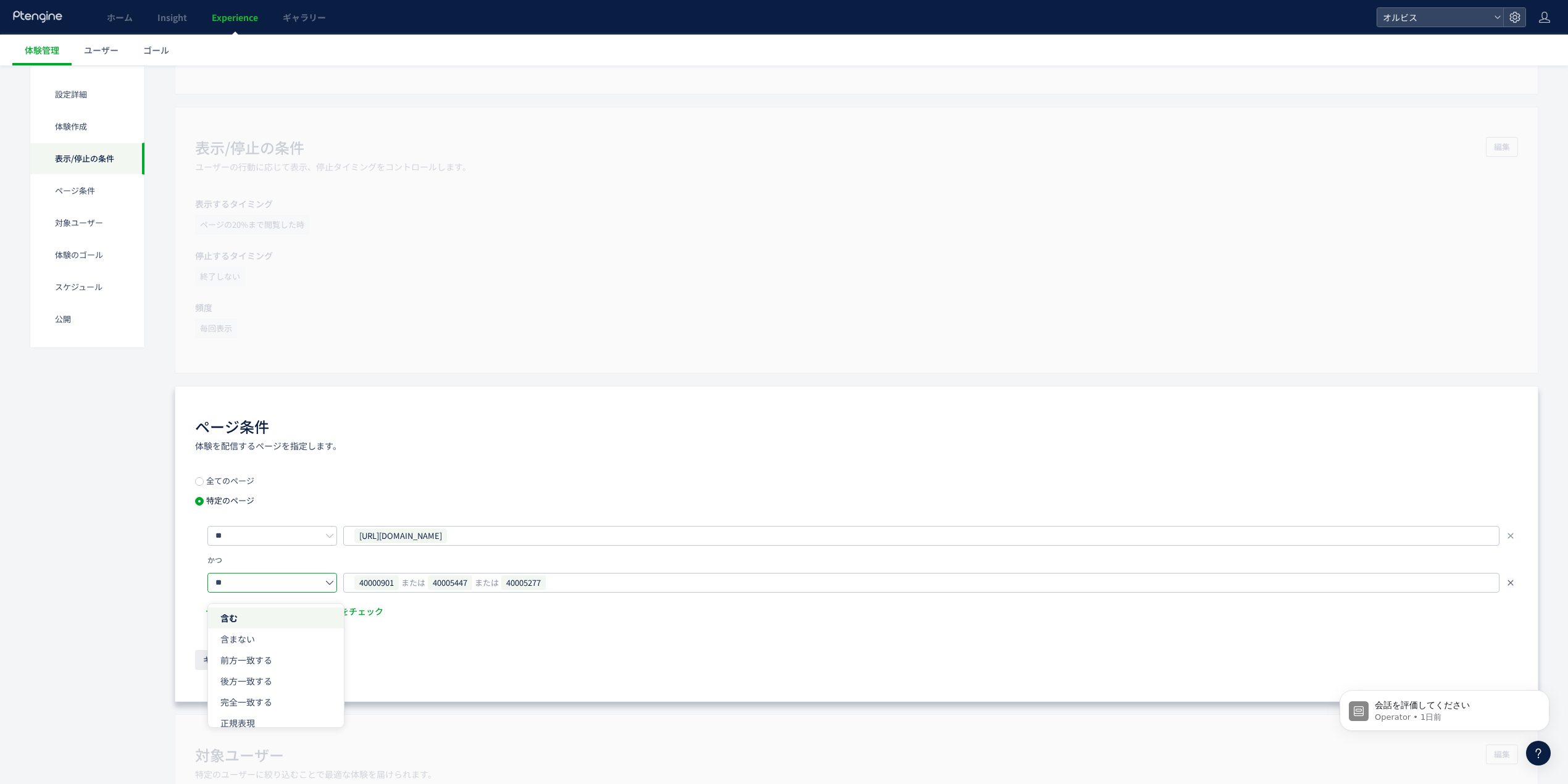
click at [1507, 583] on icon at bounding box center [1511, 583] width 10 height 10
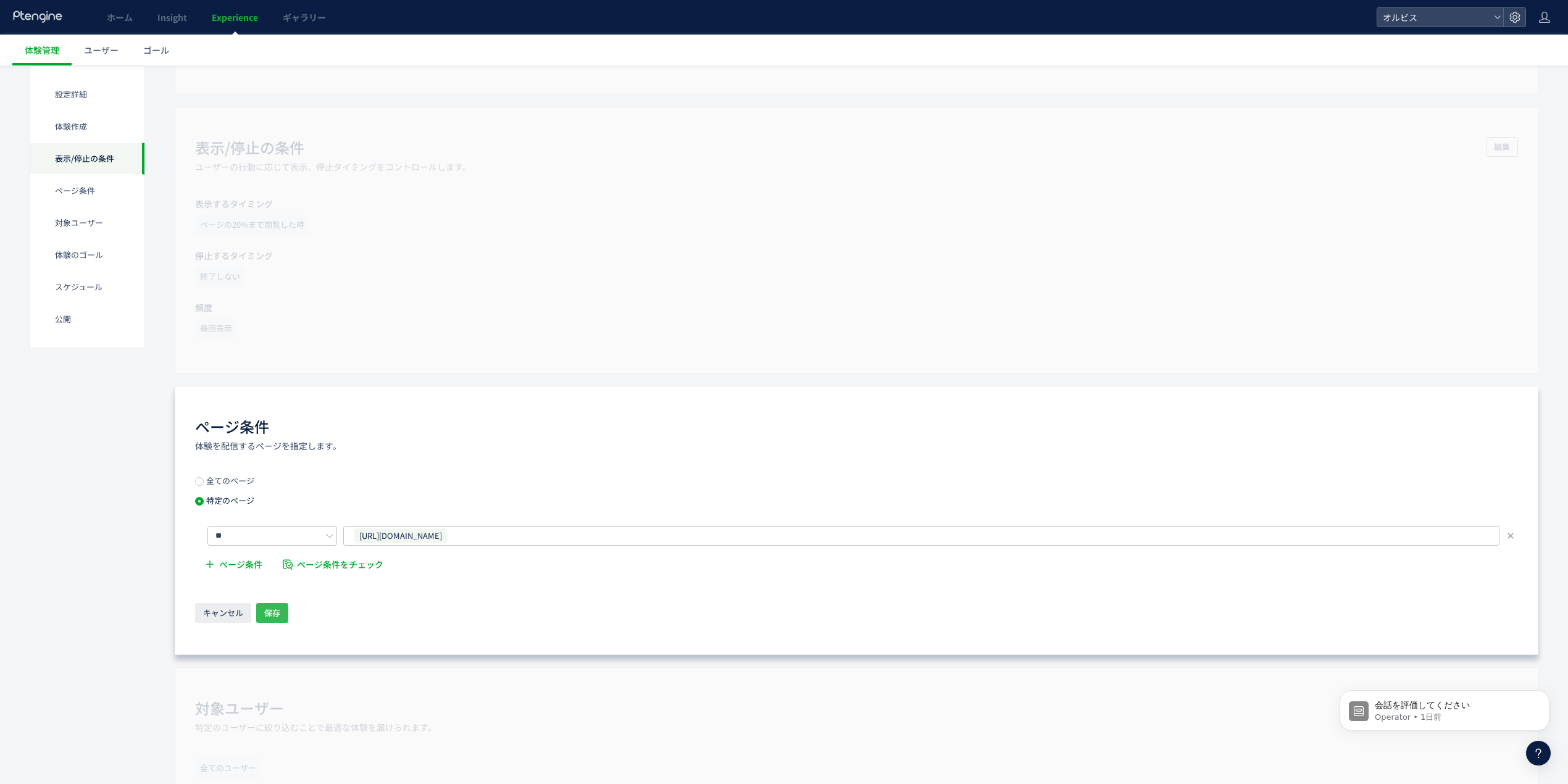
click at [271, 611] on span "保存" at bounding box center [272, 613] width 16 height 20
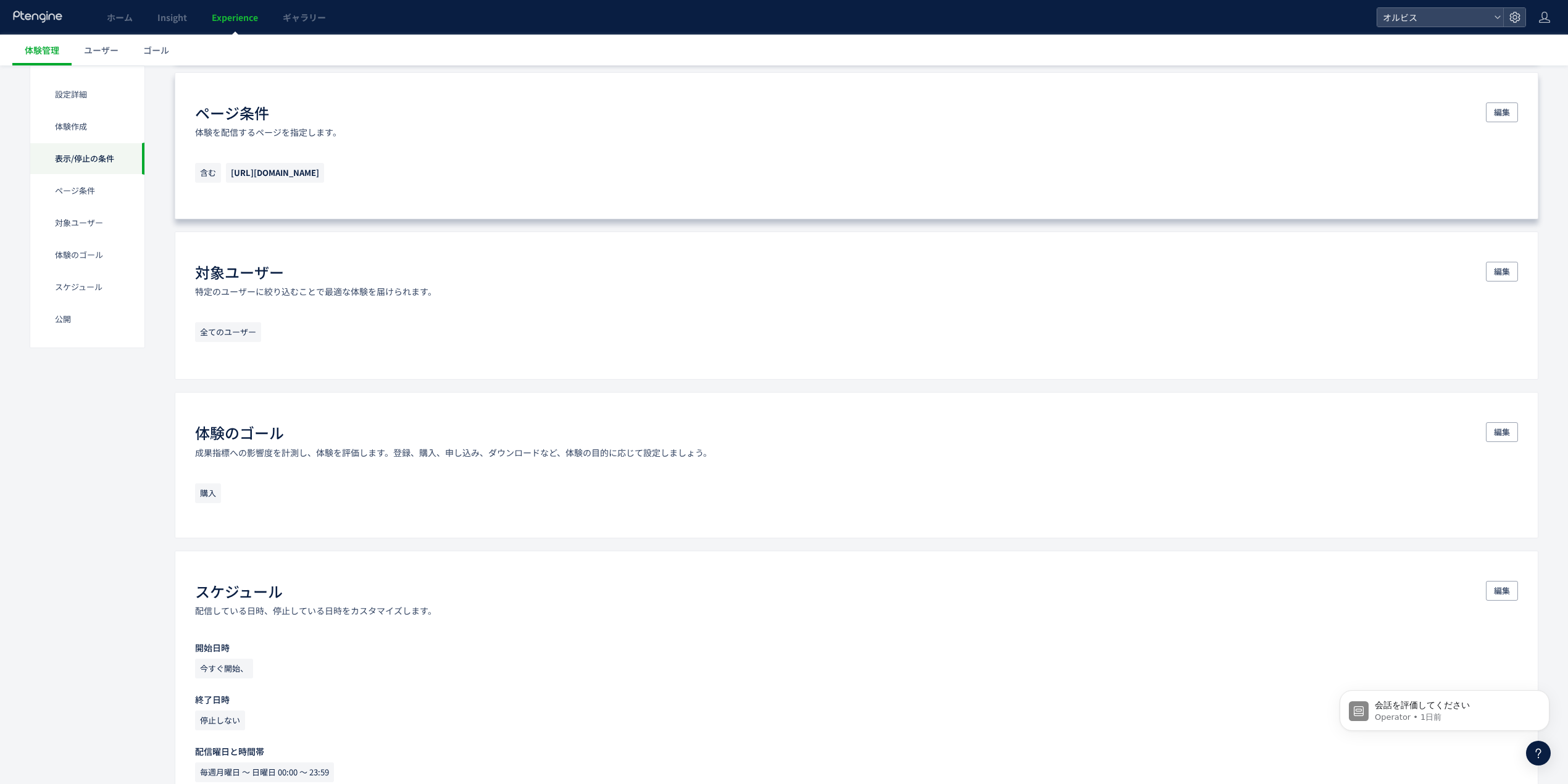
scroll to position [0, 0]
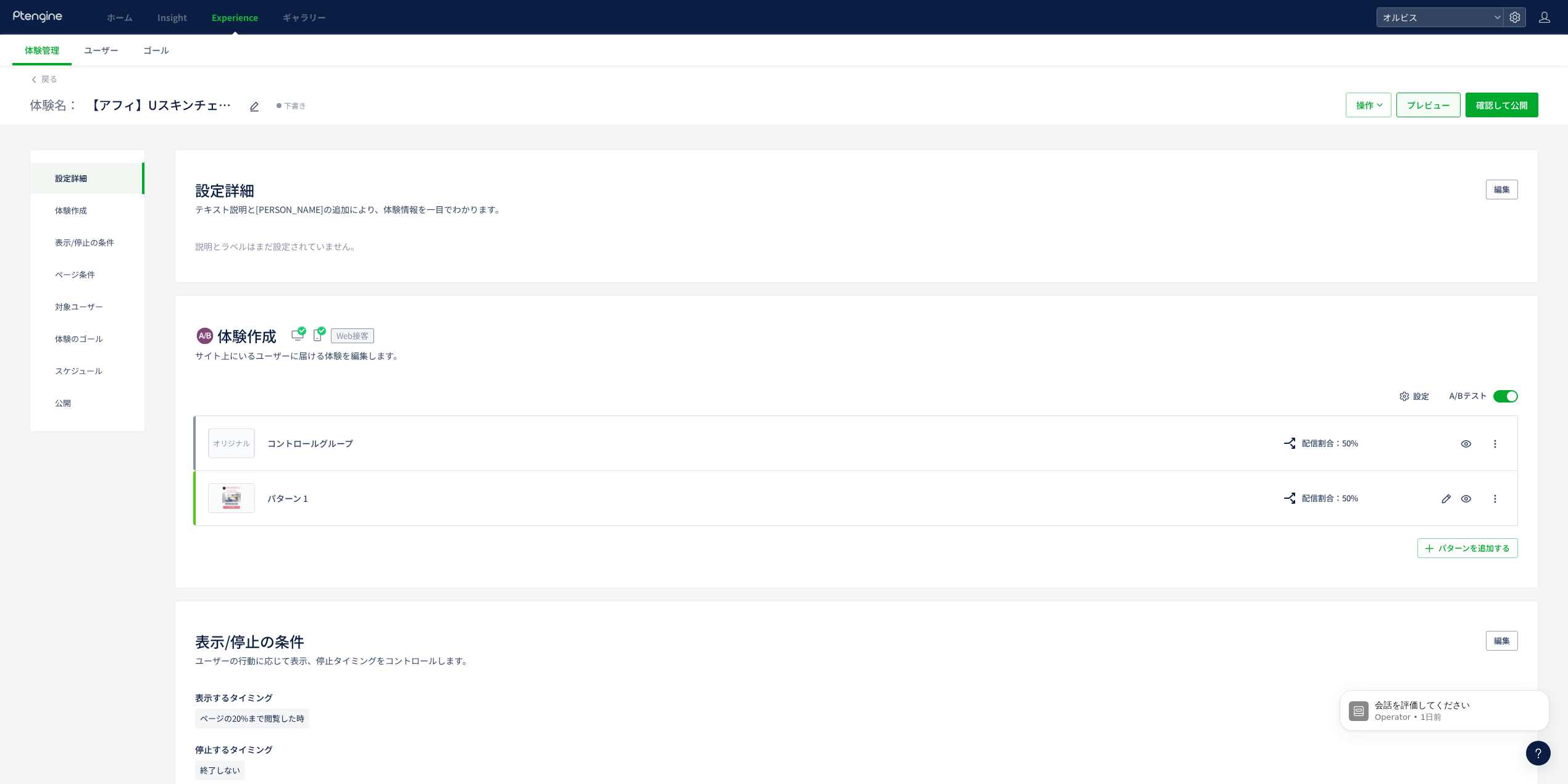
click at [1443, 115] on span "プレビュー" at bounding box center [1428, 105] width 43 height 24
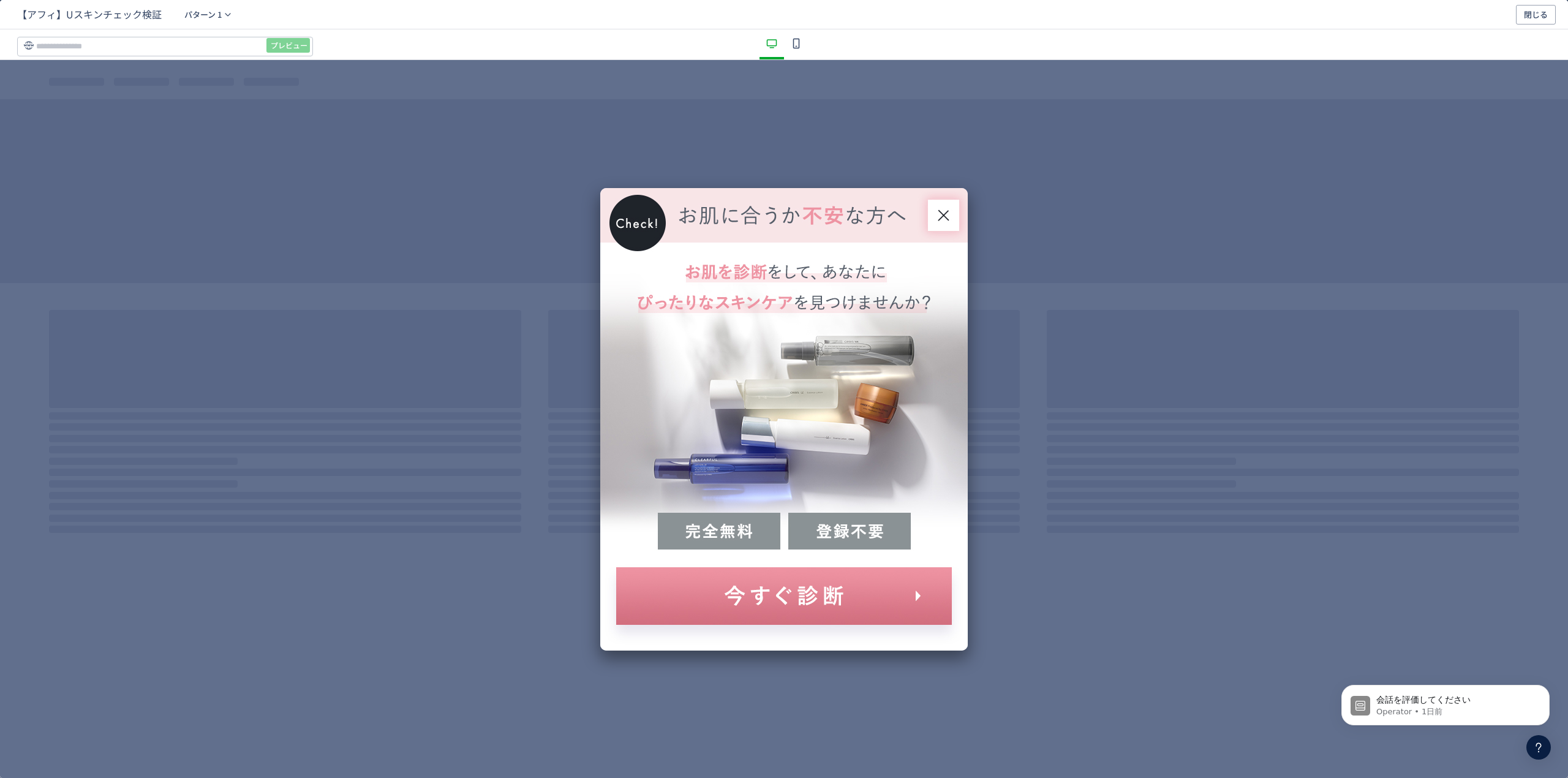
click at [181, 62] on div "dialog" at bounding box center [784, 419] width 1568 height 718
click at [189, 57] on div "プレビュー" at bounding box center [784, 44] width 1568 height 30
click at [196, 47] on input "dialog" at bounding box center [165, 47] width 296 height 20
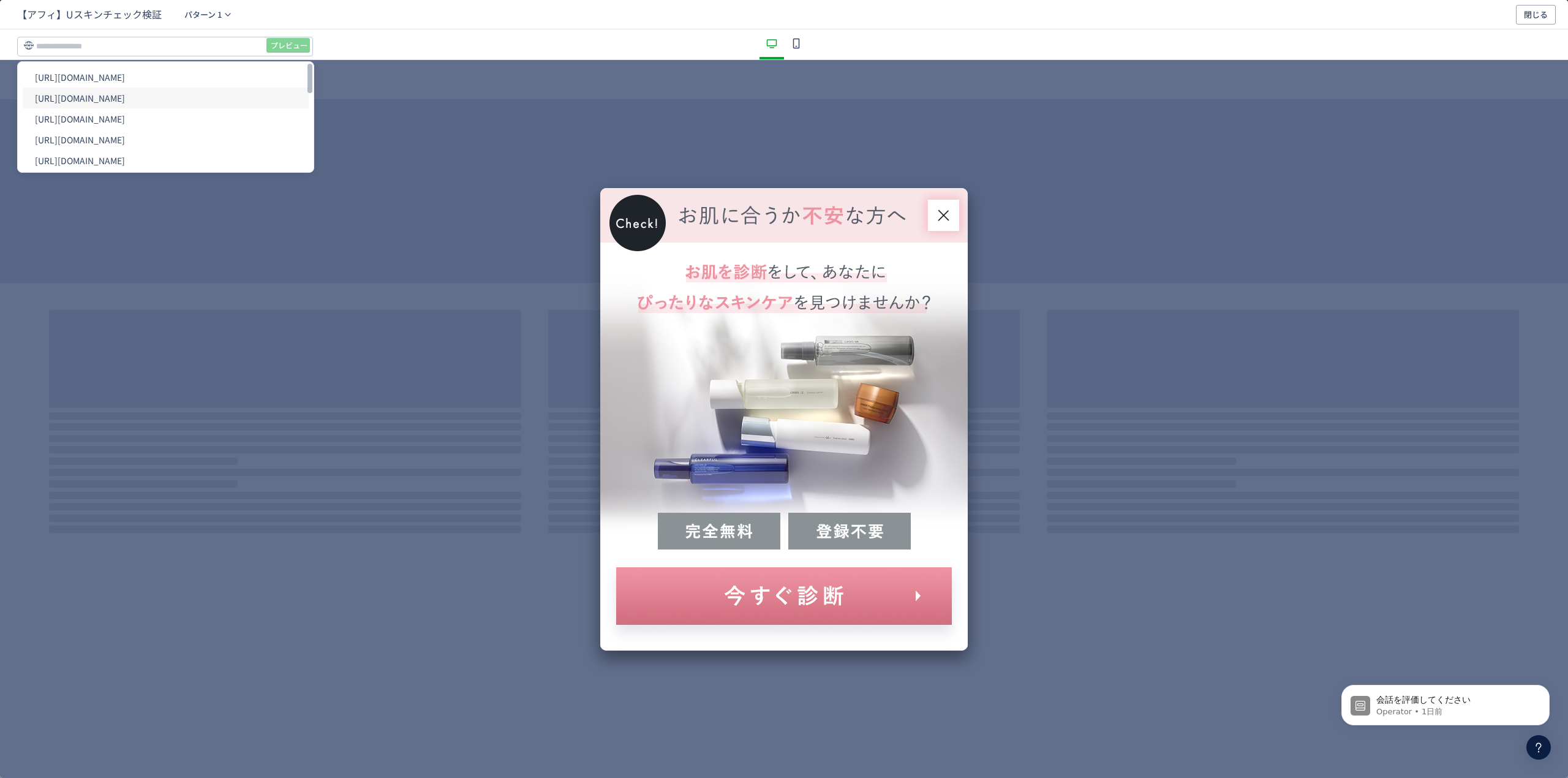
click at [183, 104] on li "[URL][DOMAIN_NAME]" at bounding box center [165, 98] width 286 height 21
type input "**********"
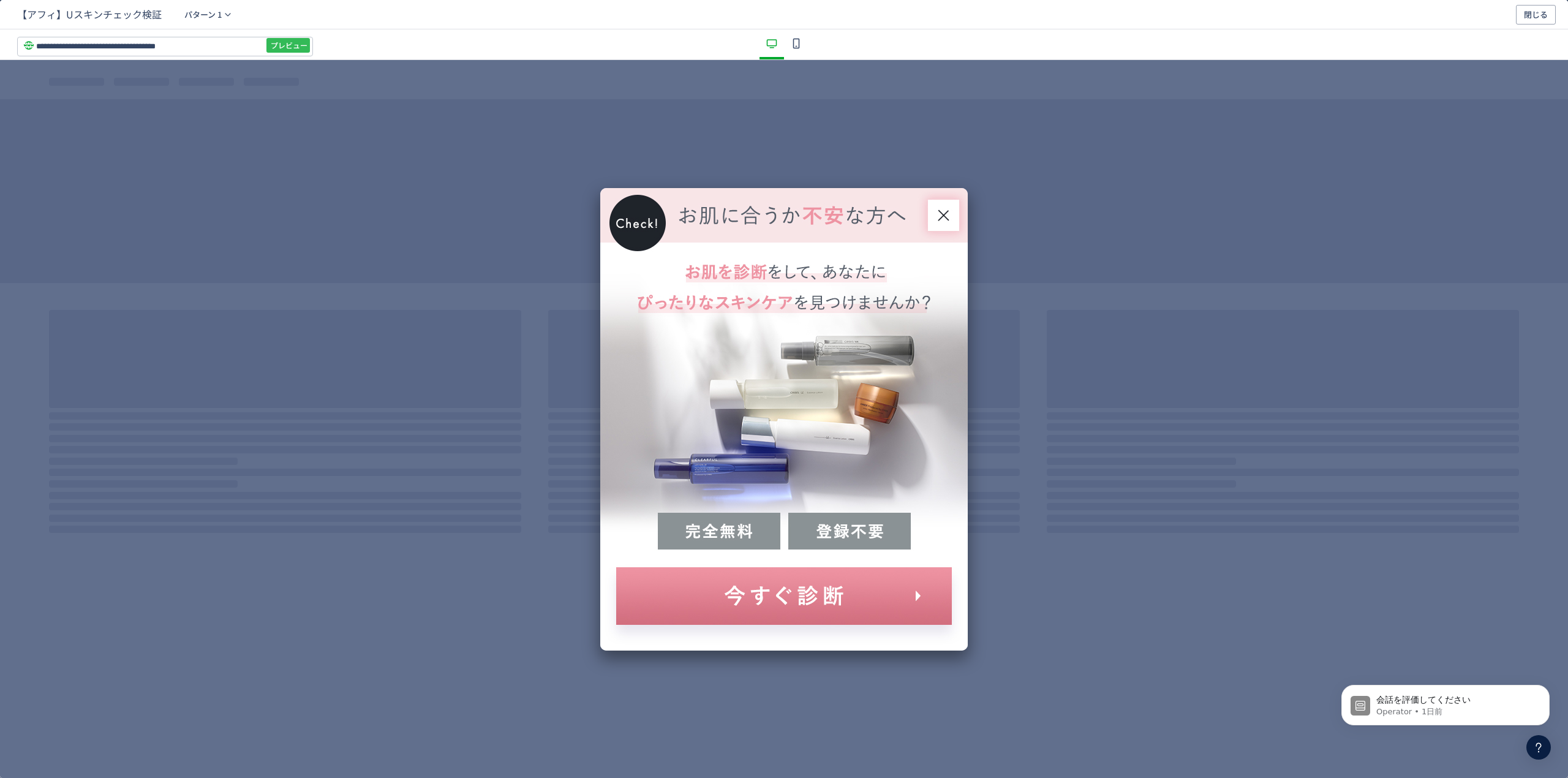
click at [296, 49] on span "プレビュー" at bounding box center [289, 45] width 37 height 20
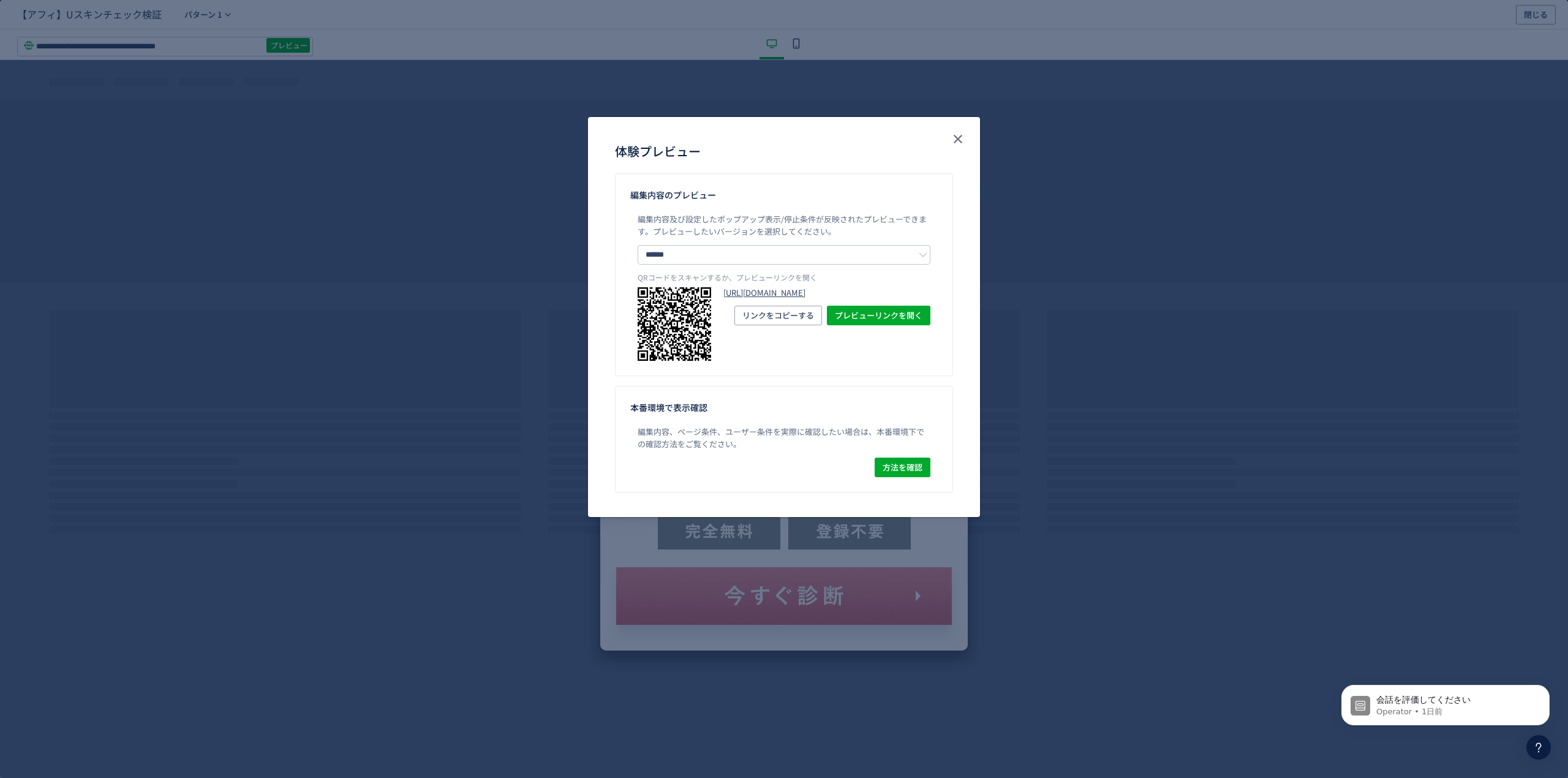
click at [860, 295] on link "https://pr.orbis.co.jp/cosmetics/u/100/?preview_ptx_token=v4-756f7a10-ede8-4684…" at bounding box center [826, 293] width 207 height 12
click at [960, 136] on use "close" at bounding box center [958, 139] width 9 height 9
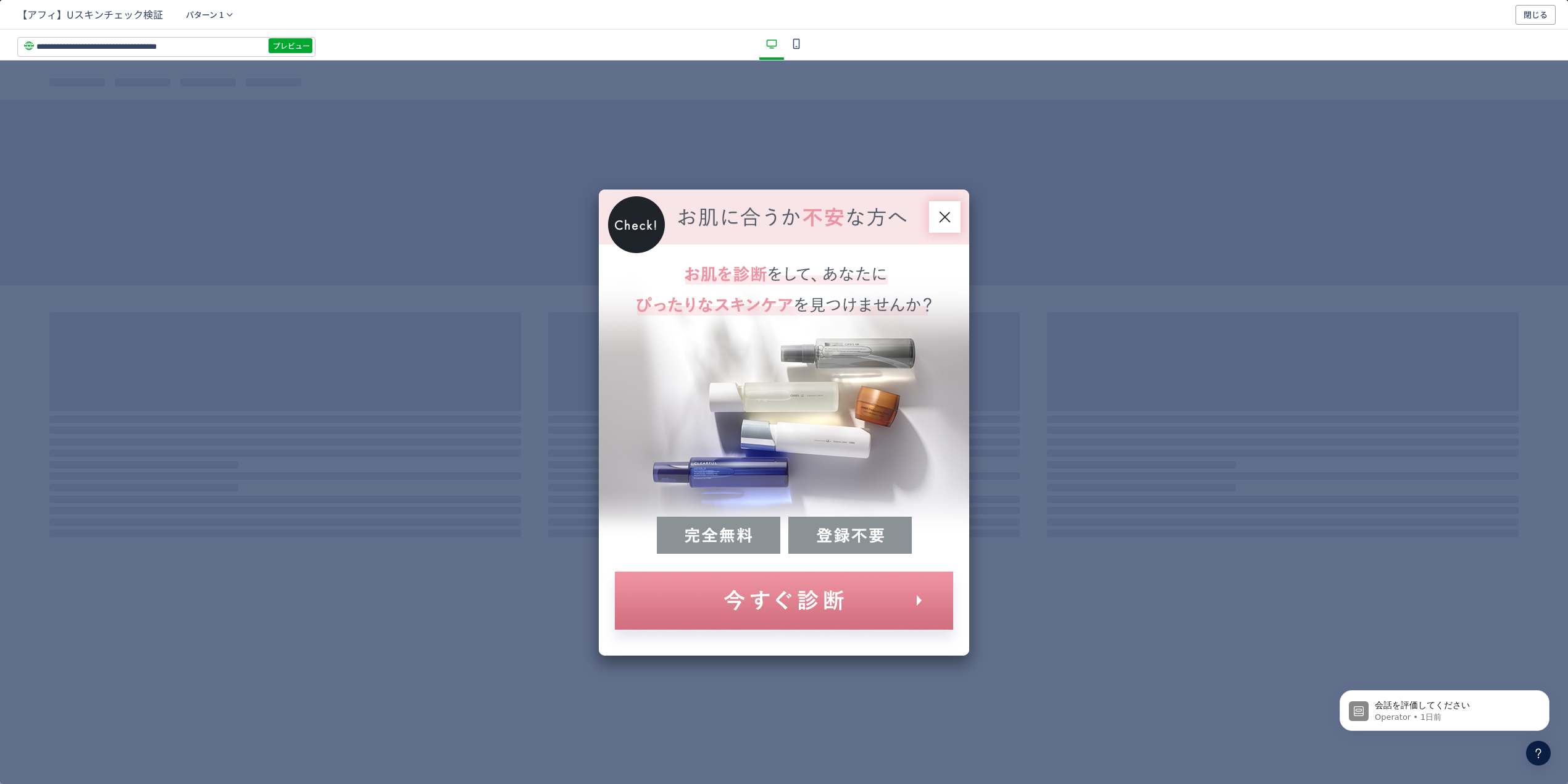
drag, startPoint x: 795, startPoint y: 43, endPoint x: 802, endPoint y: 54, distance: 13.0
click at [794, 43] on icon "dialog" at bounding box center [797, 44] width 15 height 15
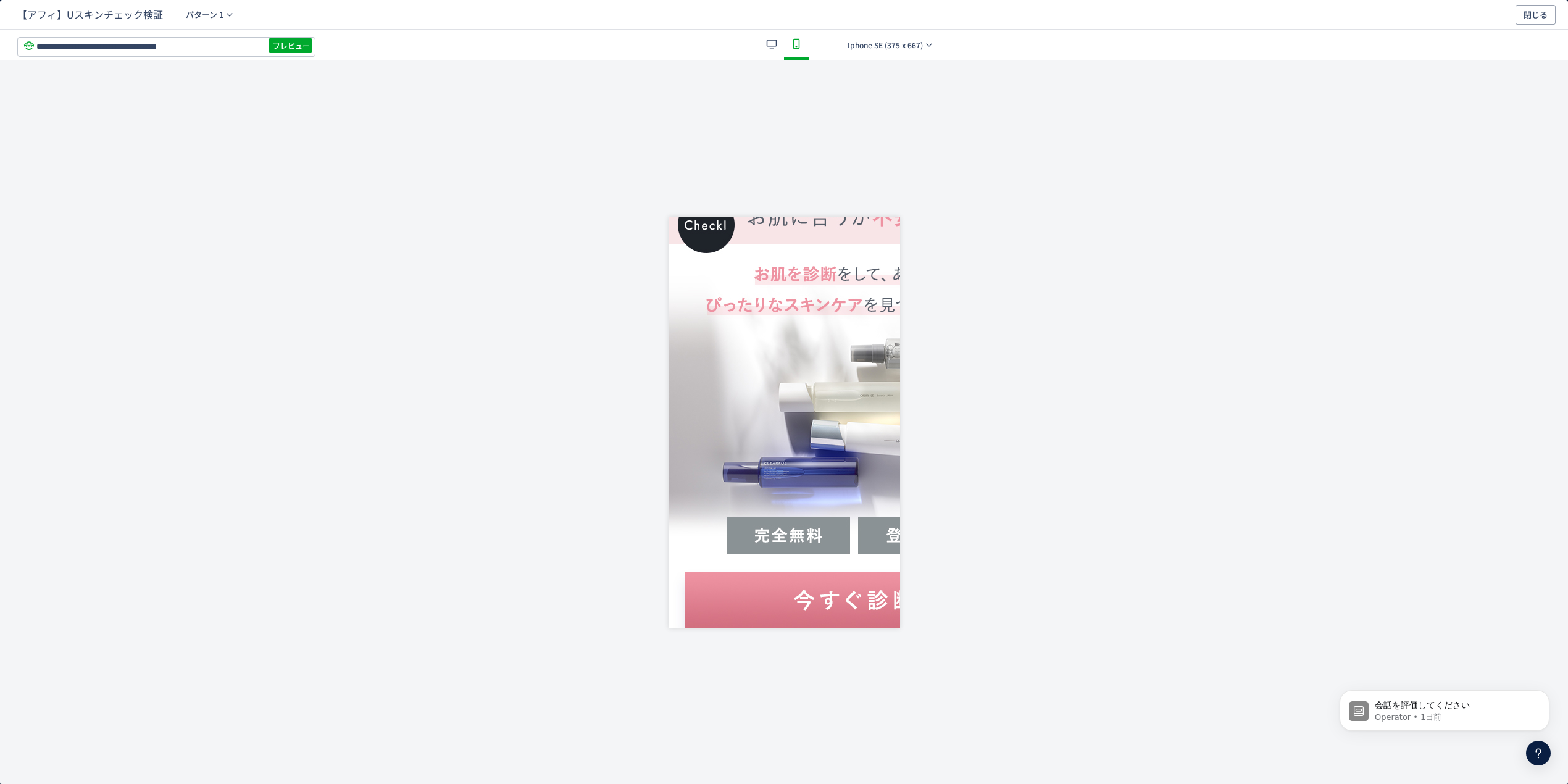
scroll to position [82, 0]
click at [879, 59] on div "**********" at bounding box center [784, 44] width 1568 height 31
click at [889, 50] on span "Iphone SE (375 x 667)" at bounding box center [885, 45] width 75 height 20
click at [893, 149] on span "Iphone XR (414 x 896)" at bounding box center [857, 148] width 87 height 13
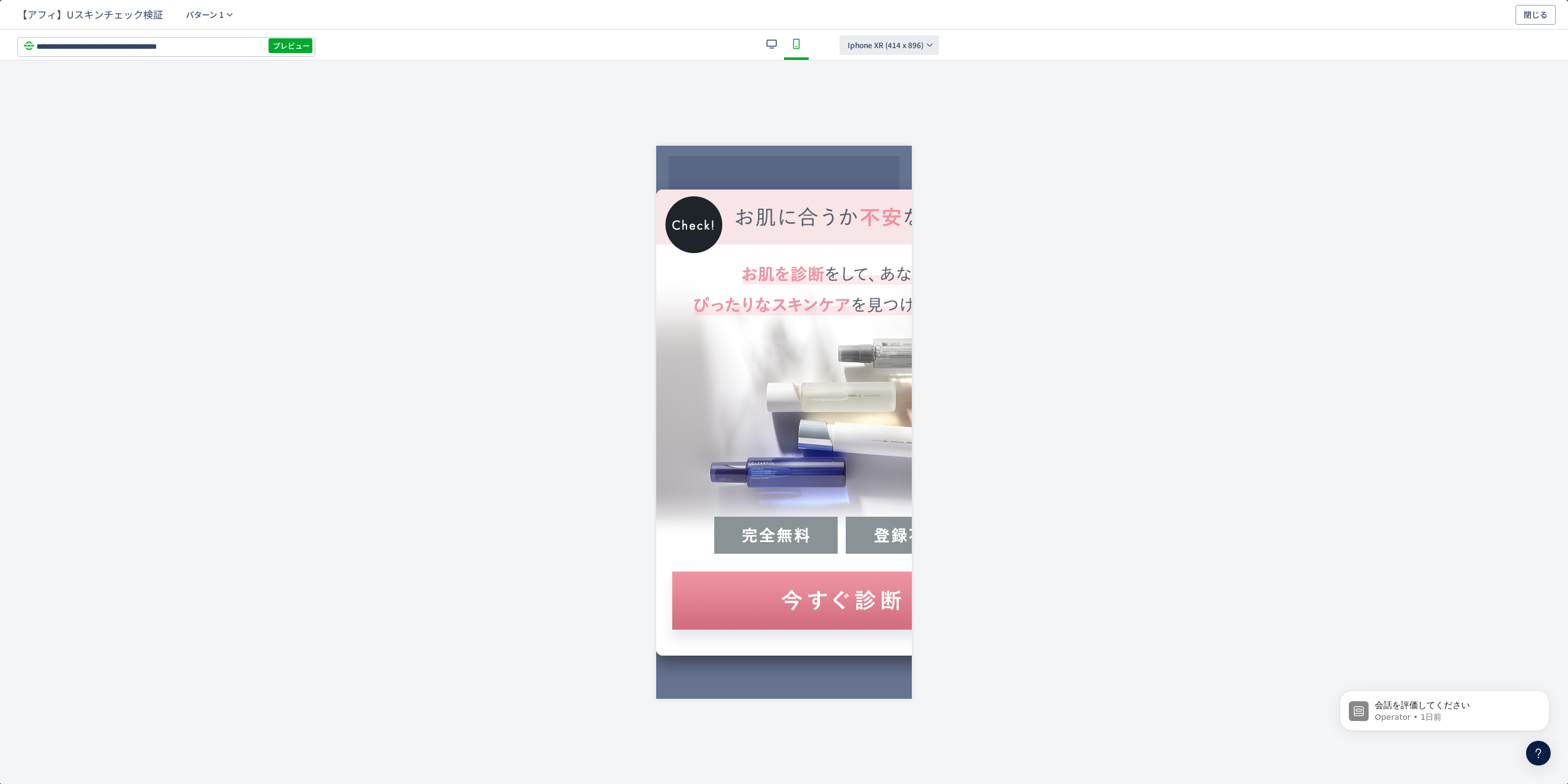
click at [895, 40] on span "Iphone XR (414 x 896)" at bounding box center [885, 45] width 76 height 20
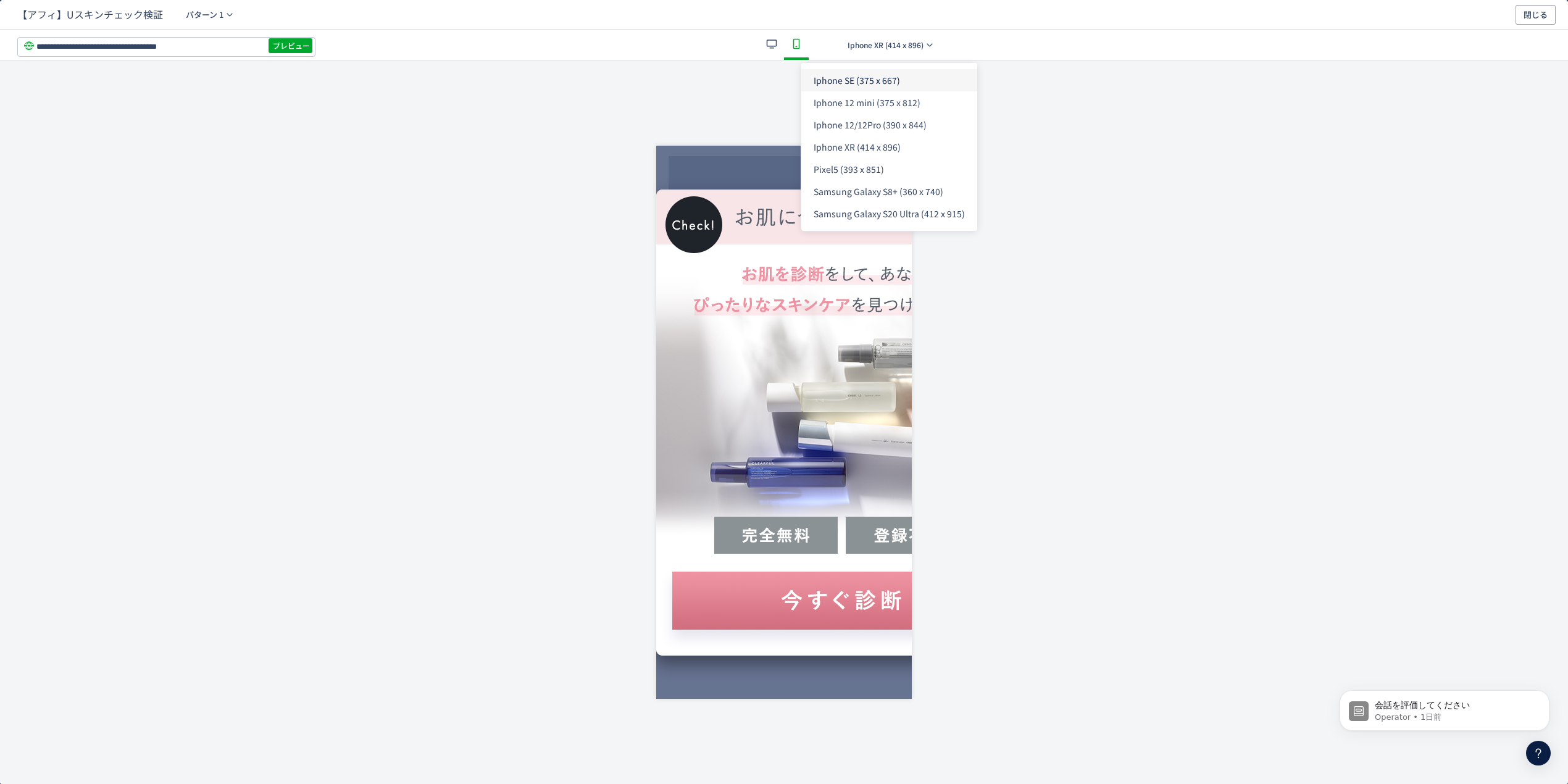
click at [900, 80] on li "Iphone SE (375 x 667)" at bounding box center [889, 80] width 176 height 22
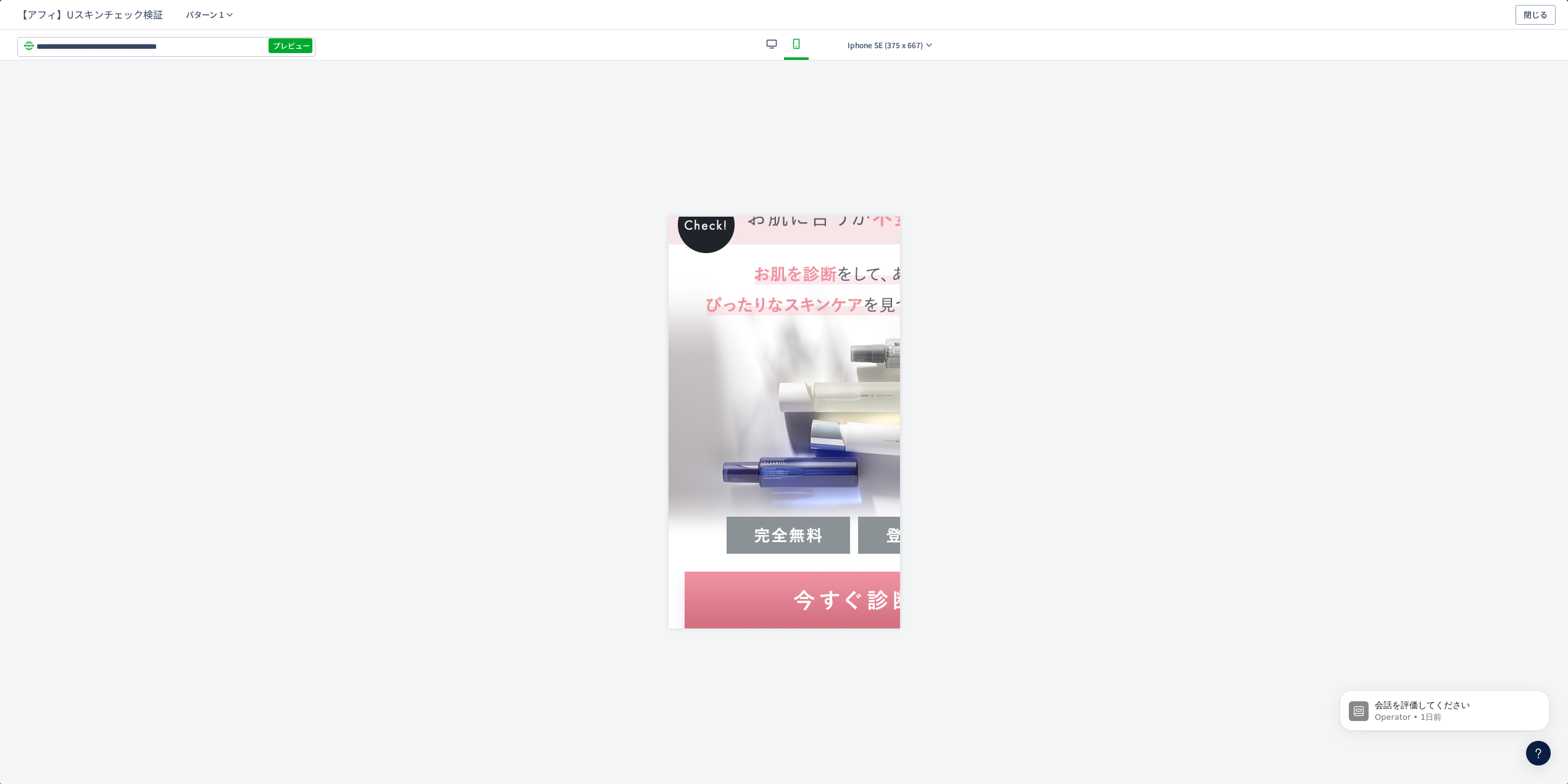
click at [302, 62] on div "dialog" at bounding box center [784, 423] width 1568 height 724
click at [304, 48] on span "プレビュー" at bounding box center [291, 46] width 37 height 20
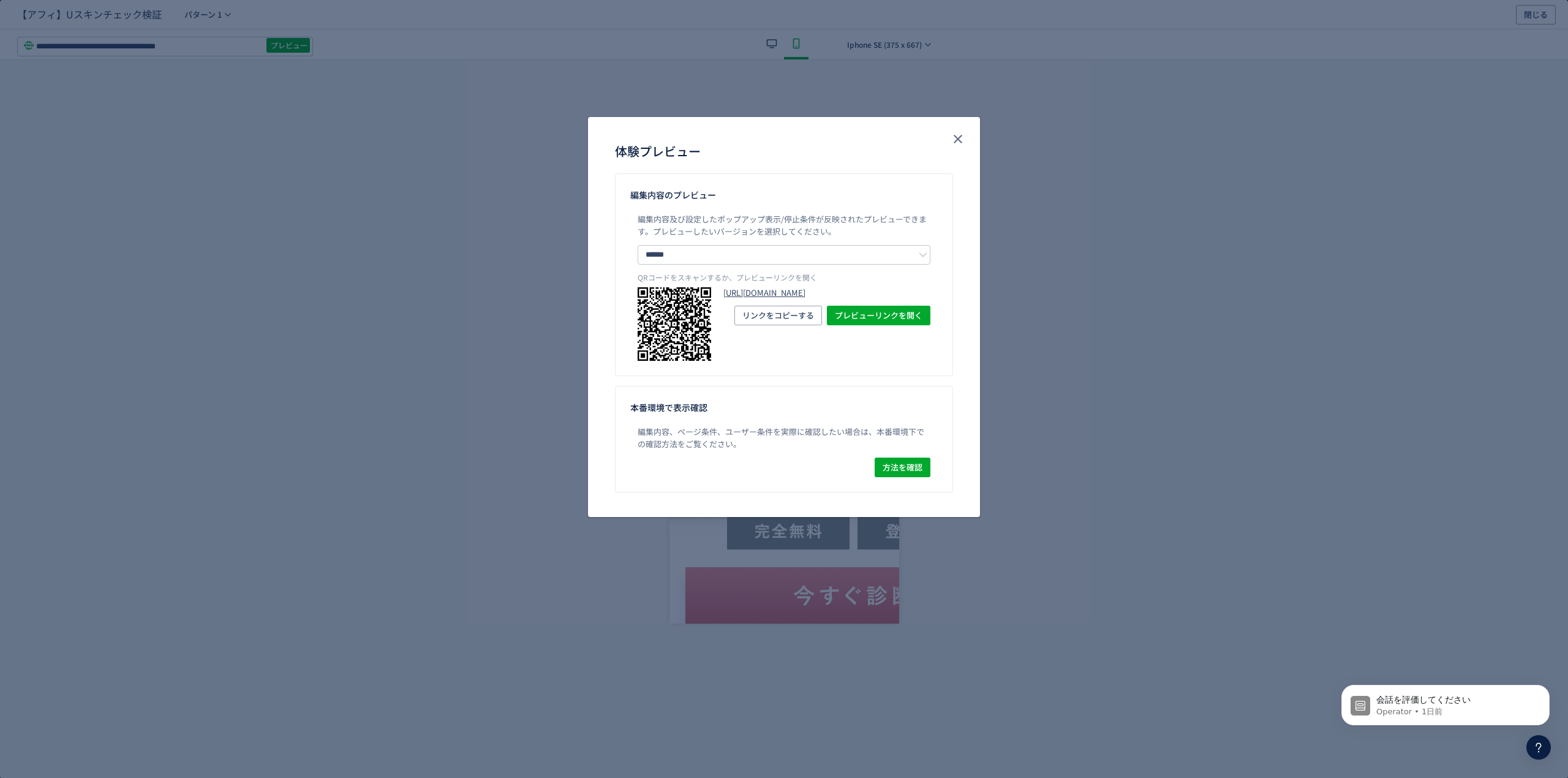
click at [887, 299] on link "https://pr.orbis.co.jp/cosmetics/u/100/?preview_ptx_token=v4-ee22762f-ad0b-4907…" at bounding box center [826, 293] width 207 height 12
click at [963, 132] on icon "close" at bounding box center [958, 139] width 15 height 15
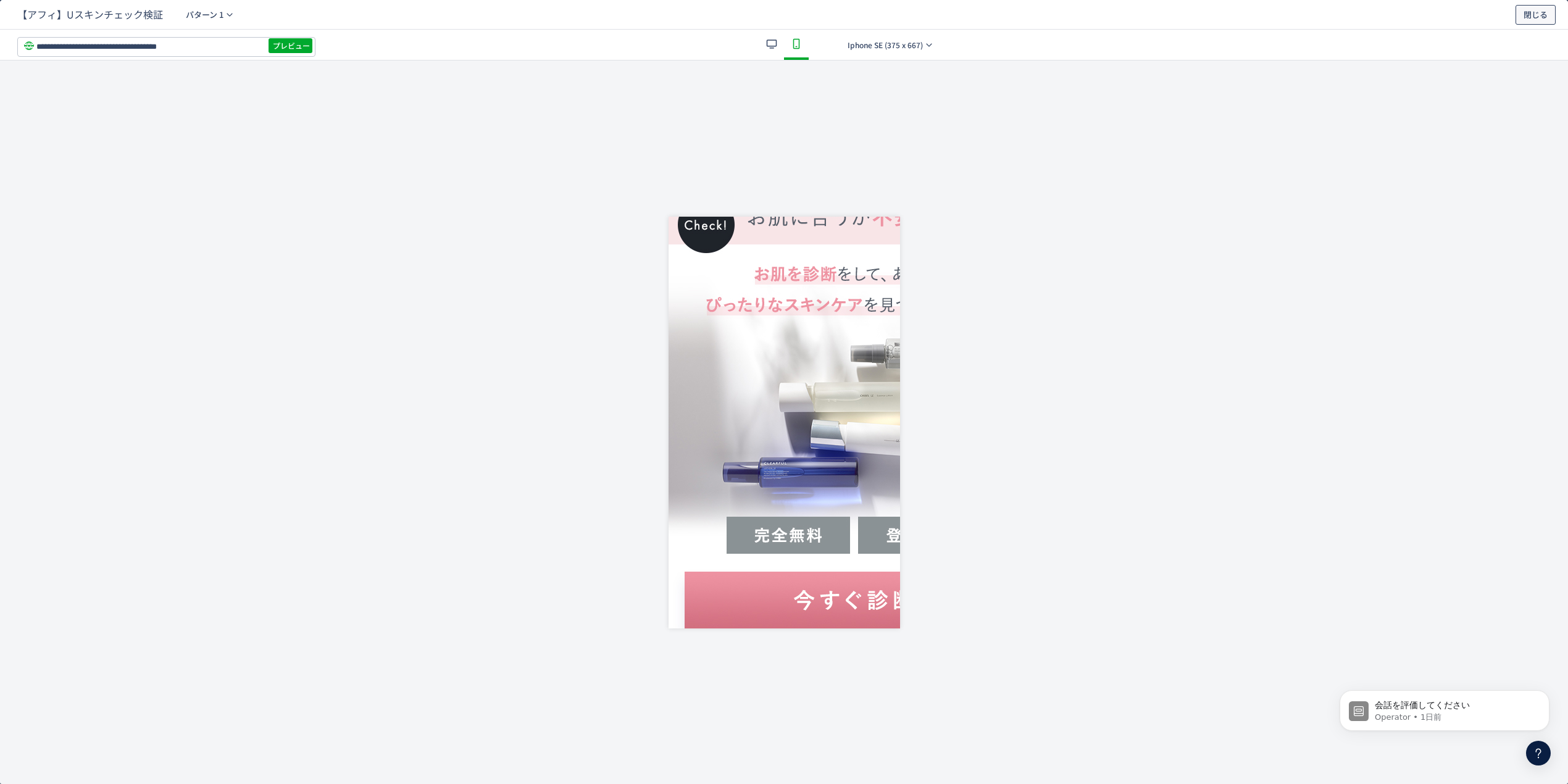
click at [1537, 20] on span "閉じる" at bounding box center [1535, 15] width 24 height 20
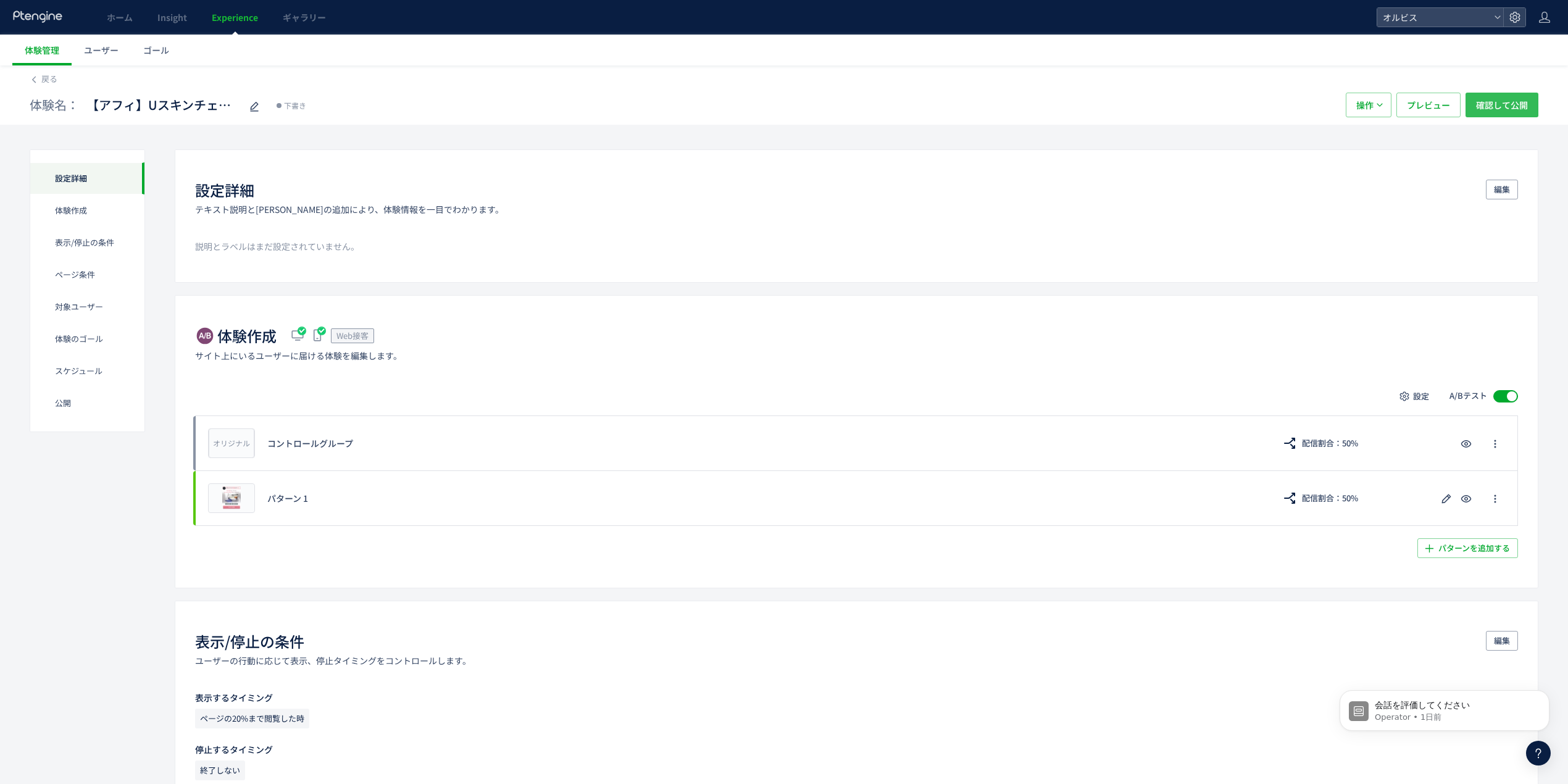
click at [1505, 108] on span "確認して公開" at bounding box center [1502, 105] width 52 height 24
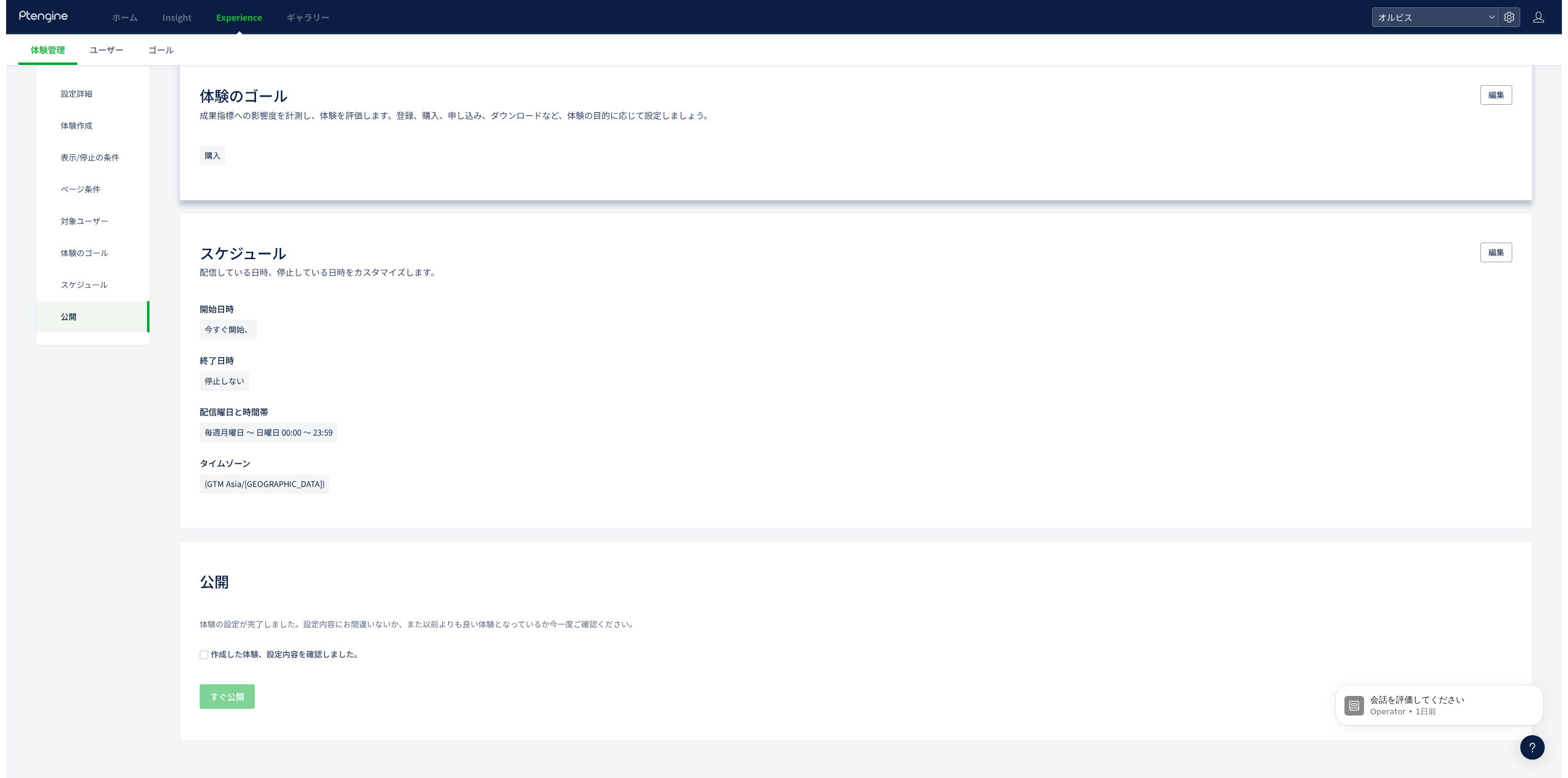
scroll to position [1140, 0]
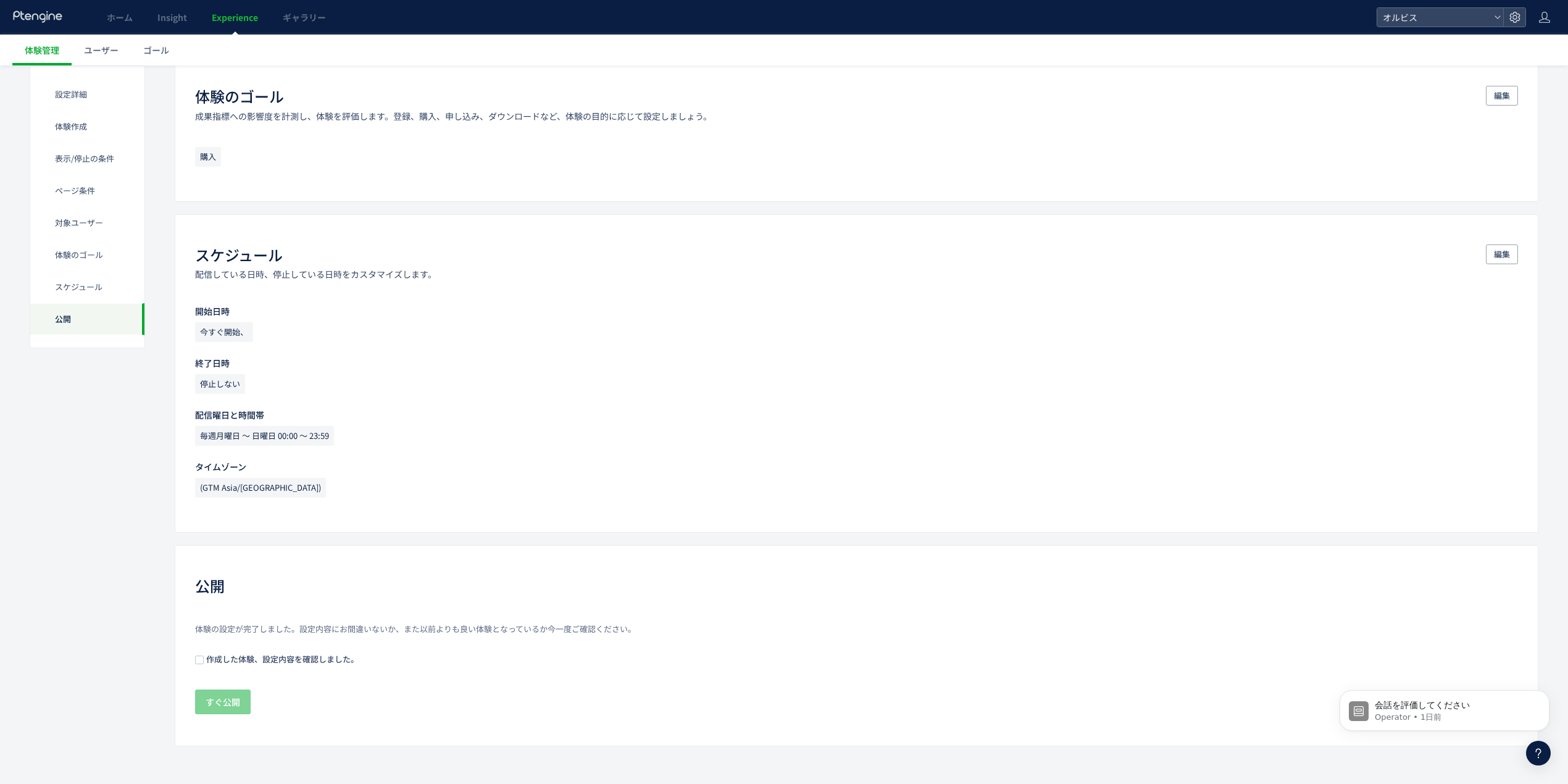
click at [331, 664] on span "作成した体験、設定内容を確認しました。" at bounding box center [281, 659] width 155 height 12
click at [226, 697] on span "すぐ公開" at bounding box center [222, 701] width 34 height 24
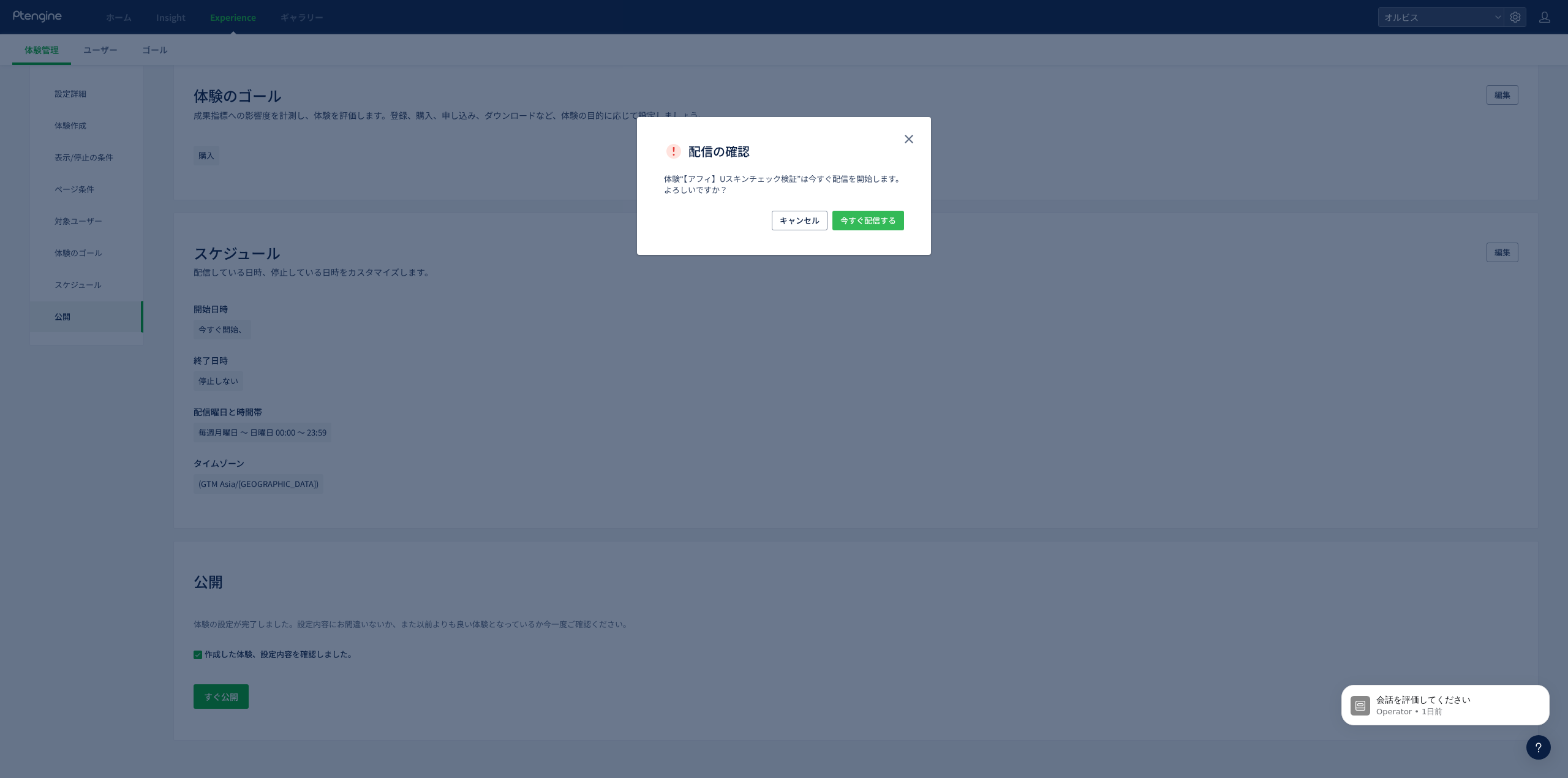
click at [888, 229] on span "今すぐ配信する" at bounding box center [868, 221] width 56 height 20
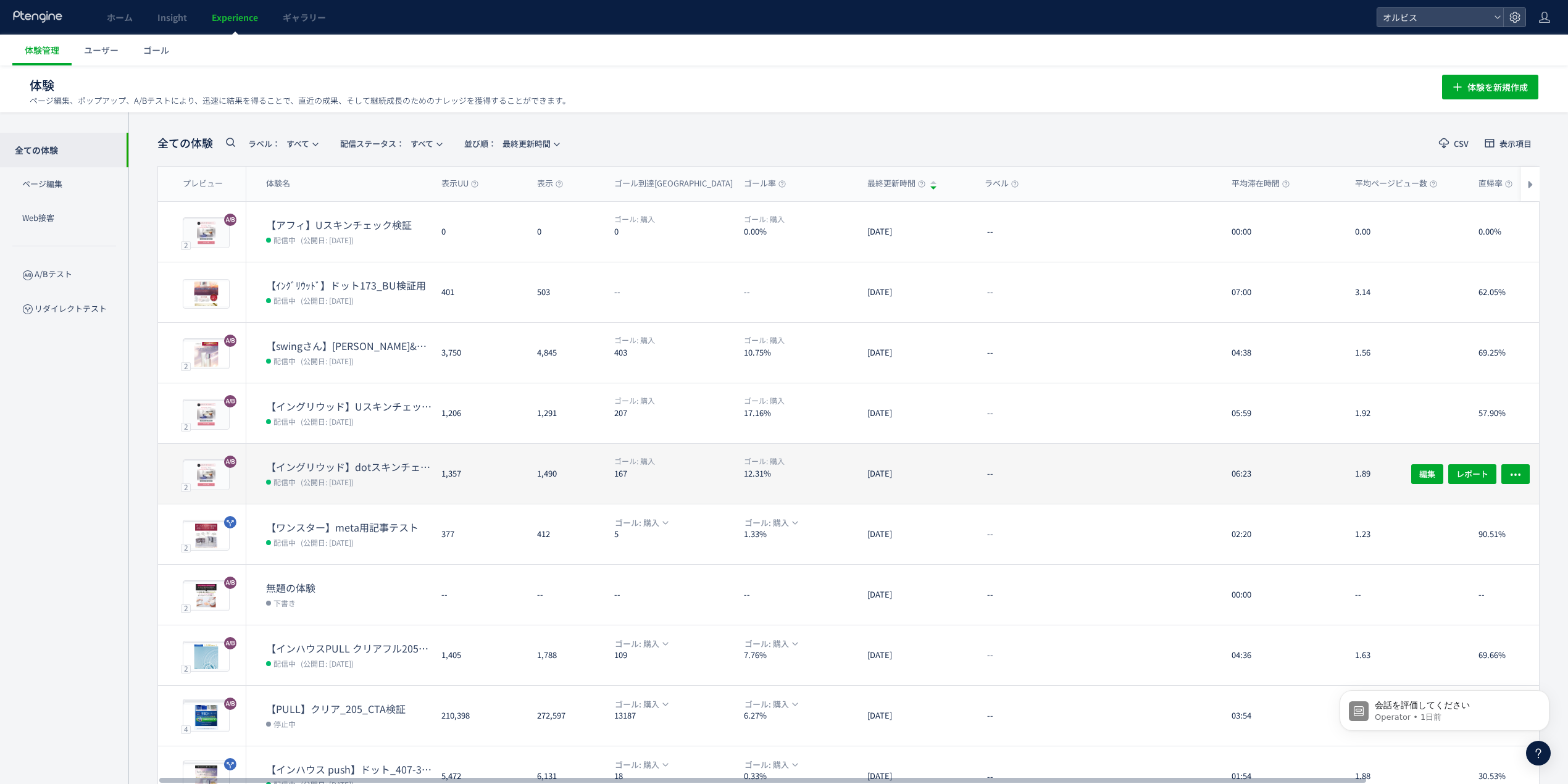
click at [425, 465] on dt "【イングリウッド】dotスキンチェック検証" at bounding box center [349, 467] width 165 height 14
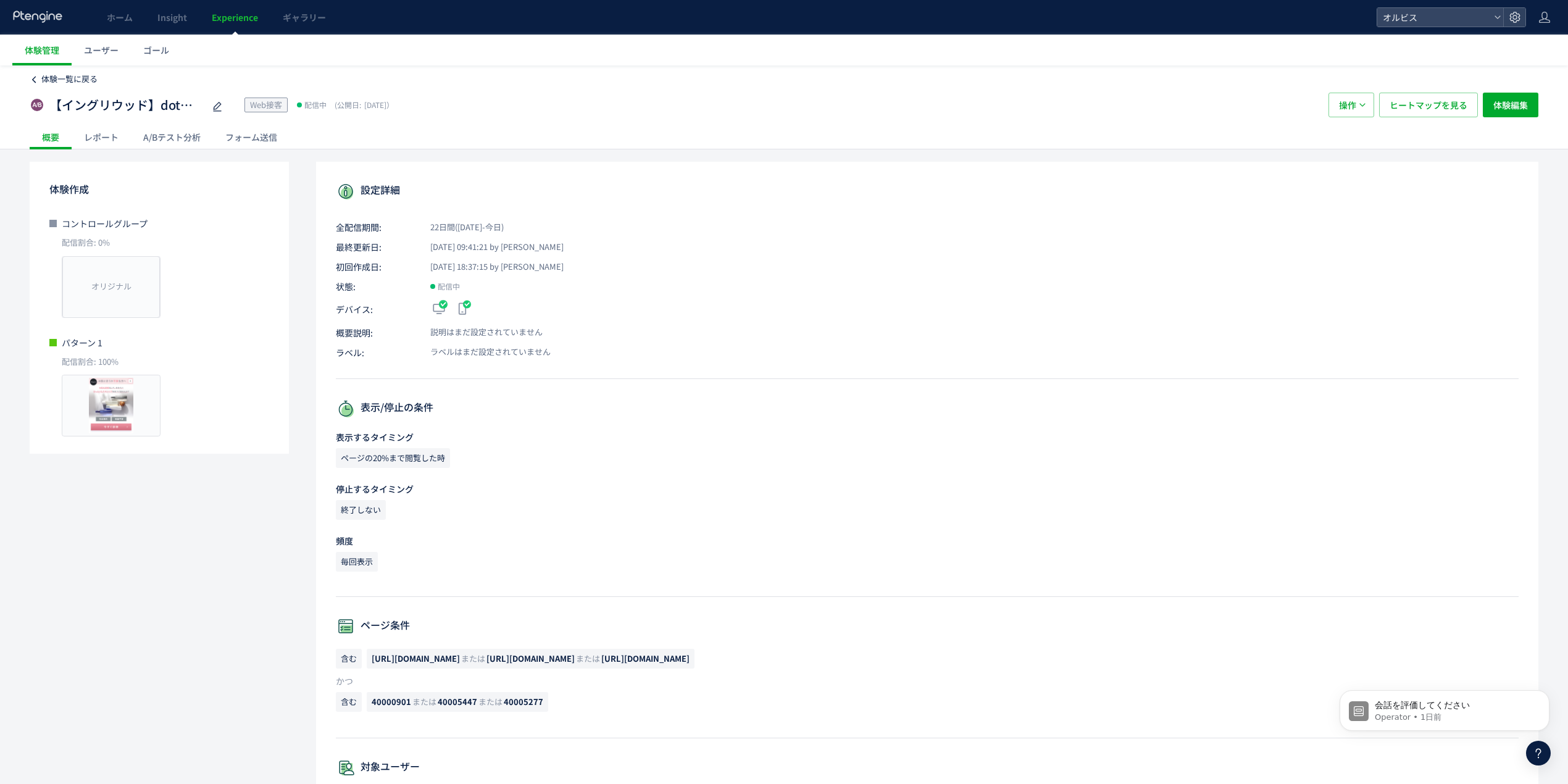
click at [40, 78] on link "体験一覧に戻る" at bounding box center [63, 79] width 68 height 12
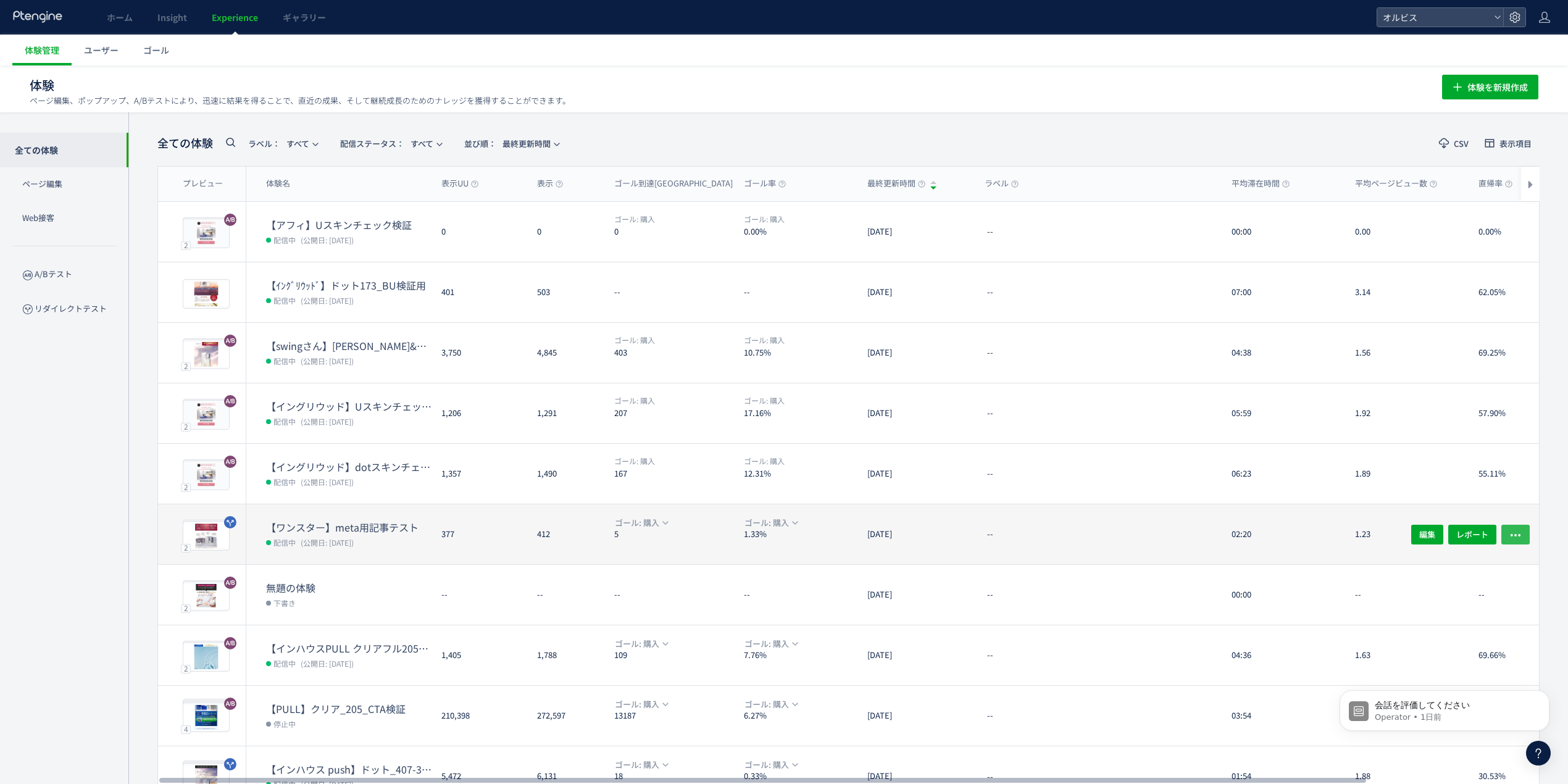
click at [1517, 530] on icon "button" at bounding box center [1516, 535] width 13 height 13
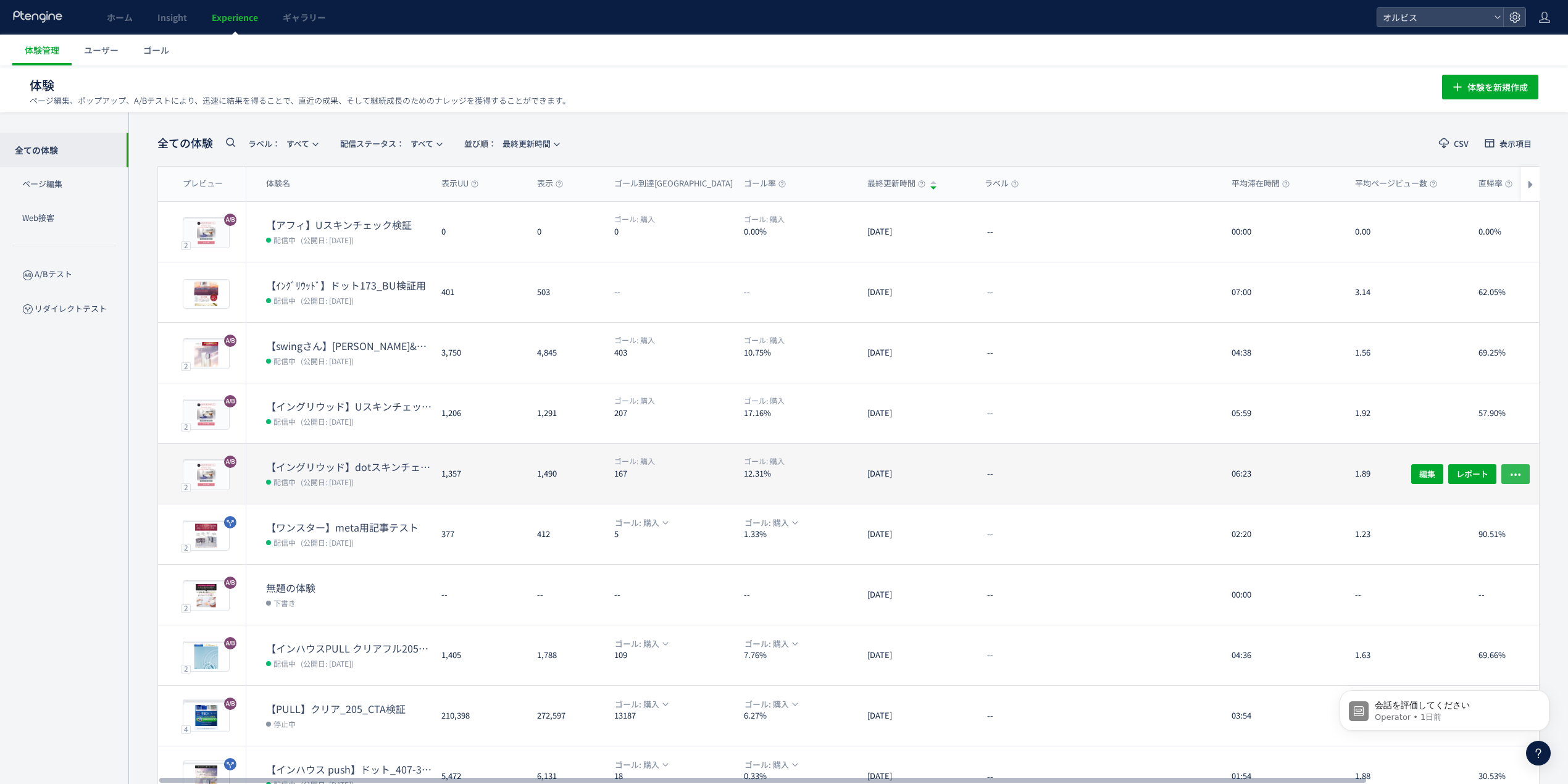
click at [1524, 475] on button "button" at bounding box center [1515, 473] width 28 height 20
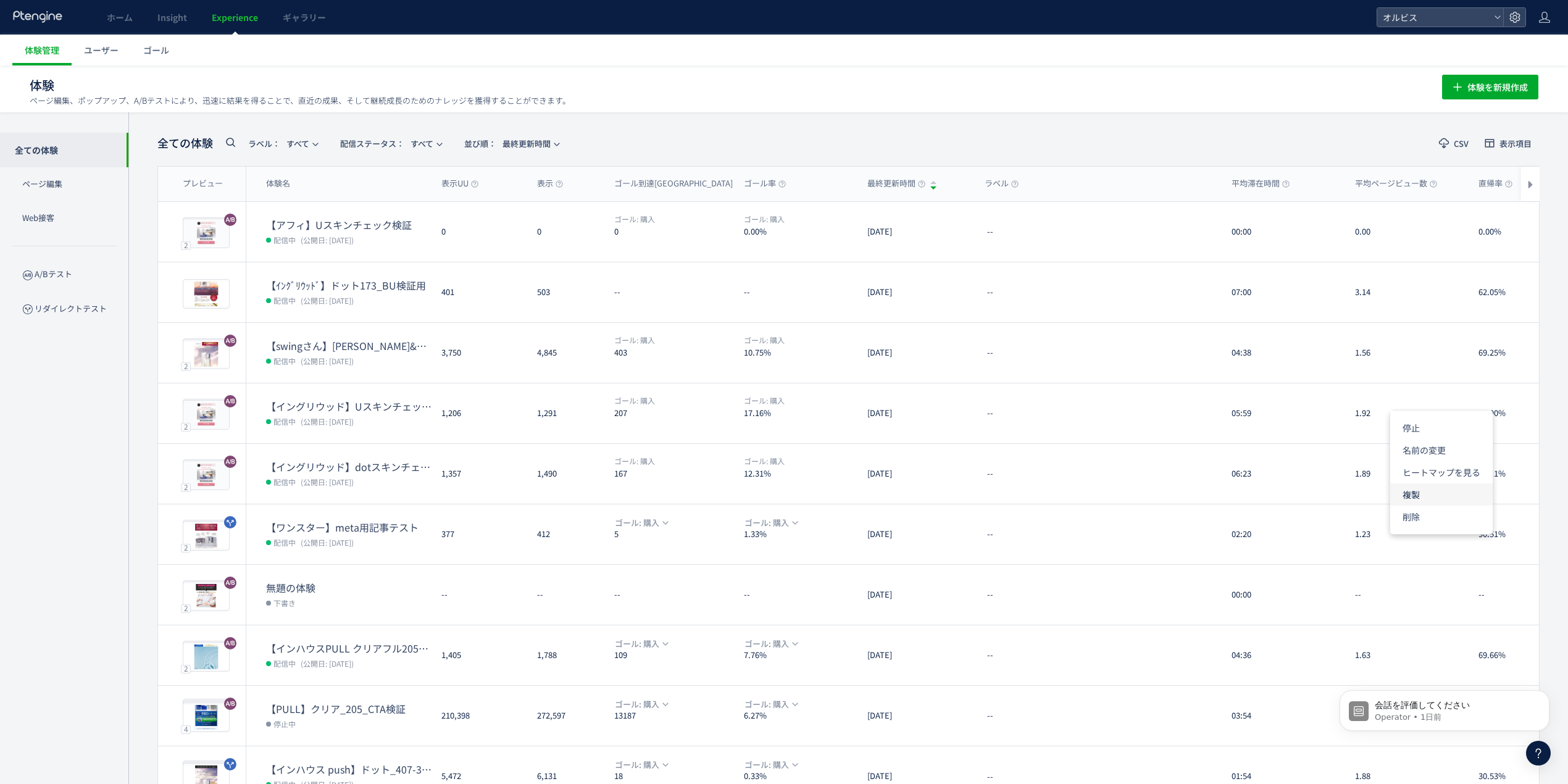
click at [1435, 500] on li "複製" at bounding box center [1442, 494] width 103 height 22
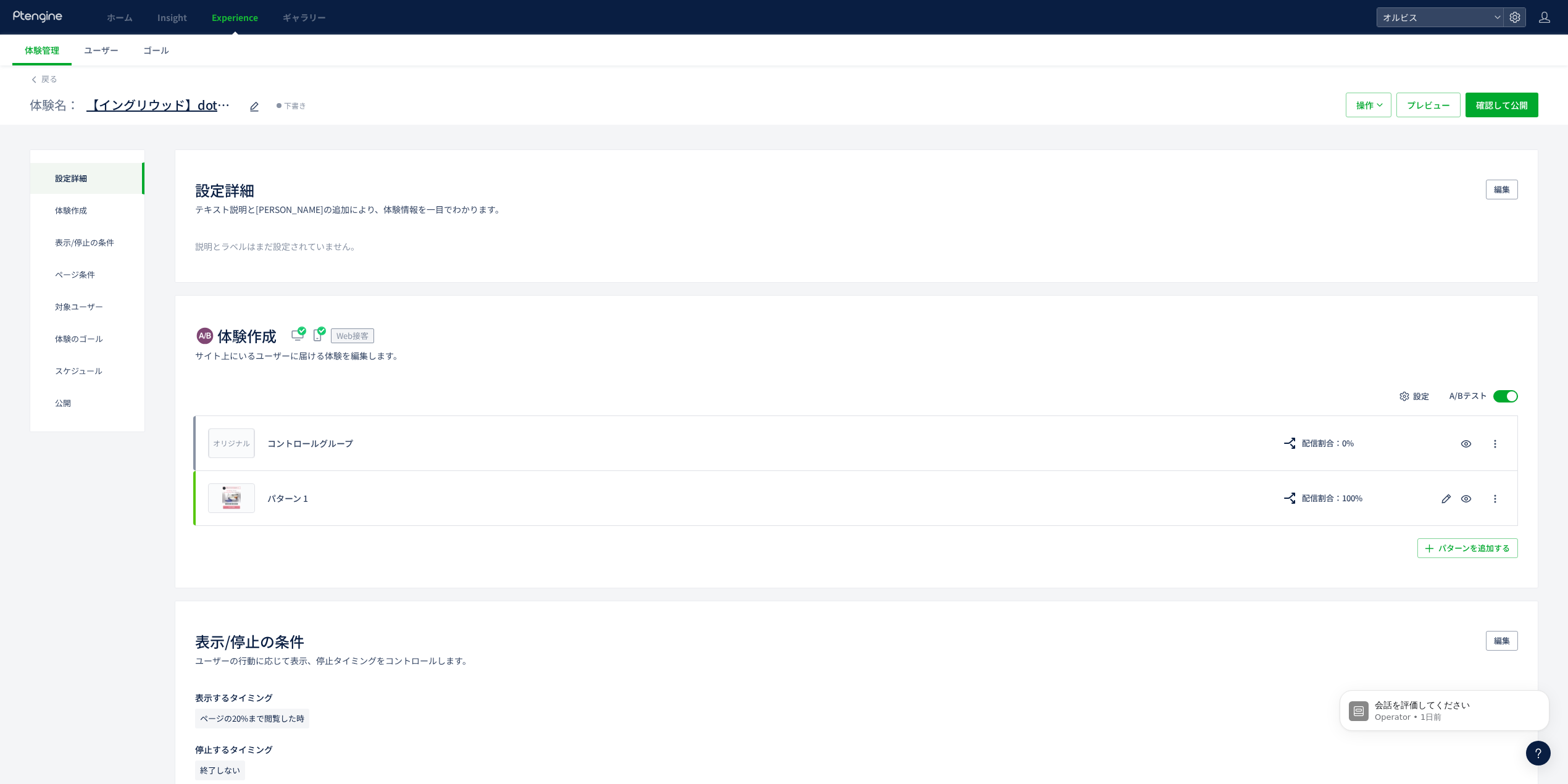
click at [210, 110] on span "【イングリウッド】dotスキンチェック検証(copy)" at bounding box center [163, 105] width 154 height 18
click at [199, 104] on input "**********" at bounding box center [163, 105] width 154 height 24
drag, startPoint x: 183, startPoint y: 104, endPoint x: 100, endPoint y: 104, distance: 83.0
click at [100, 104] on input "**********" at bounding box center [163, 105] width 154 height 24
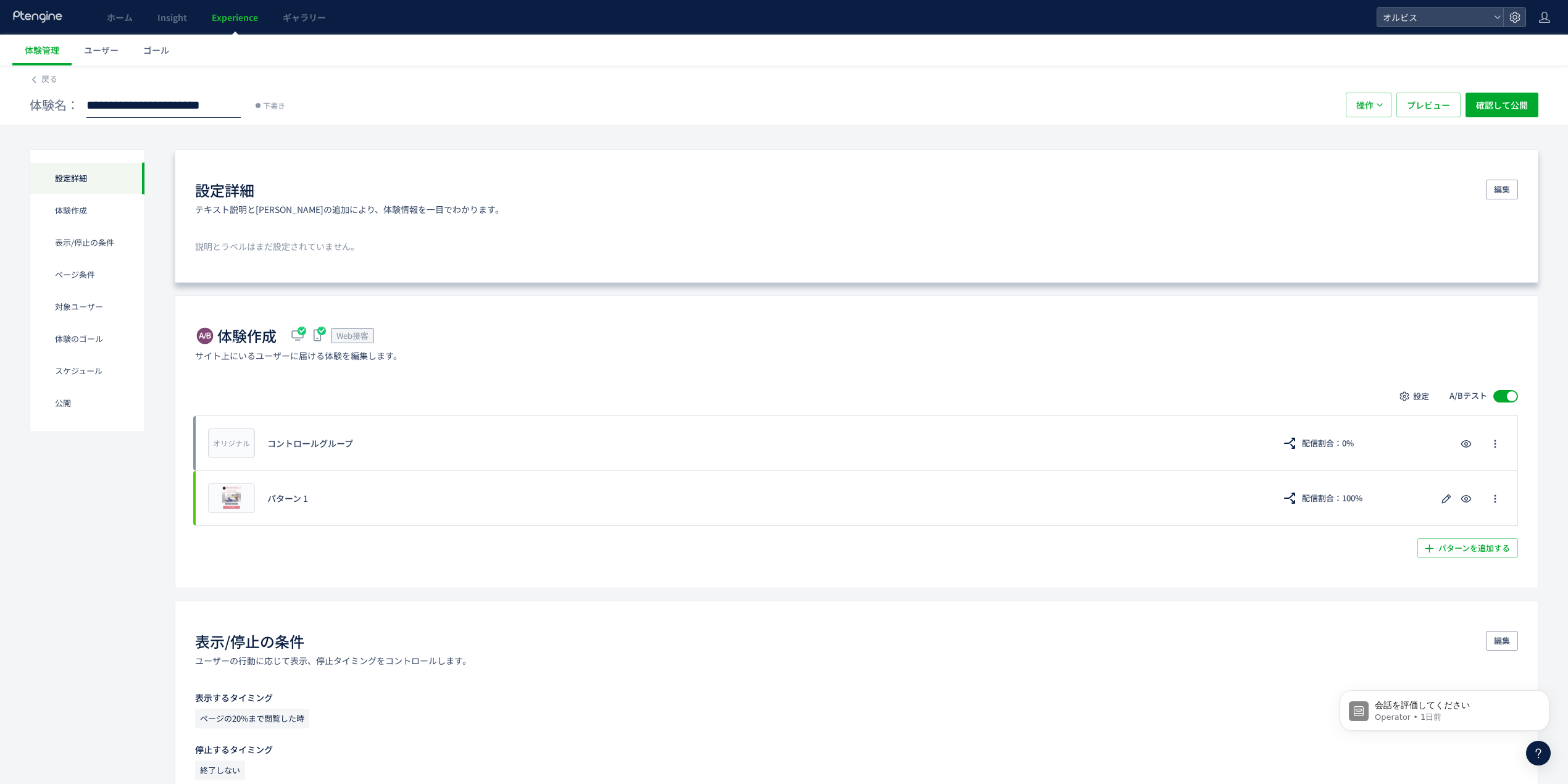
type input "**********"
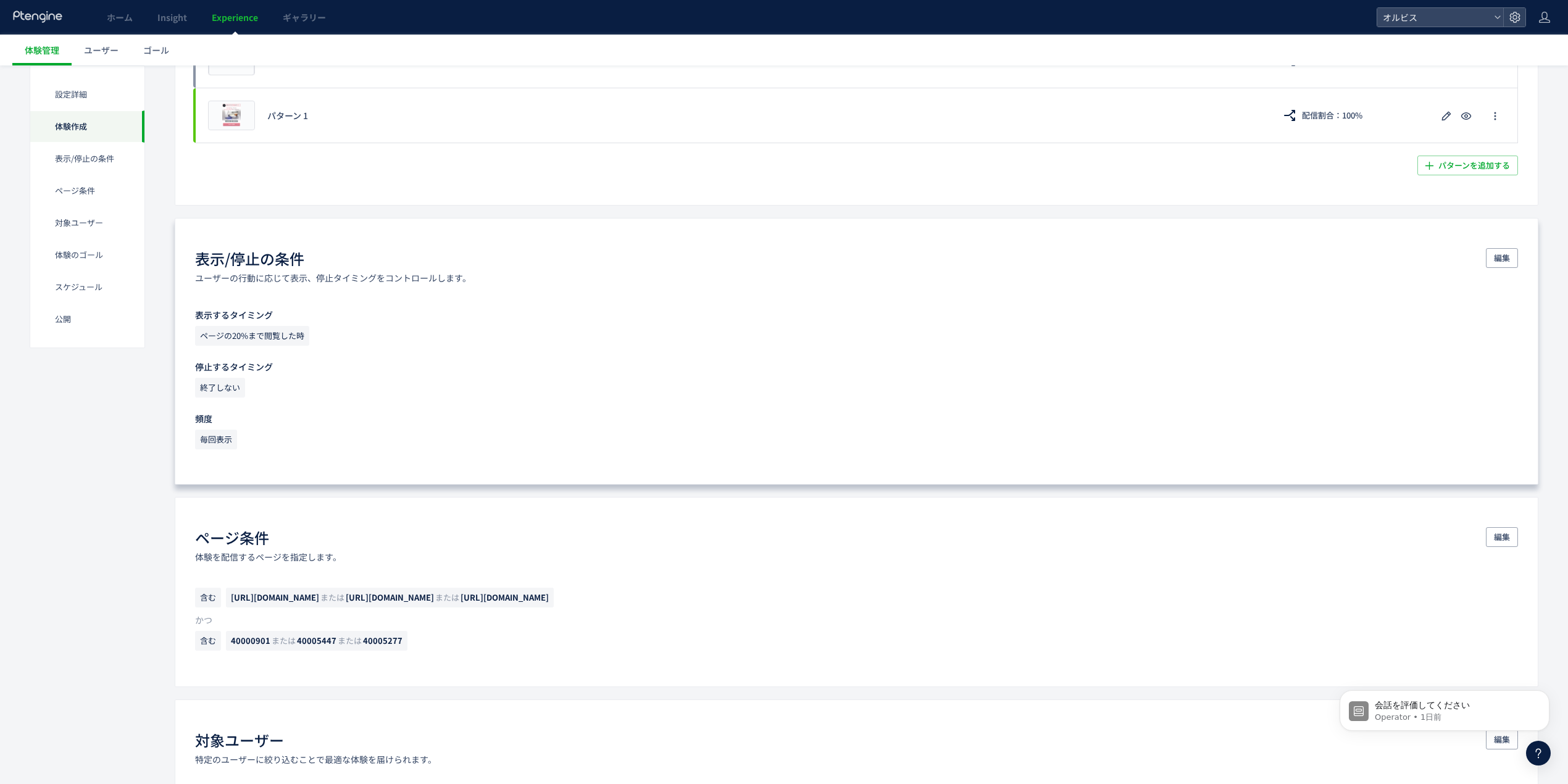
scroll to position [411, 0]
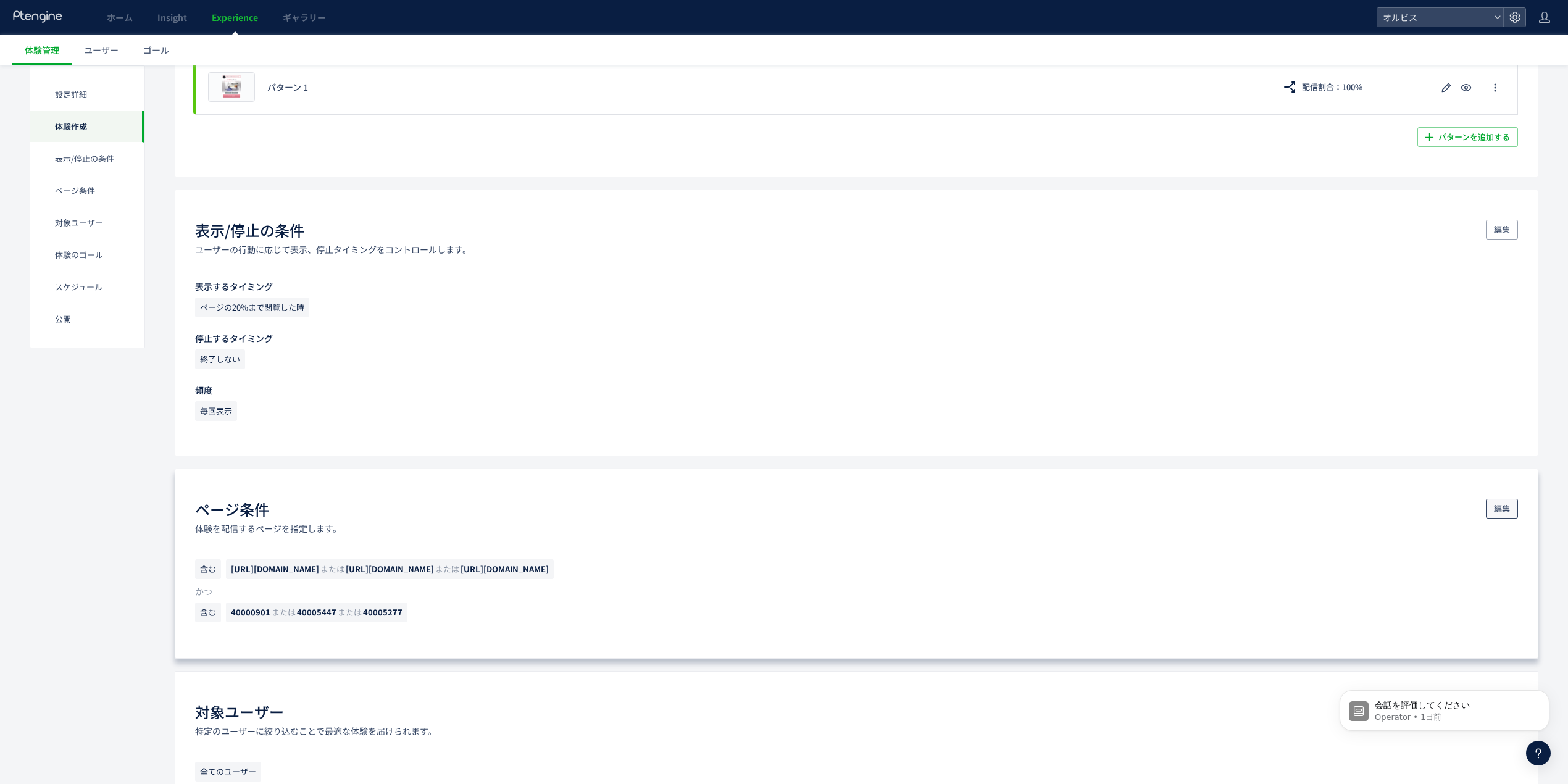
drag, startPoint x: 1492, startPoint y: 510, endPoint x: 1438, endPoint y: 514, distance: 54.1
click at [1492, 509] on button "編集" at bounding box center [1502, 509] width 32 height 20
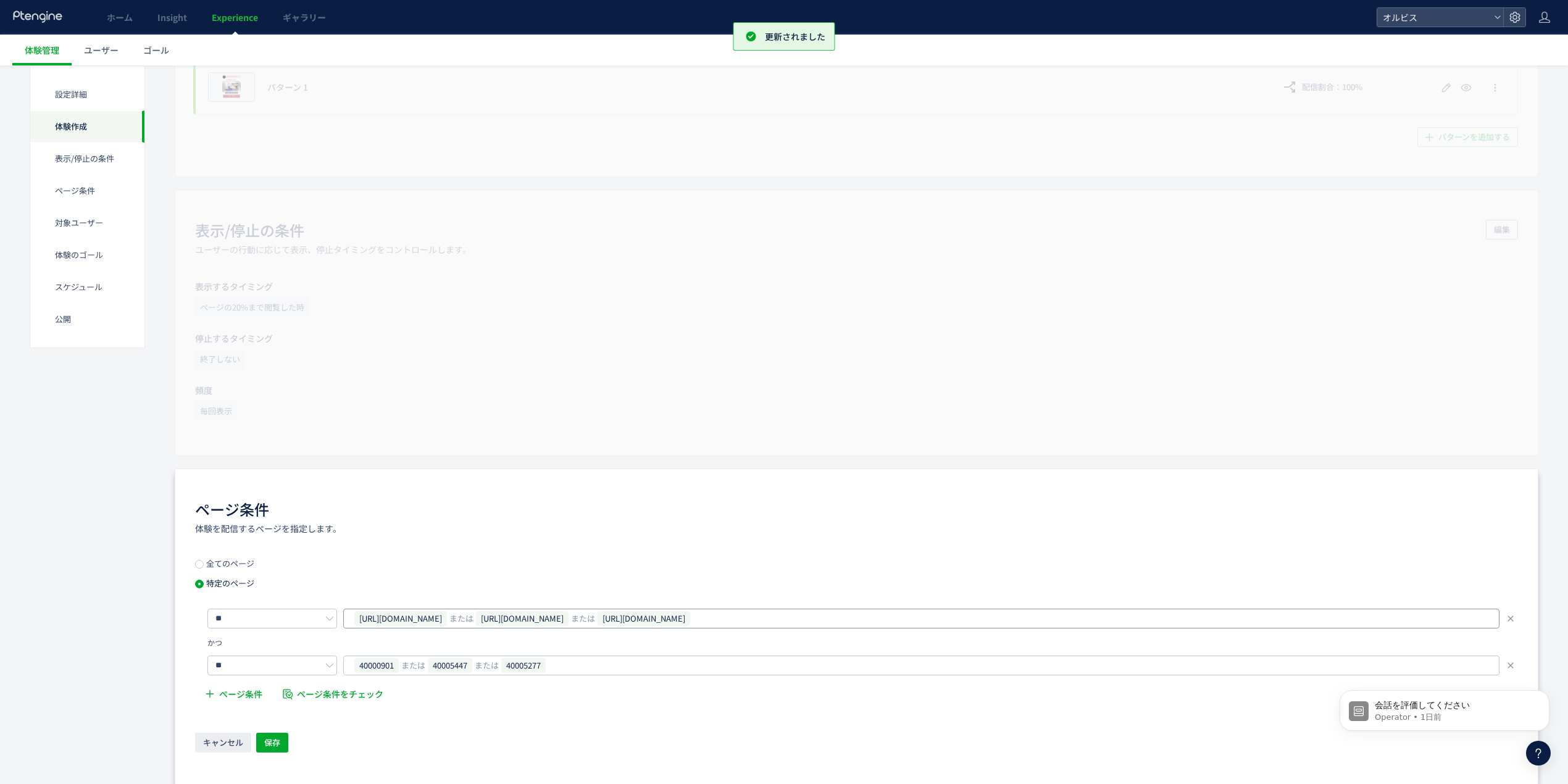
click at [558, 623] on span "[URL][DOMAIN_NAME]" at bounding box center [522, 619] width 93 height 15
click at [580, 622] on div at bounding box center [575, 618] width 9 height 9
click at [580, 621] on div at bounding box center [575, 618] width 9 height 9
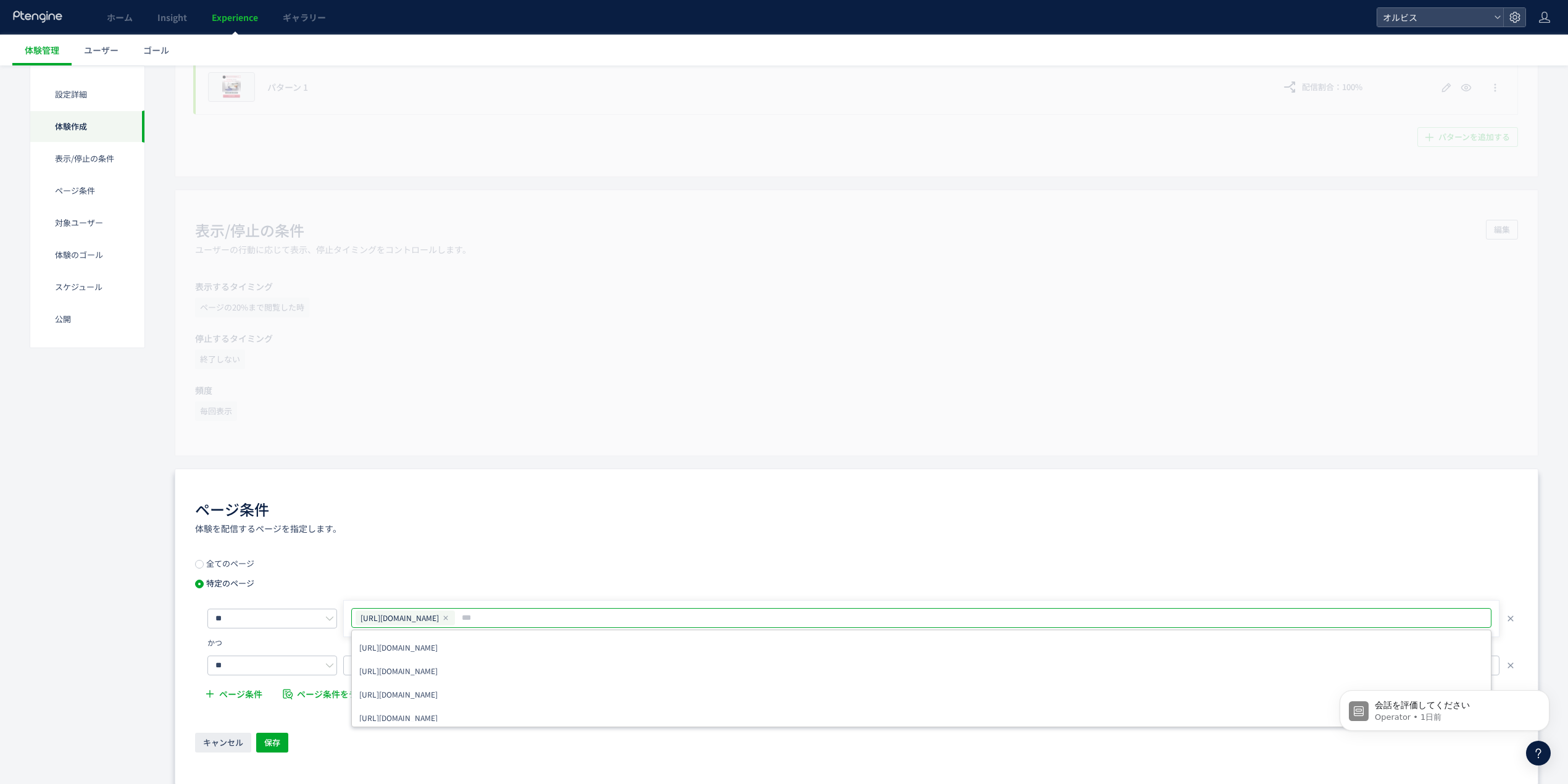
click at [1506, 669] on body "会話を評価してください Operator • 1日前" at bounding box center [1445, 708] width 237 height 76
click at [1506, 667] on html "会話を評価してください Operator • 1日前" at bounding box center [1445, 708] width 247 height 86
click at [1446, 516] on div "ページ条件 体験を配信するページを指定します。" at bounding box center [857, 517] width 1323 height 36
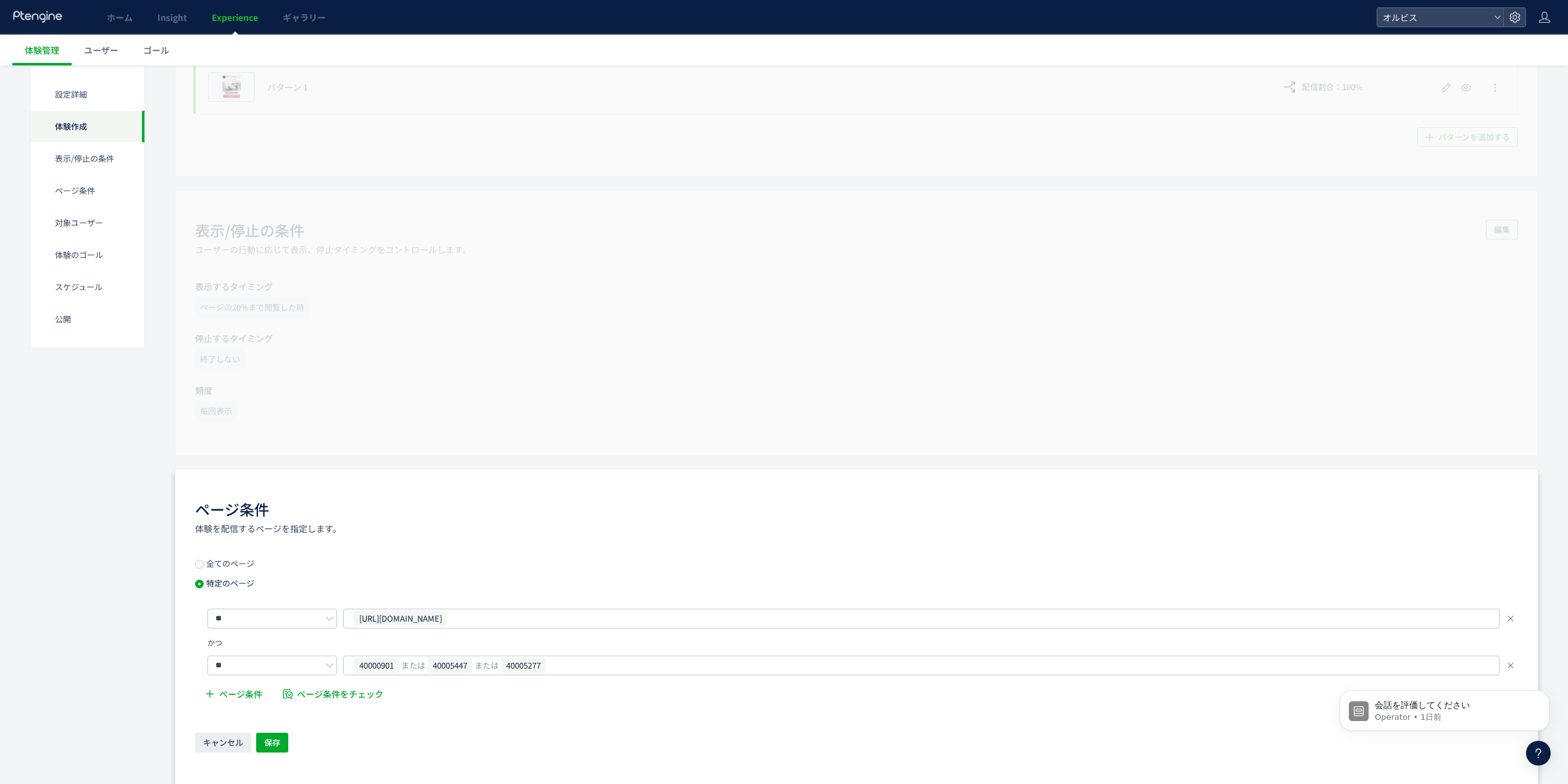
click at [1505, 673] on body "会話を評価してください Operator • 1日前" at bounding box center [1445, 708] width 237 height 76
click at [1507, 666] on html "会話を評価してください Operator • 1日前" at bounding box center [1445, 708] width 247 height 86
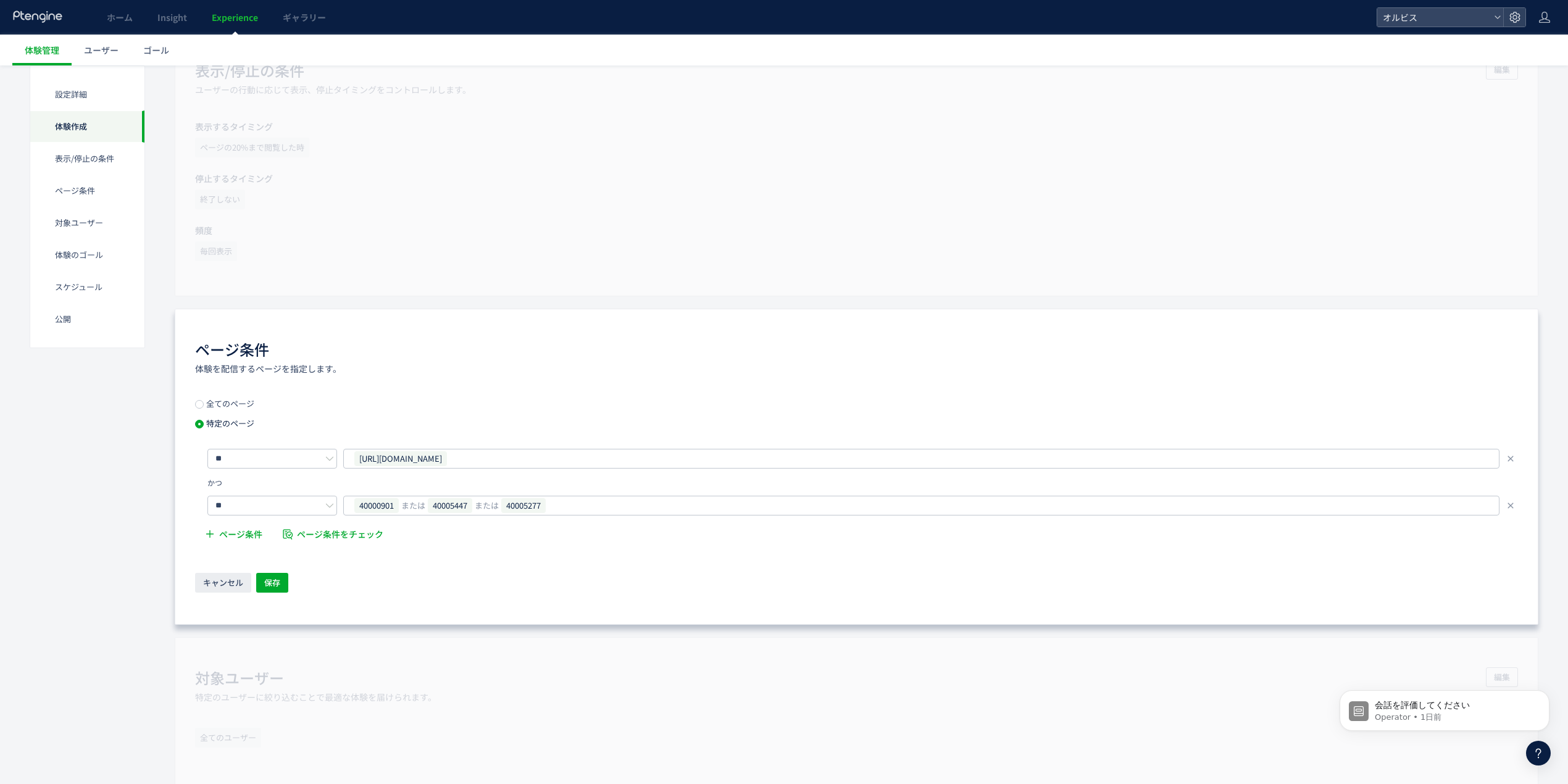
scroll to position [576, 0]
click at [1512, 504] on icon at bounding box center [1511, 501] width 10 height 10
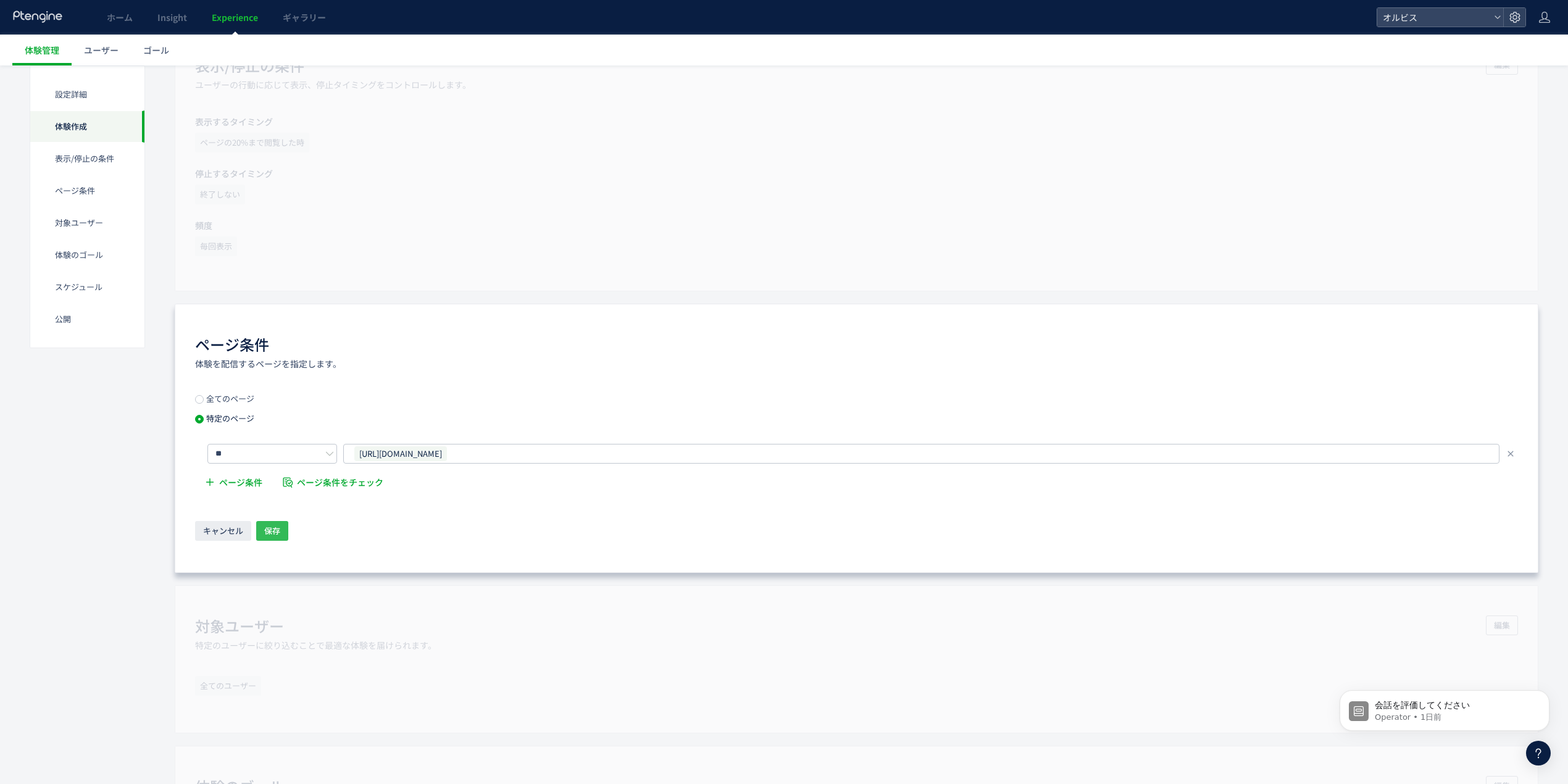
drag, startPoint x: 285, startPoint y: 532, endPoint x: 307, endPoint y: 517, distance: 26.6
click at [285, 534] on button "保存" at bounding box center [272, 531] width 32 height 20
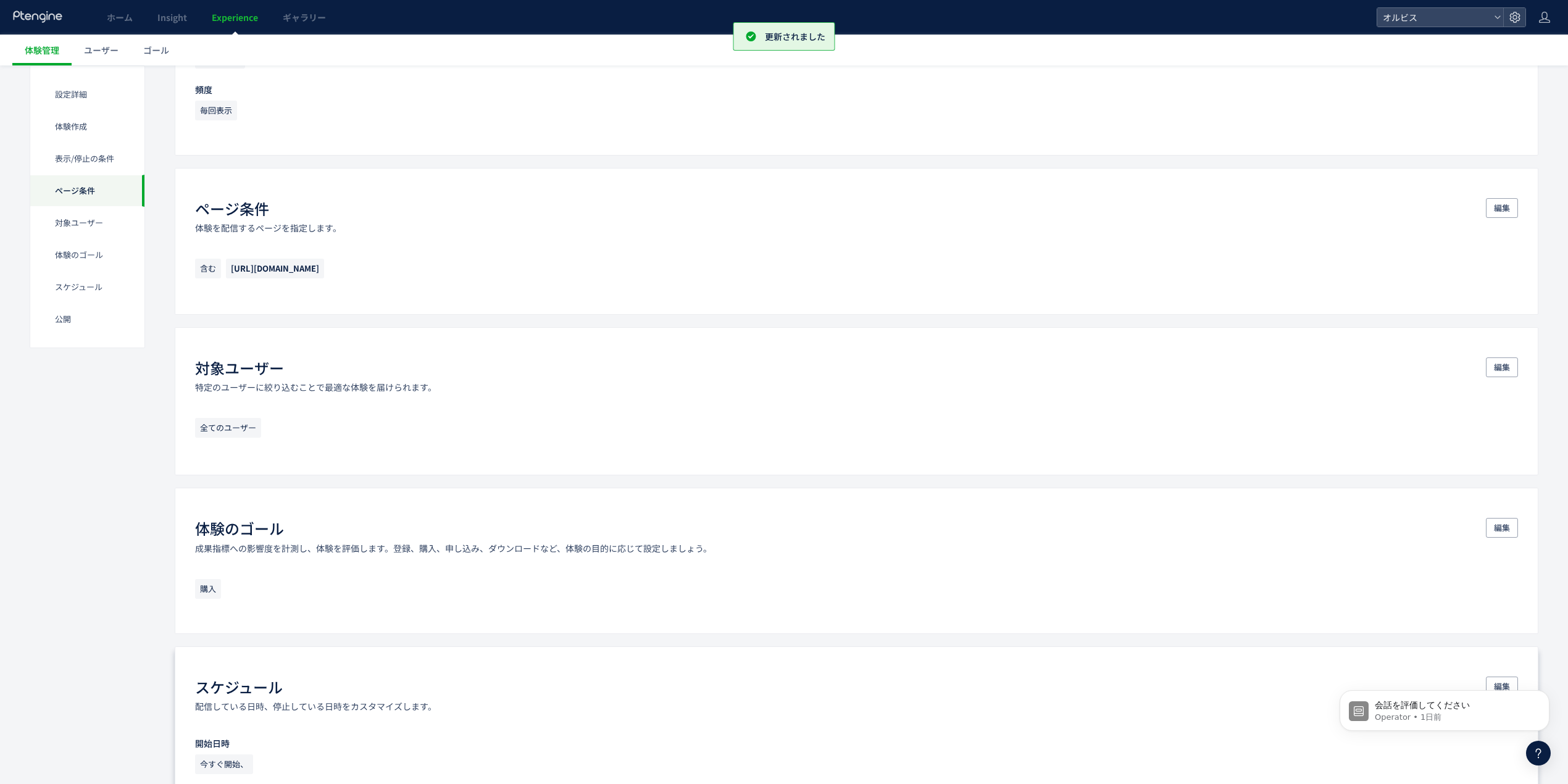
scroll to position [1148, 0]
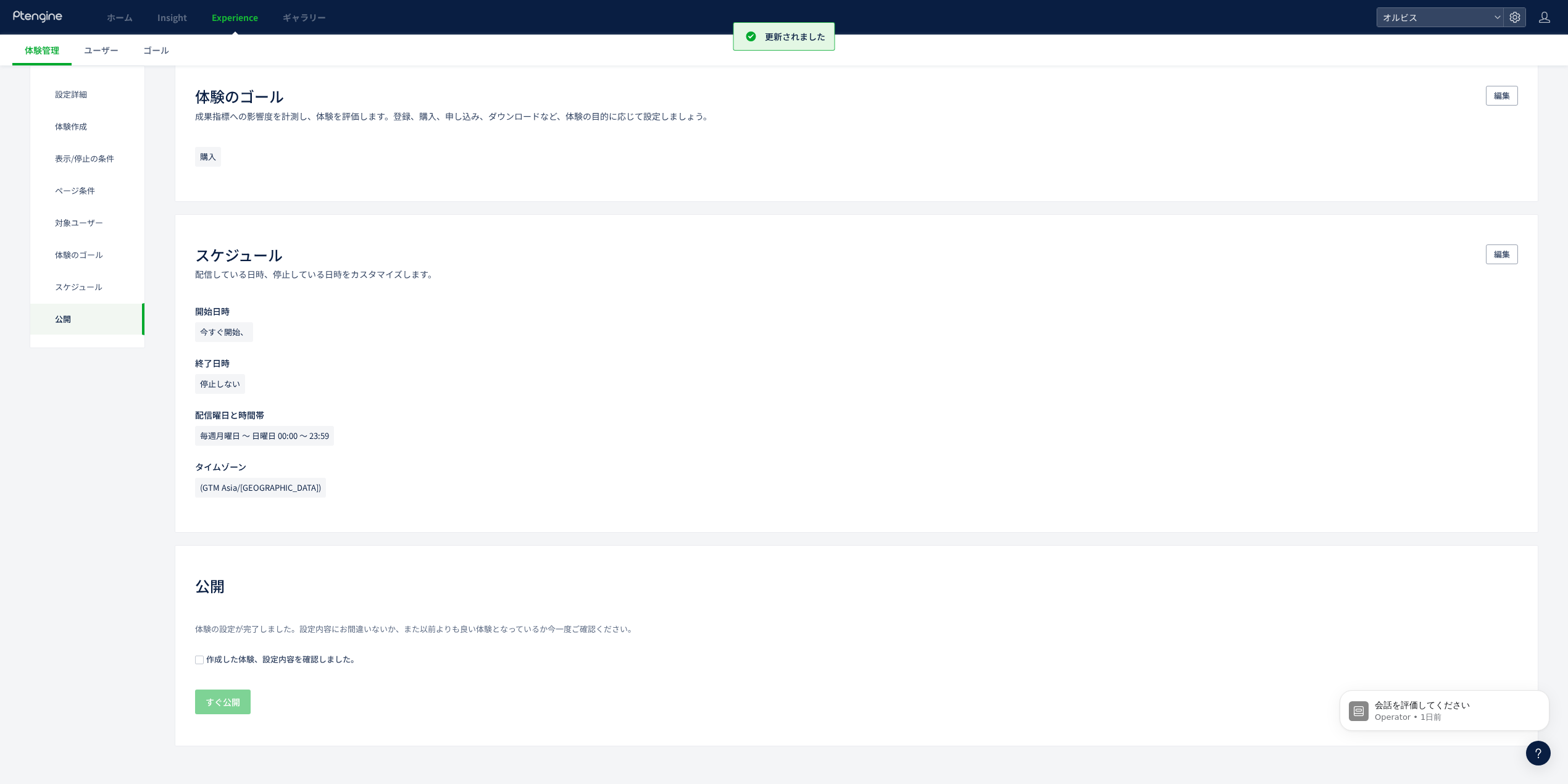
click at [247, 658] on span "作成した体験、設定内容を確認しました。" at bounding box center [281, 659] width 155 height 12
click at [231, 699] on span "すぐ公開" at bounding box center [222, 701] width 34 height 24
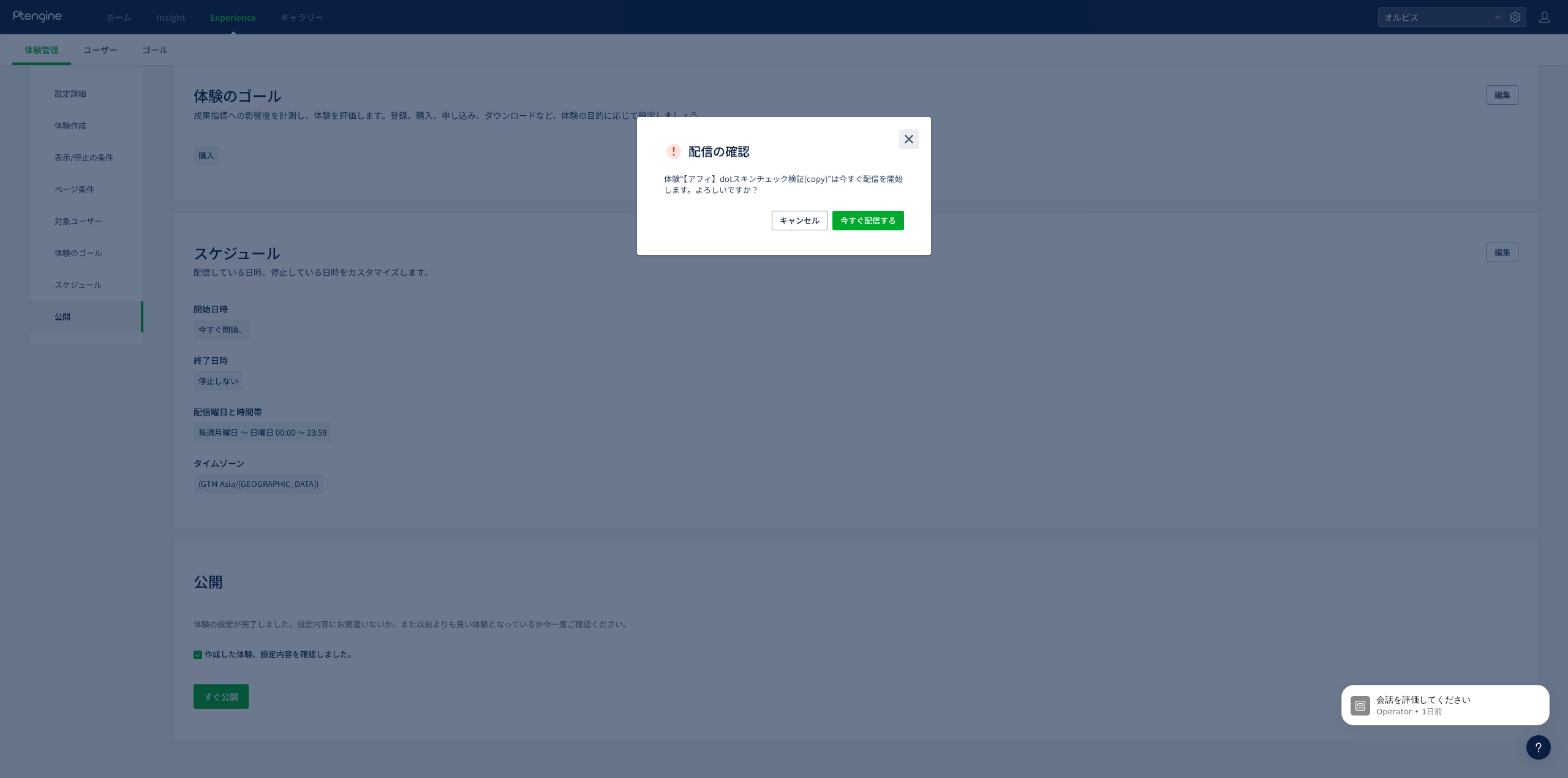
click at [905, 138] on icon "close" at bounding box center [909, 139] width 15 height 15
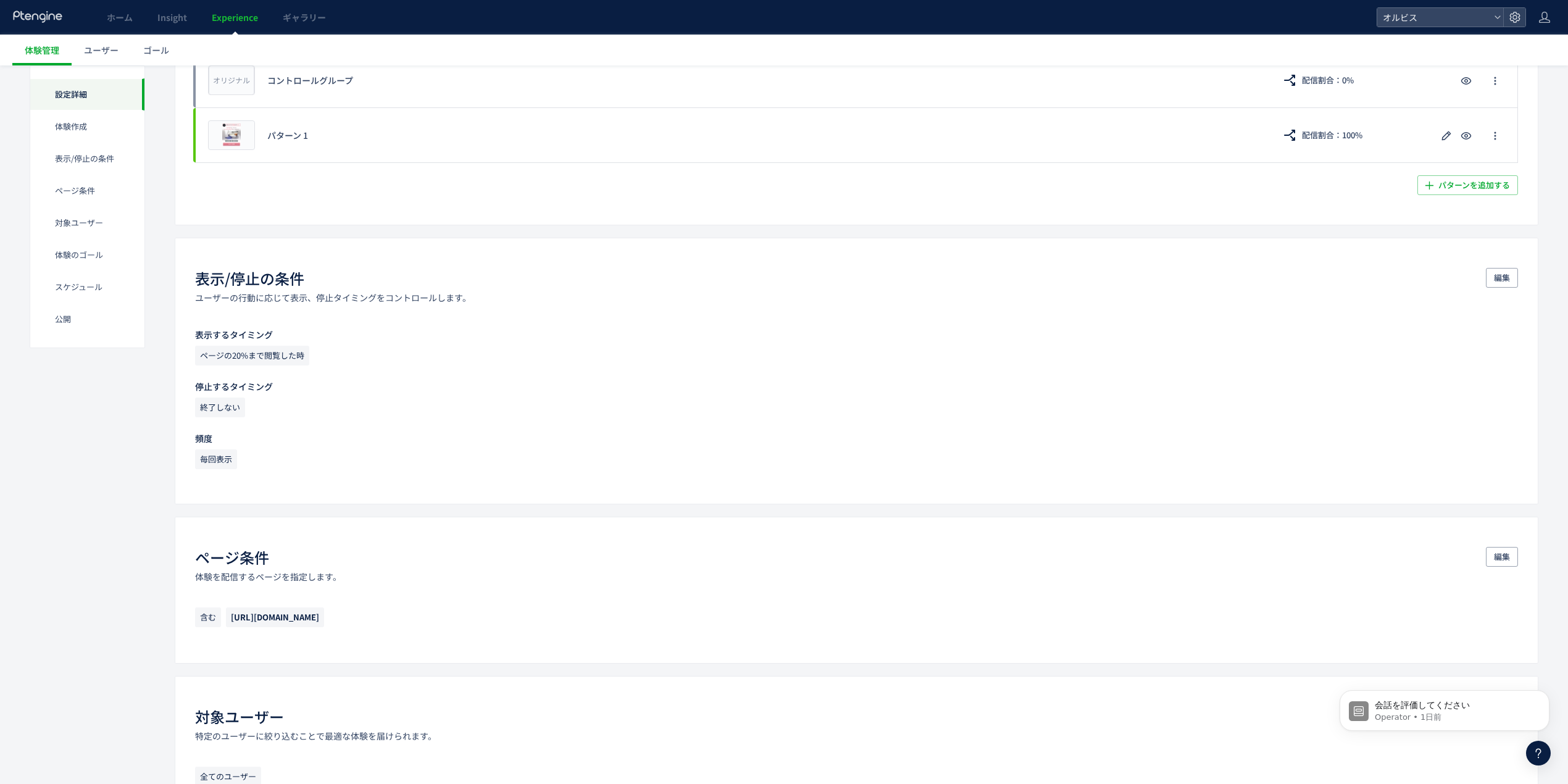
scroll to position [0, 0]
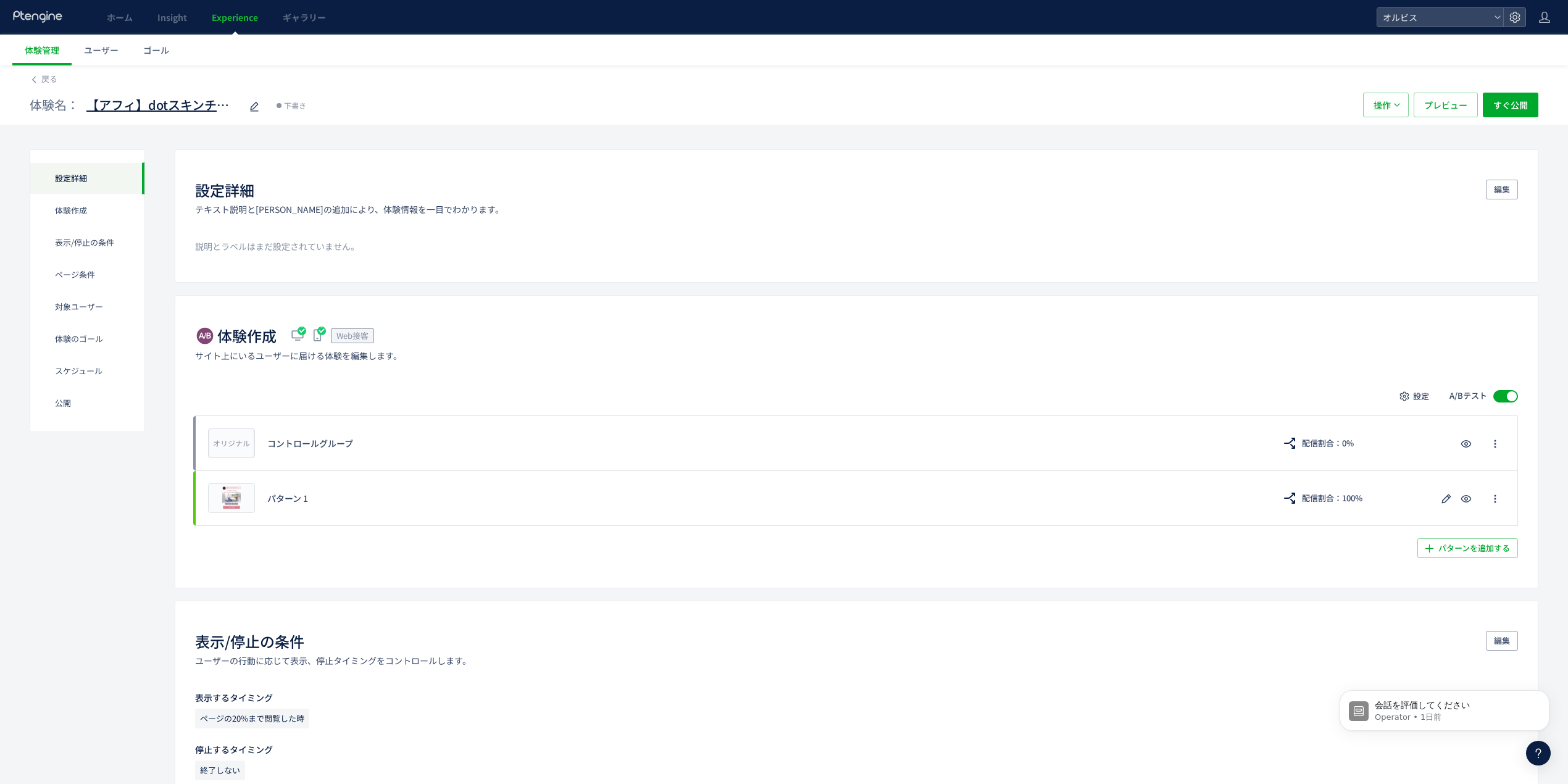
click at [173, 103] on span "【アフィ】dotスキンチェック検証(copy)" at bounding box center [163, 105] width 154 height 18
click at [206, 107] on input "**********" at bounding box center [163, 105] width 154 height 24
click at [226, 114] on input "**********" at bounding box center [163, 105] width 154 height 24
drag, startPoint x: 229, startPoint y: 111, endPoint x: 390, endPoint y: 124, distance: 161.5
click at [389, 124] on div "**********" at bounding box center [784, 105] width 1509 height 39
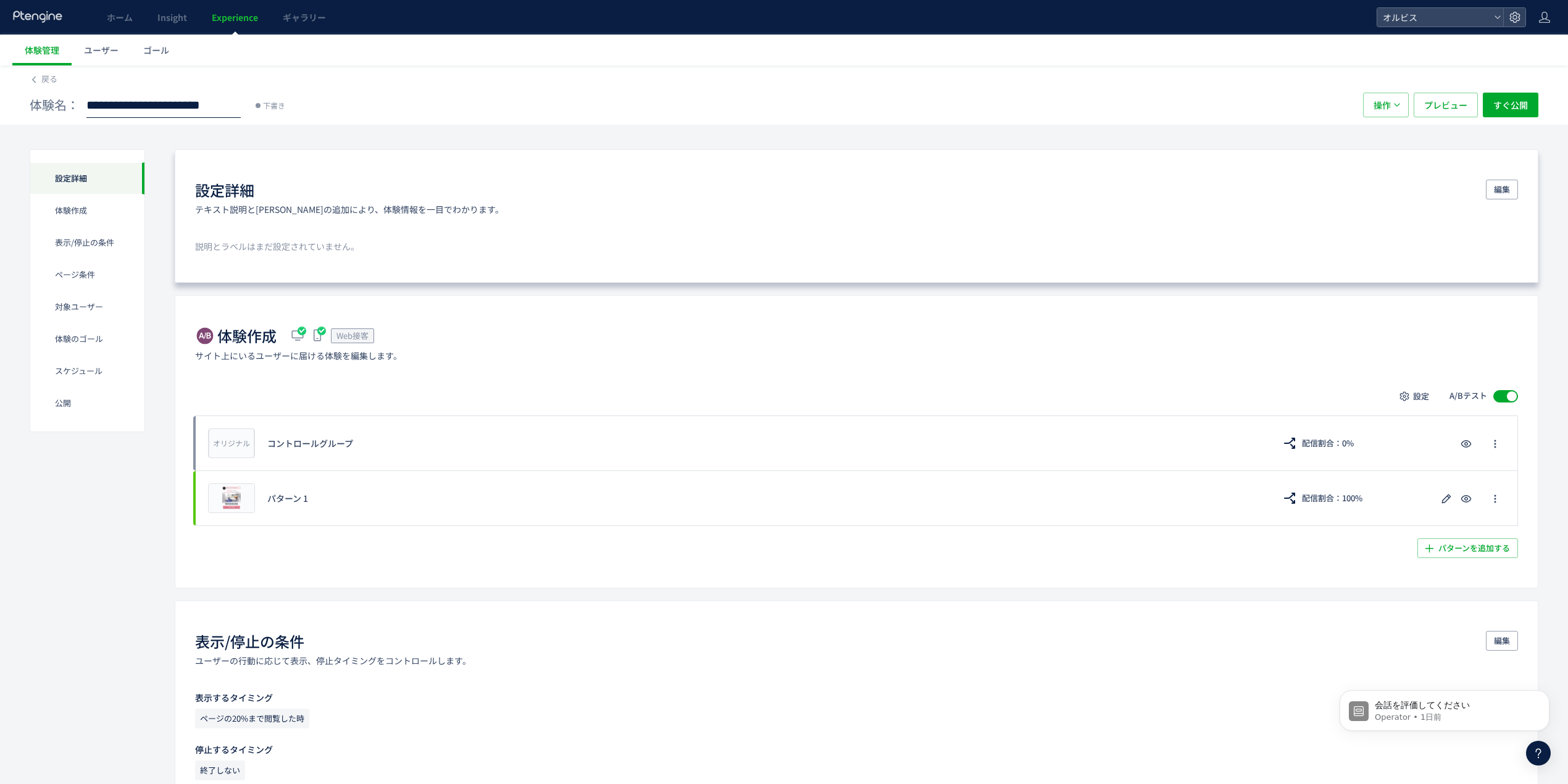
scroll to position [0, 74]
type input "**********"
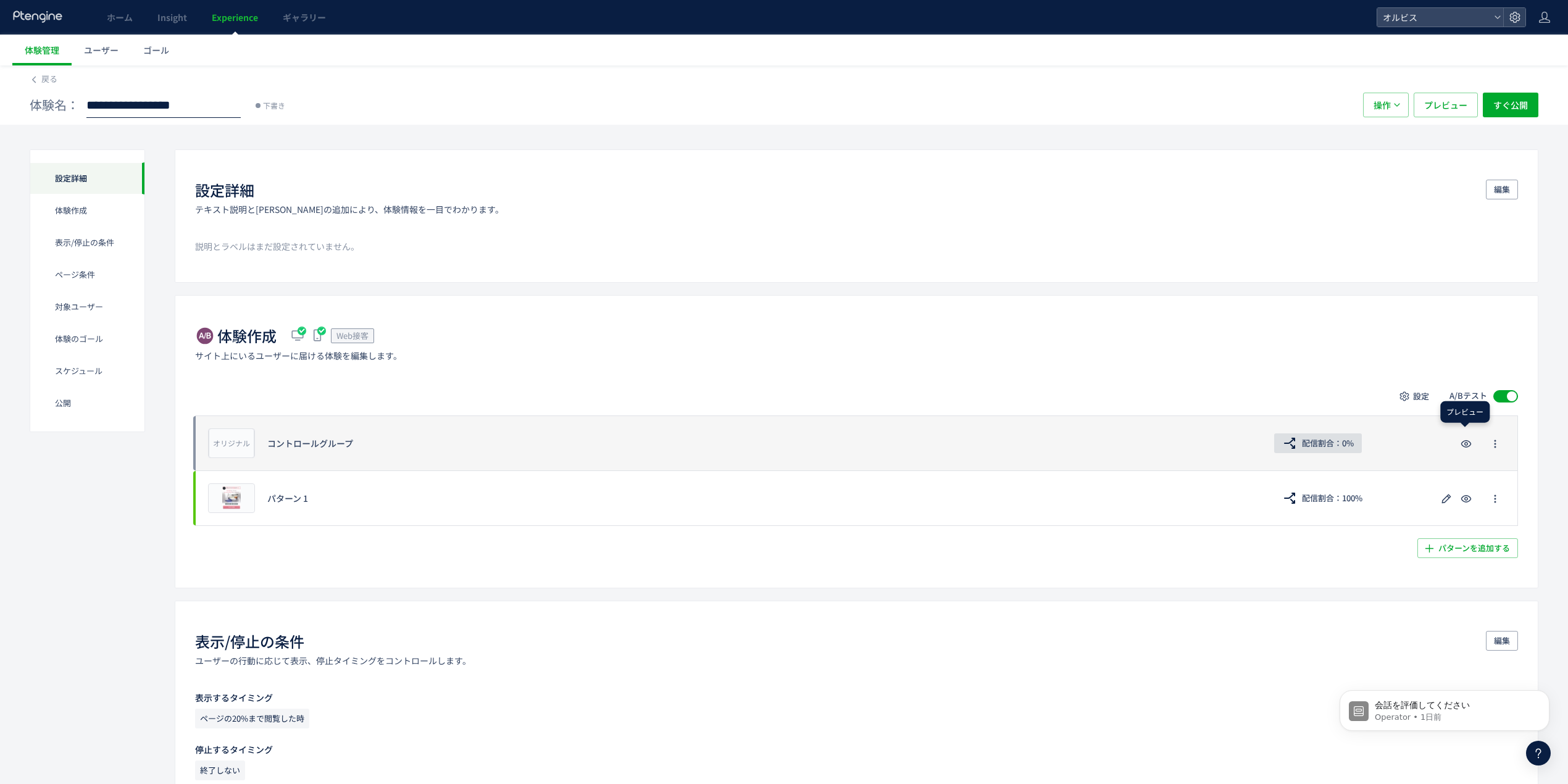
click at [1304, 440] on span "配信割合：0%" at bounding box center [1328, 443] width 52 height 20
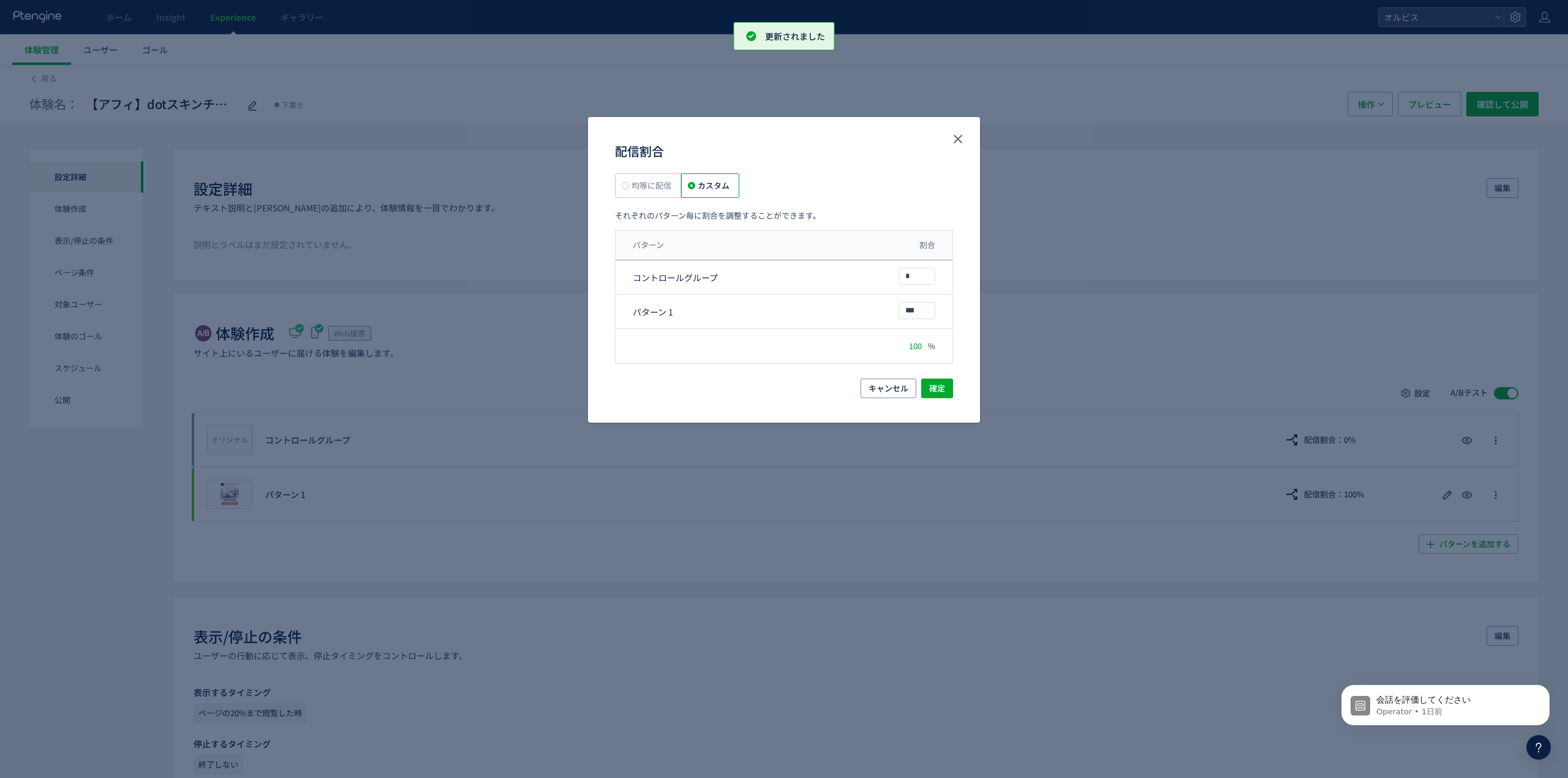
drag, startPoint x: 637, startPoint y: 180, endPoint x: 980, endPoint y: 296, distance: 362.1
click at [638, 180] on span "均等に配信" at bounding box center [650, 185] width 42 height 12
click at [922, 375] on div "均等に配信 カスタム 各パターン毎に均等に振り分けて配信します。 パターン 割合 コントロールグループ 50 % パターン 1 50 % 配信割合が合計100…" at bounding box center [784, 276] width 392 height 206
click at [938, 388] on span "確定" at bounding box center [937, 388] width 16 height 20
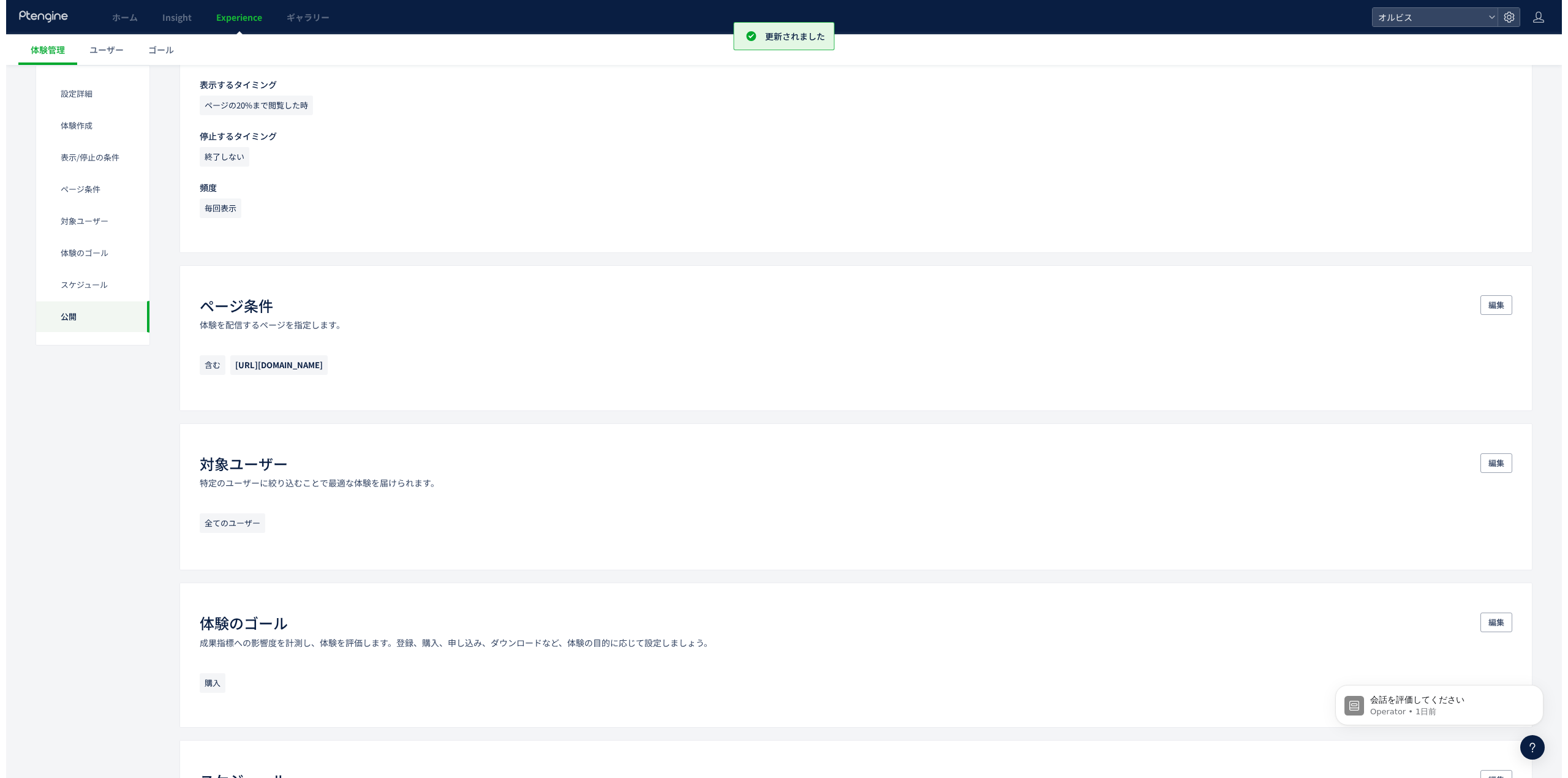
scroll to position [1140, 0]
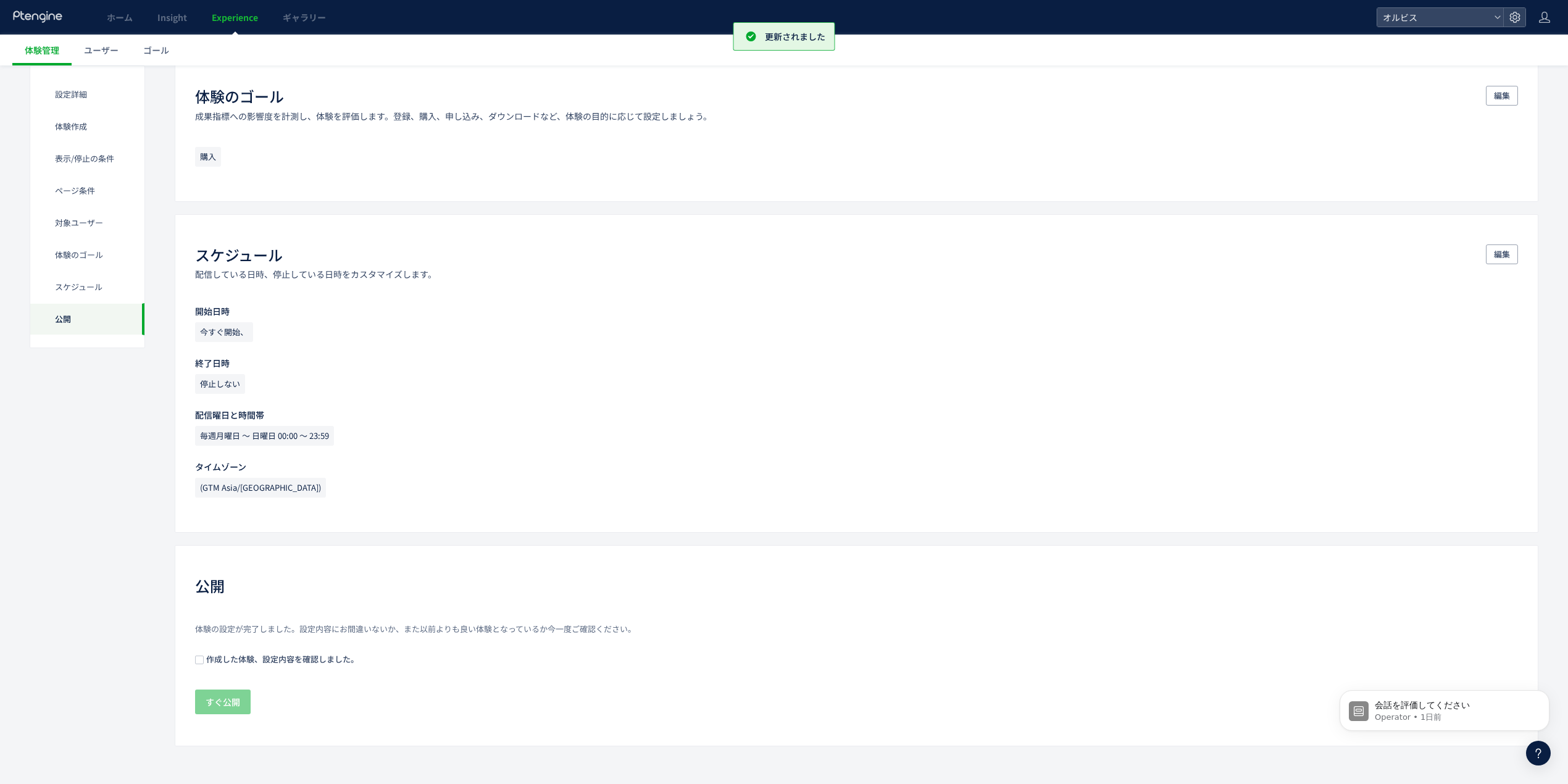
click at [277, 663] on span "作成した体験、設定内容を確認しました。" at bounding box center [281, 659] width 155 height 12
click at [232, 699] on span "すぐ公開" at bounding box center [222, 701] width 34 height 24
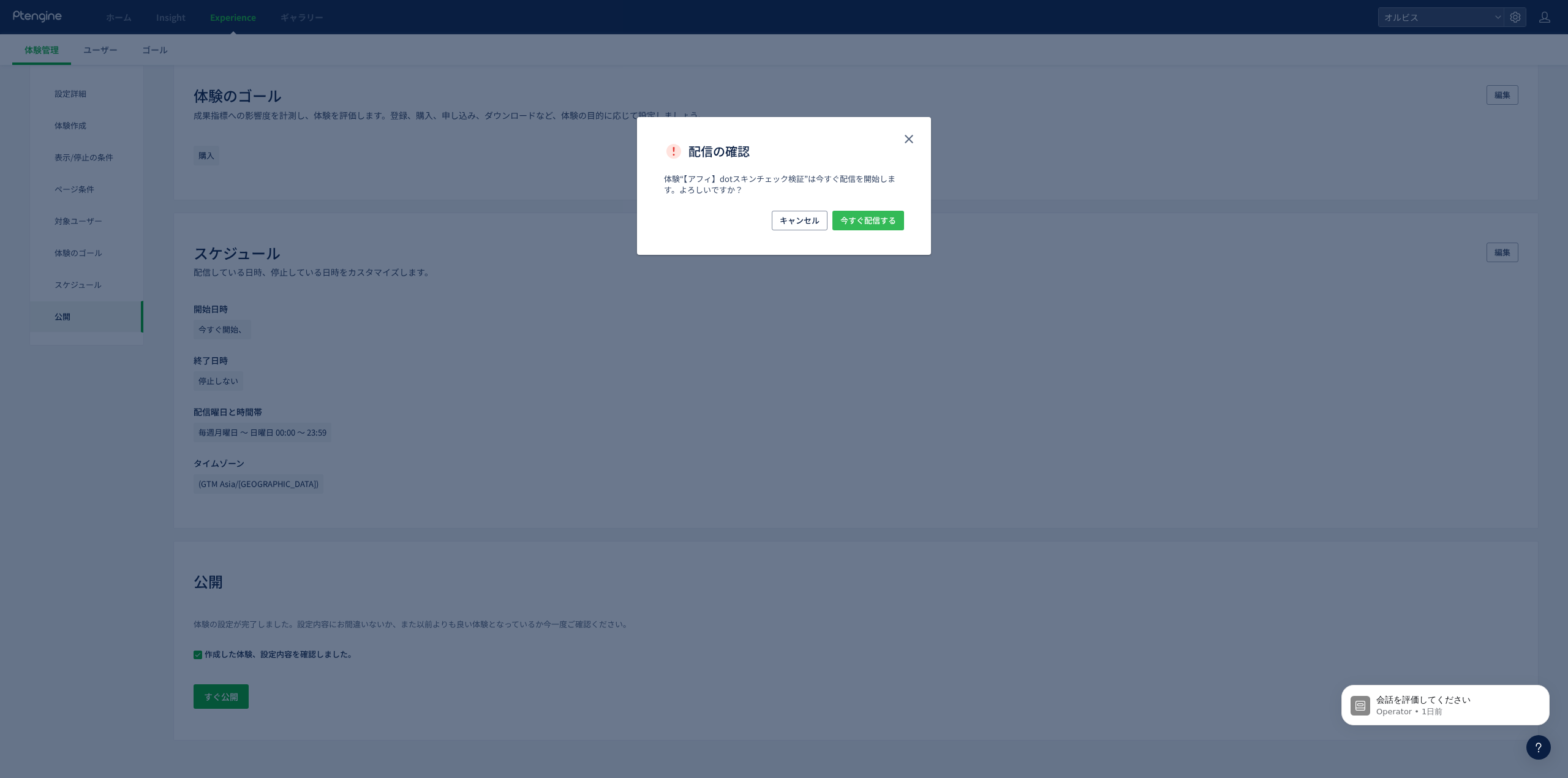
click at [885, 214] on span "今すぐ配信する" at bounding box center [868, 221] width 56 height 20
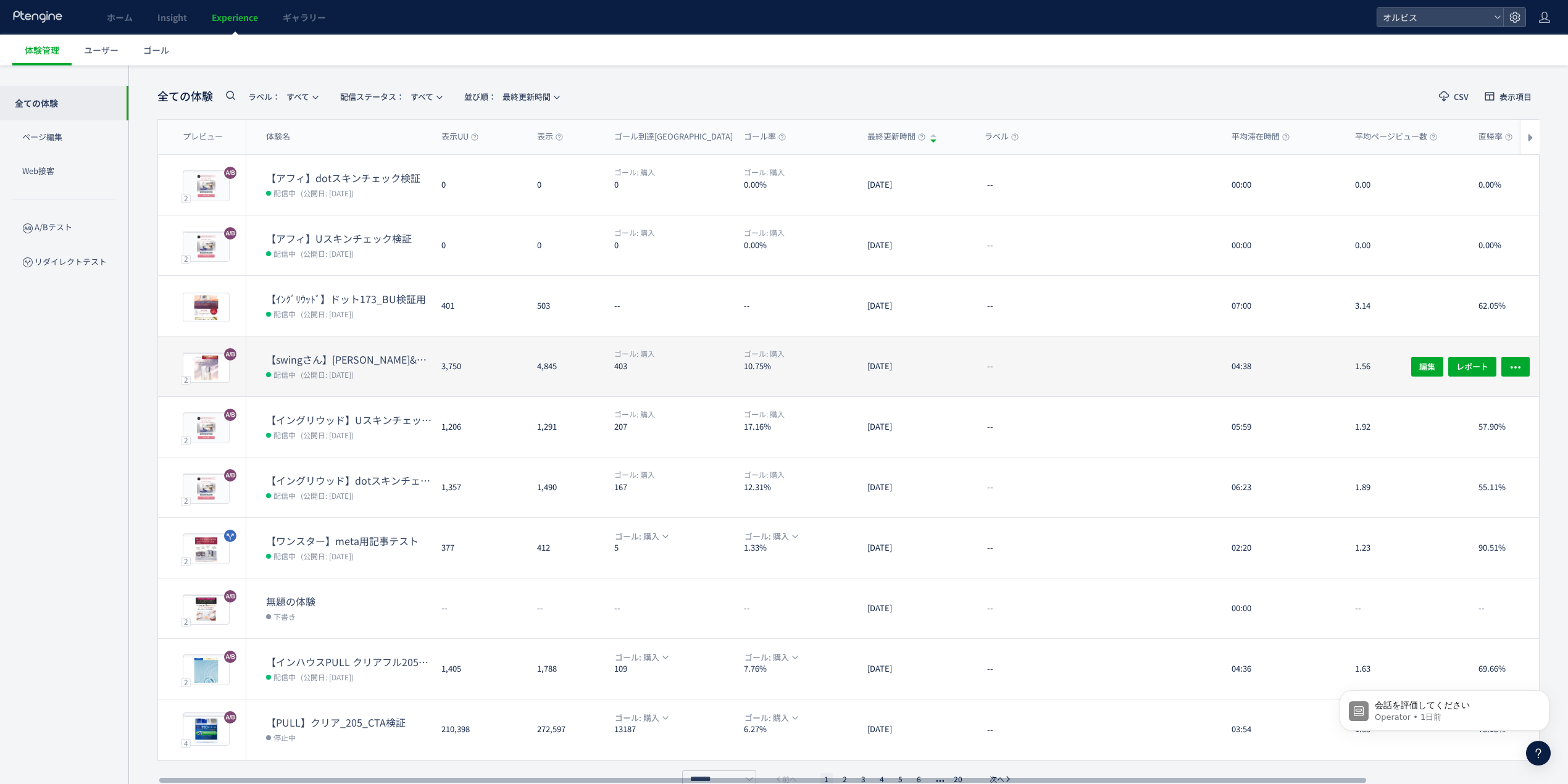
scroll to position [68, 0]
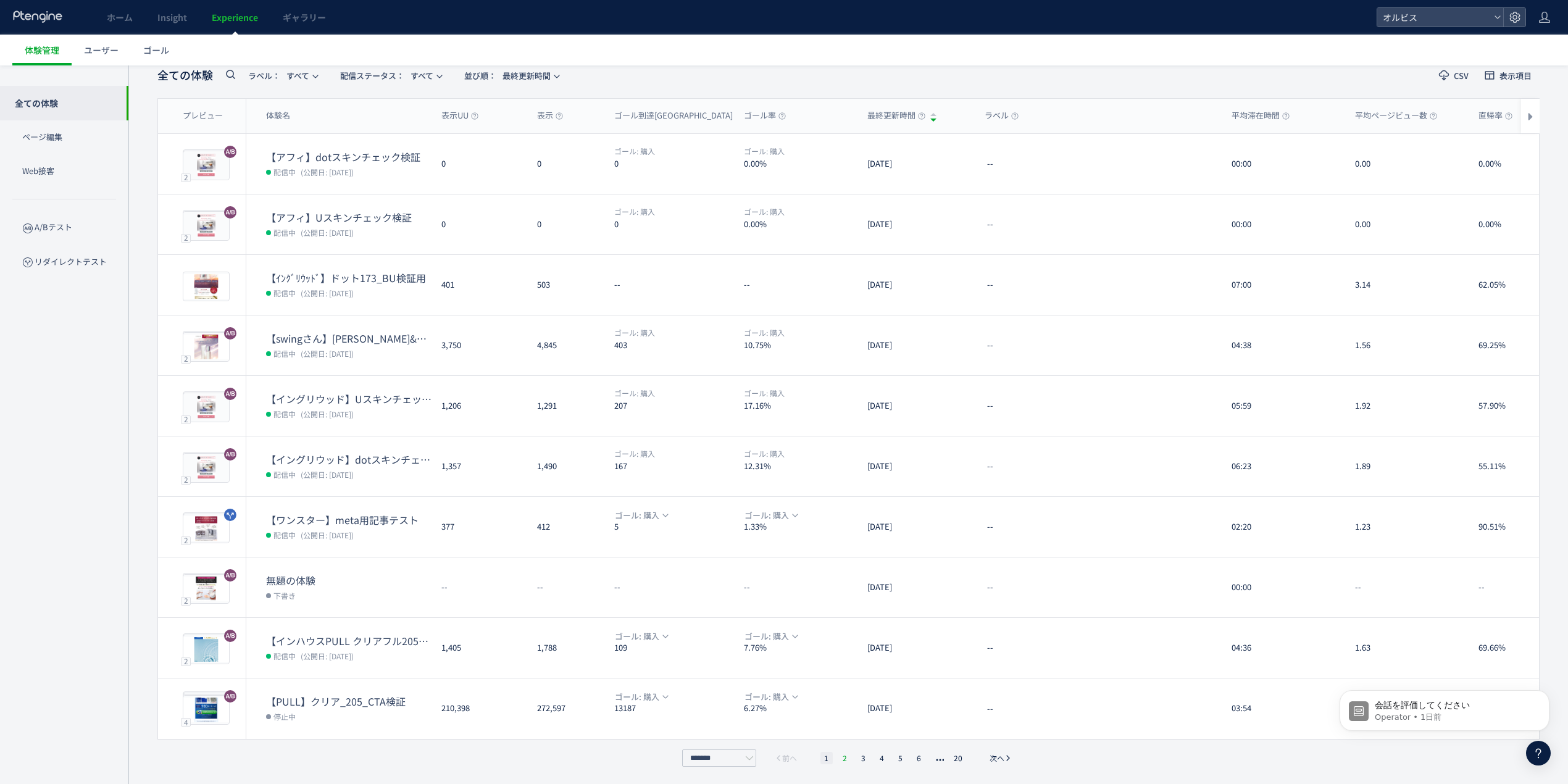
click at [846, 759] on li "2" at bounding box center [845, 758] width 13 height 13
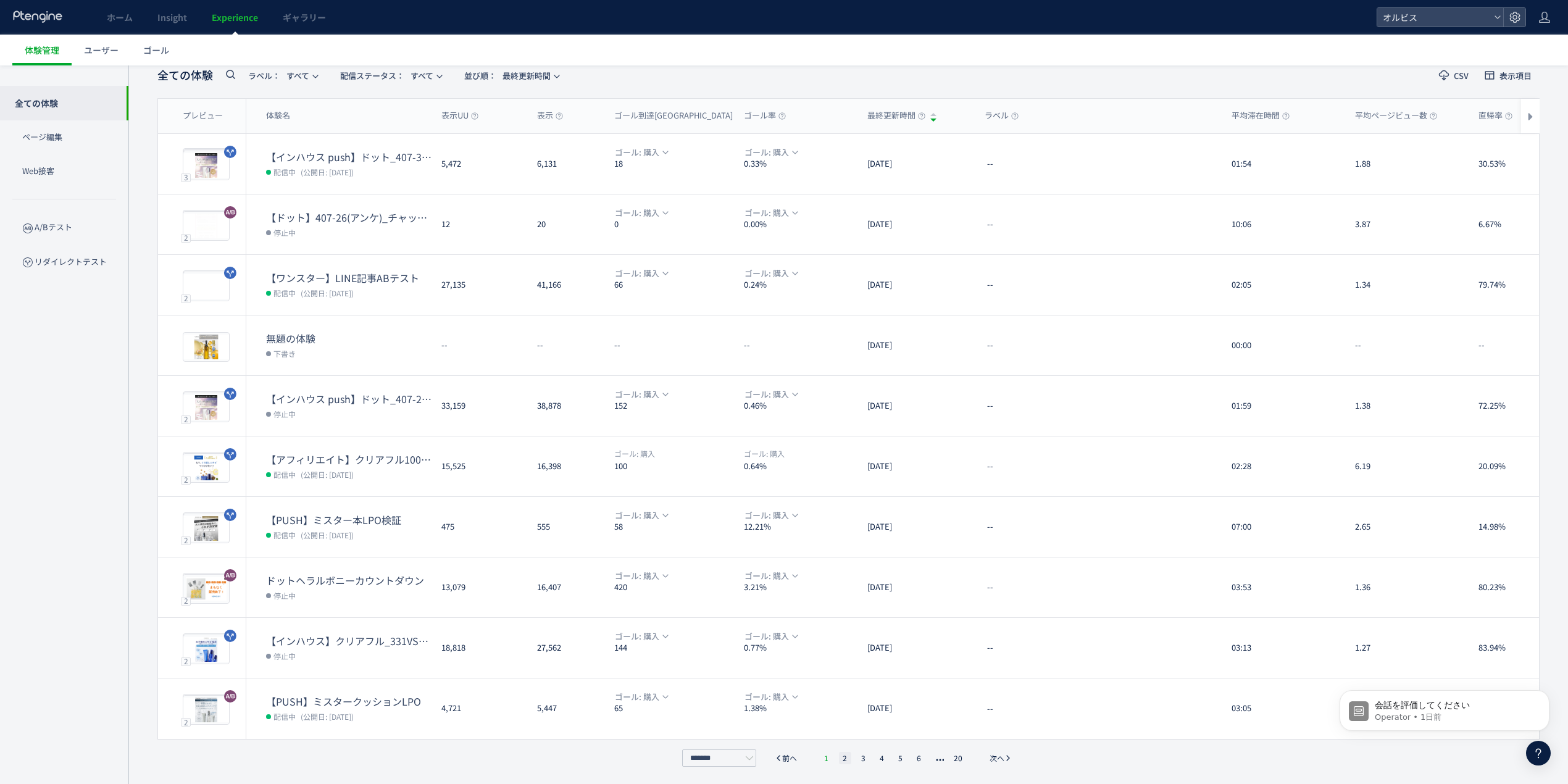
click at [823, 758] on li "1" at bounding box center [827, 758] width 13 height 13
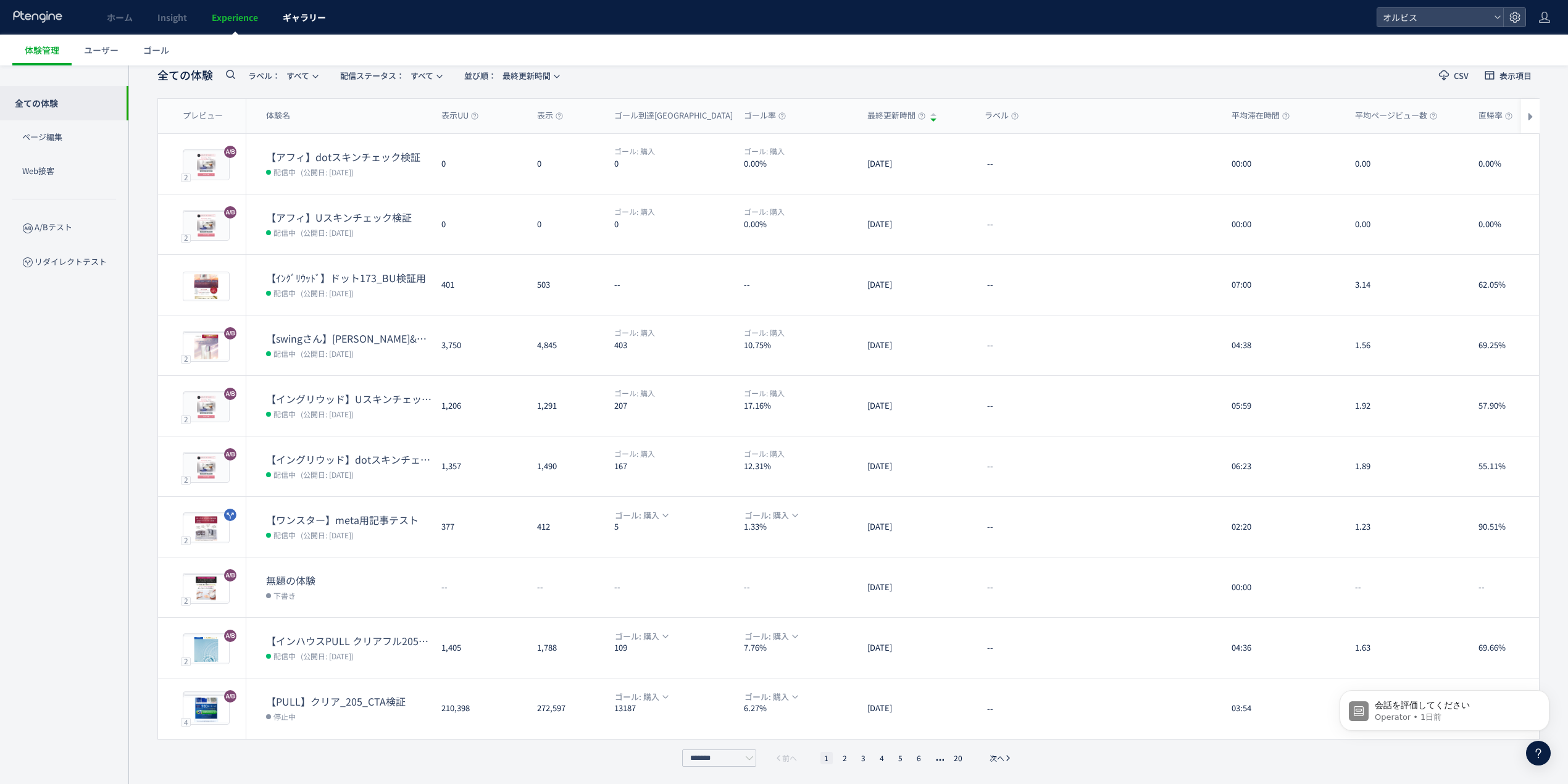
drag, startPoint x: 847, startPoint y: 760, endPoint x: 320, endPoint y: 3, distance: 922.4
click at [845, 760] on li "2" at bounding box center [845, 758] width 13 height 13
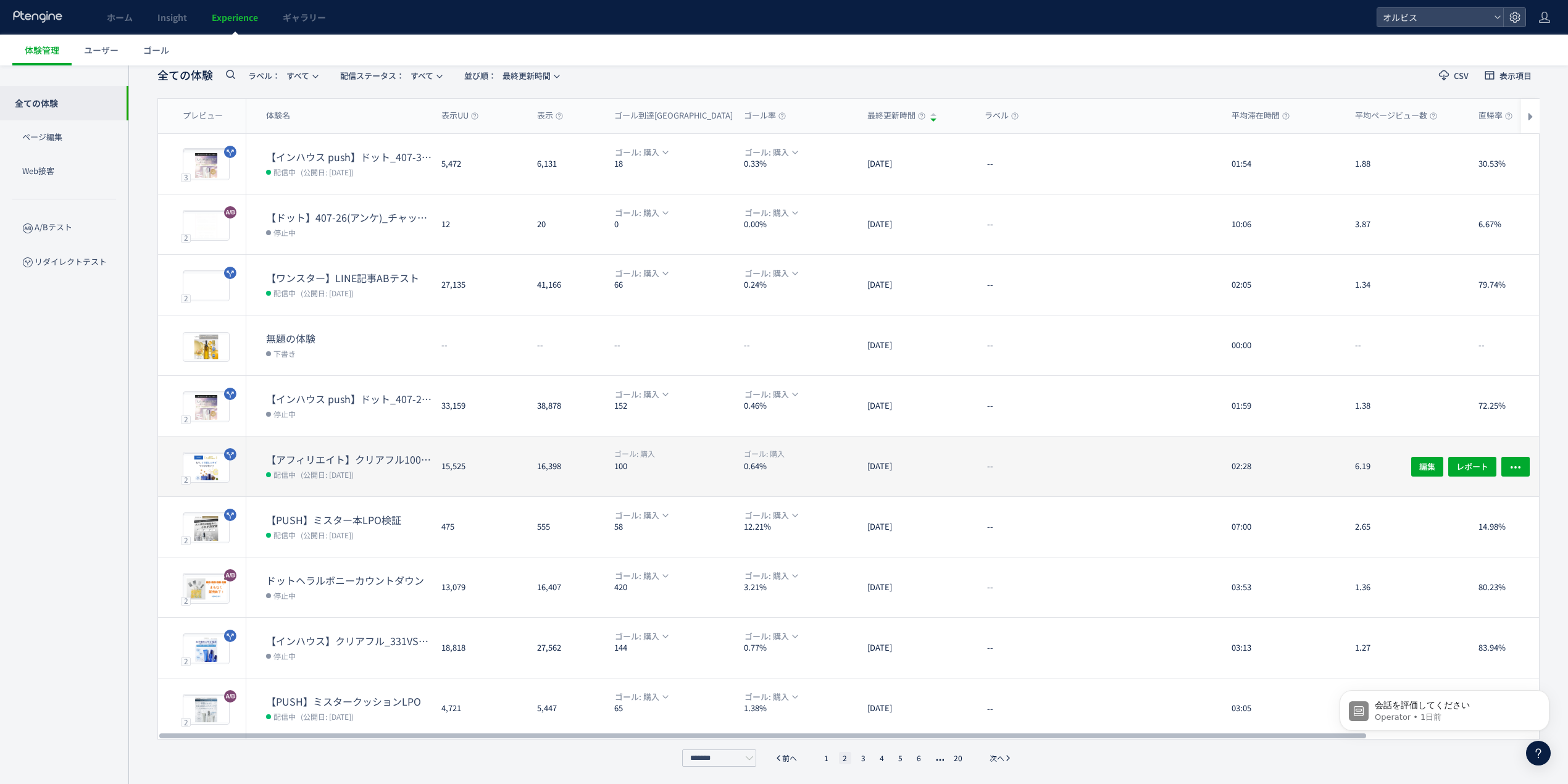
click at [425, 453] on dt "【アフィリエイト】クリアフル100番LP検証" at bounding box center [349, 460] width 165 height 14
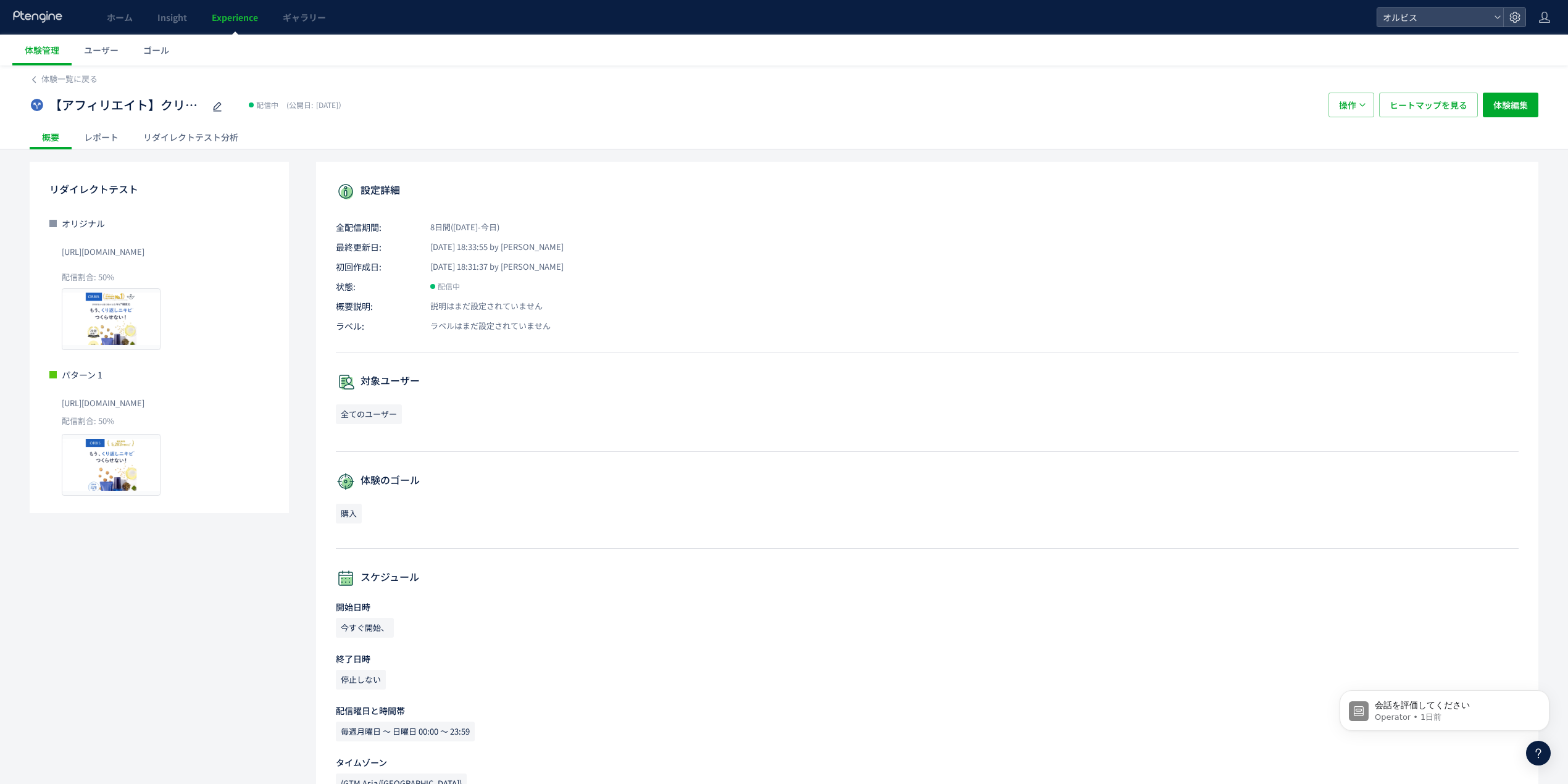
click at [202, 133] on div "リダイレクトテスト分析" at bounding box center [190, 137] width 120 height 24
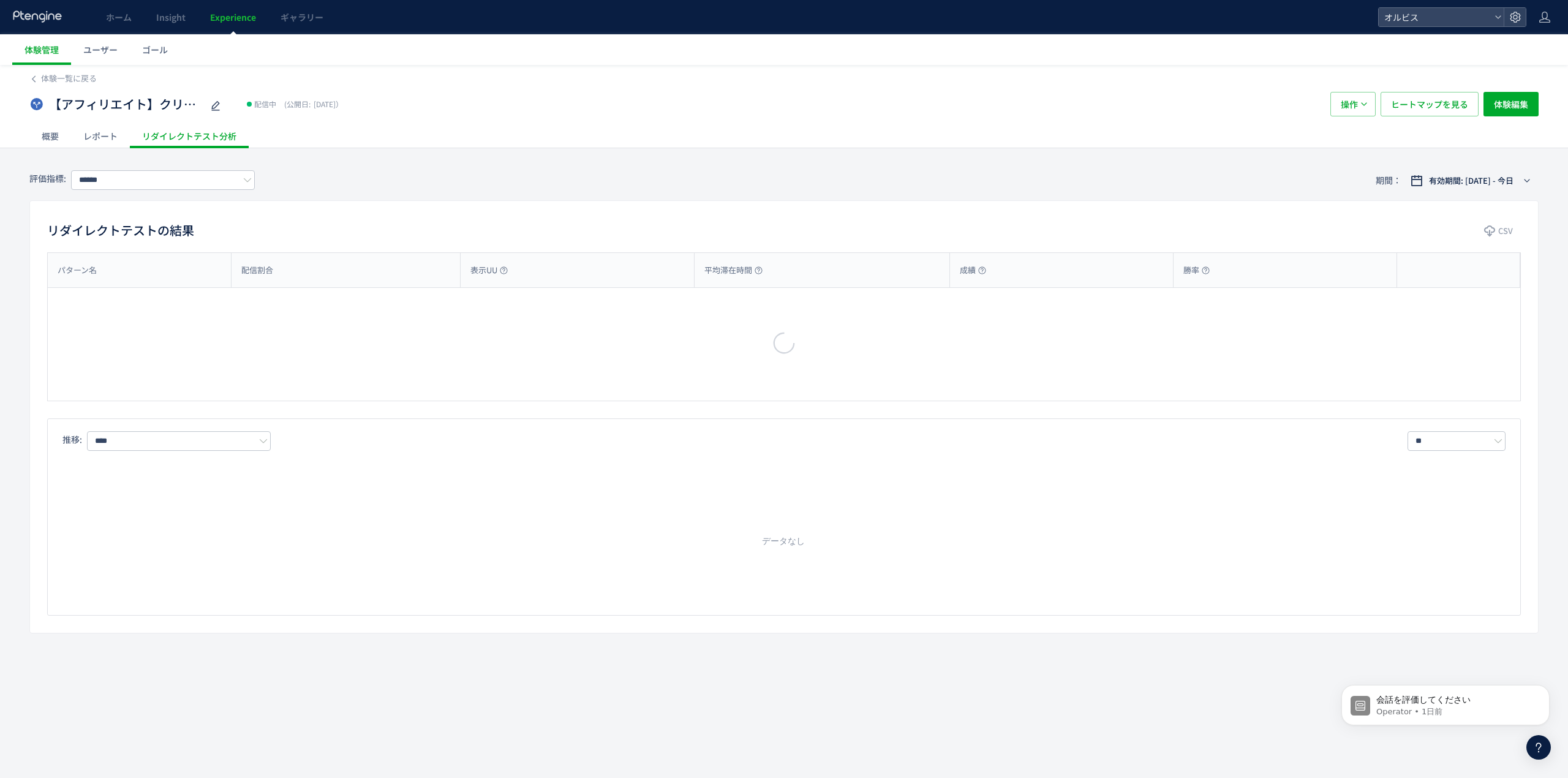
type input "**"
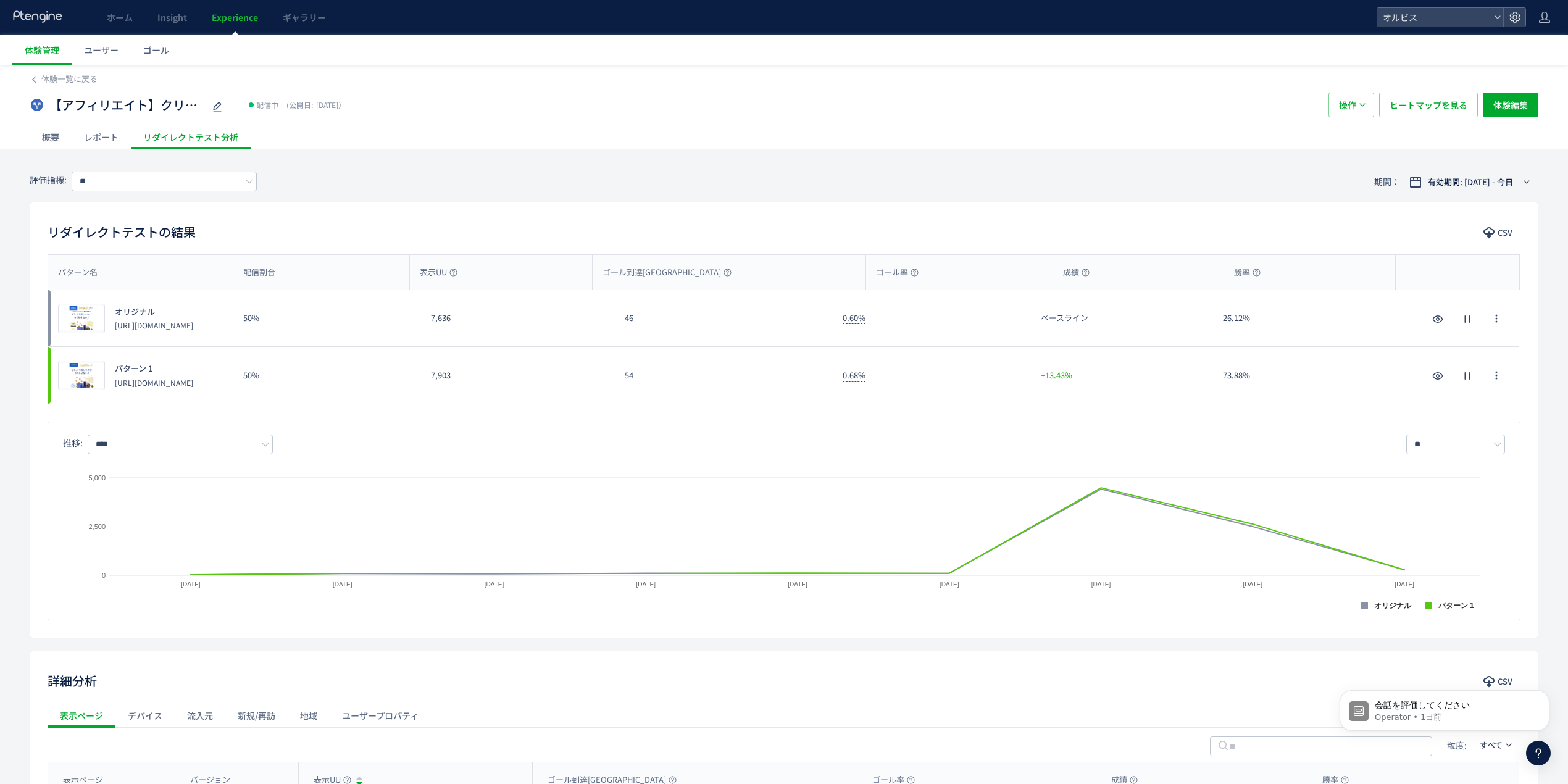
click at [109, 136] on div "レポート" at bounding box center [101, 137] width 59 height 24
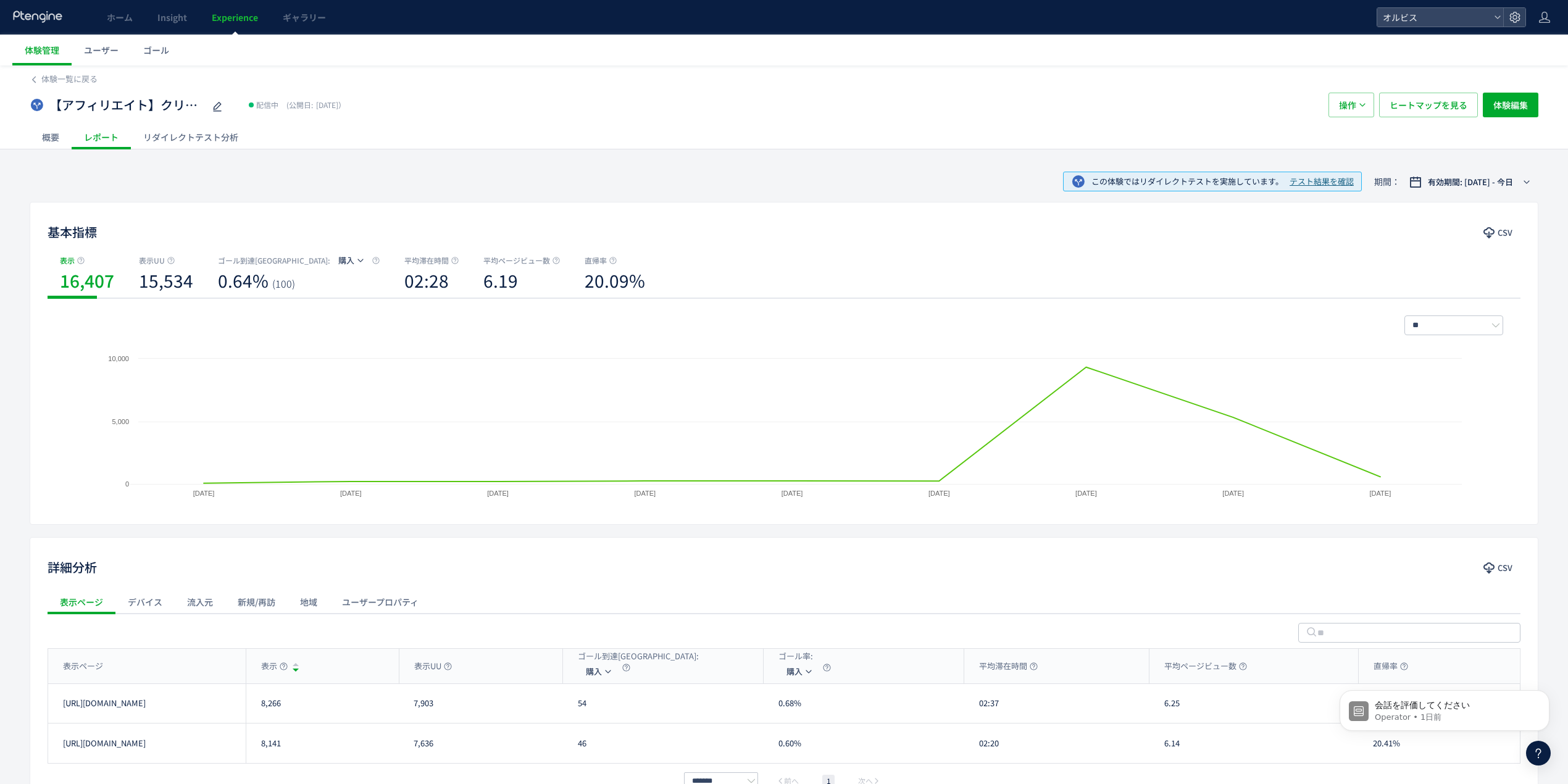
click at [1318, 183] on span "テスト結果を確認" at bounding box center [1322, 182] width 64 height 12
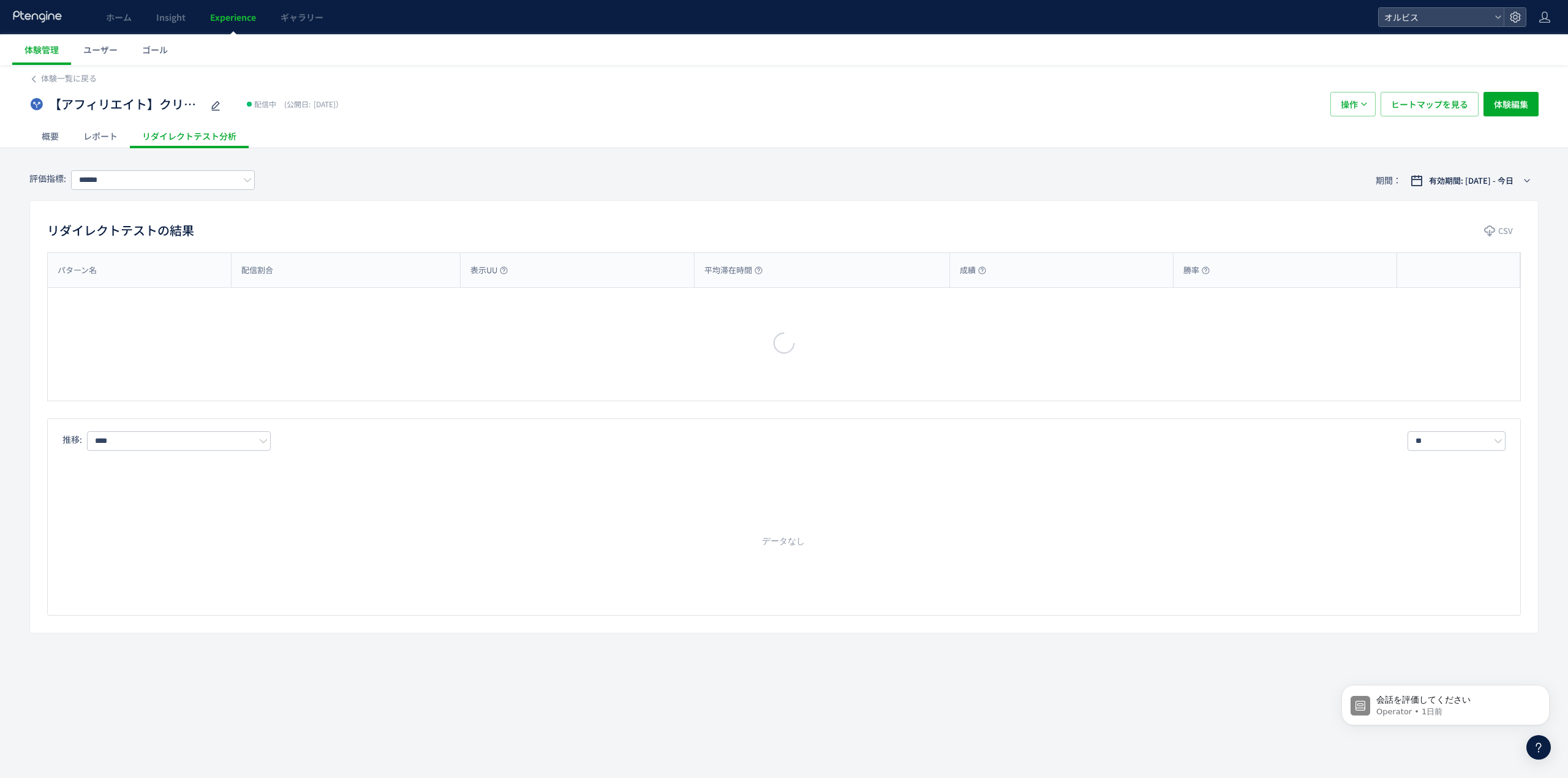
type input "**"
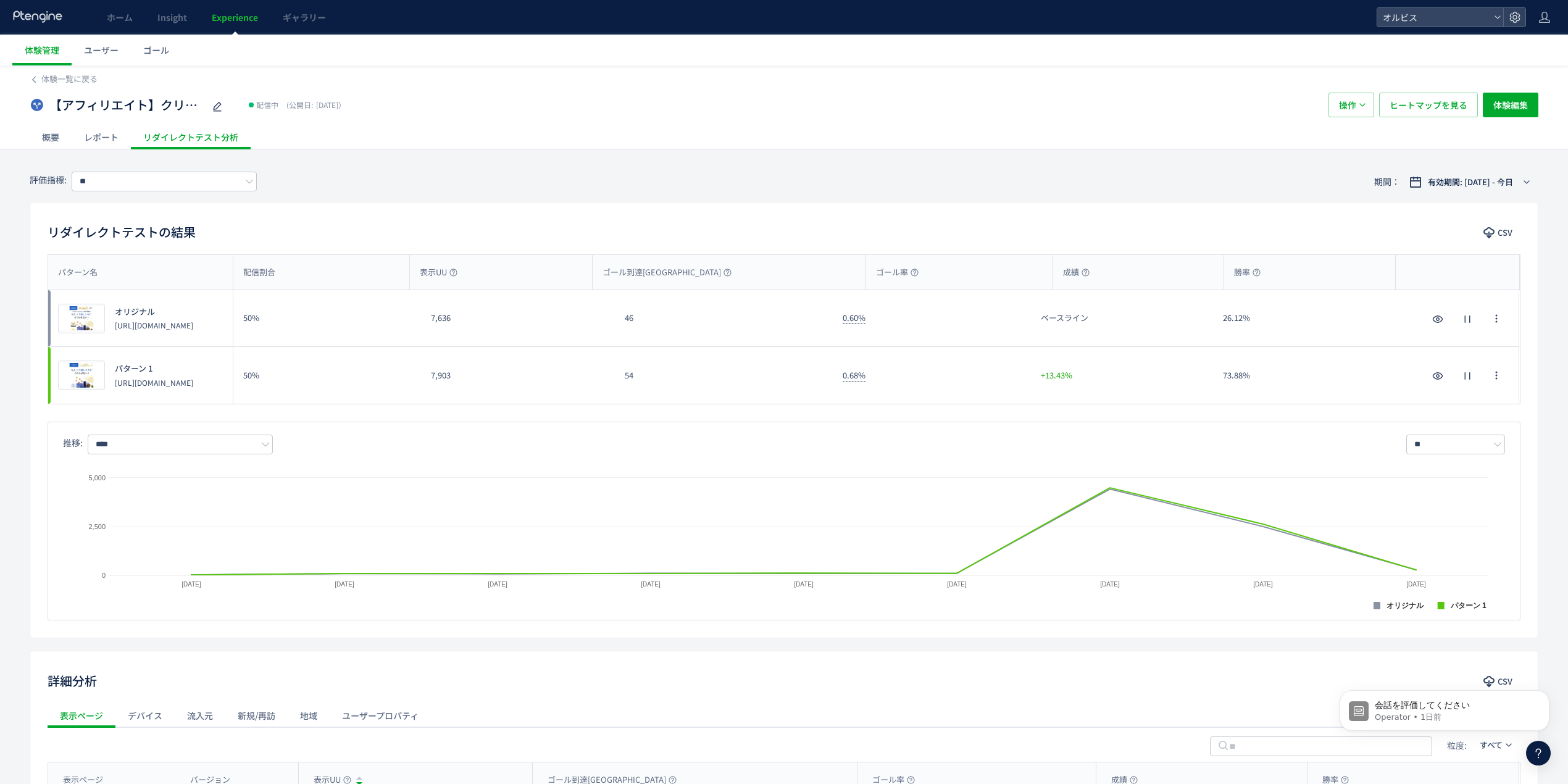
click at [55, 138] on div "概要" at bounding box center [50, 137] width 42 height 24
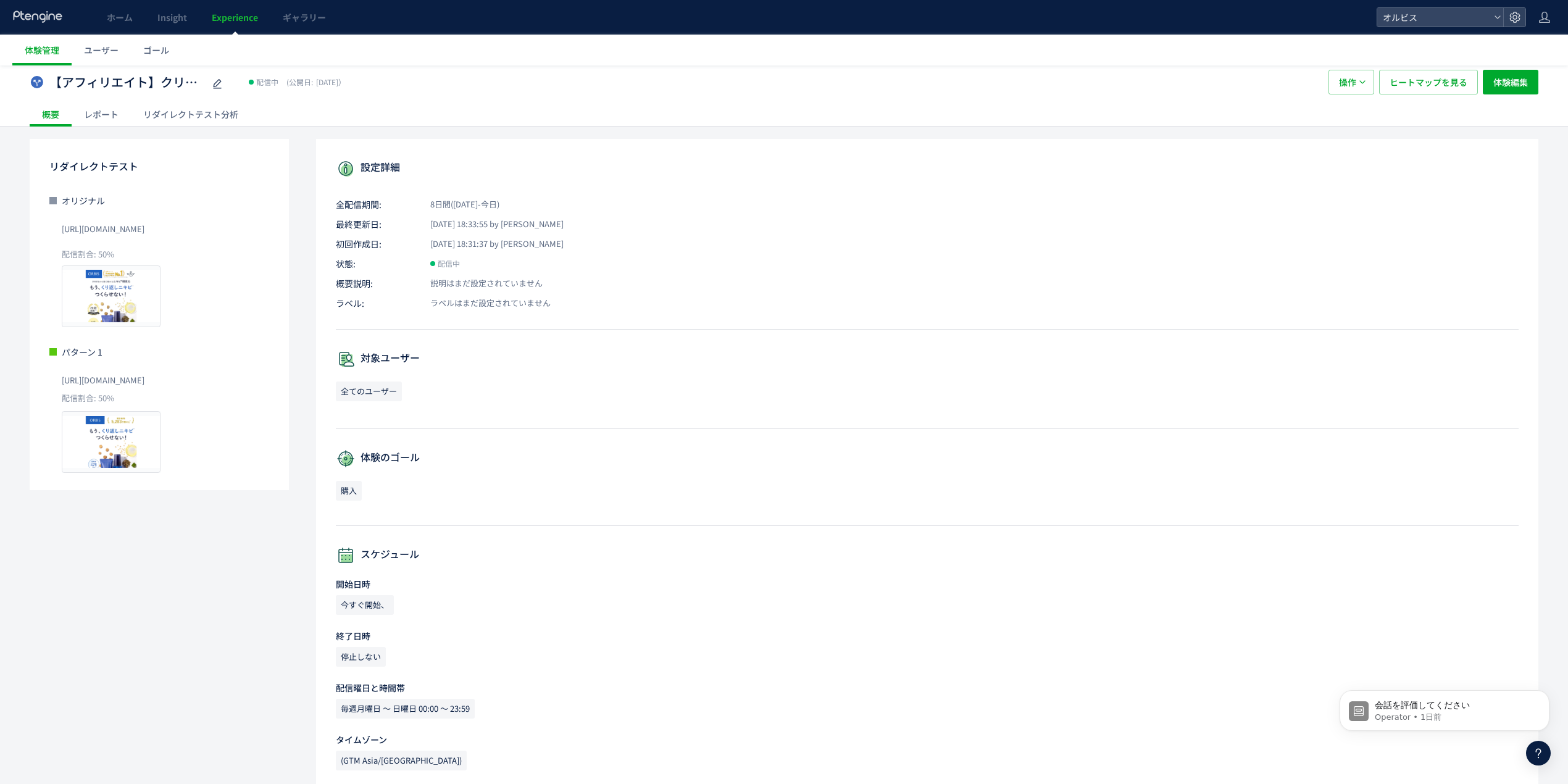
scroll to position [34, 0]
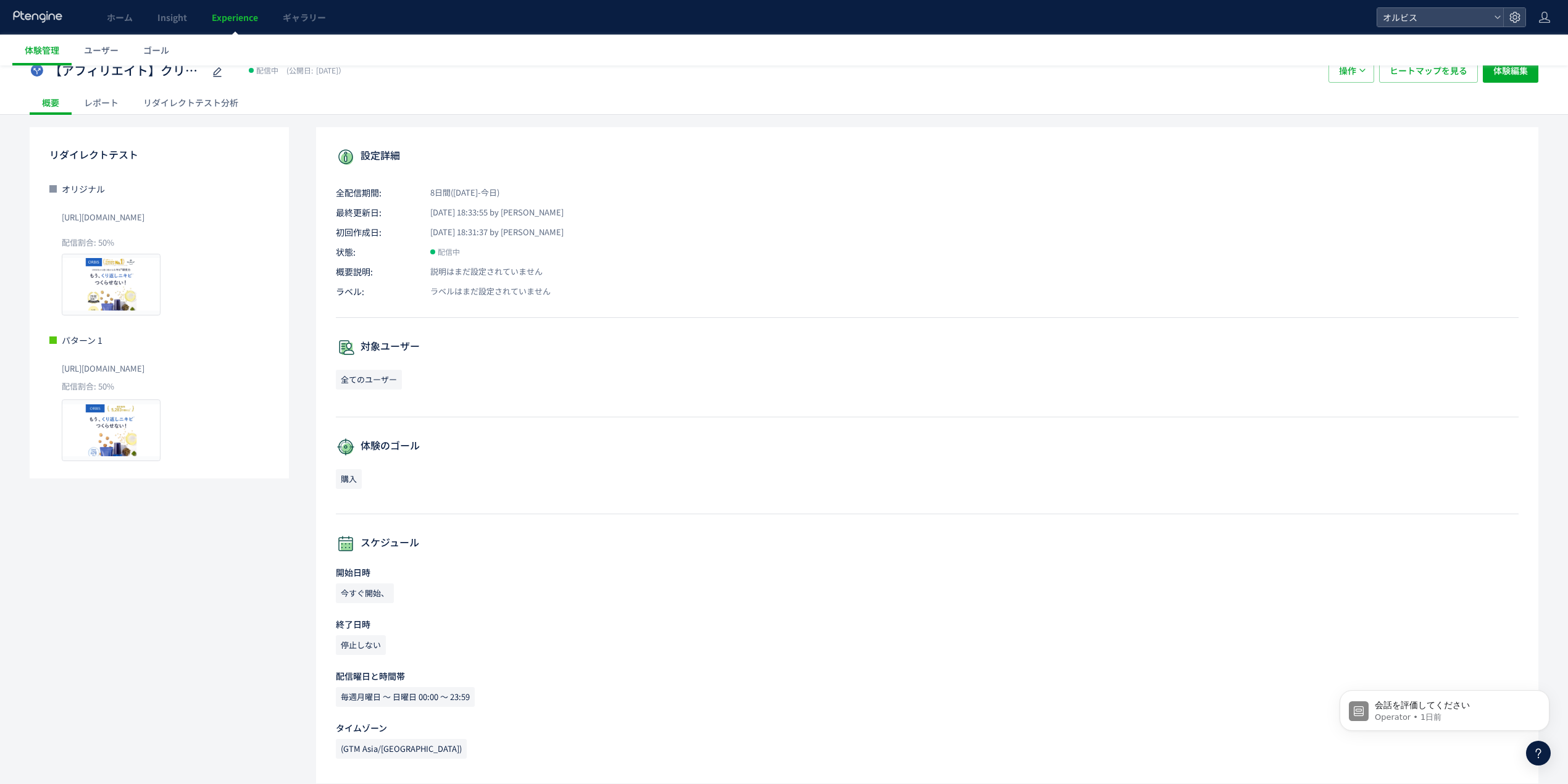
click at [196, 97] on div "リダイレクトテスト分析" at bounding box center [190, 102] width 120 height 24
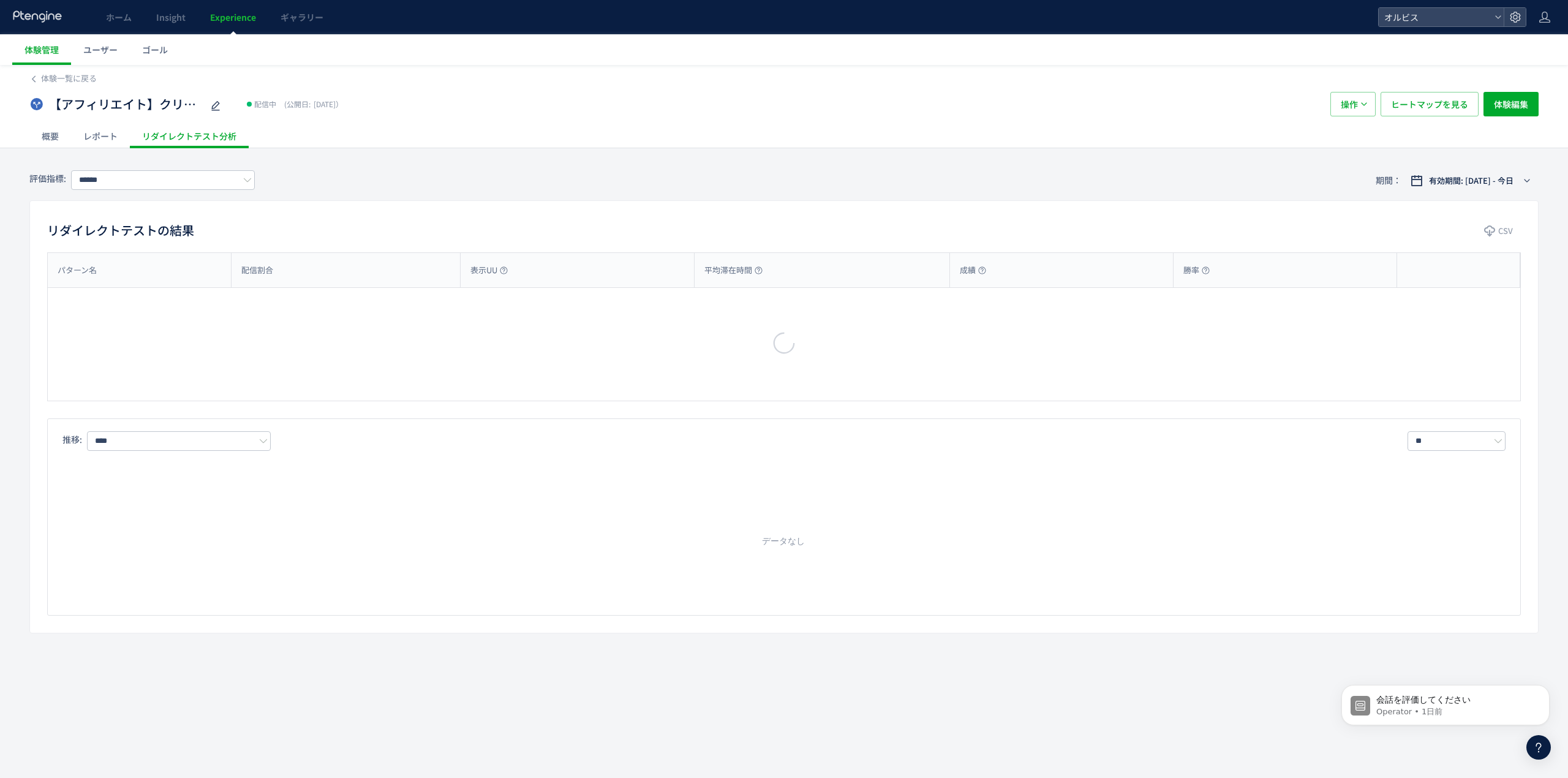
type input "**"
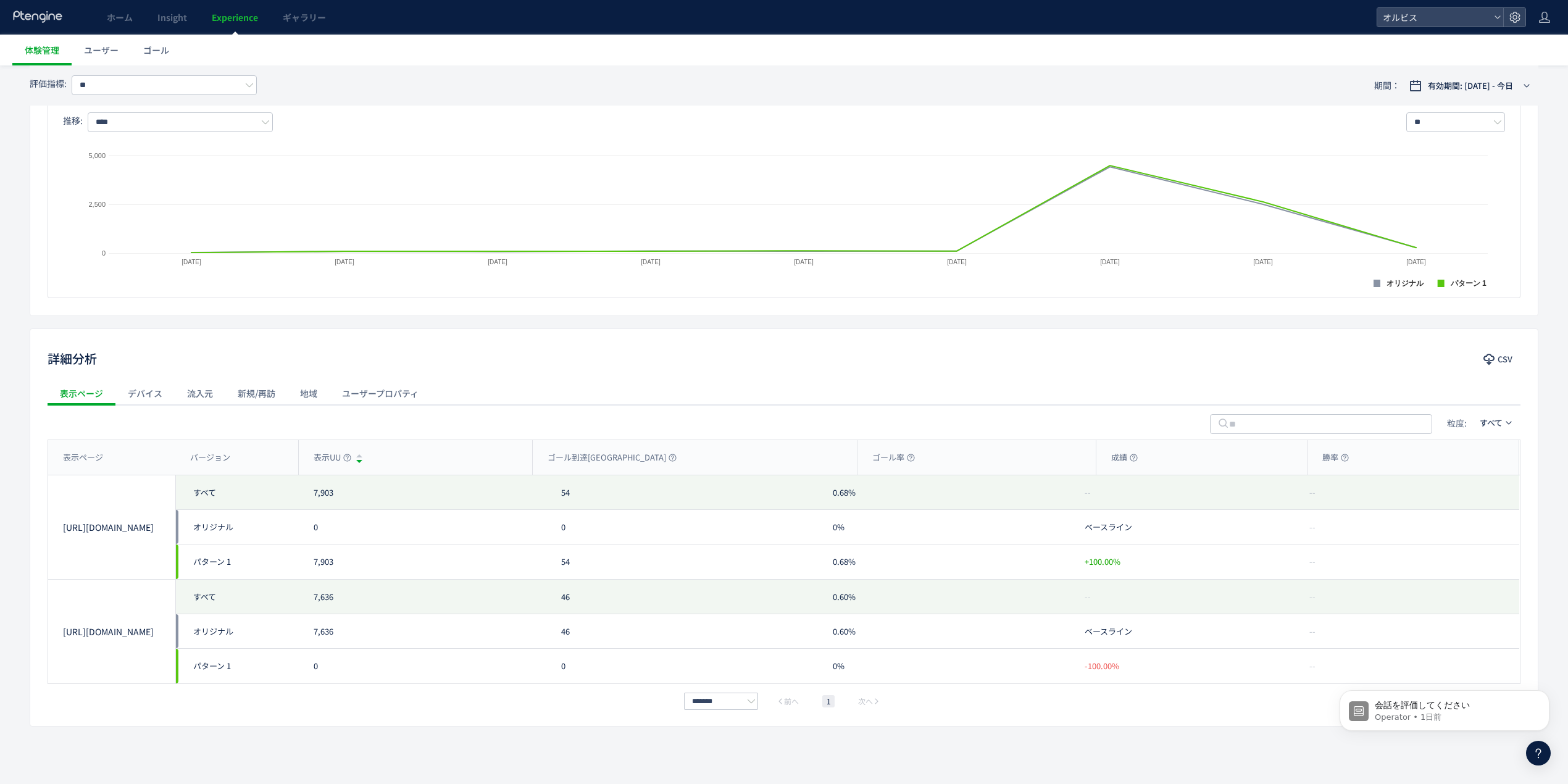
scroll to position [330, 0]
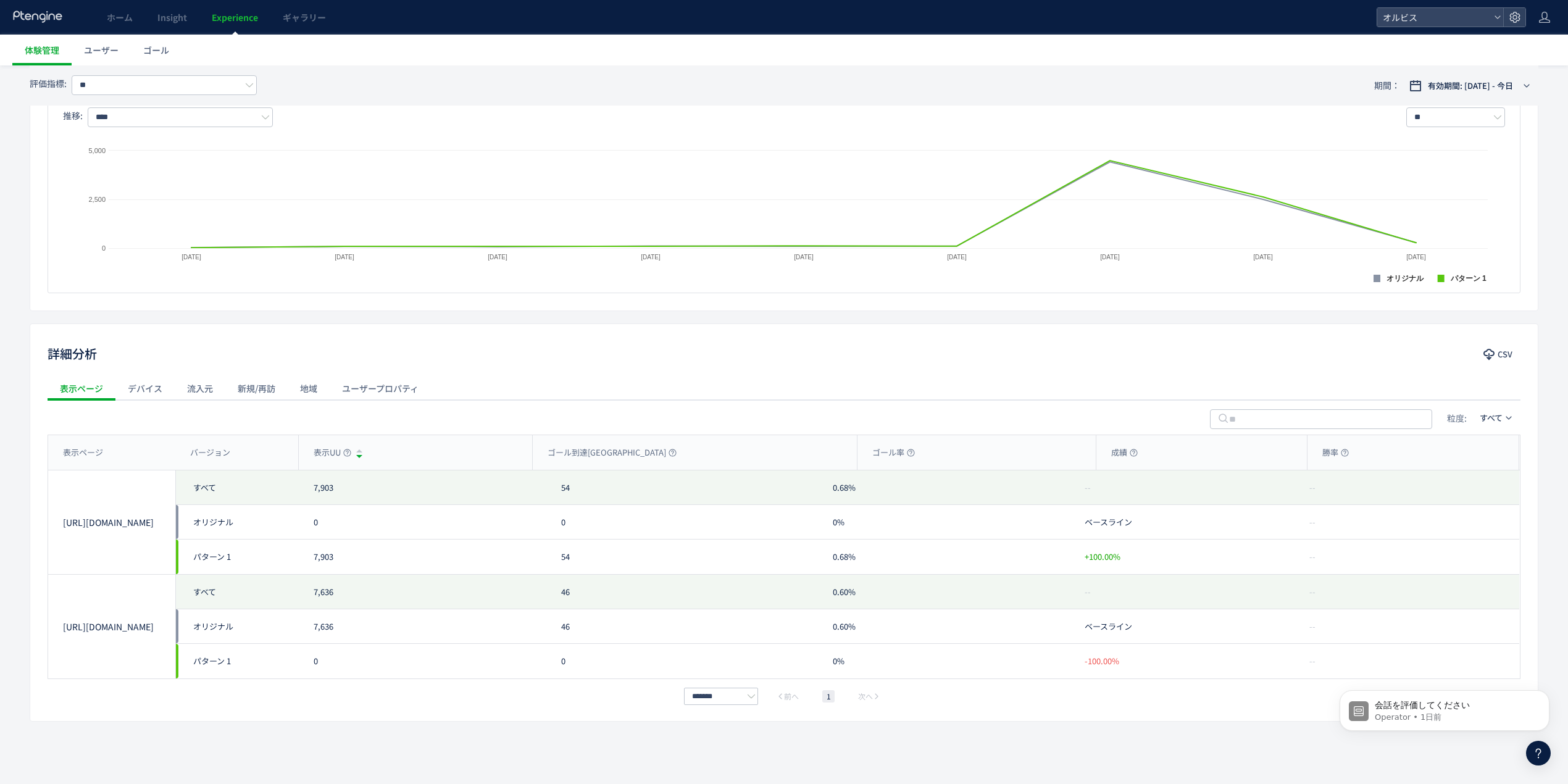
click at [172, 393] on div "デバイス" at bounding box center [145, 388] width 59 height 24
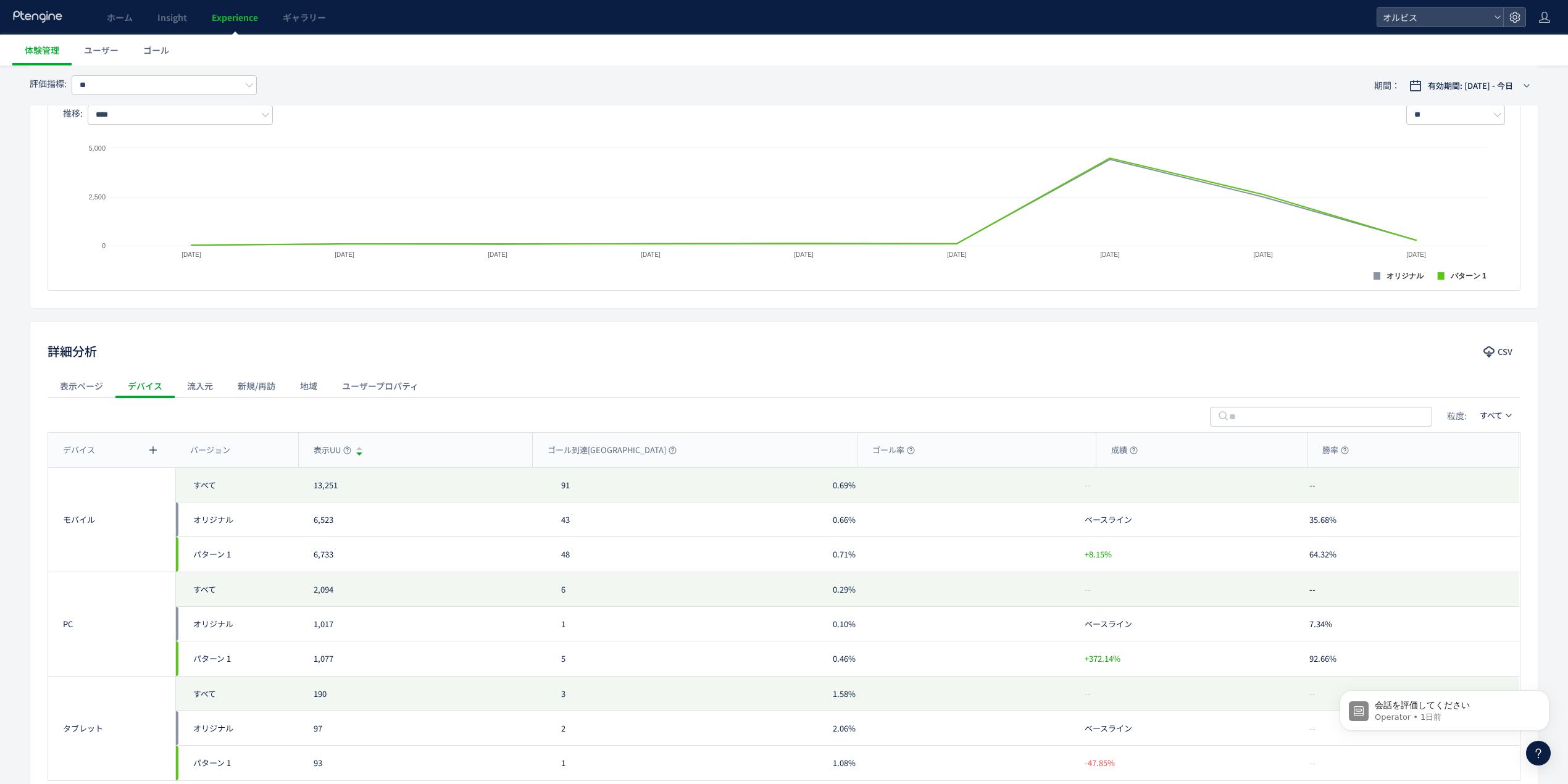
click at [202, 388] on div "流入元" at bounding box center [200, 386] width 51 height 24
click at [249, 391] on div "新規/再訪" at bounding box center [257, 386] width 63 height 24
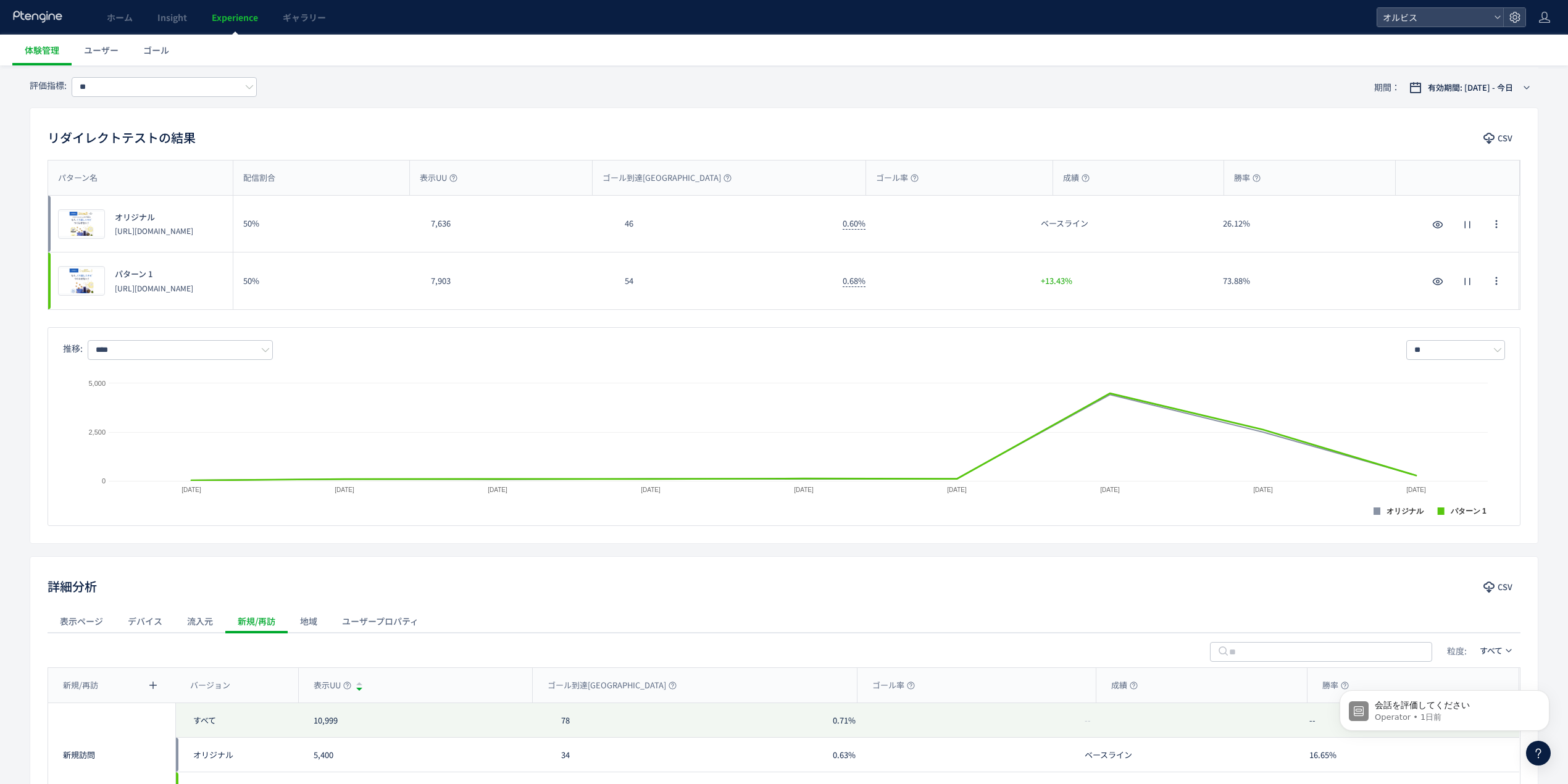
scroll to position [0, 0]
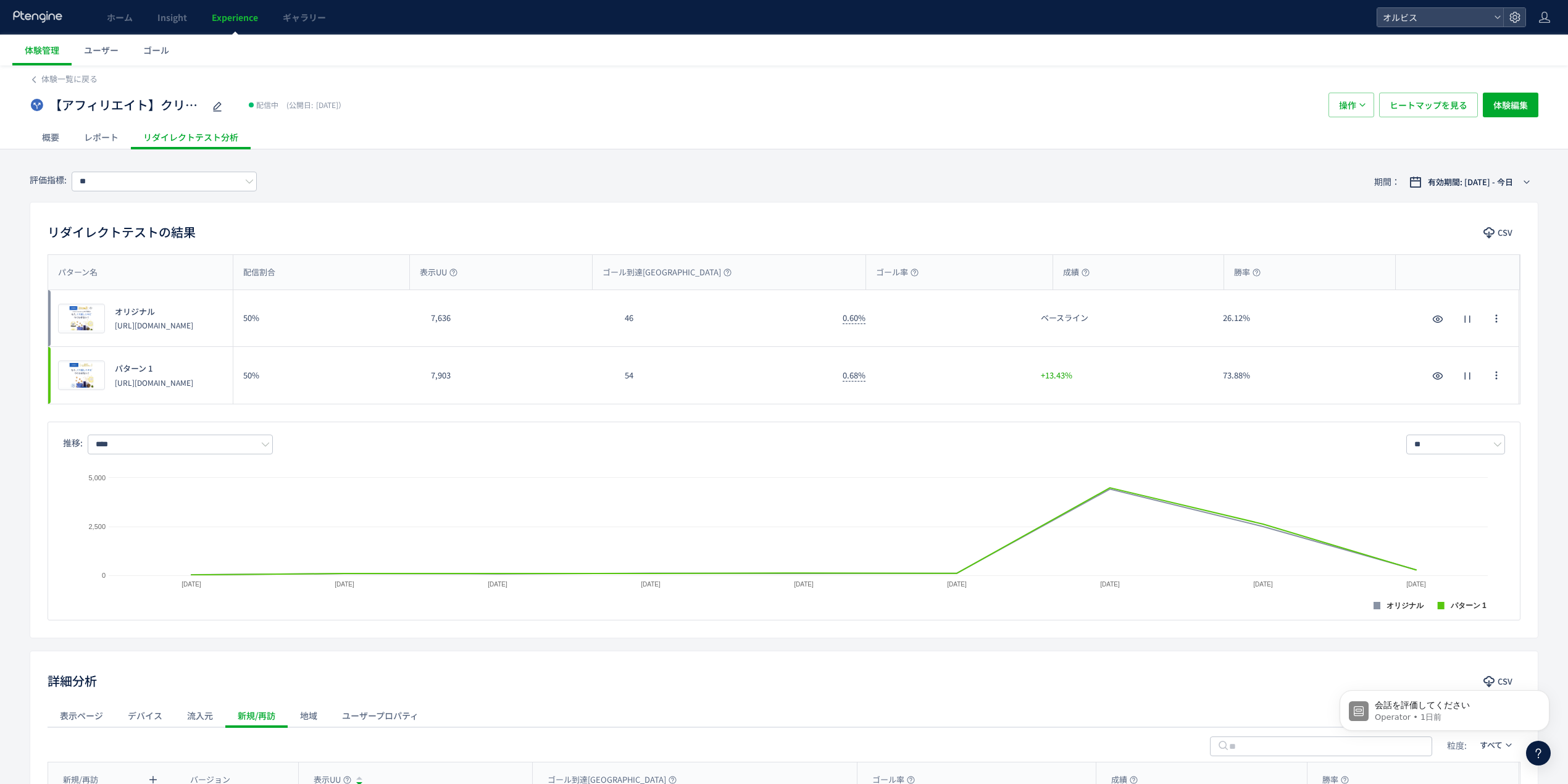
click at [109, 133] on div "レポート" at bounding box center [101, 137] width 59 height 24
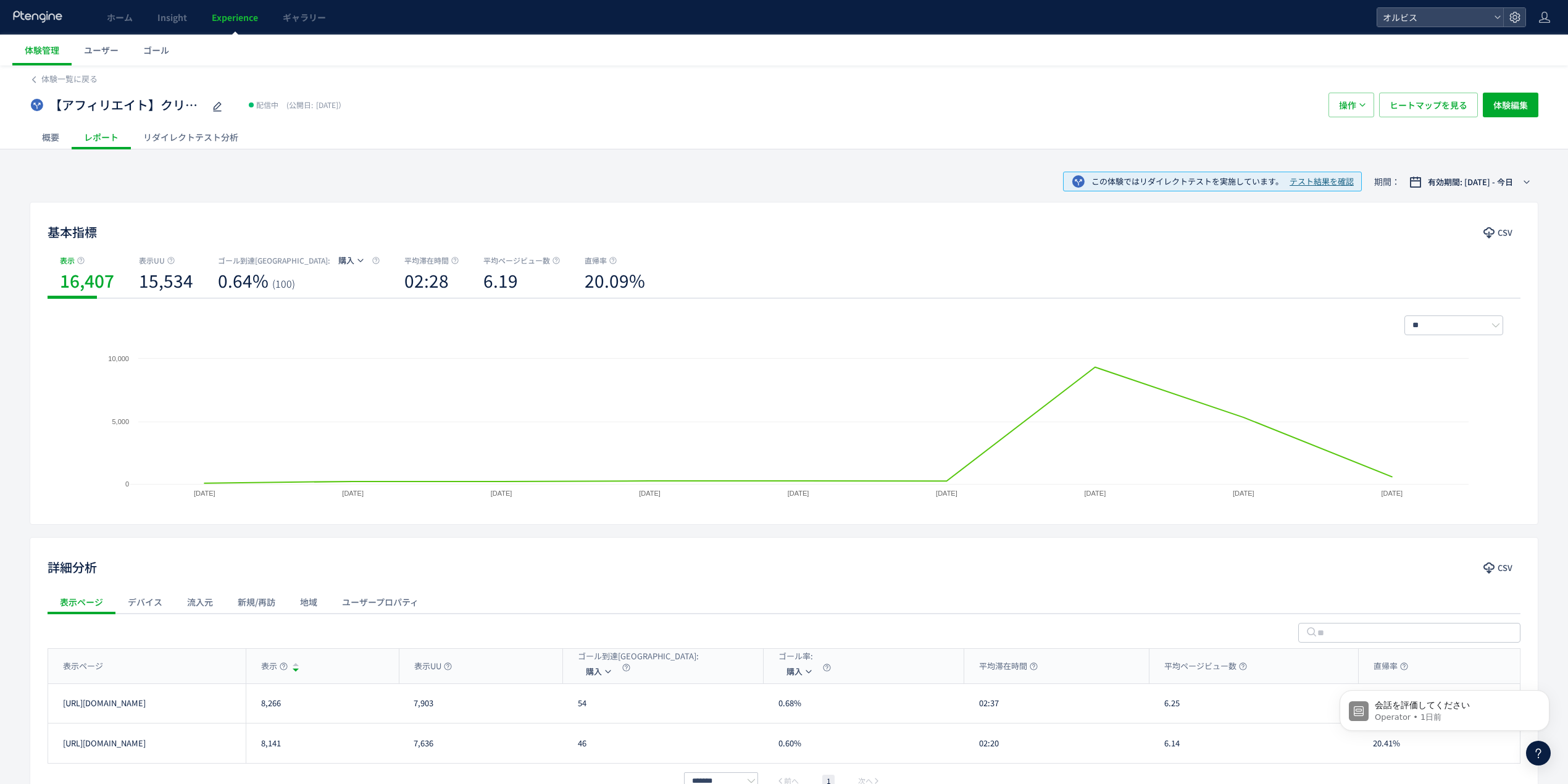
click at [1297, 178] on span "テスト結果を確認" at bounding box center [1322, 182] width 64 height 12
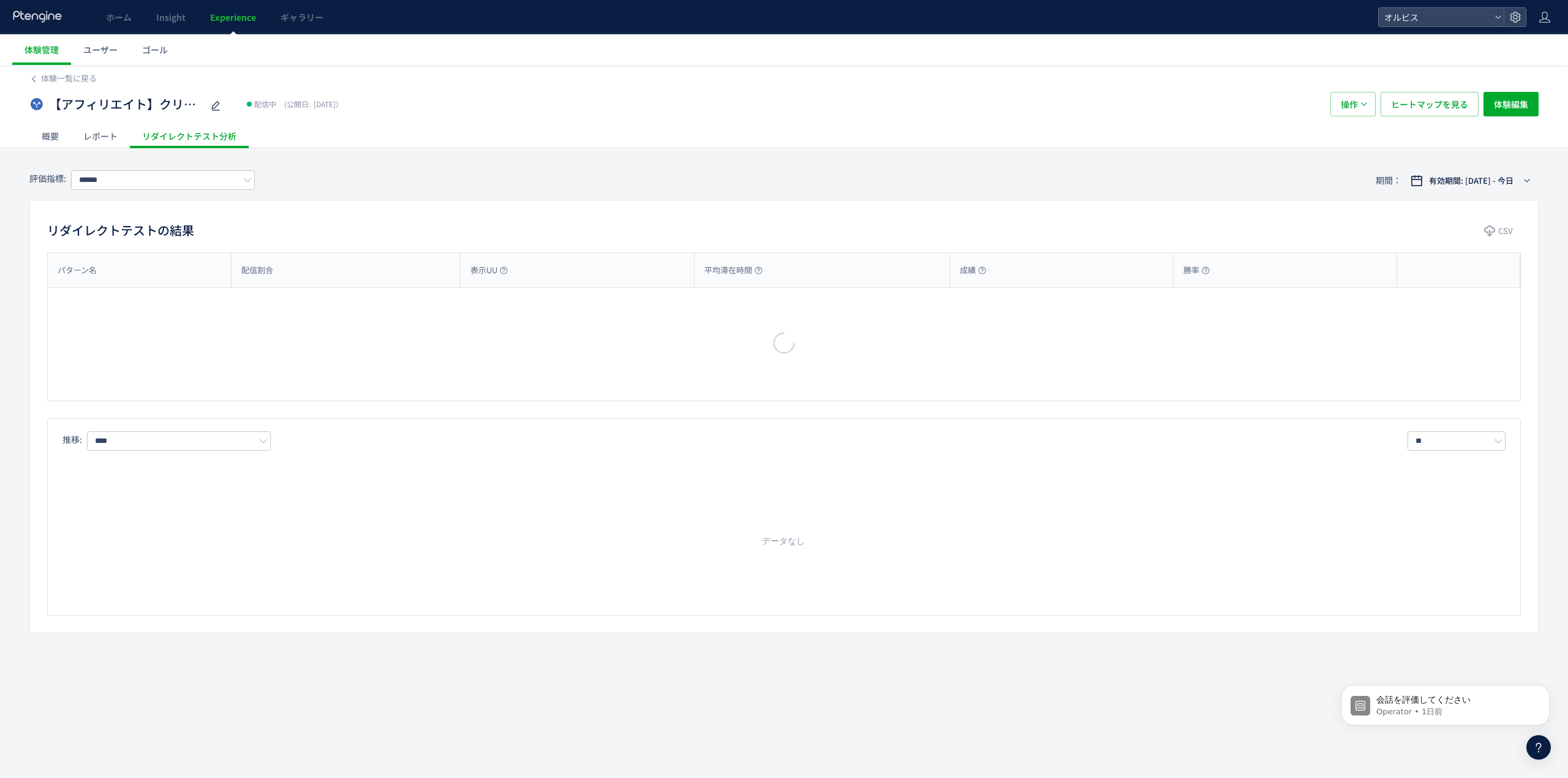
type input "**"
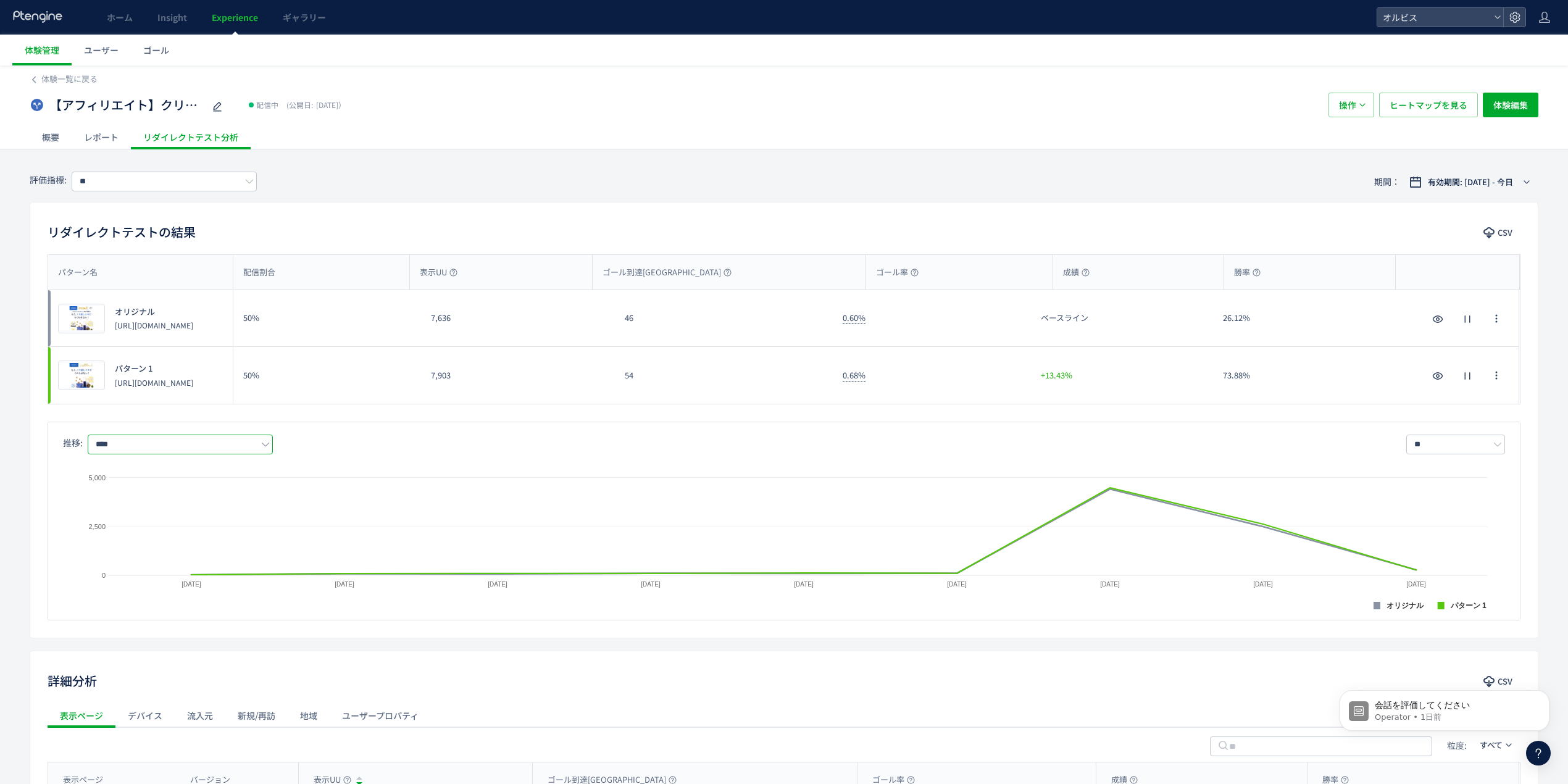
click at [129, 441] on input "****" at bounding box center [180, 445] width 185 height 20
click at [137, 517] on span "購入率" at bounding box center [183, 520] width 160 height 21
type input "***"
